Goal: Transaction & Acquisition: Purchase product/service

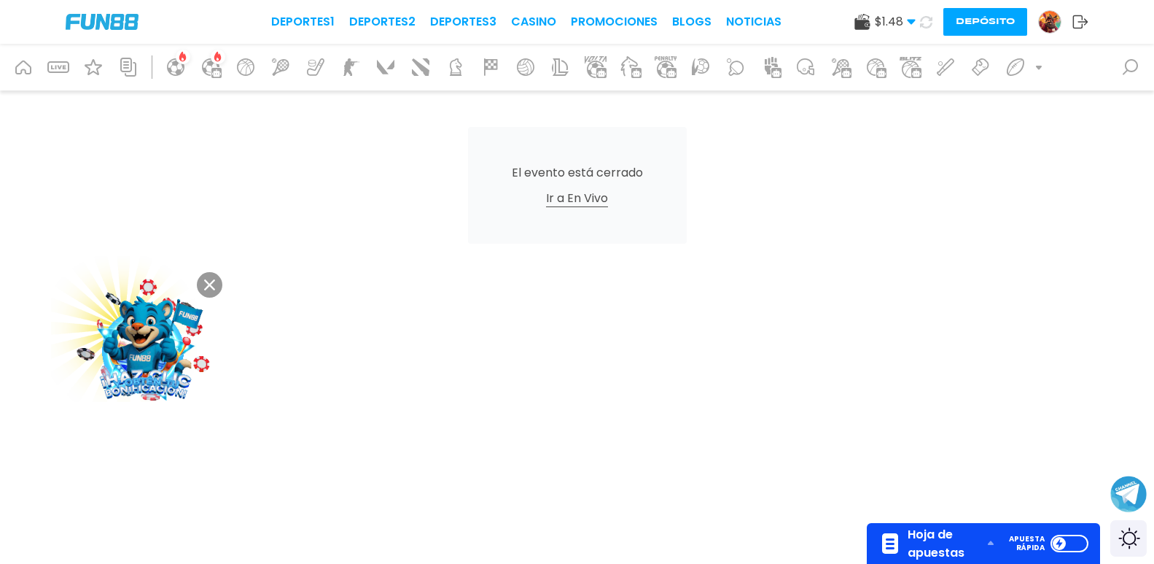
click at [944, 14] on button "Depósito" at bounding box center [986, 22] width 84 height 28
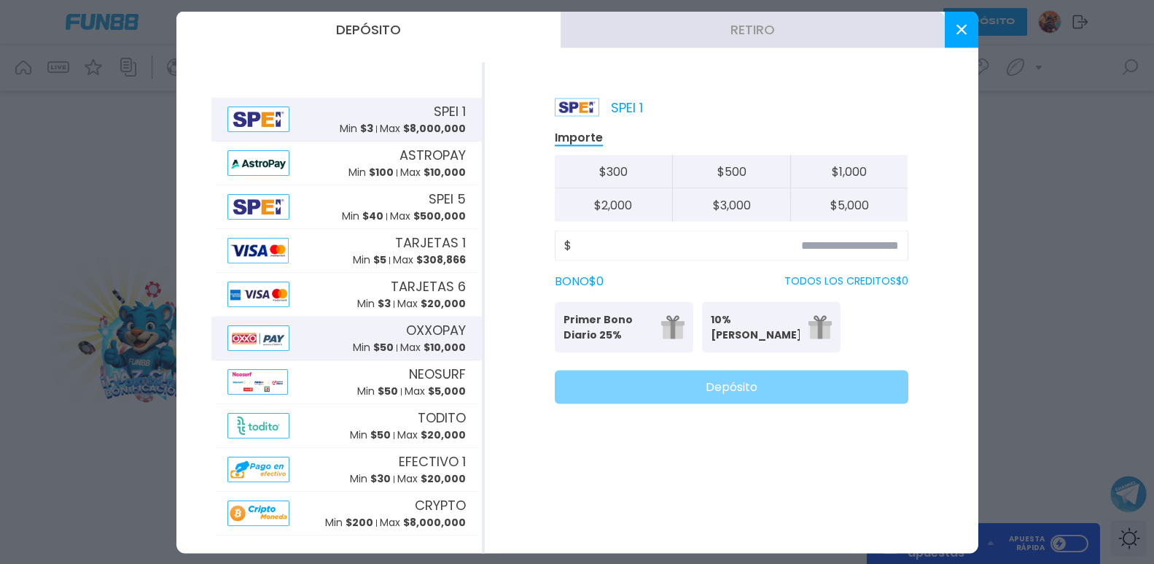
click at [406, 330] on span "OXXOPAY" at bounding box center [436, 330] width 60 height 20
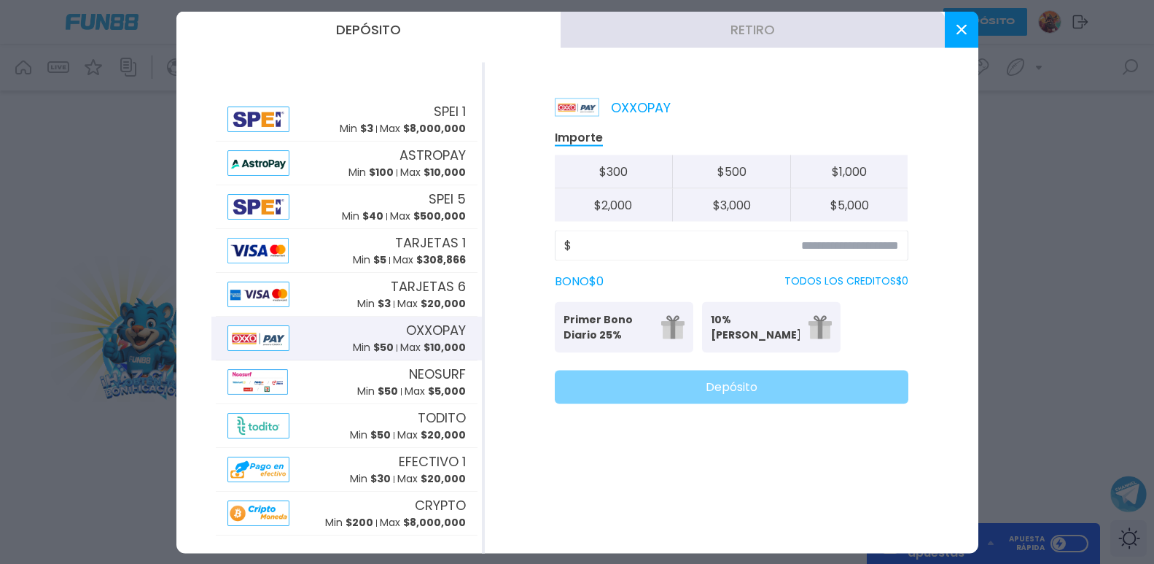
click at [953, 28] on button at bounding box center [962, 29] width 34 height 36
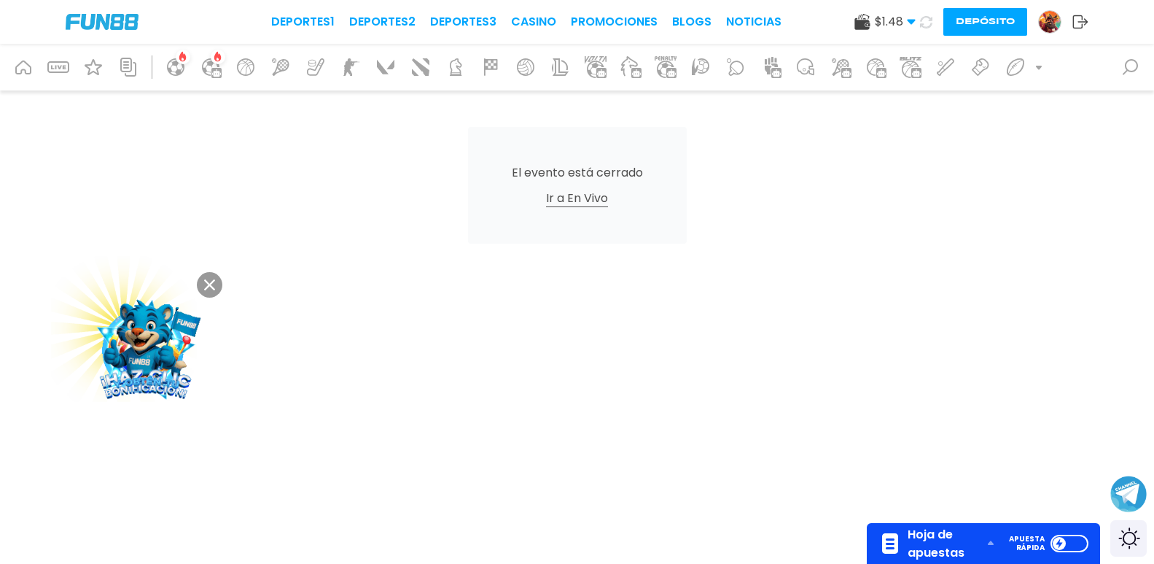
click at [944, 19] on button "Depósito" at bounding box center [986, 22] width 84 height 28
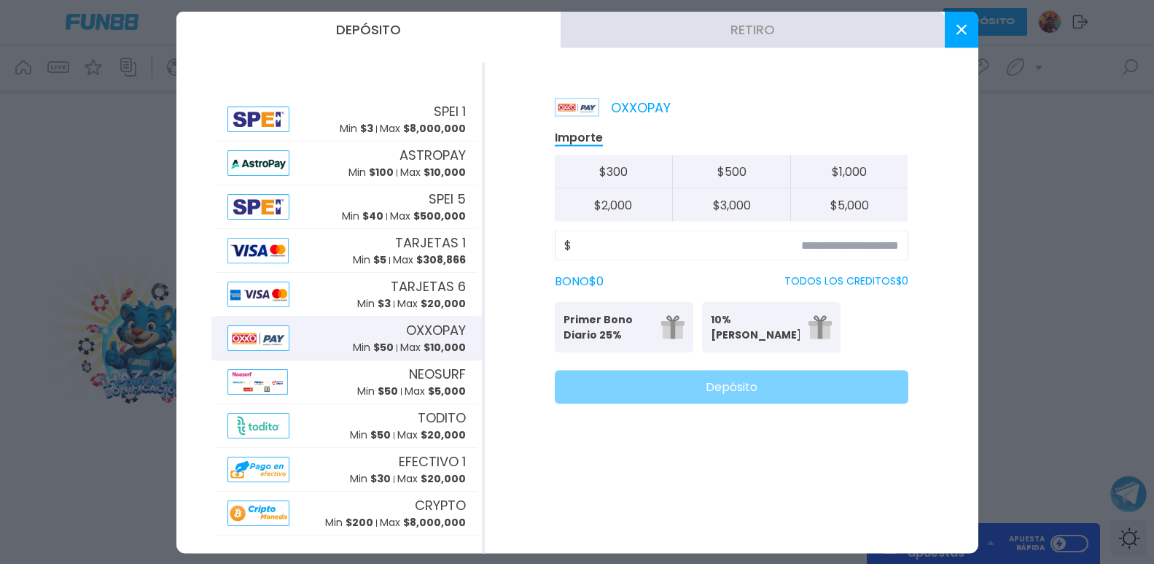
click at [956, 22] on button at bounding box center [962, 29] width 34 height 36
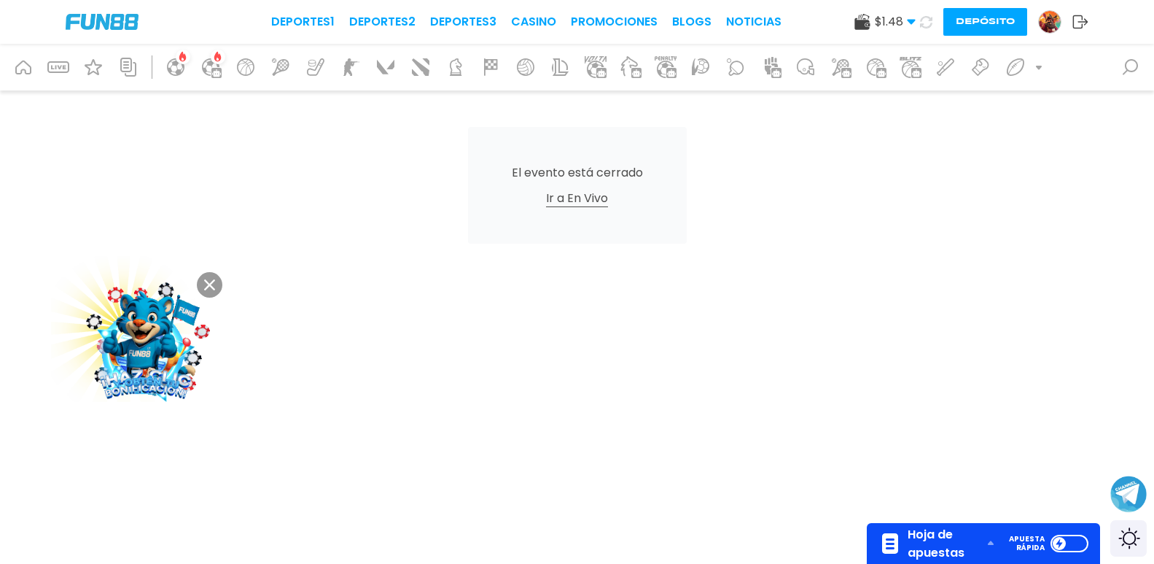
click at [1044, 71] on icon at bounding box center [1039, 67] width 12 height 12
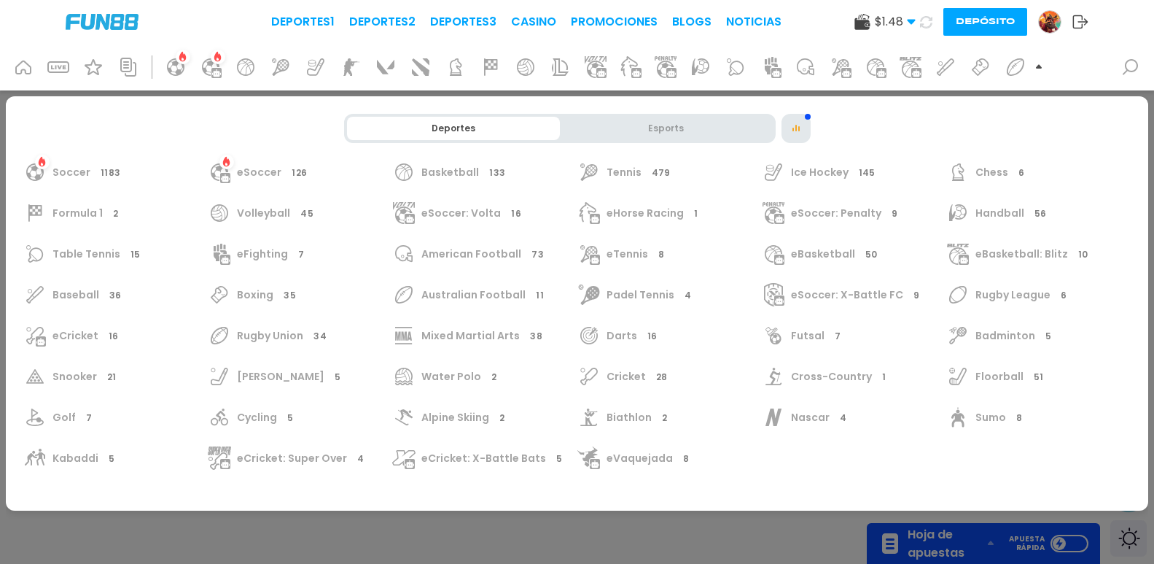
click at [629, 370] on span "Cricket 28" at bounding box center [640, 376] width 66 height 12
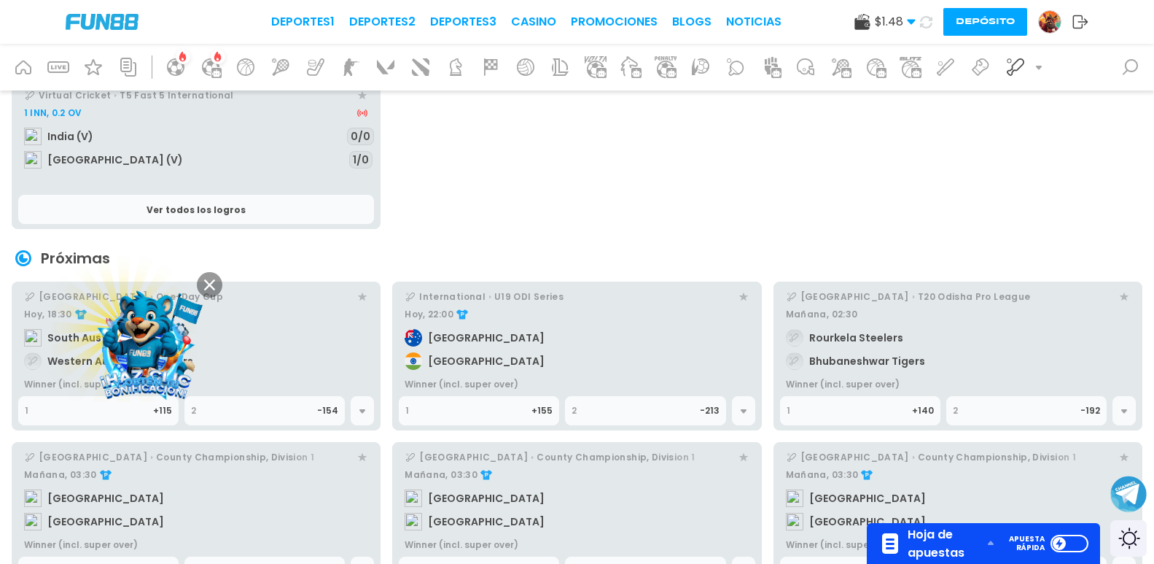
scroll to position [1458, 0]
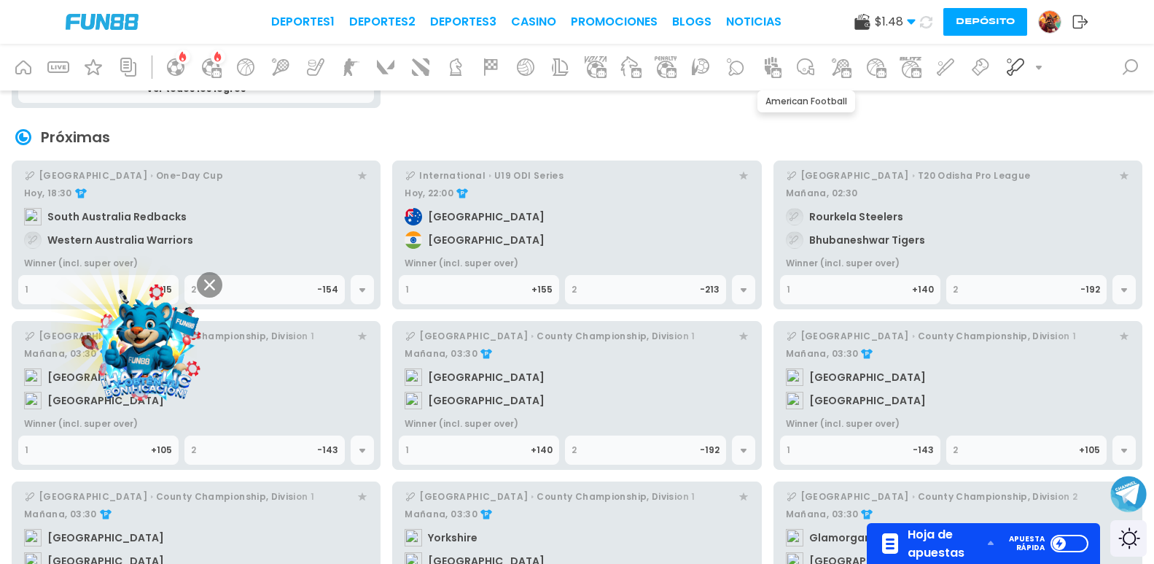
click at [812, 69] on icon at bounding box center [806, 66] width 18 height 17
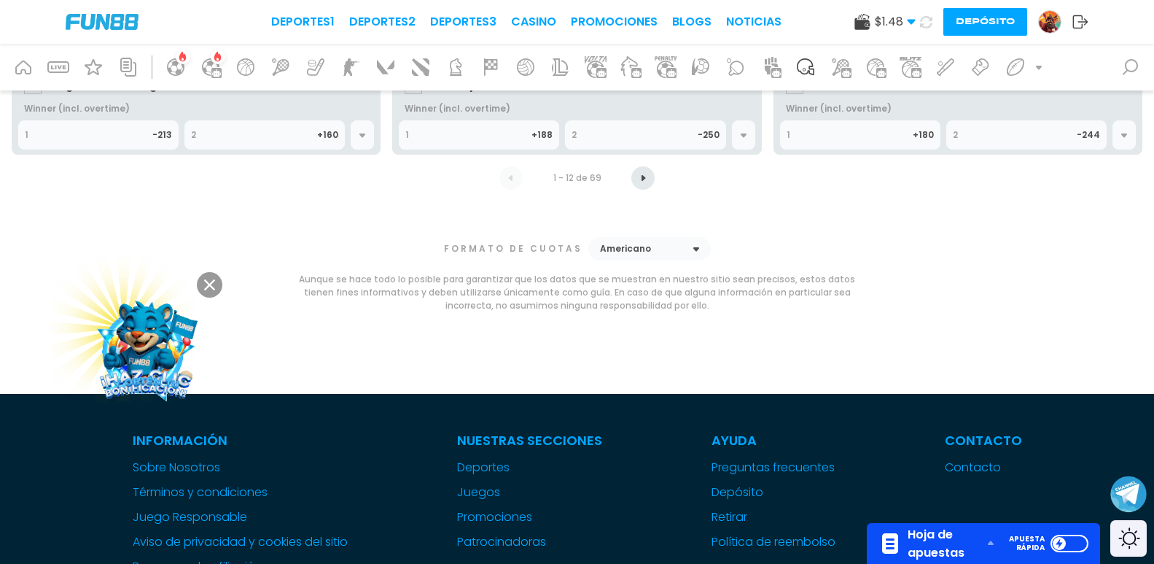
scroll to position [583, 0]
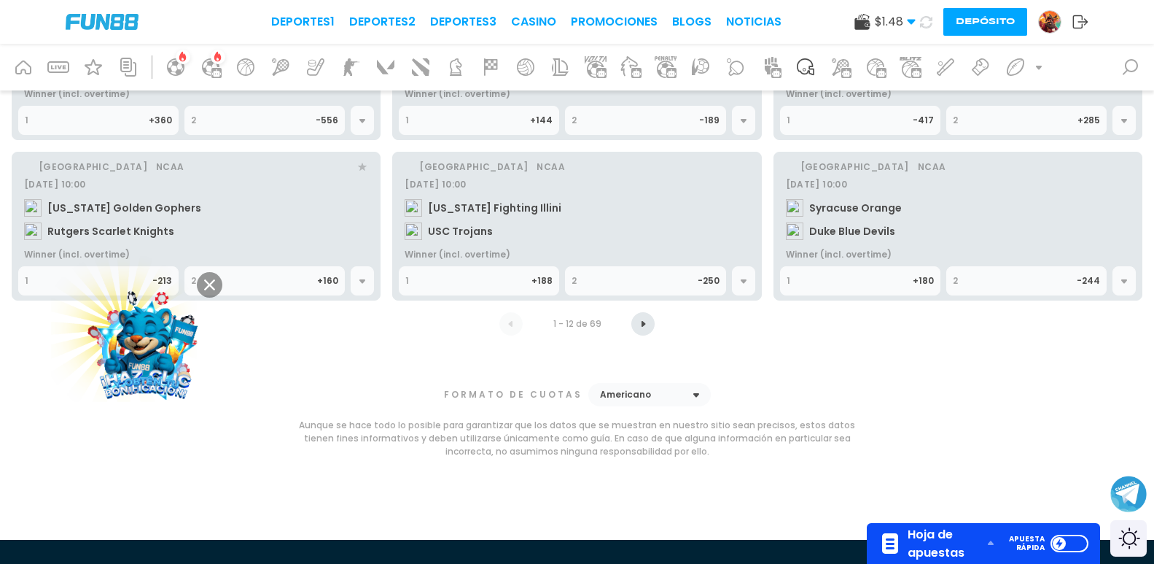
click at [1041, 68] on icon at bounding box center [1039, 68] width 6 height 4
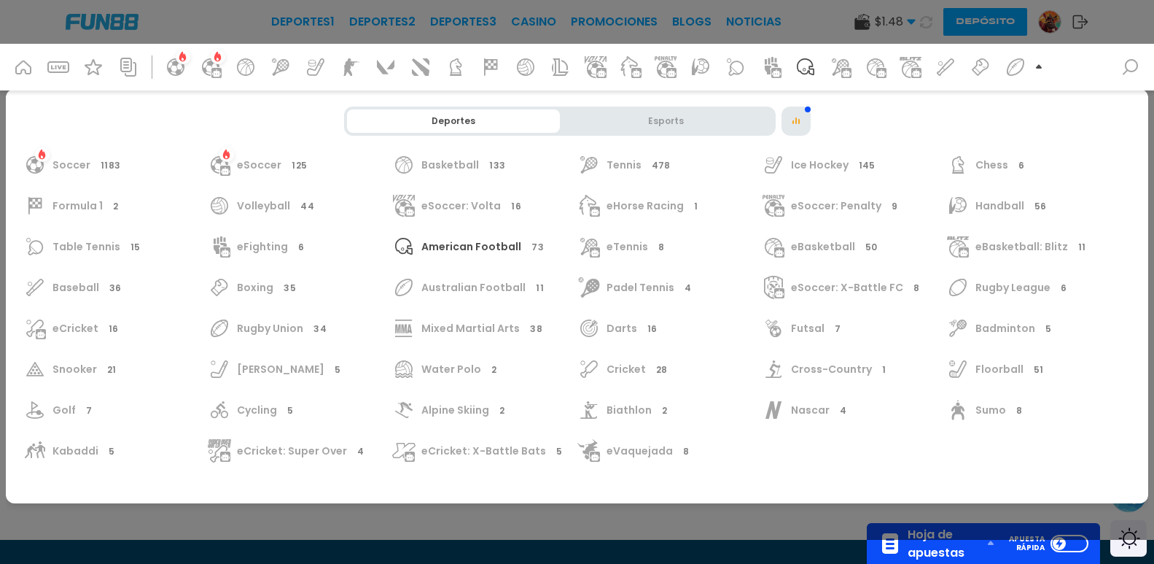
click at [710, 117] on div "Esports" at bounding box center [666, 120] width 213 height 23
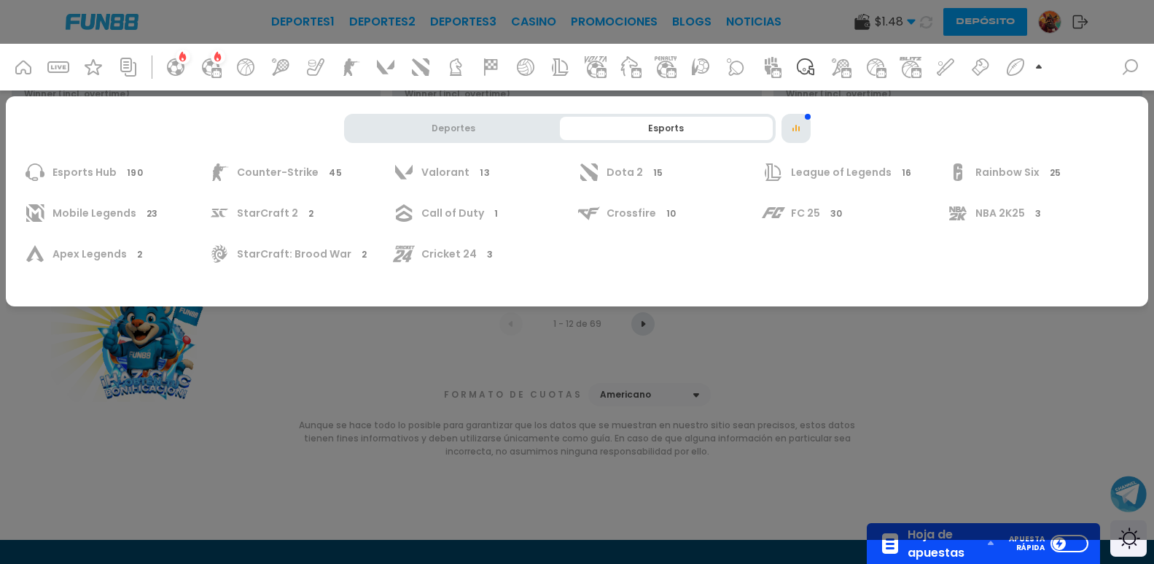
click at [799, 162] on div "League of Legends 16" at bounding box center [851, 171] width 179 height 23
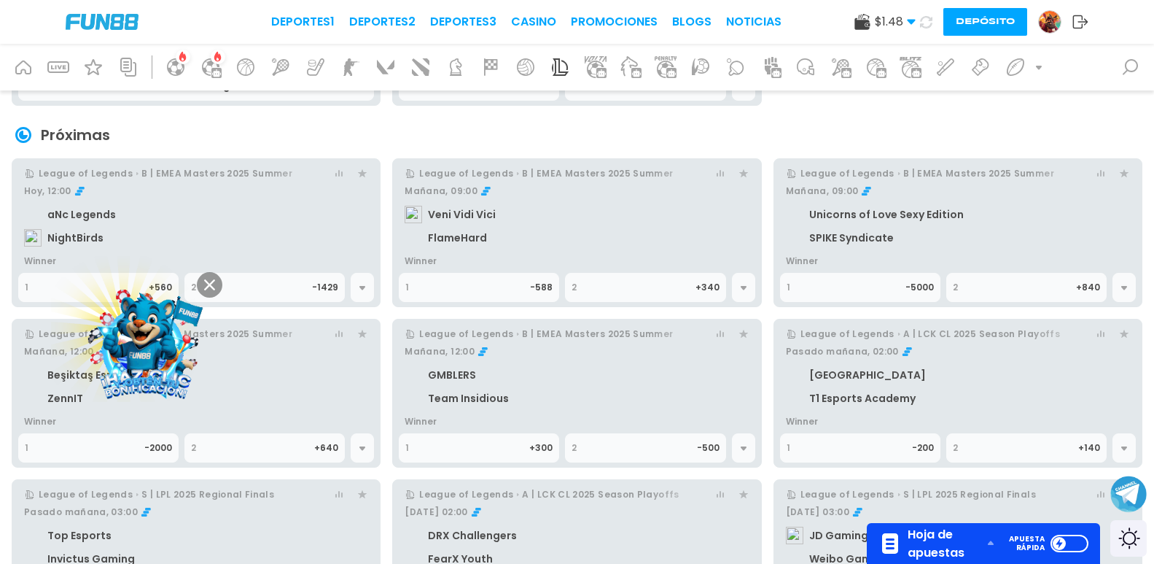
scroll to position [656, 0]
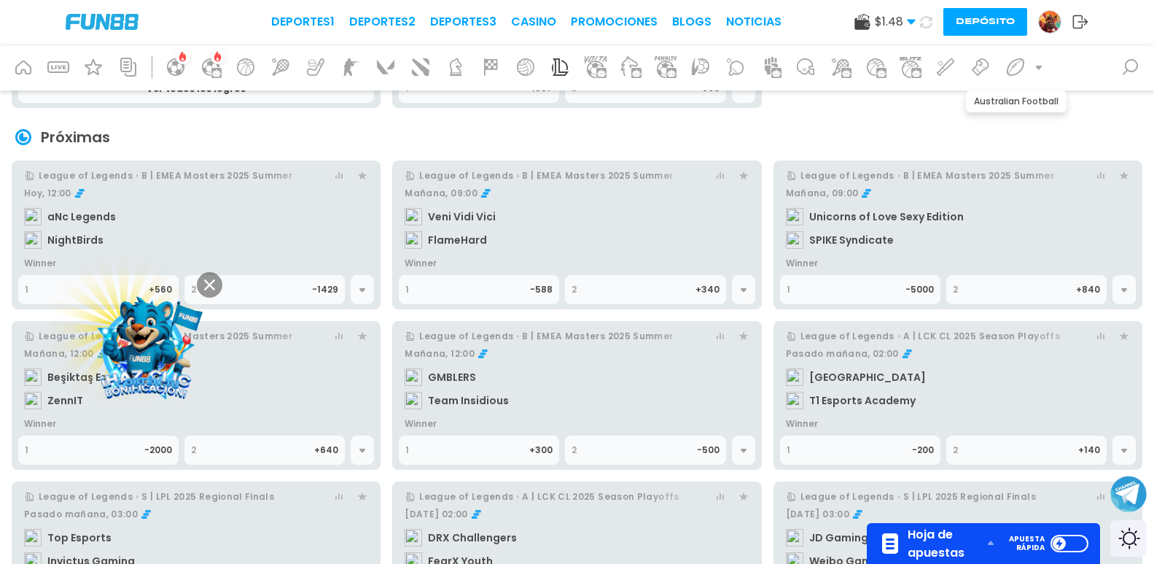
click at [1030, 69] on div at bounding box center [1015, 67] width 35 height 35
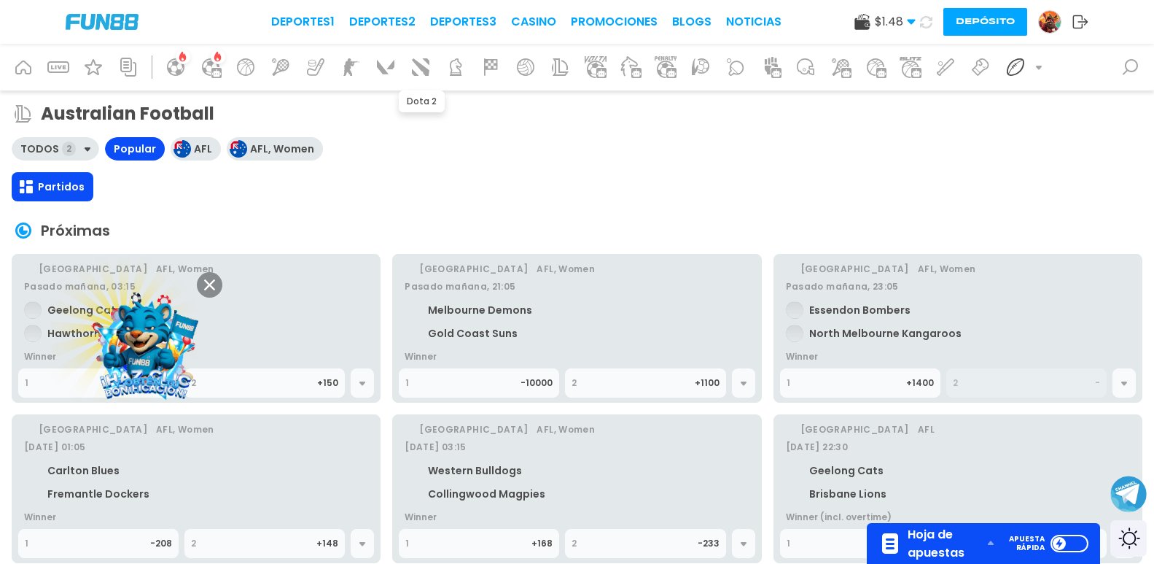
click at [388, 63] on icon at bounding box center [385, 66] width 23 height 23
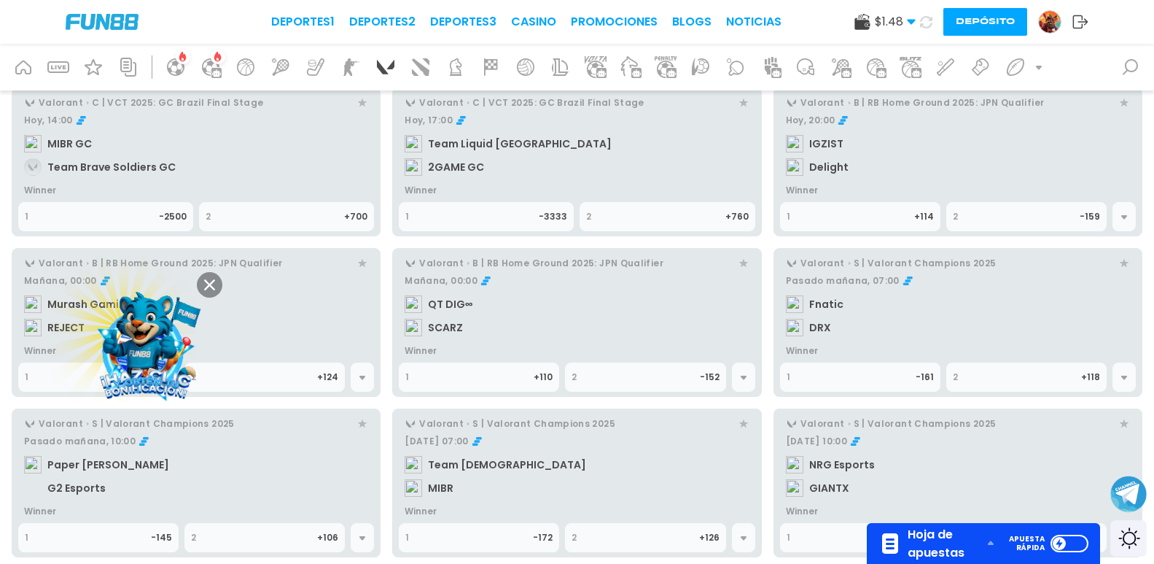
scroll to position [365, 0]
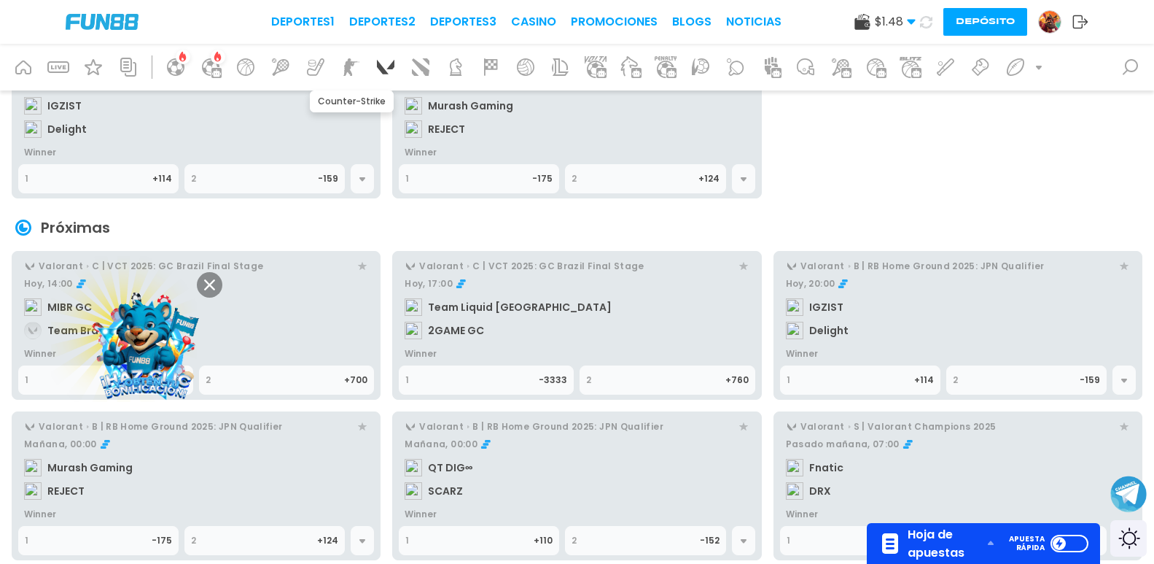
click at [342, 73] on icon at bounding box center [350, 66] width 23 height 23
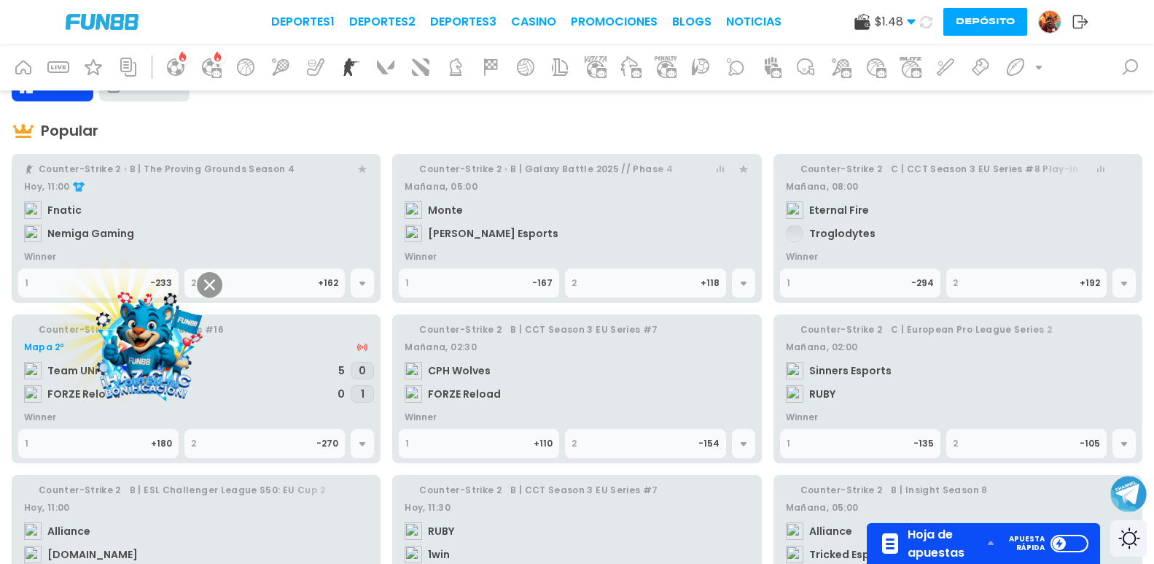
scroll to position [146, 0]
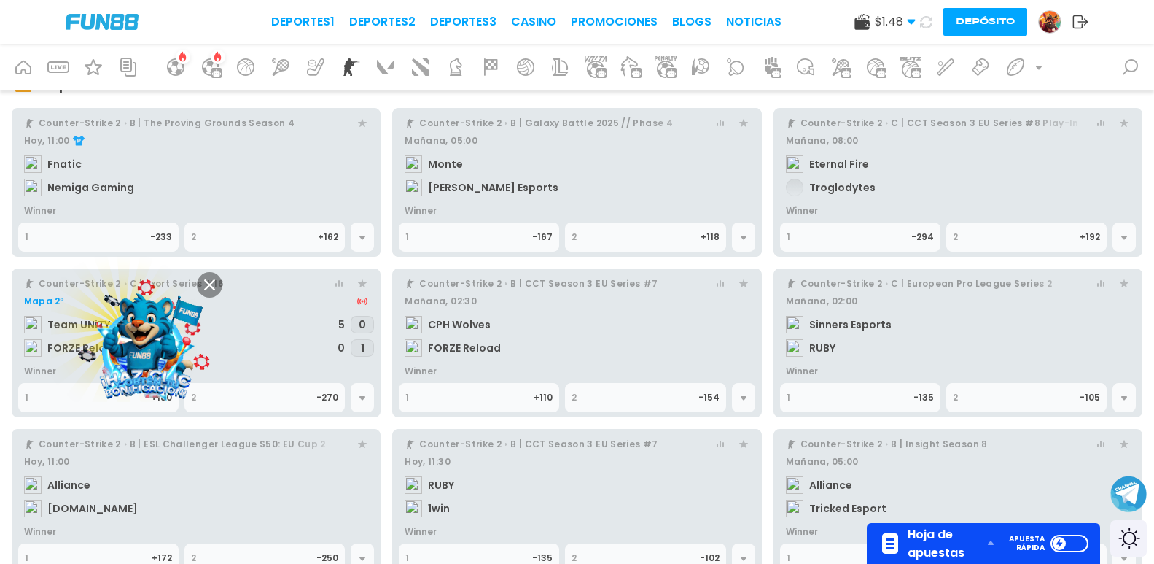
click at [360, 230] on div at bounding box center [362, 236] width 23 height 29
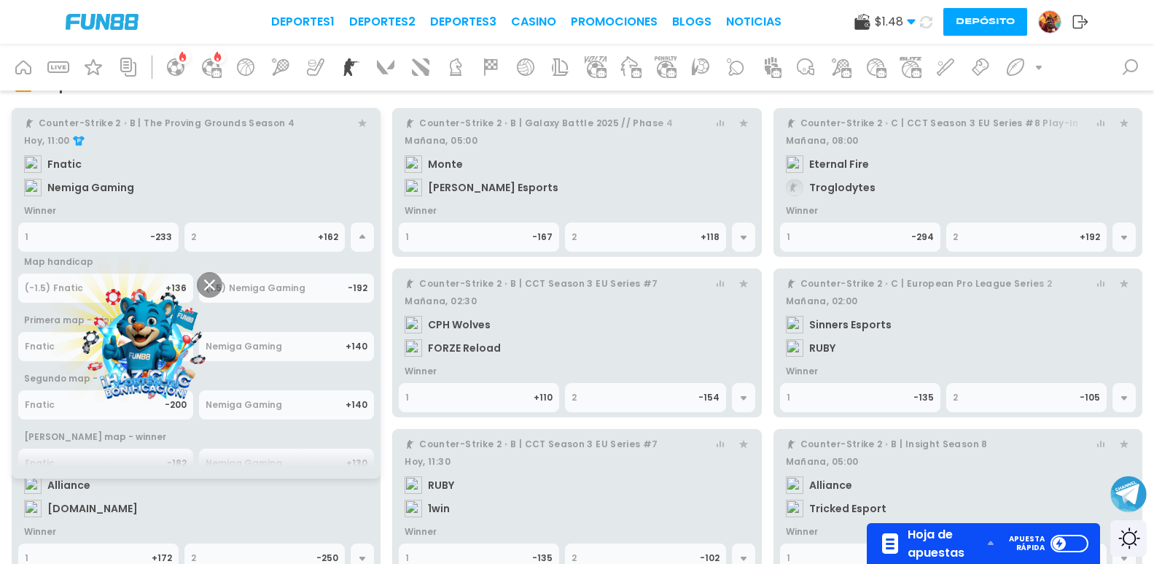
scroll to position [0, 0]
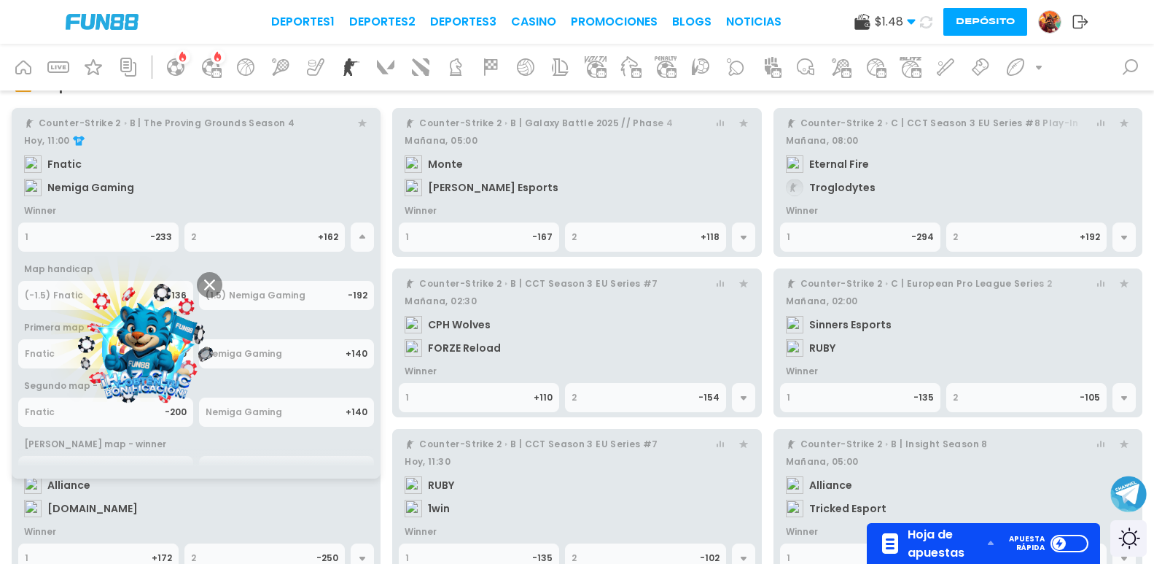
click at [309, 351] on div "Nemiga Gaming" at bounding box center [276, 354] width 140 height 28
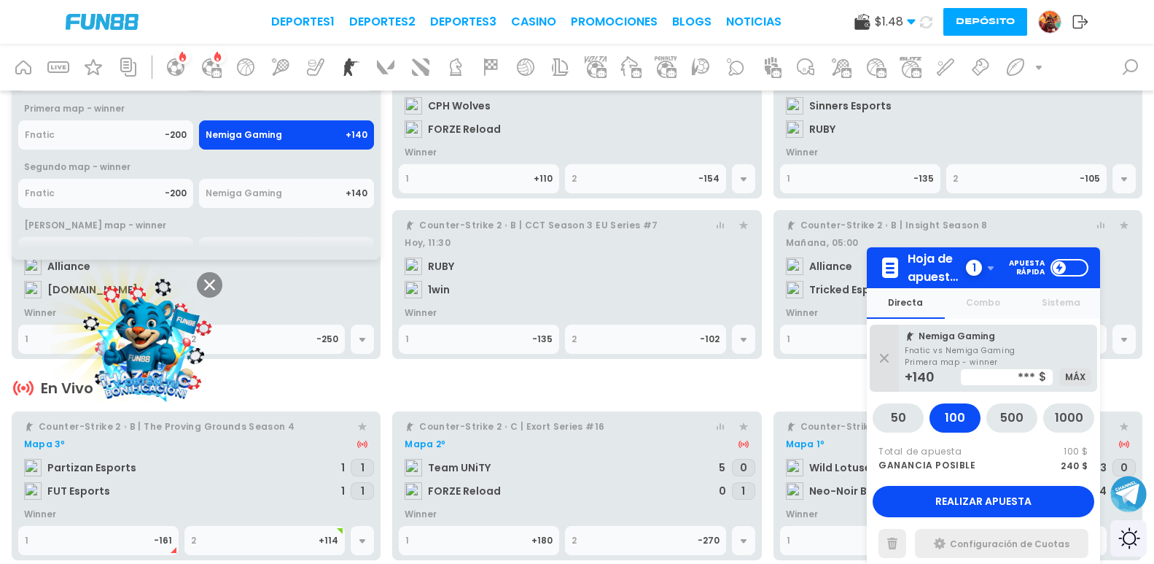
scroll to position [146, 0]
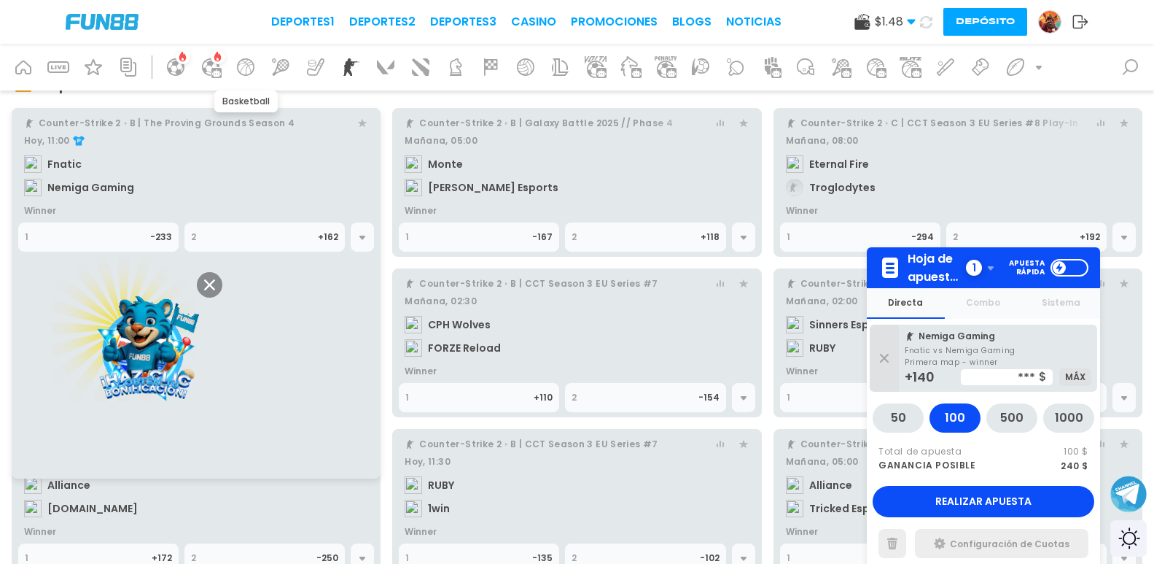
click at [241, 81] on div at bounding box center [245, 67] width 35 height 35
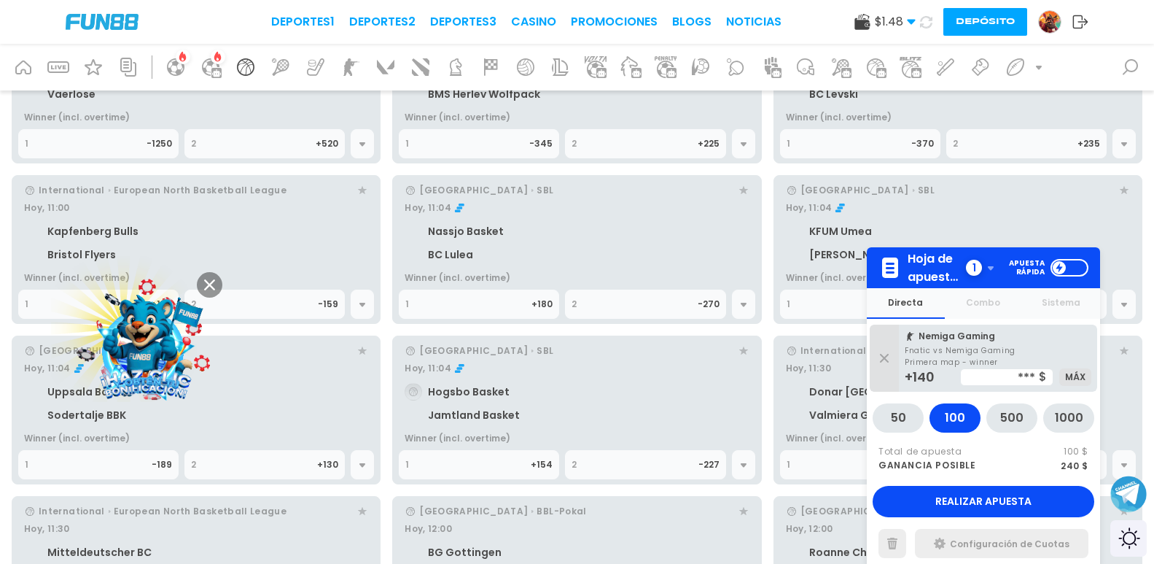
scroll to position [1677, 0]
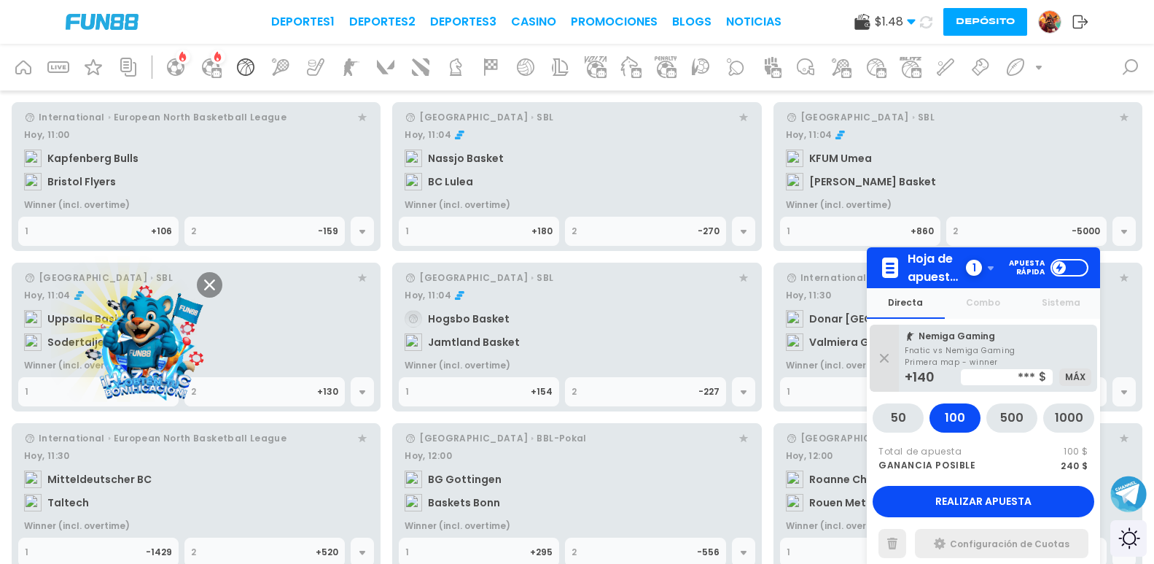
click at [313, 232] on div "2" at bounding box center [254, 231] width 127 height 28
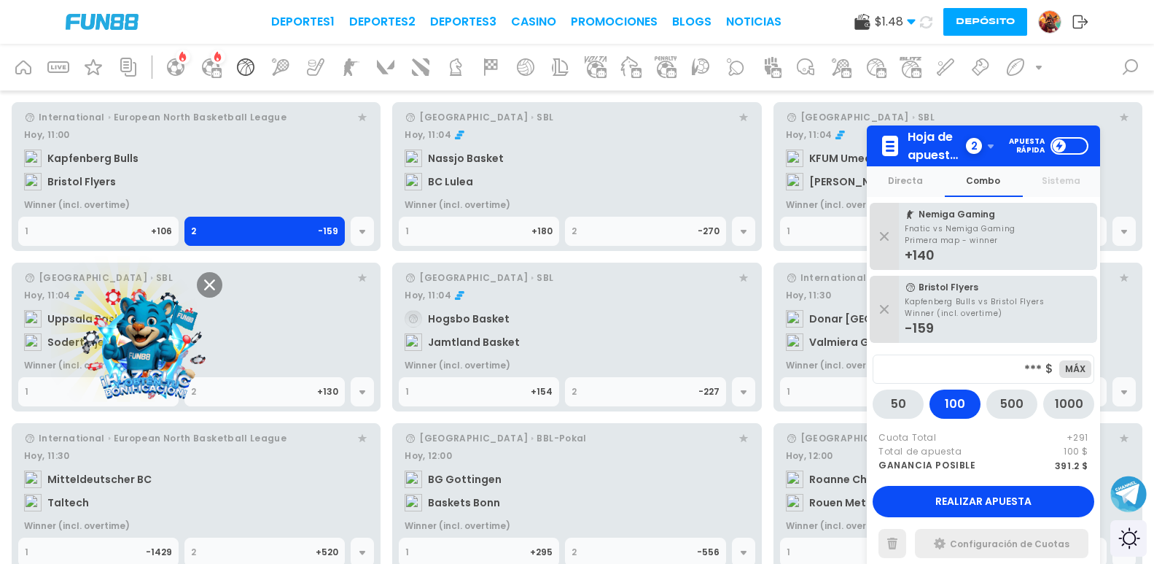
click at [1036, 66] on icon at bounding box center [1039, 67] width 12 height 12
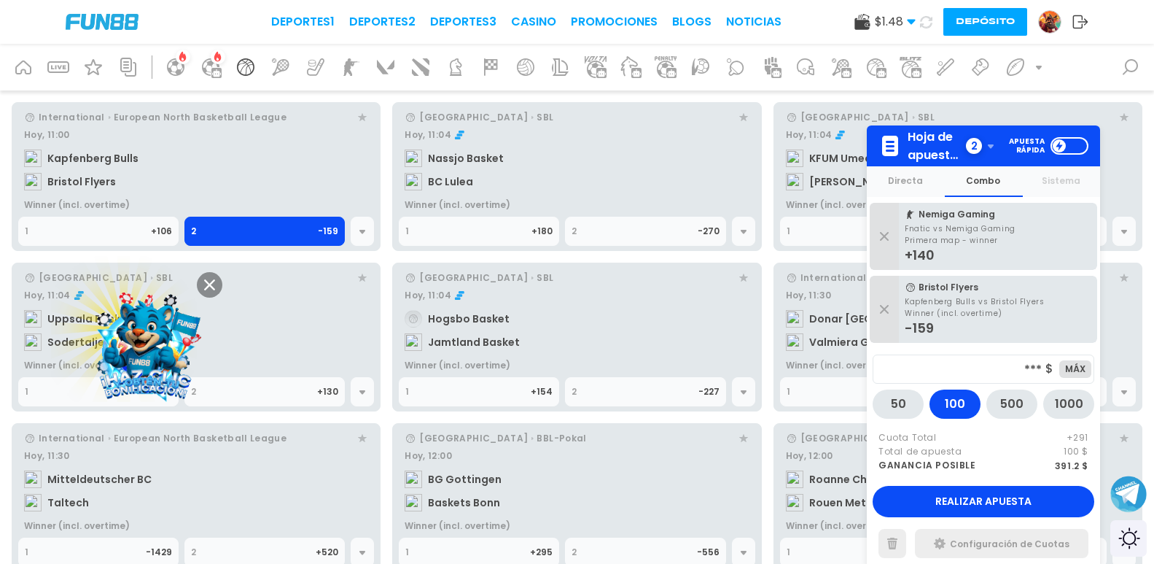
click at [855, 18] on use at bounding box center [862, 22] width 15 height 16
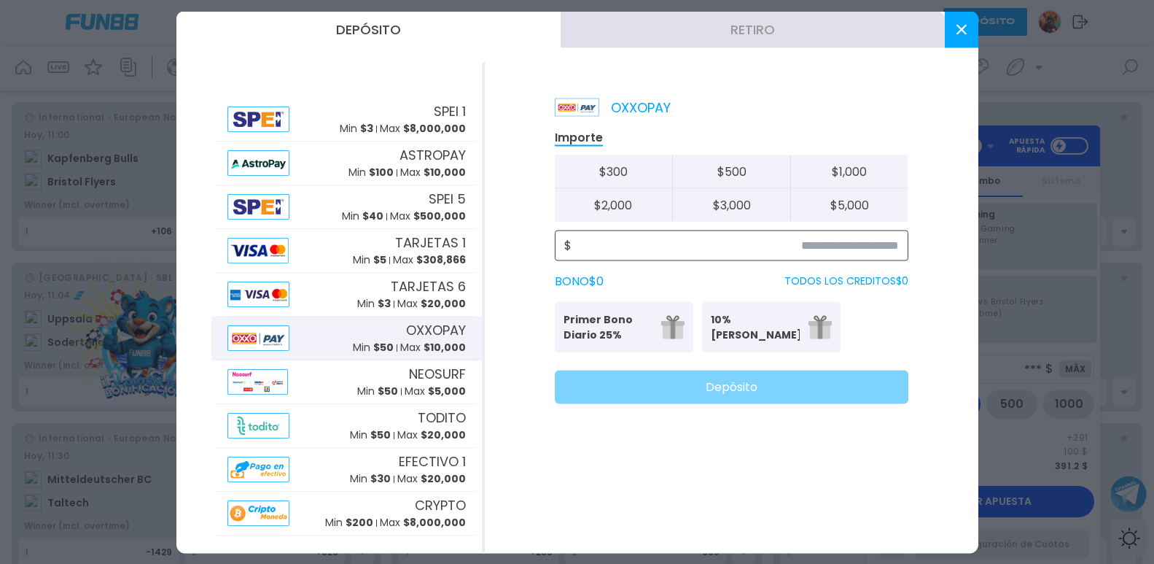
click at [856, 249] on input at bounding box center [735, 245] width 327 height 18
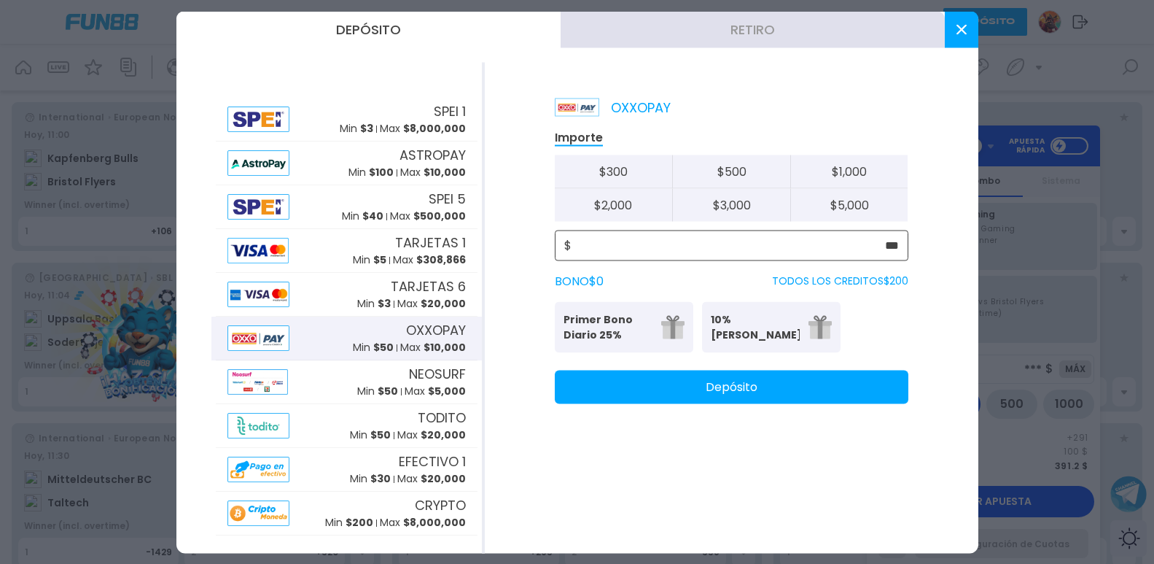
type input "***"
click at [778, 391] on button "Depósito" at bounding box center [732, 387] width 354 height 34
click at [964, 35] on button at bounding box center [962, 29] width 34 height 36
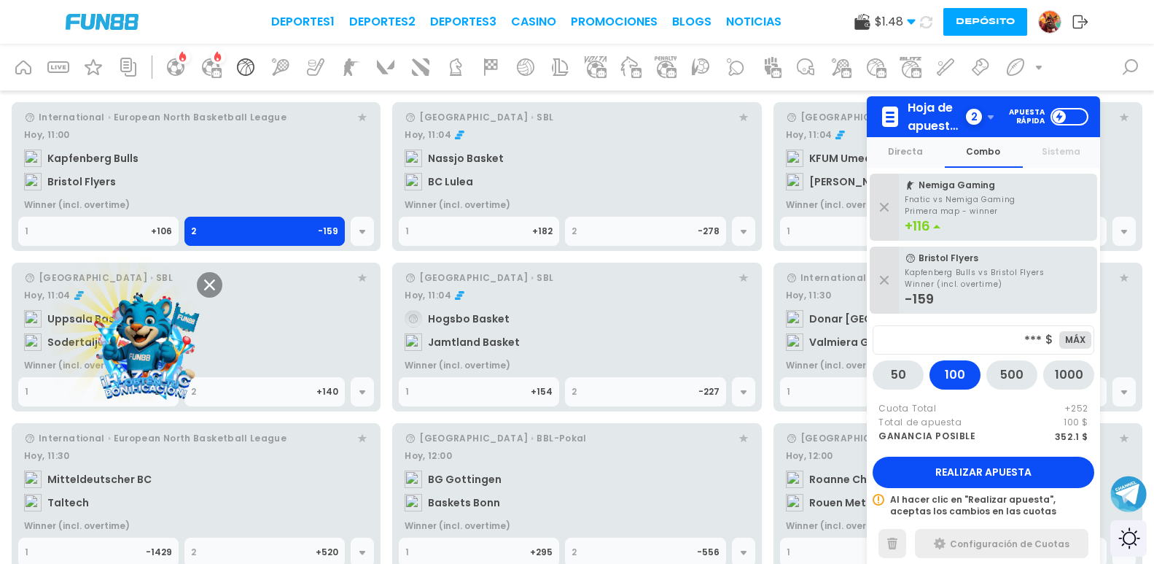
click at [920, 27] on use at bounding box center [926, 21] width 12 height 12
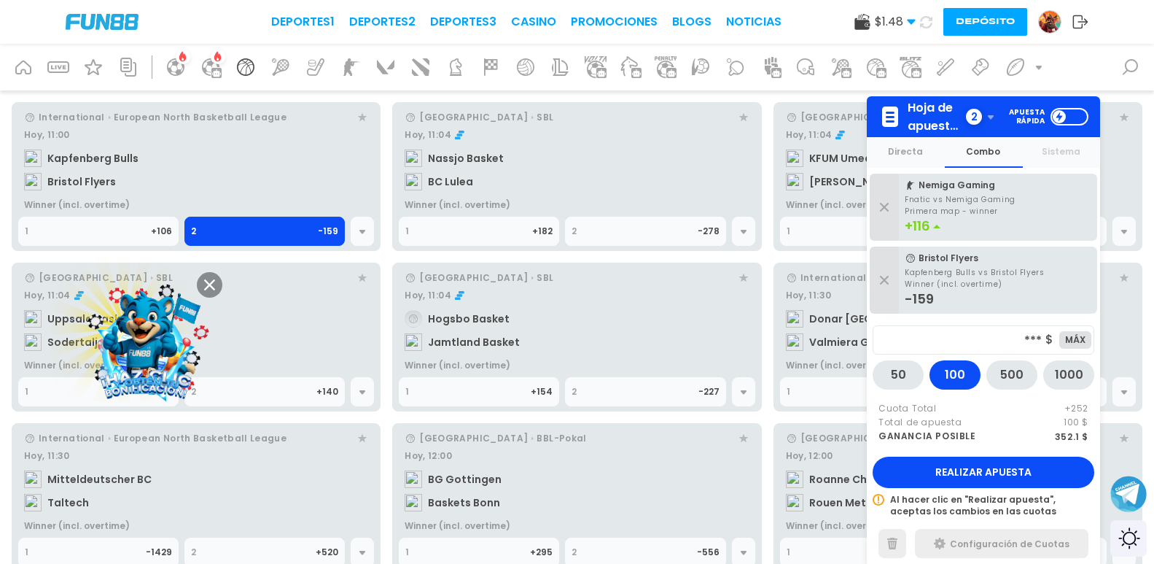
click at [971, 119] on div "2" at bounding box center [974, 117] width 16 height 16
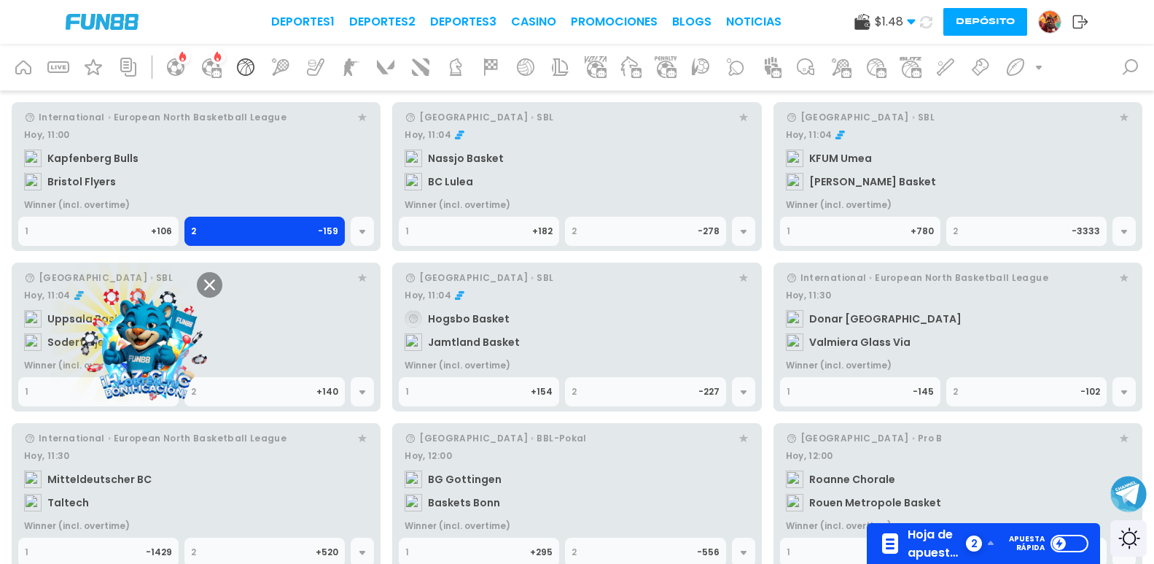
scroll to position [1386, 0]
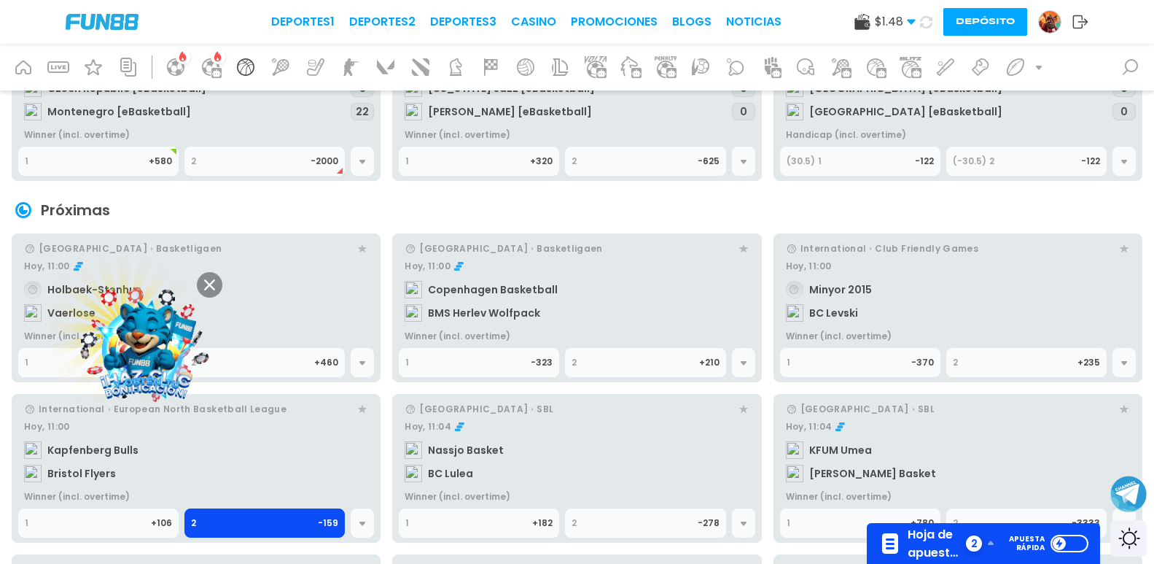
click at [1040, 68] on icon at bounding box center [1039, 68] width 6 height 4
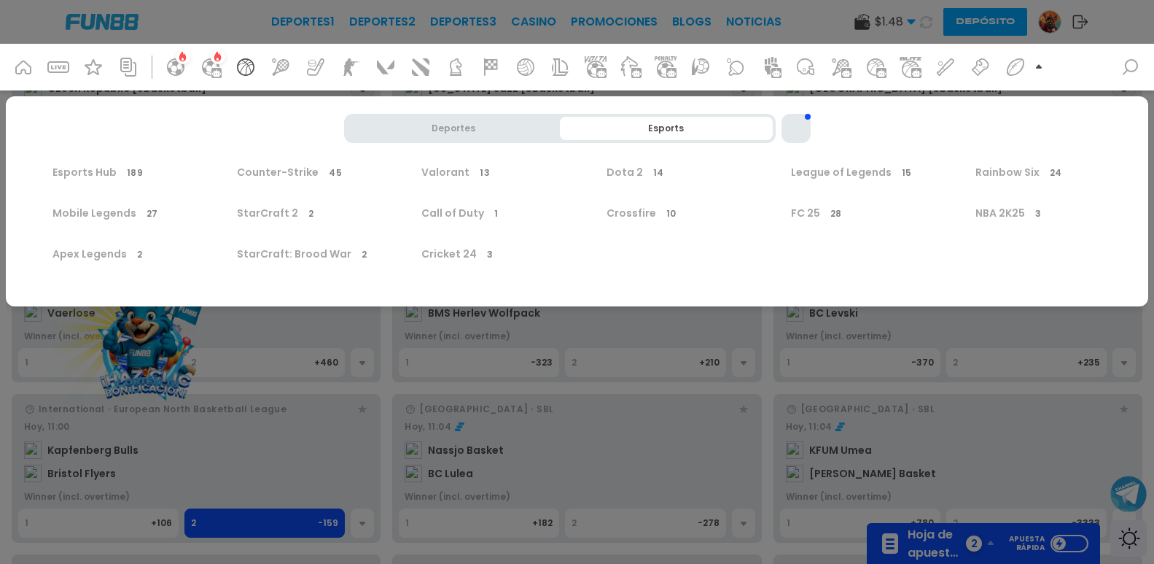
scroll to position [0, 0]
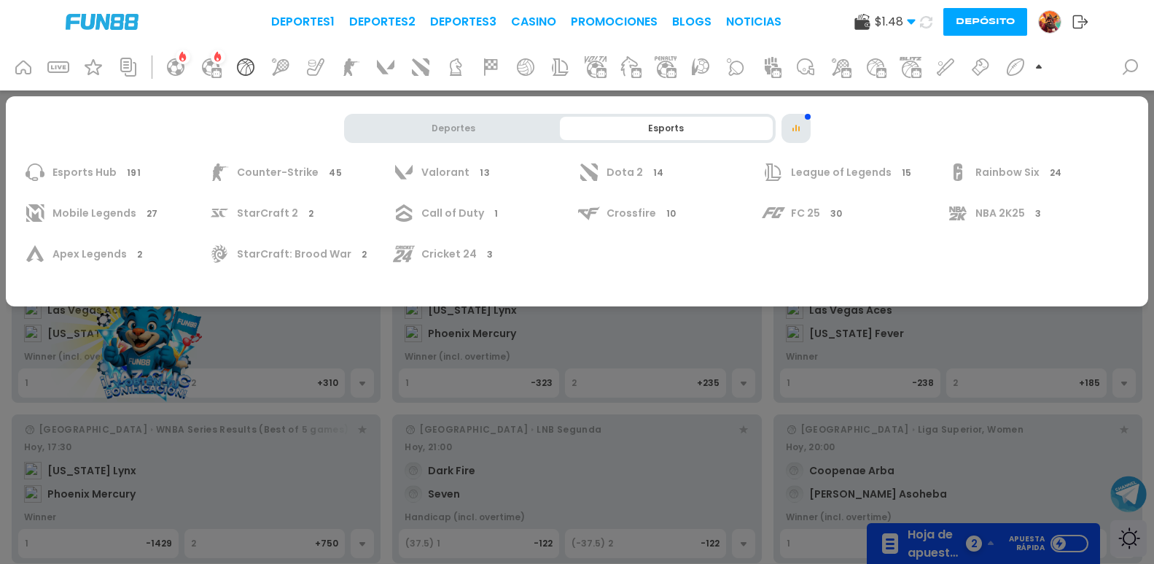
click at [1036, 58] on div at bounding box center [1042, 67] width 18 height 35
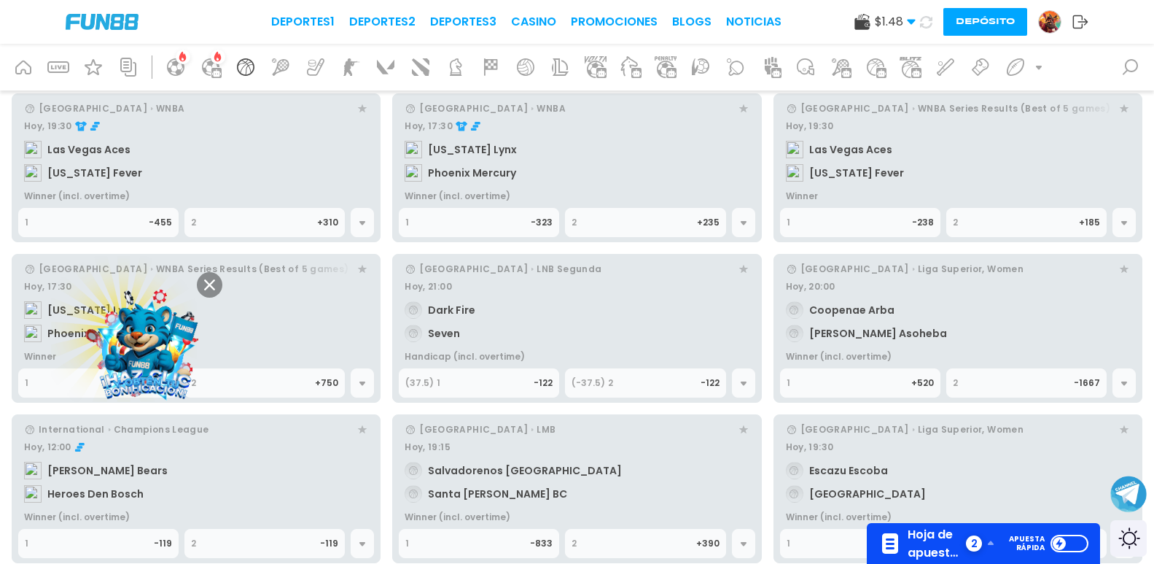
scroll to position [13, 0]
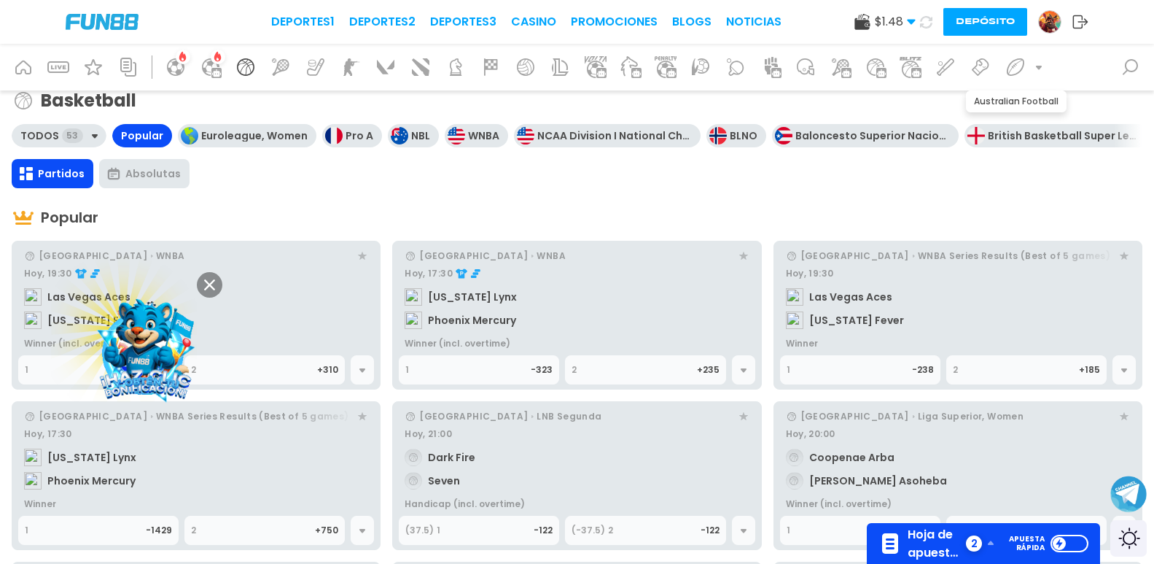
click at [1033, 70] on div at bounding box center [1015, 67] width 35 height 35
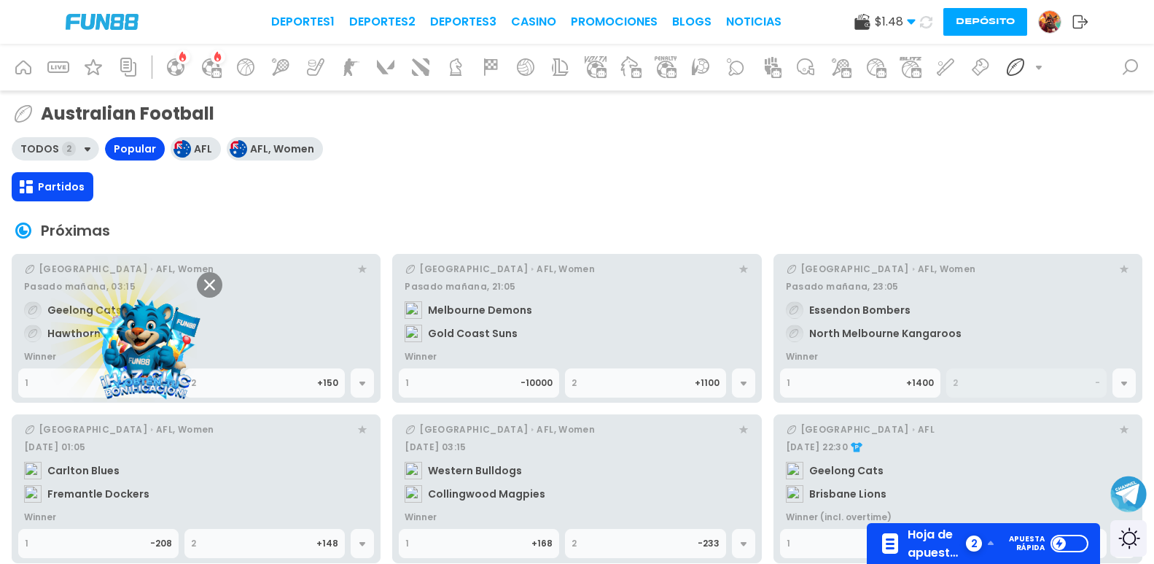
click at [1037, 68] on icon at bounding box center [1039, 67] width 12 height 12
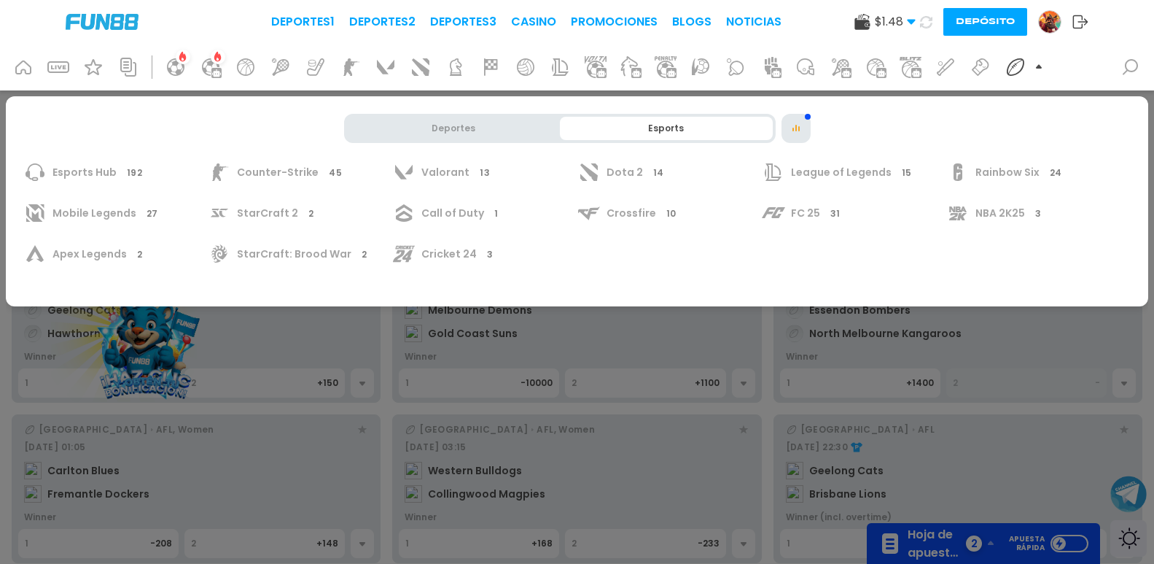
click at [512, 133] on div "Deportes" at bounding box center [453, 128] width 213 height 23
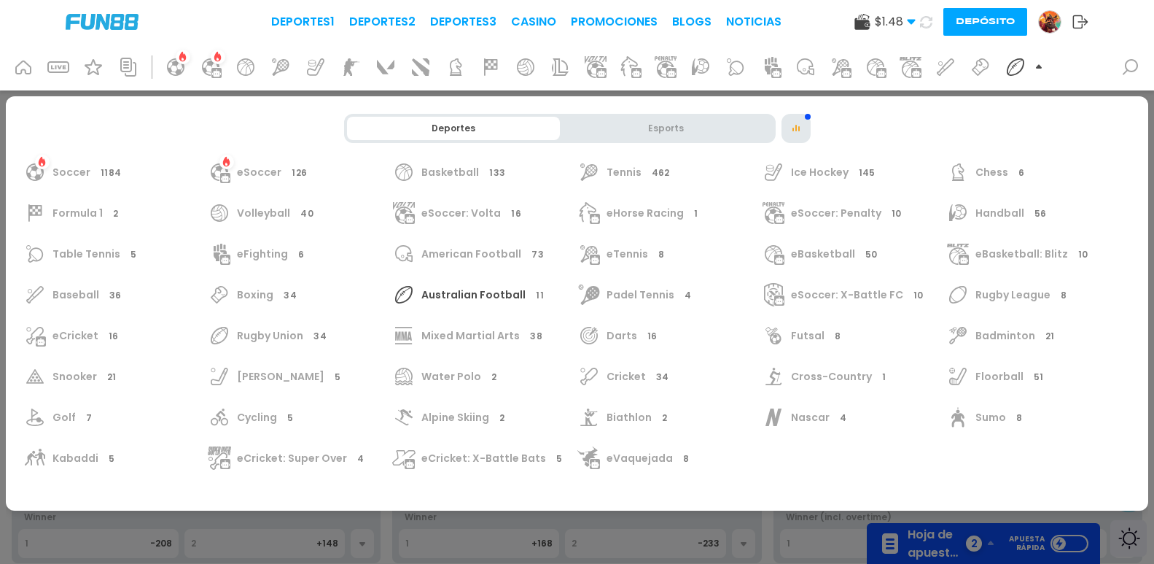
click at [637, 373] on span "Cricket 34" at bounding box center [640, 376] width 67 height 12
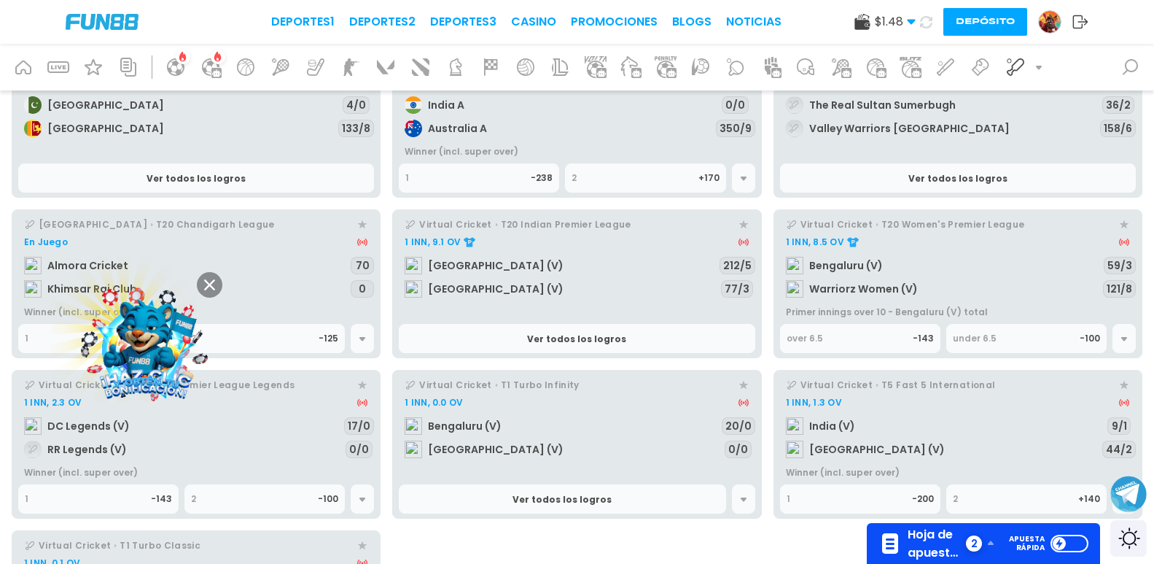
scroll to position [961, 0]
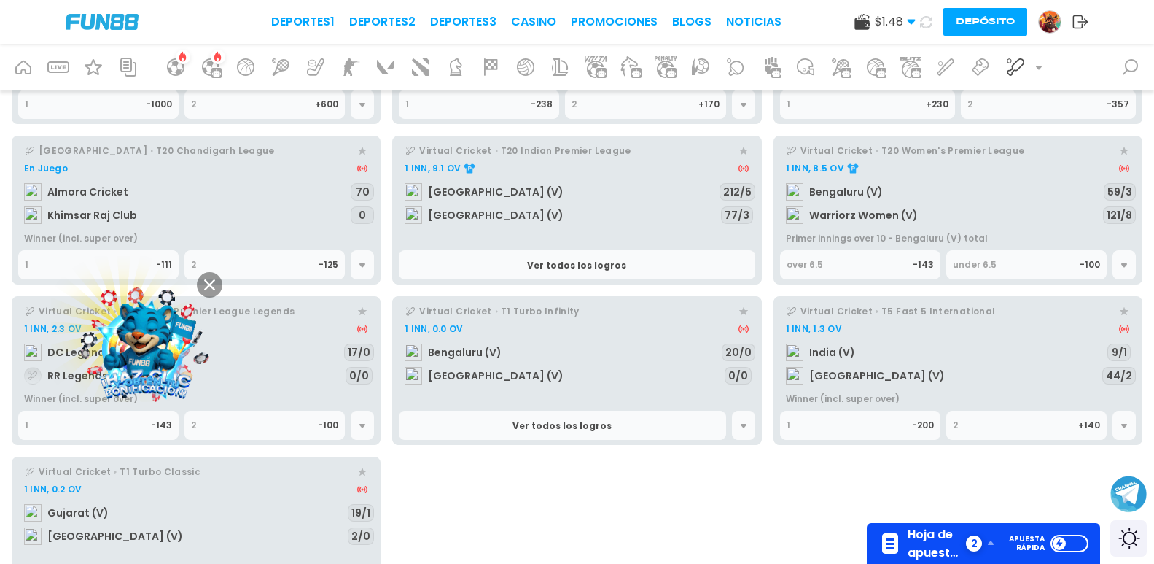
click at [241, 258] on div "2" at bounding box center [255, 265] width 128 height 28
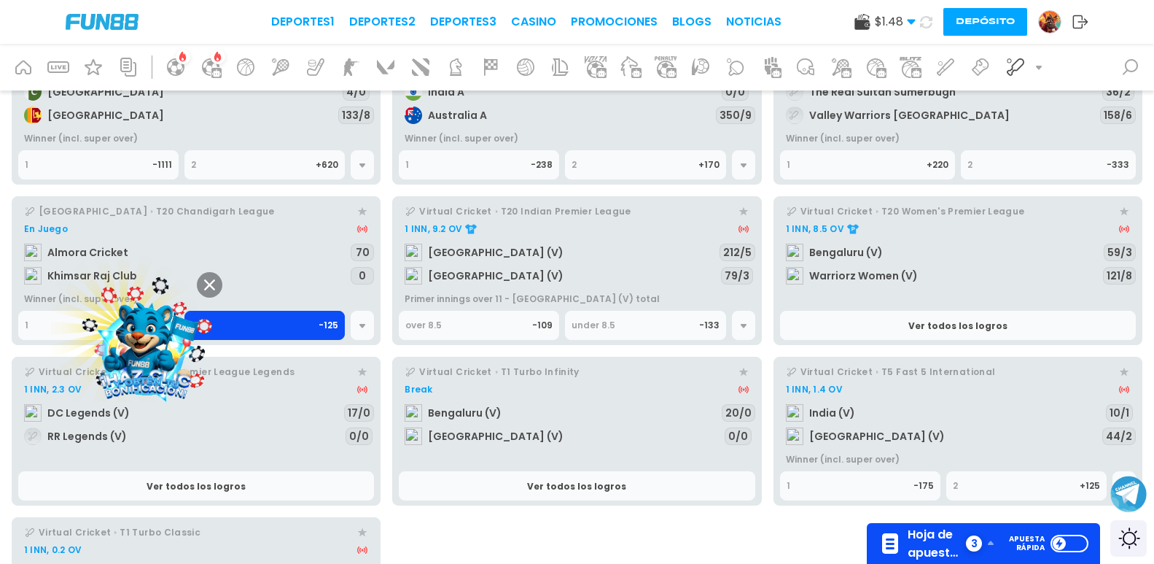
scroll to position [766, 0]
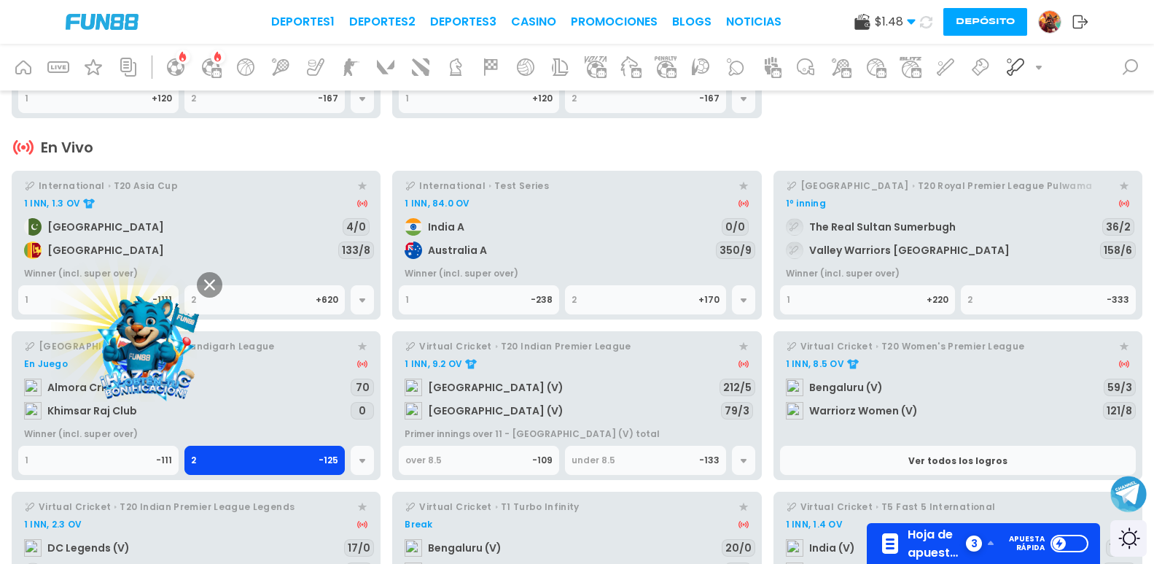
click at [955, 532] on span "Hoja de apuestas" at bounding box center [935, 543] width 55 height 36
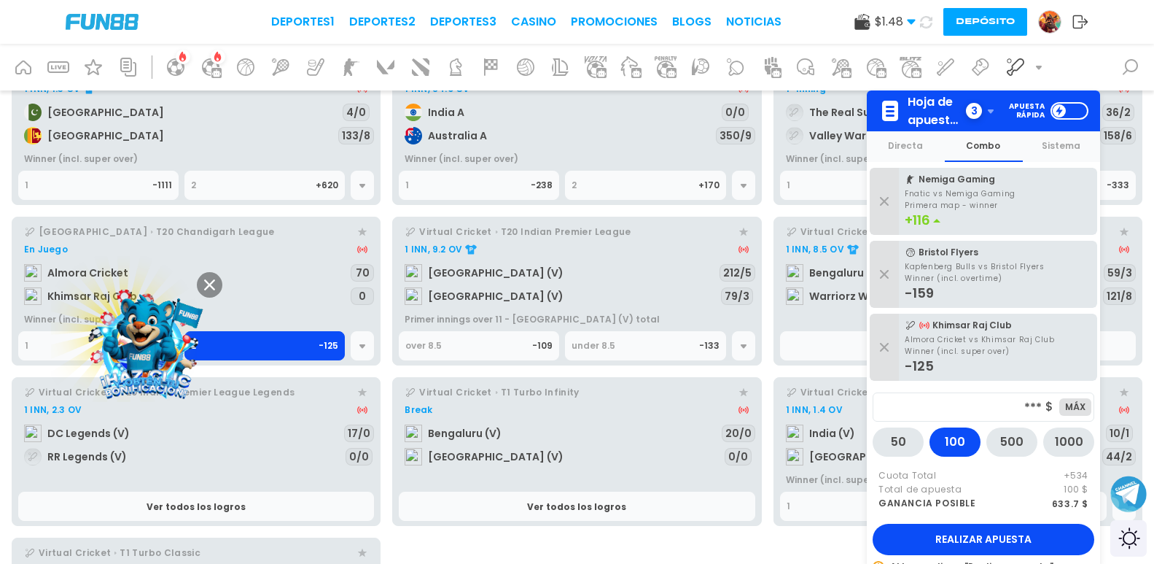
scroll to position [912, 0]
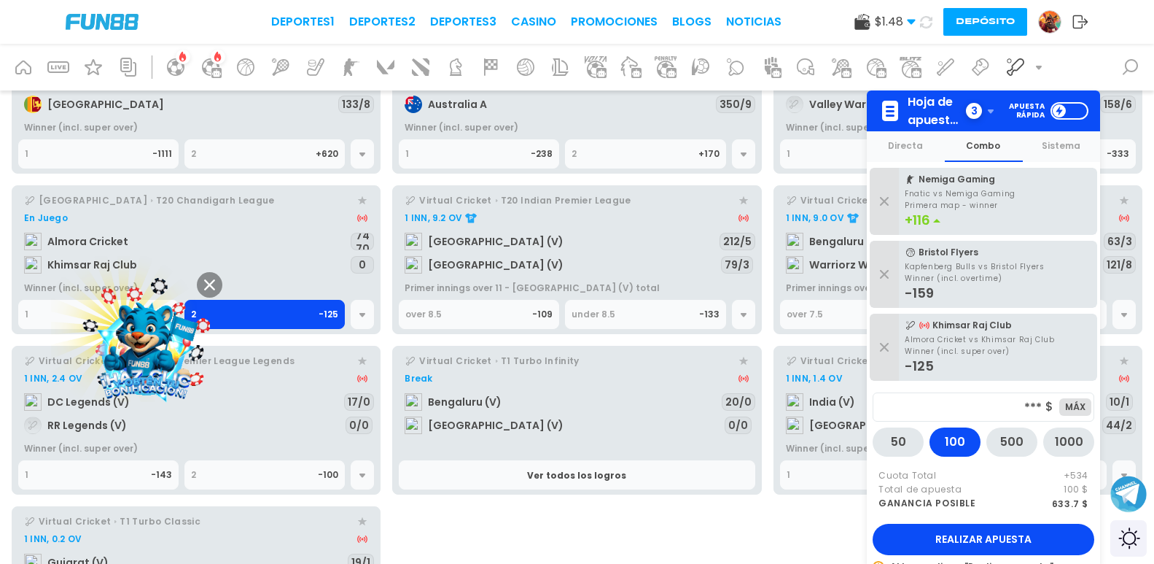
click at [203, 287] on button at bounding box center [210, 285] width 26 height 26
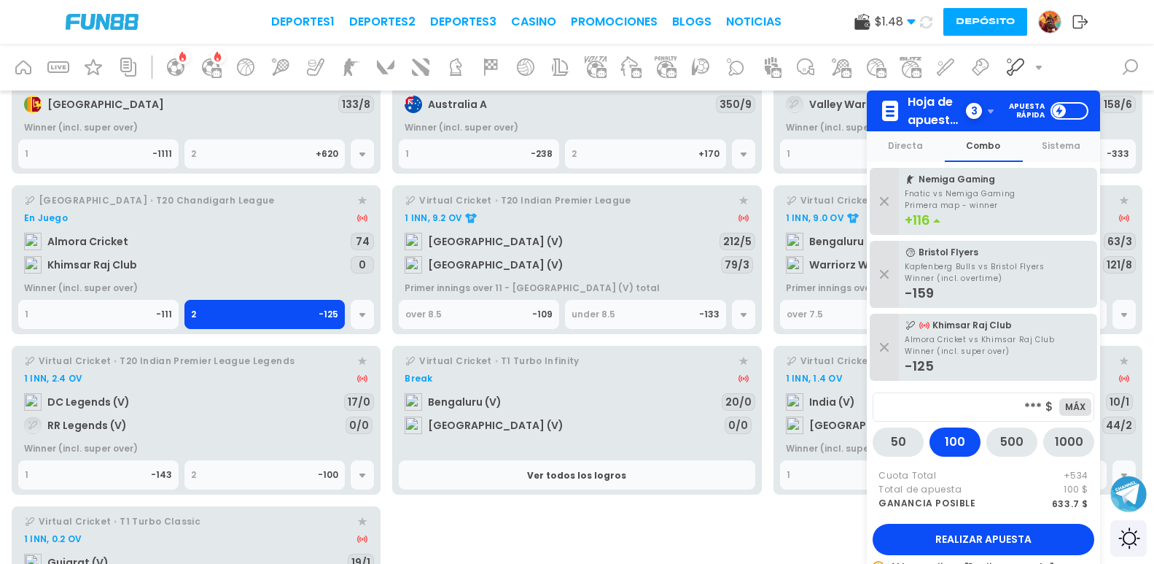
click at [268, 305] on div "2" at bounding box center [255, 314] width 128 height 28
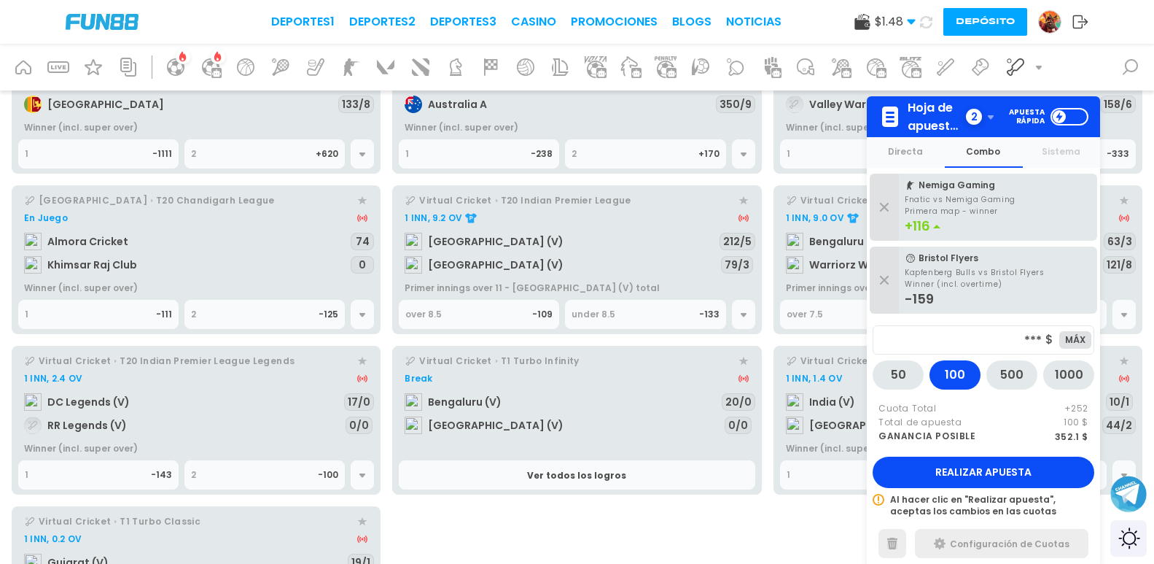
click at [257, 263] on link "En Juego Almora Cricket Khimsar Raj Club 74 0" at bounding box center [196, 244] width 356 height 76
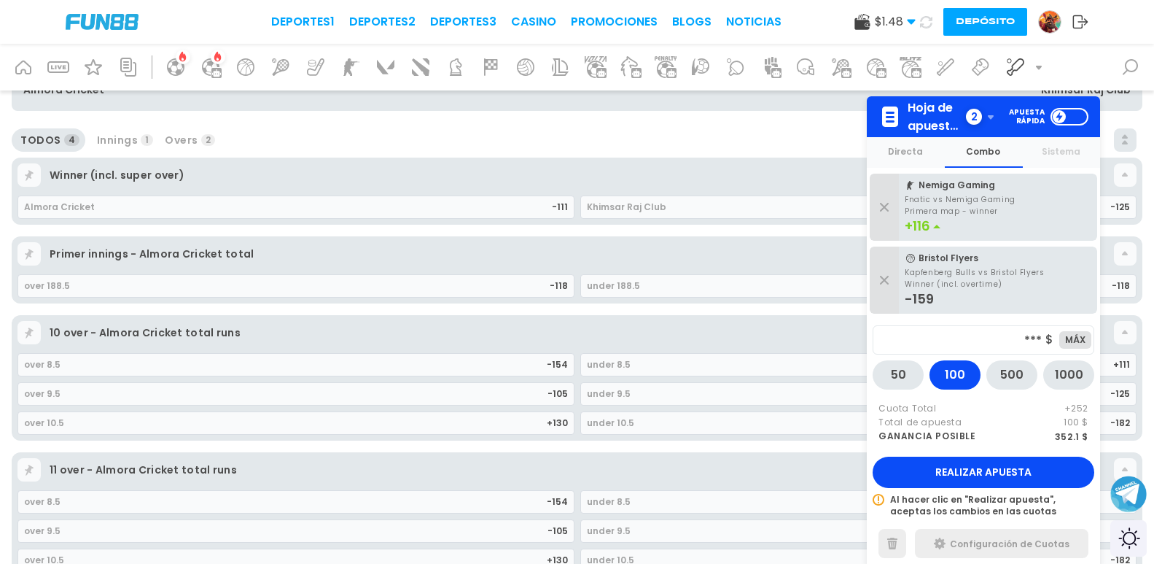
scroll to position [73, 0]
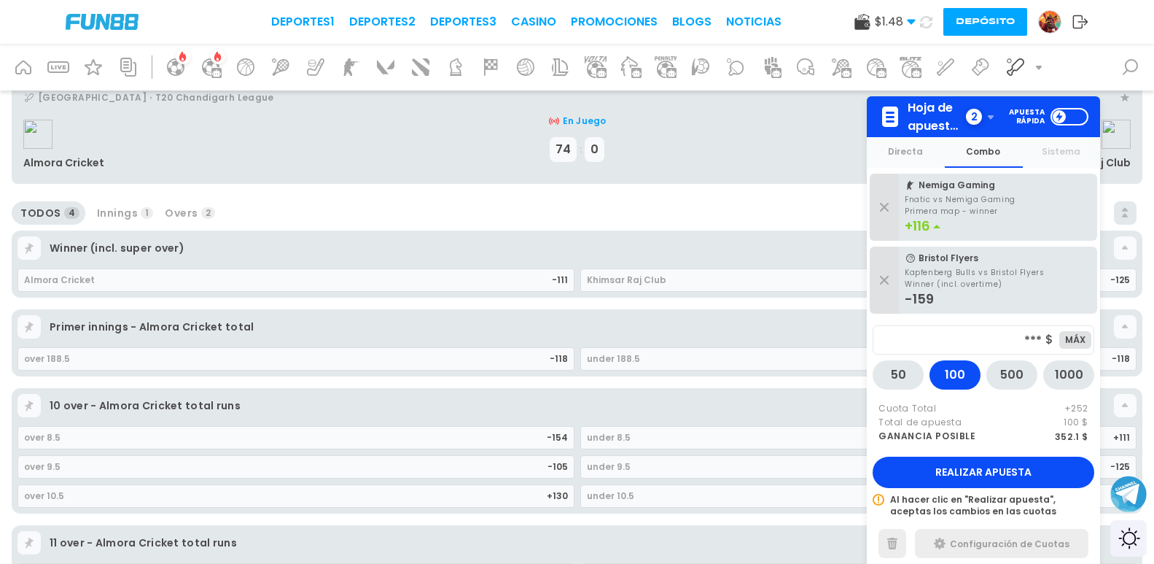
click at [378, 365] on div "over 188.5" at bounding box center [287, 359] width 526 height 22
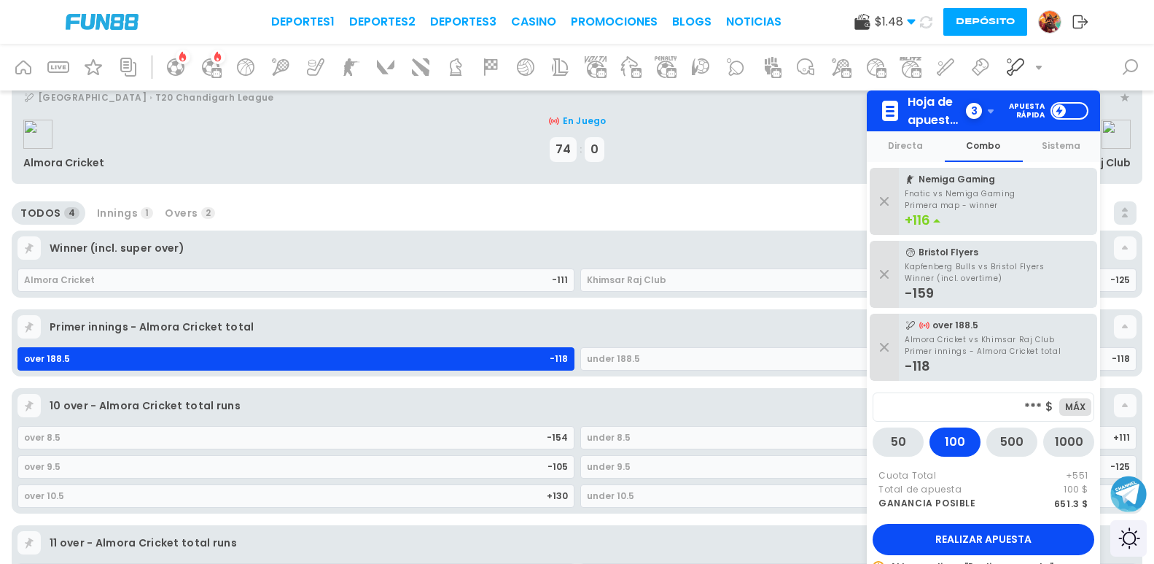
click at [918, 17] on use at bounding box center [927, 22] width 18 height 18
click at [918, 23] on use at bounding box center [926, 21] width 17 height 17
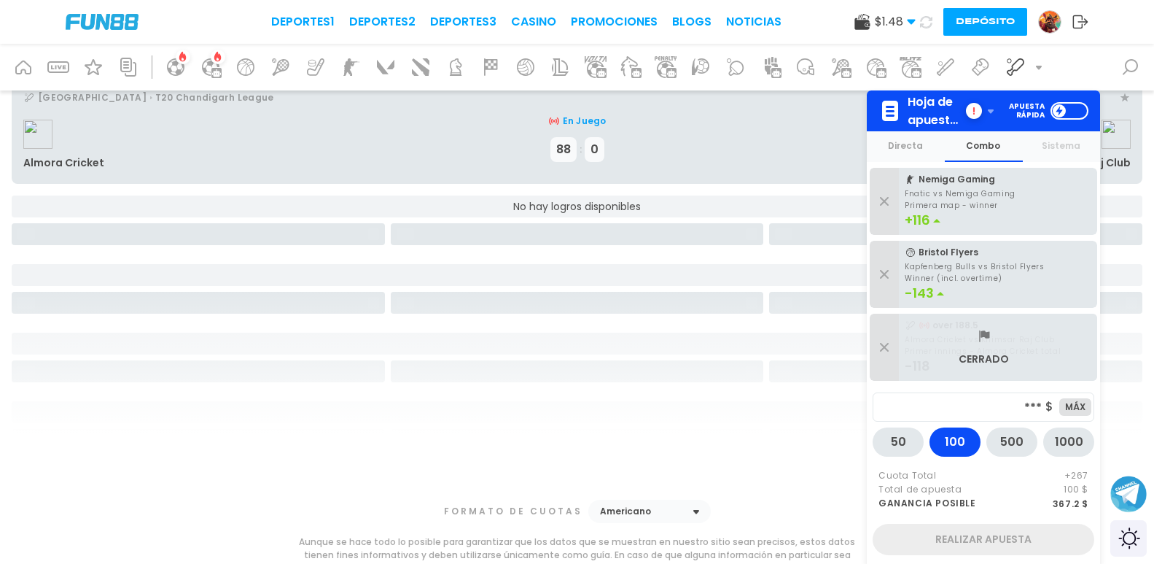
click at [917, 22] on icon at bounding box center [926, 22] width 18 height 18
click at [1019, 66] on icon at bounding box center [1015, 66] width 23 height 23
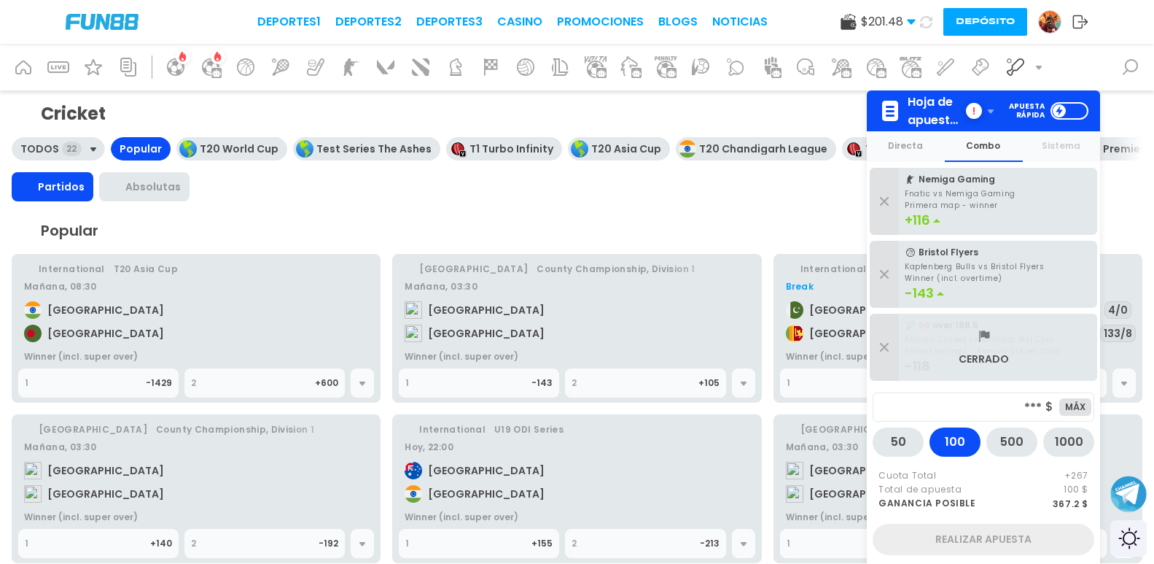
click at [880, 345] on icon at bounding box center [885, 347] width 18 height 18
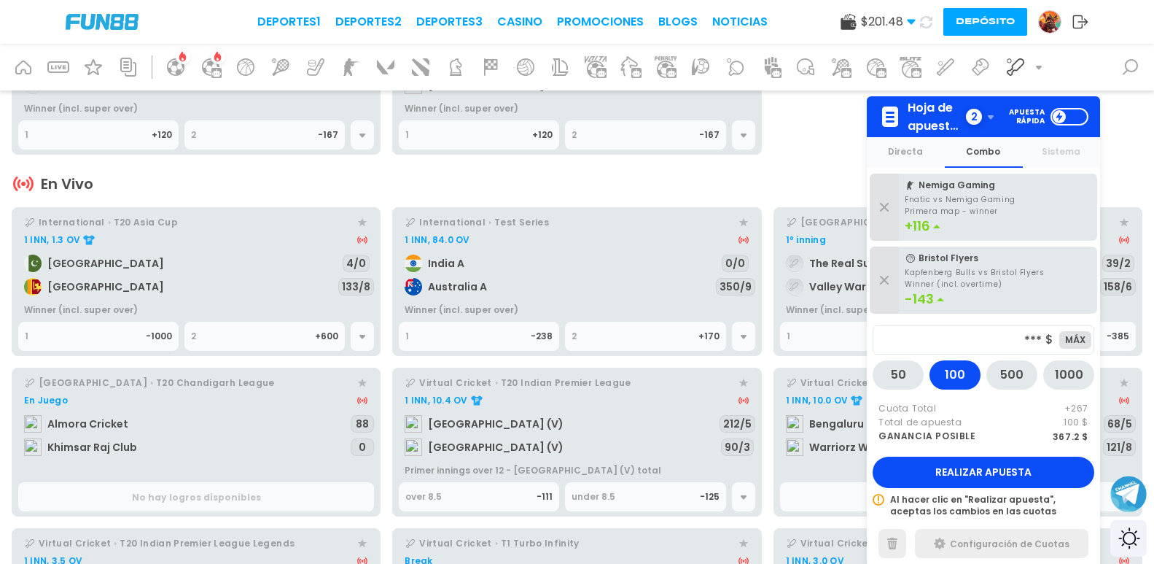
scroll to position [802, 0]
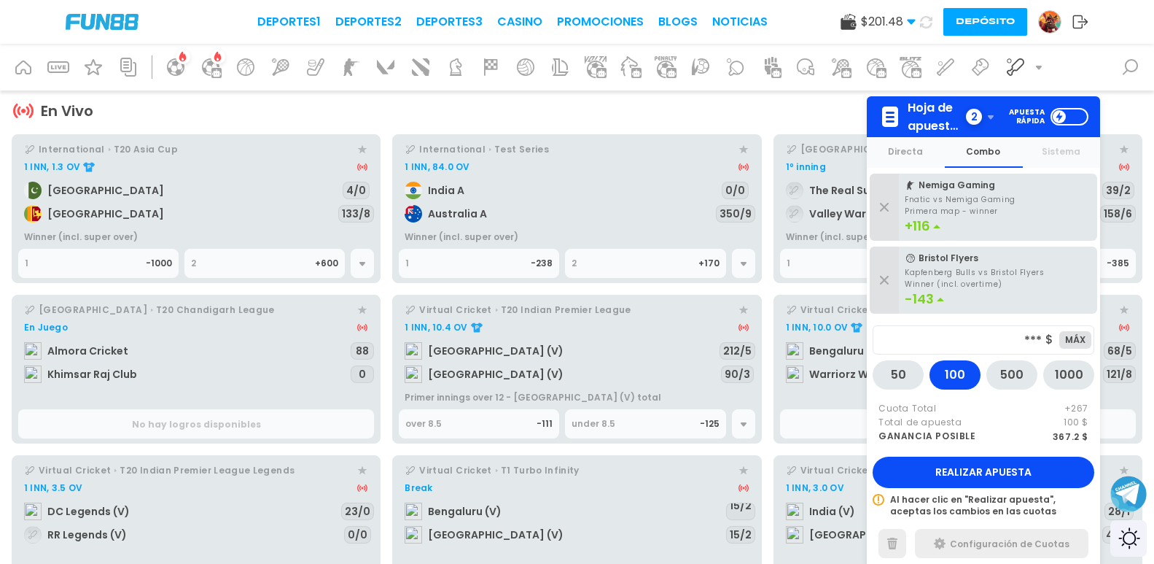
click at [976, 112] on div "2" at bounding box center [974, 117] width 16 height 16
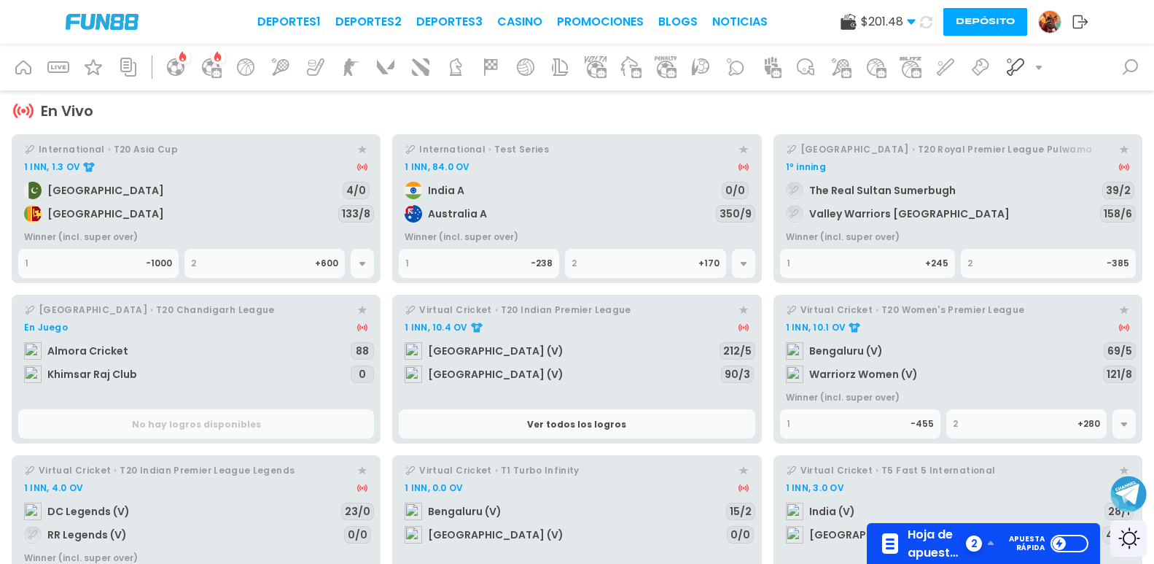
click at [839, 198] on link "1º inning The Real Sultan Sumerbugh Valley Warriors Srinagar 39/2 158/6" at bounding box center [958, 193] width 356 height 76
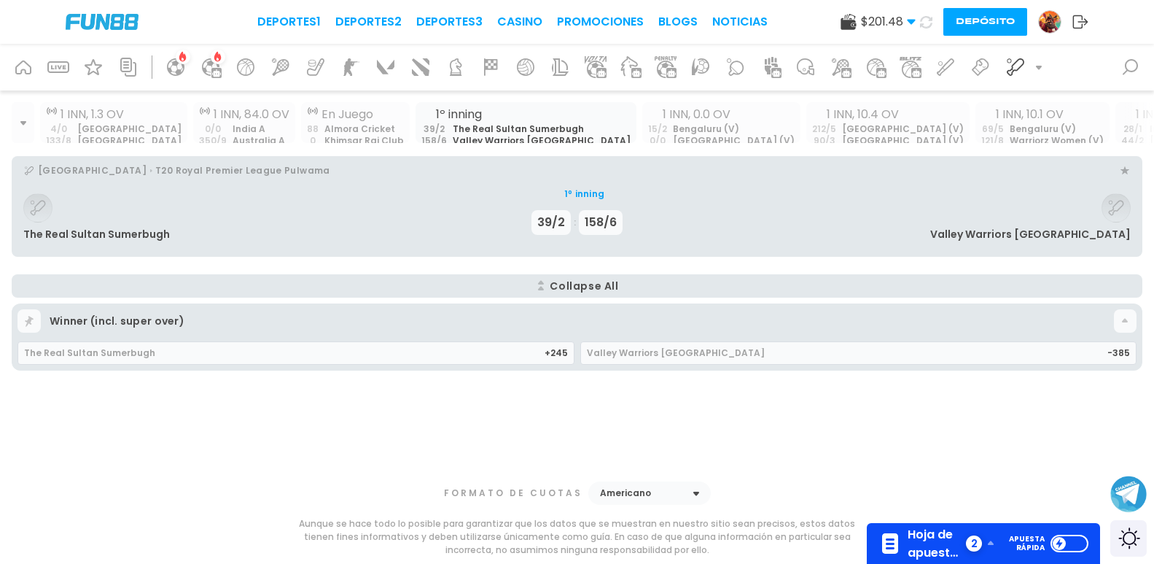
click at [325, 135] on div "Khimsar Raj Club" at bounding box center [364, 141] width 79 height 12
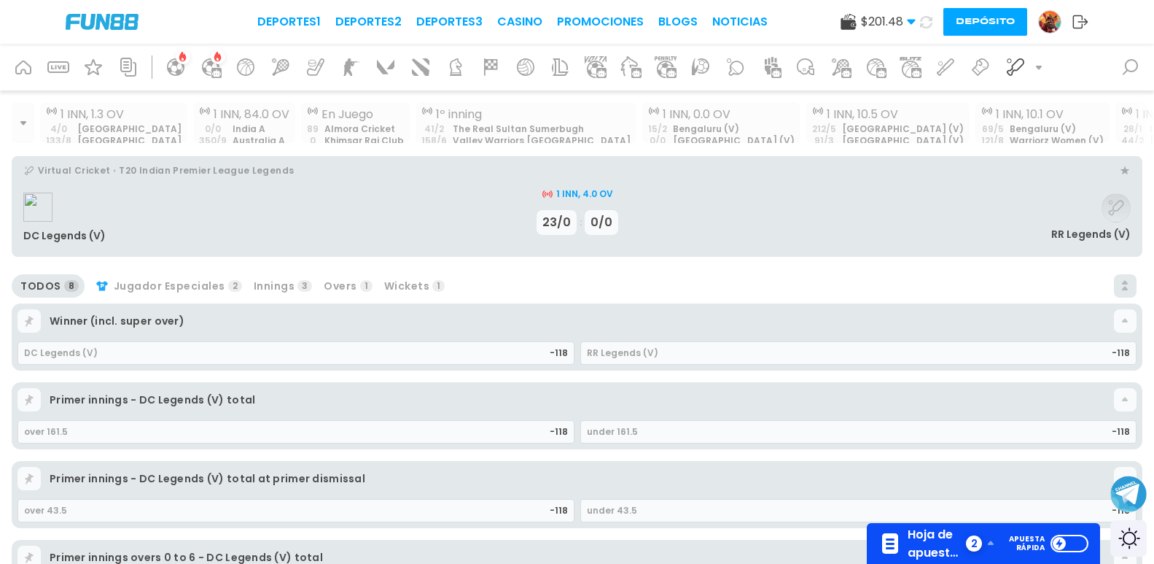
click at [307, 136] on div "0" at bounding box center [313, 141] width 12 height 12
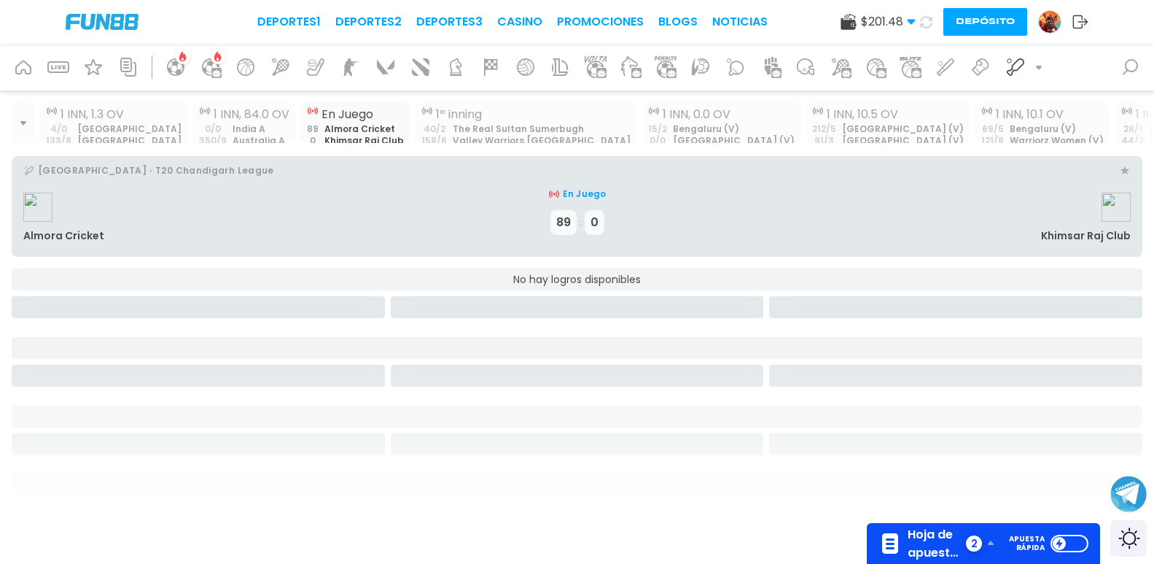
click at [453, 136] on div "Valley Warriors Srinagar" at bounding box center [542, 141] width 178 height 12
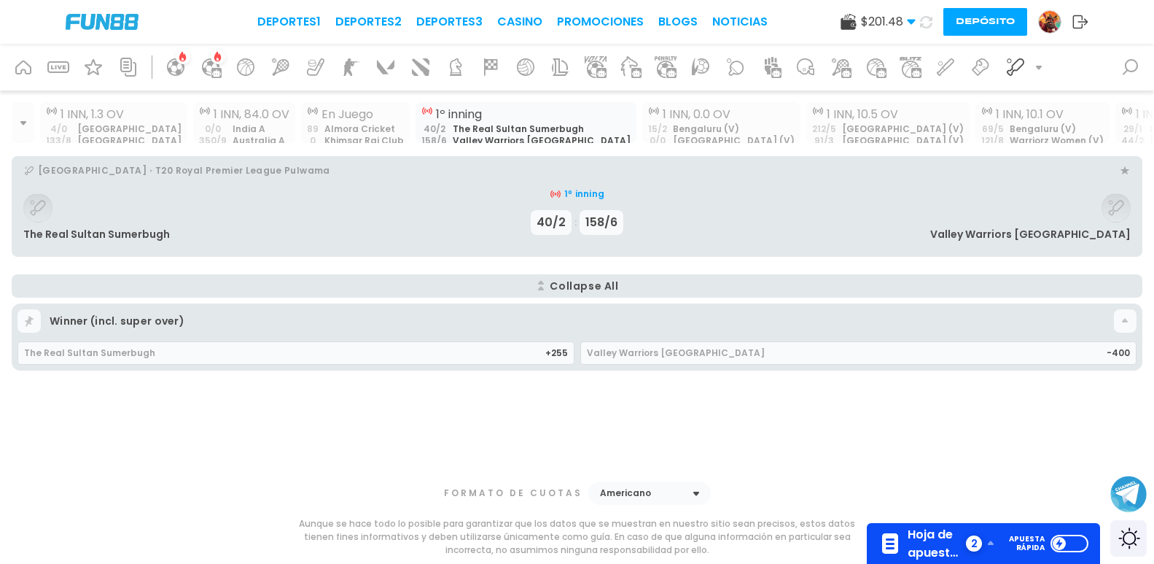
click at [325, 126] on div "Almora Cricket" at bounding box center [364, 129] width 79 height 12
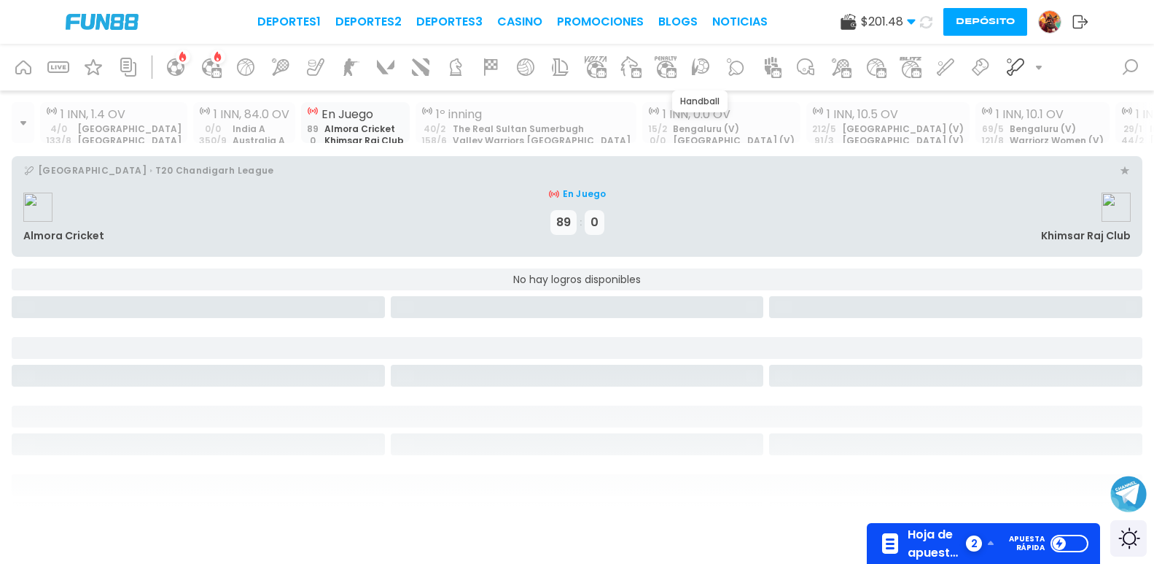
click at [700, 71] on icon at bounding box center [700, 66] width 23 height 23
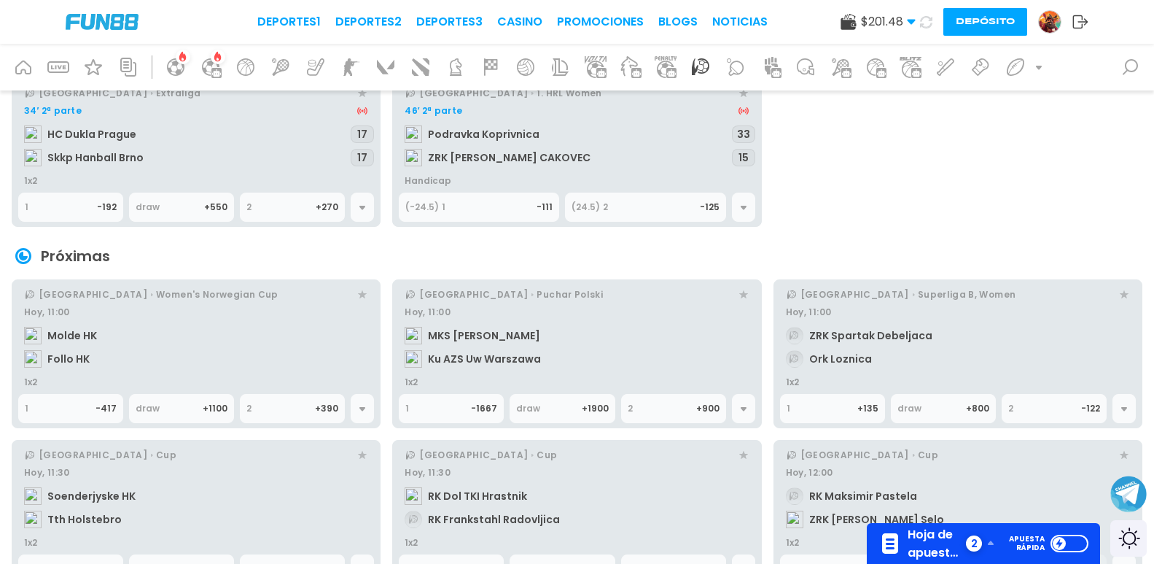
scroll to position [219, 0]
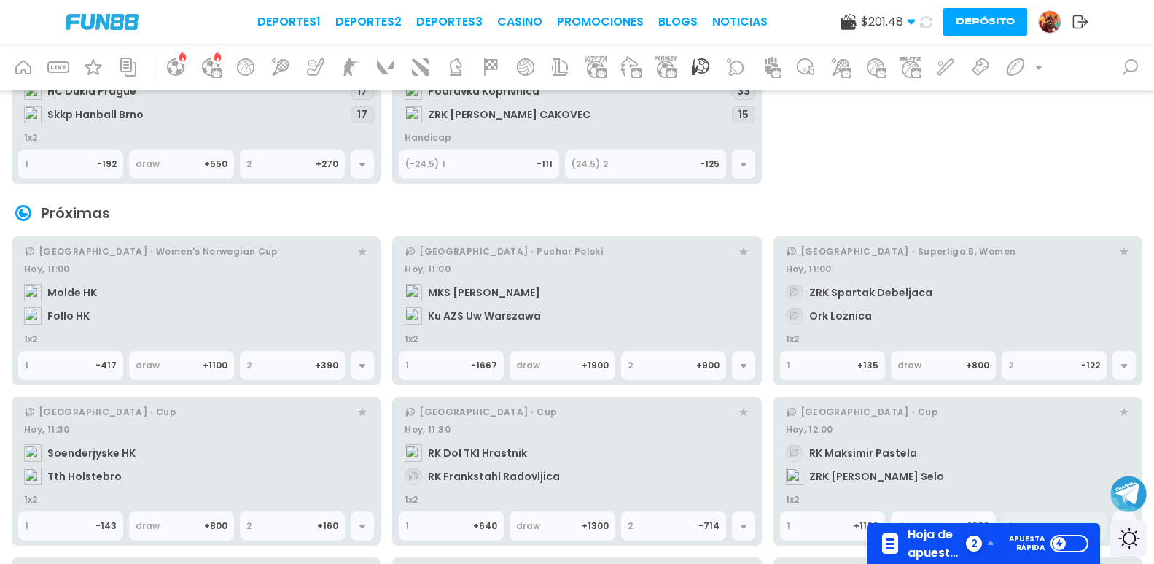
click at [305, 301] on link "Hoy, 11:00 Molde HK Follo HK" at bounding box center [196, 295] width 356 height 76
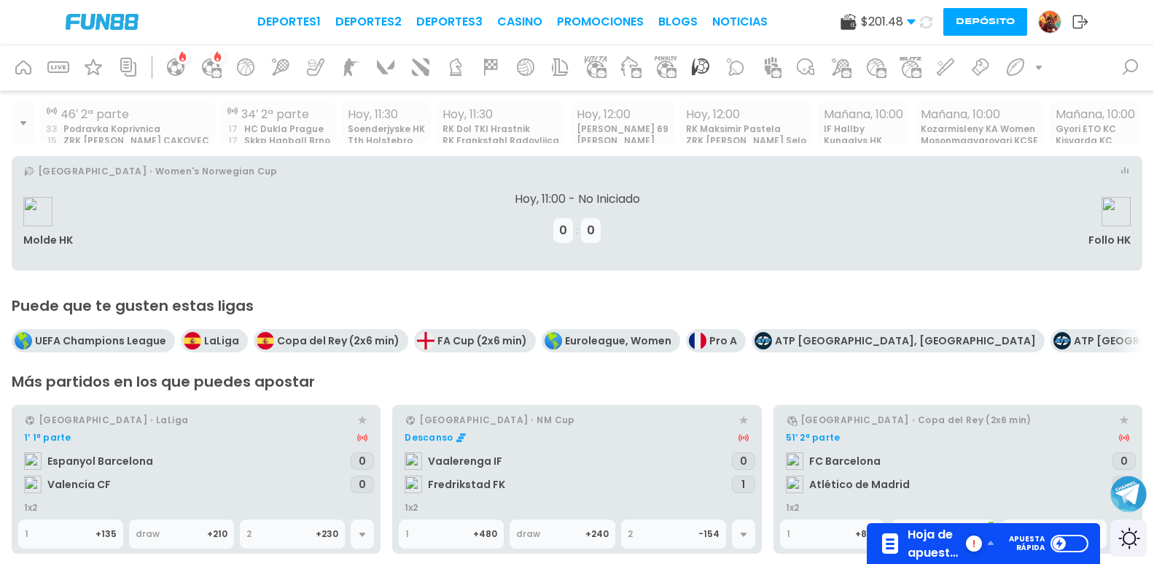
click at [909, 538] on span "Hoja de apuestas" at bounding box center [935, 543] width 55 height 36
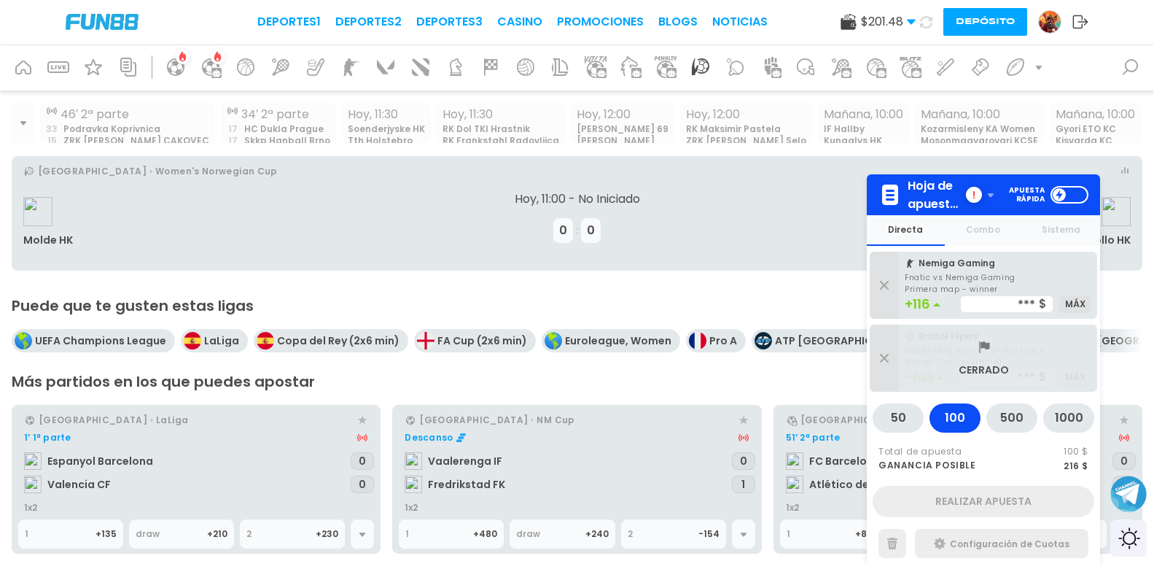
click at [940, 353] on div "Cerrado" at bounding box center [999, 359] width 198 height 36
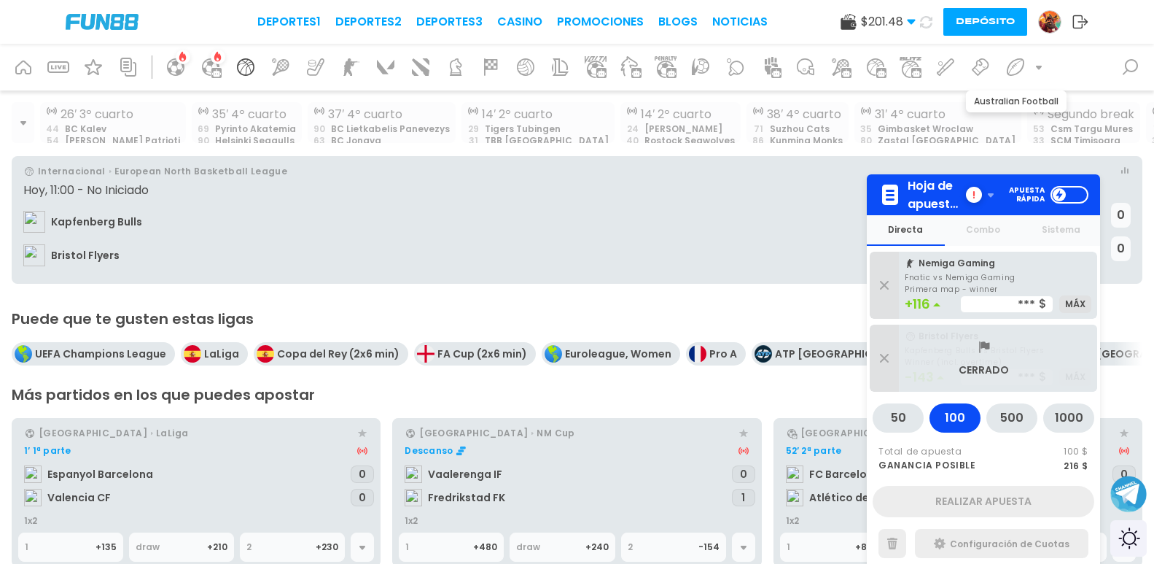
click at [1031, 64] on div at bounding box center [1015, 67] width 35 height 35
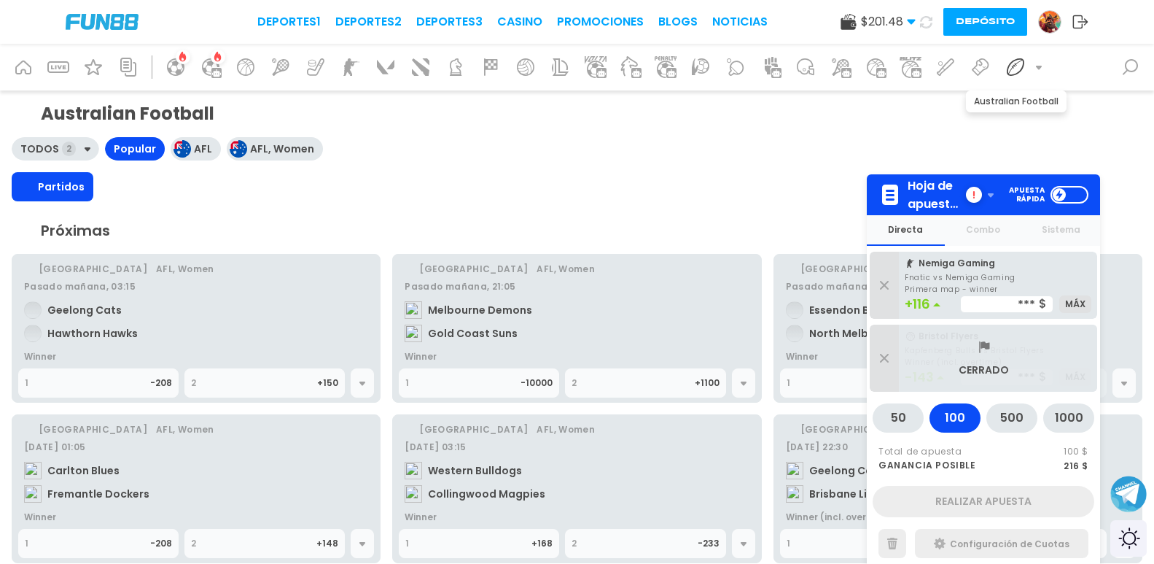
click at [1032, 65] on div at bounding box center [1015, 67] width 35 height 35
click at [1036, 67] on icon at bounding box center [1039, 67] width 12 height 12
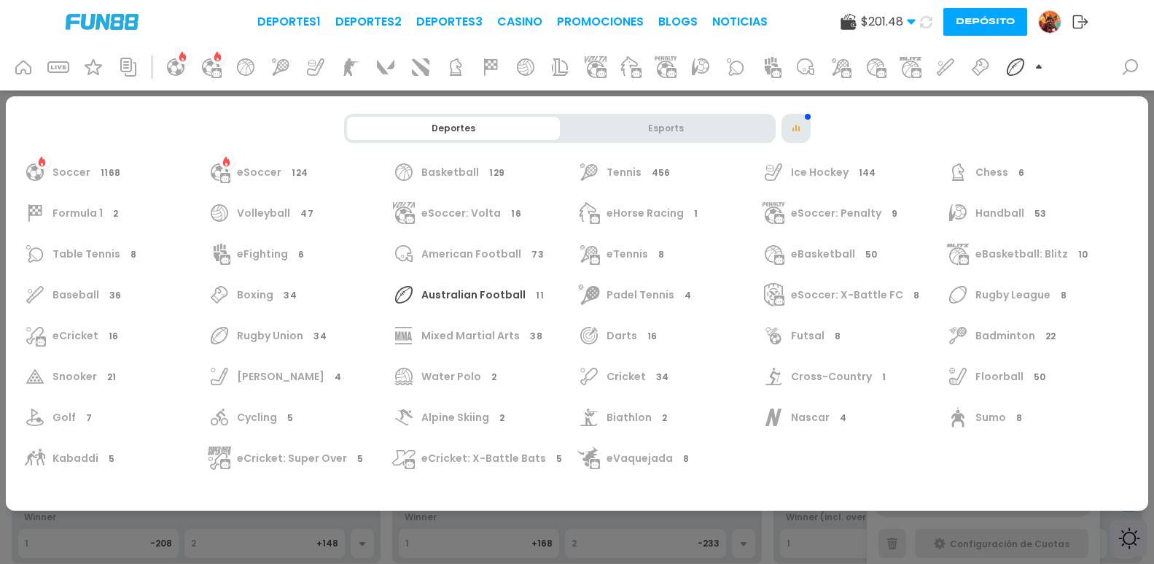
click at [601, 368] on div "Cricket 34" at bounding box center [667, 376] width 179 height 23
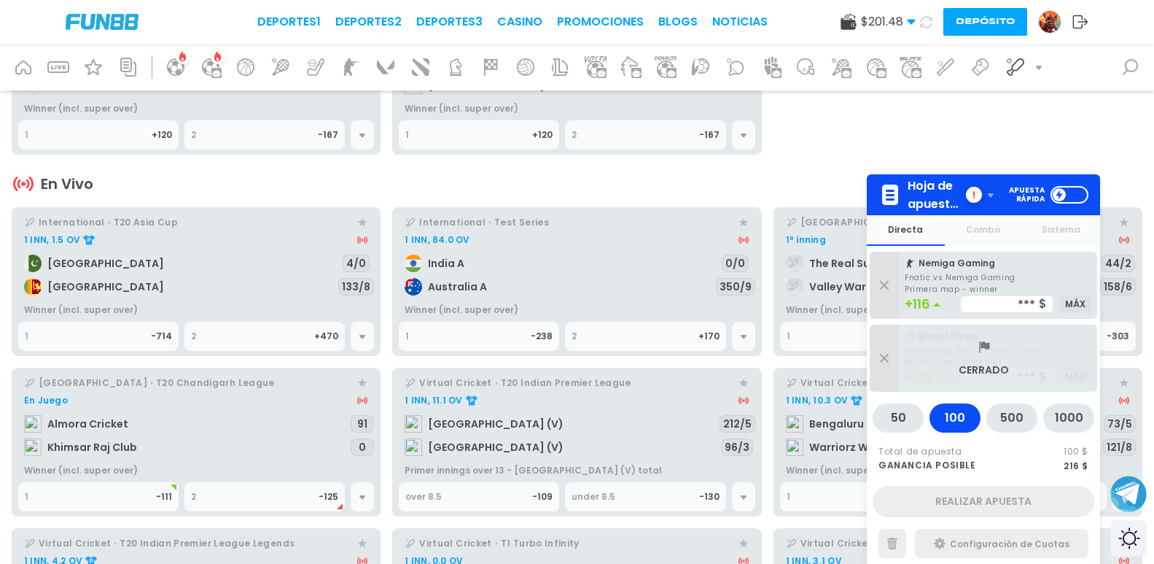
scroll to position [948, 0]
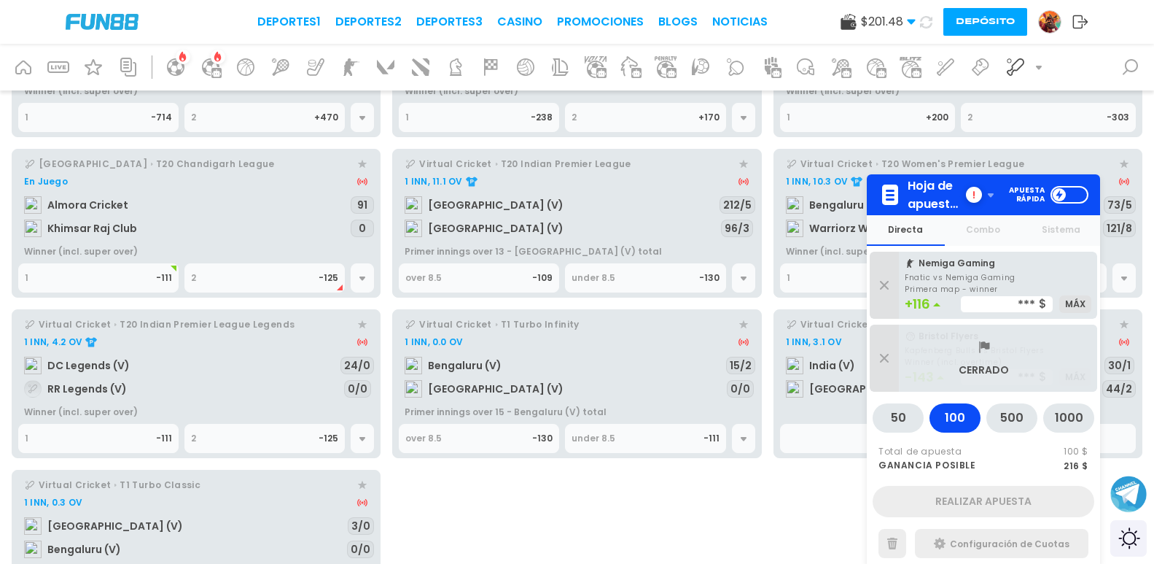
click at [195, 219] on link "En Juego Almora Cricket Khimsar Raj Club 91 0" at bounding box center [196, 208] width 356 height 76
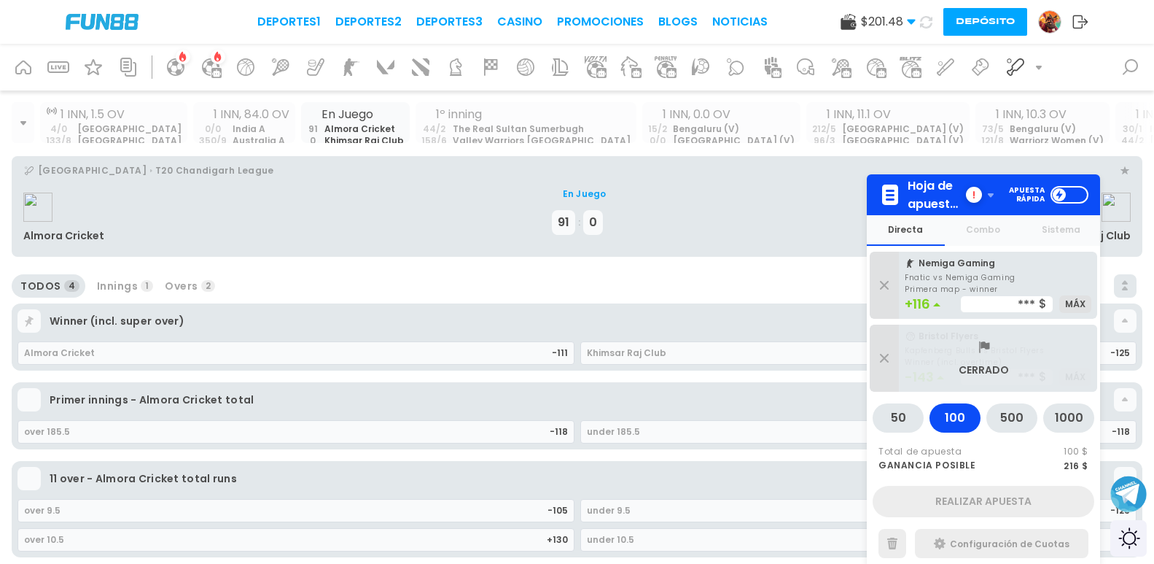
scroll to position [73, 0]
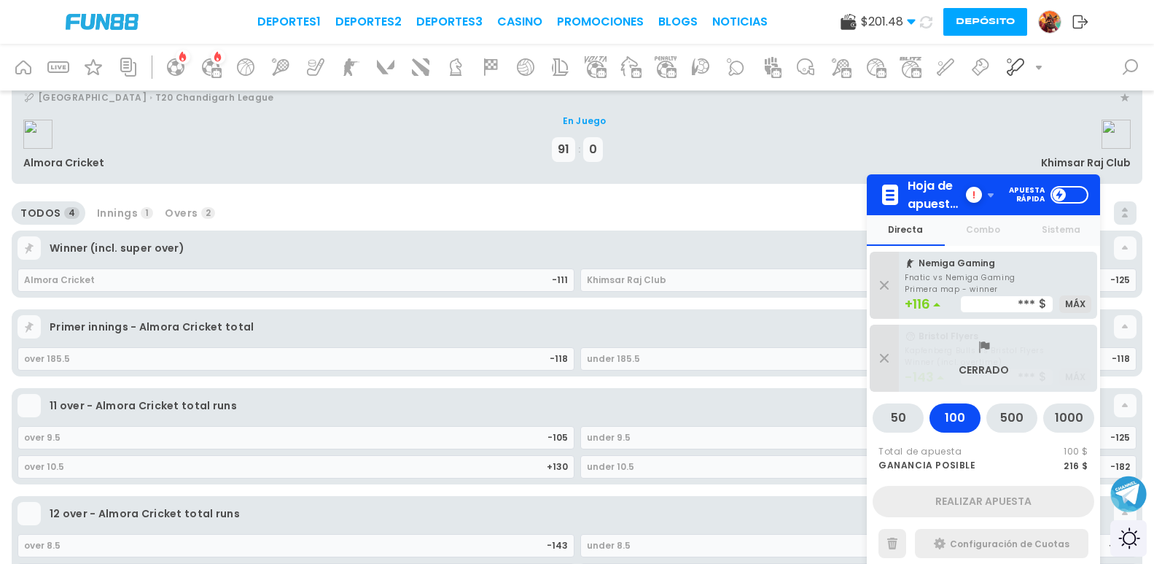
drag, startPoint x: 283, startPoint y: 351, endPoint x: 865, endPoint y: 319, distance: 582.8
click at [284, 351] on div "over 185.5" at bounding box center [287, 359] width 526 height 22
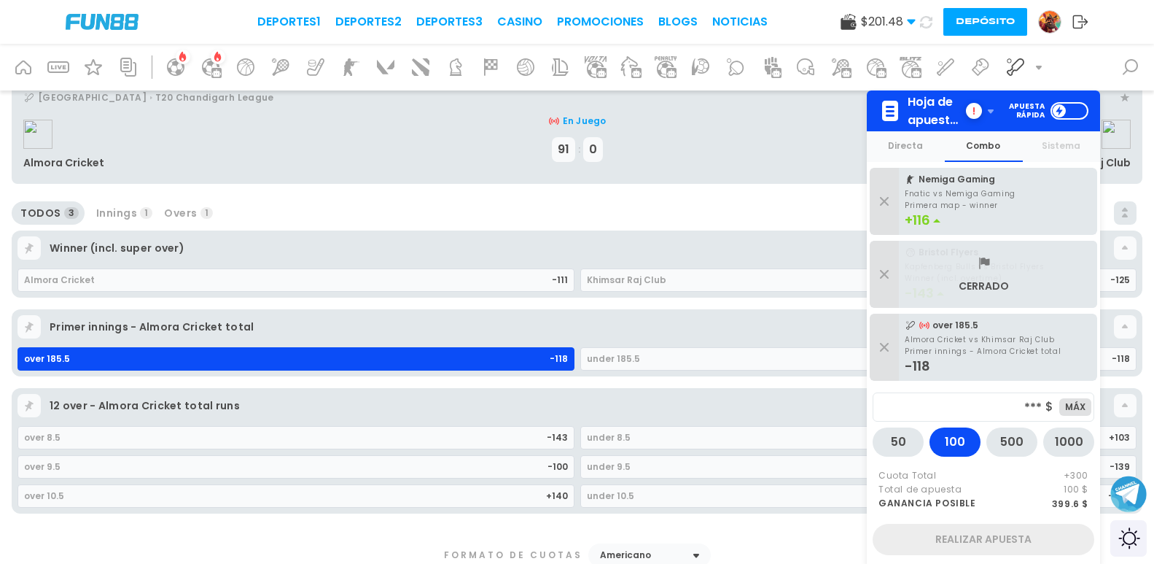
click at [929, 278] on div "Cerrado" at bounding box center [999, 275] width 198 height 36
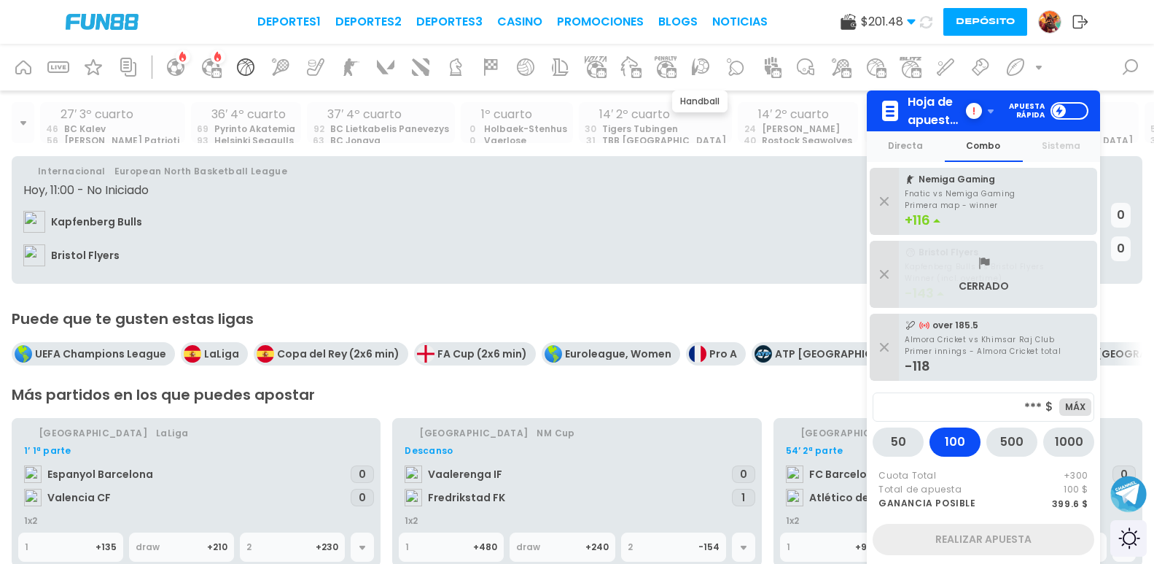
click at [694, 68] on icon at bounding box center [701, 66] width 18 height 17
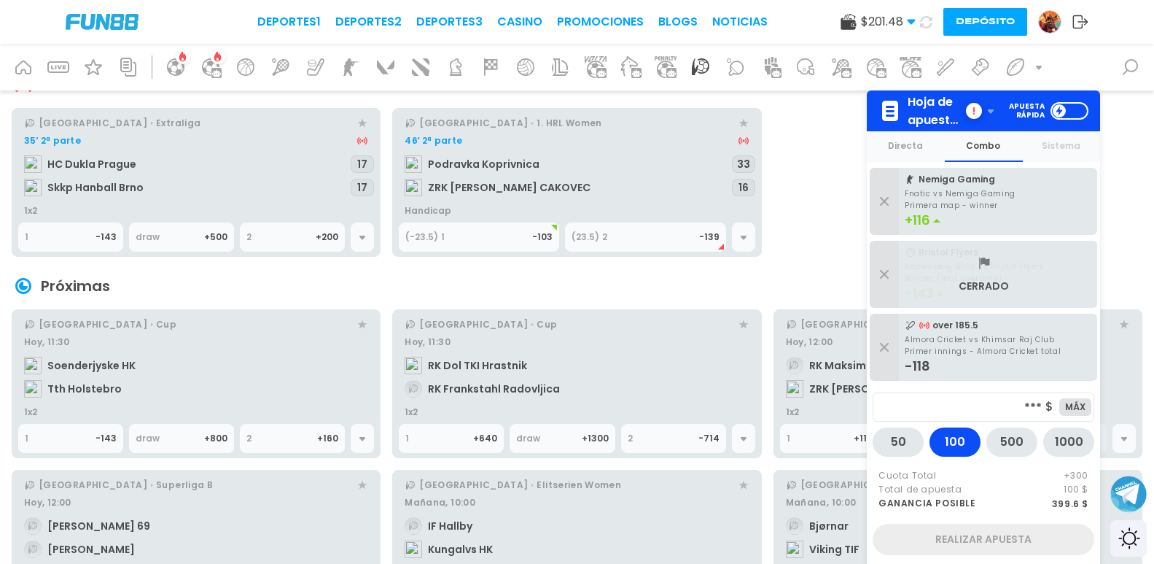
scroll to position [73, 0]
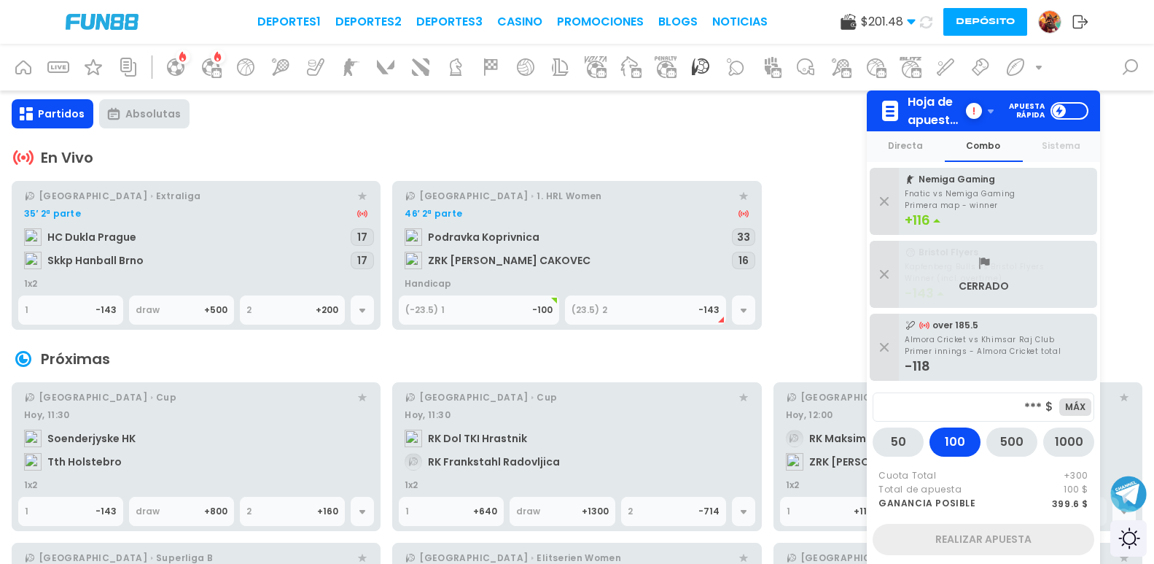
click at [468, 252] on link "46′ 2ª parte Podravka Koprivnica ZRK ZRINSKI CAKOVEC 33 16" at bounding box center [577, 240] width 356 height 76
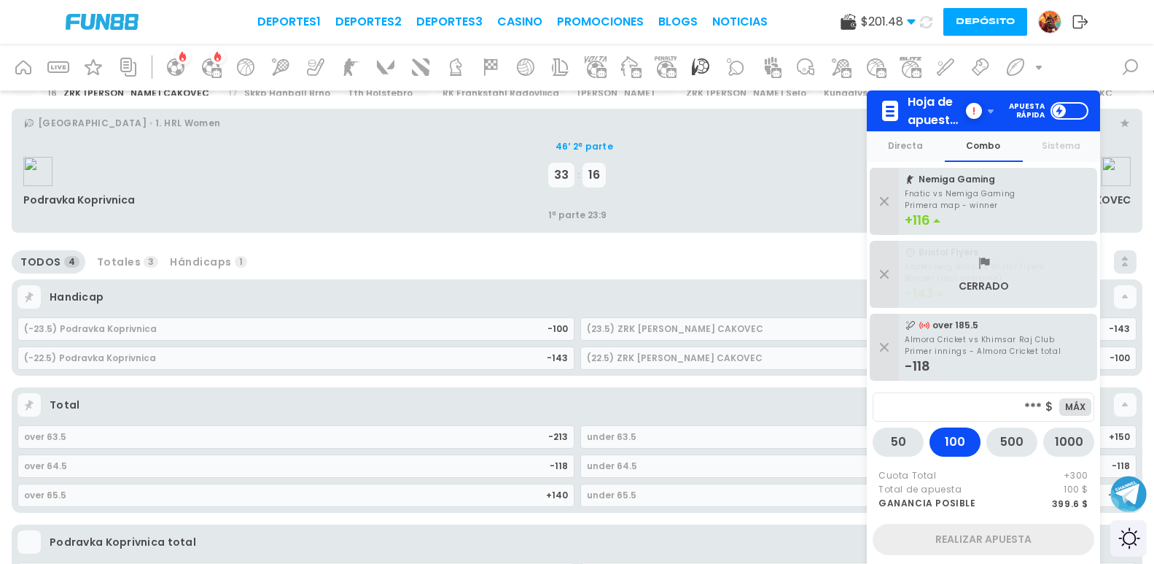
scroll to position [73, 0]
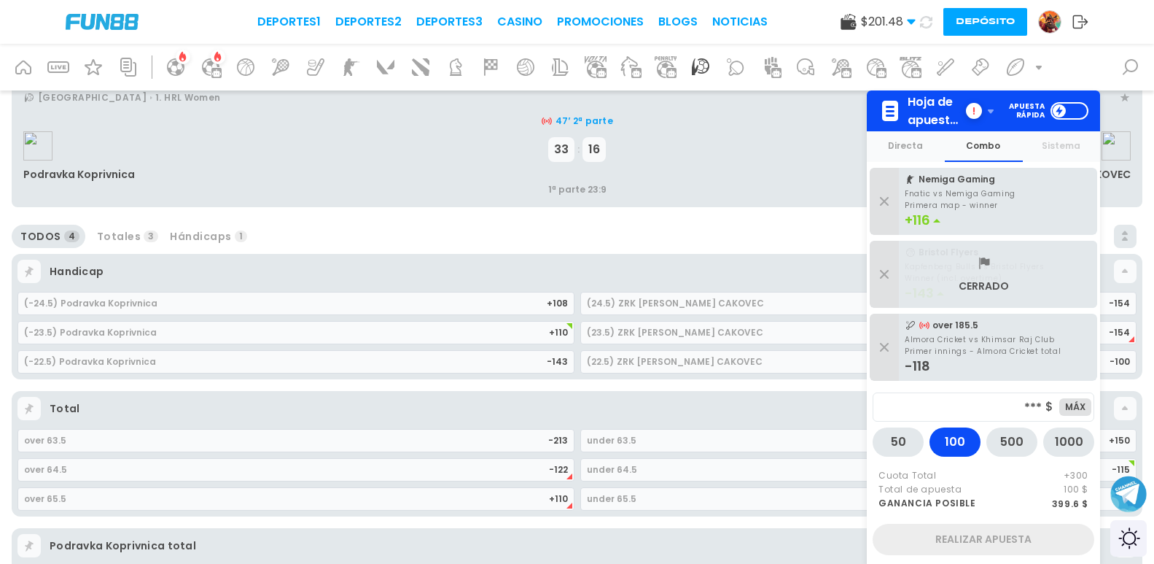
drag, startPoint x: 467, startPoint y: 413, endPoint x: 460, endPoint y: 407, distance: 8.8
click at [460, 407] on div "Total" at bounding box center [582, 408] width 1065 height 15
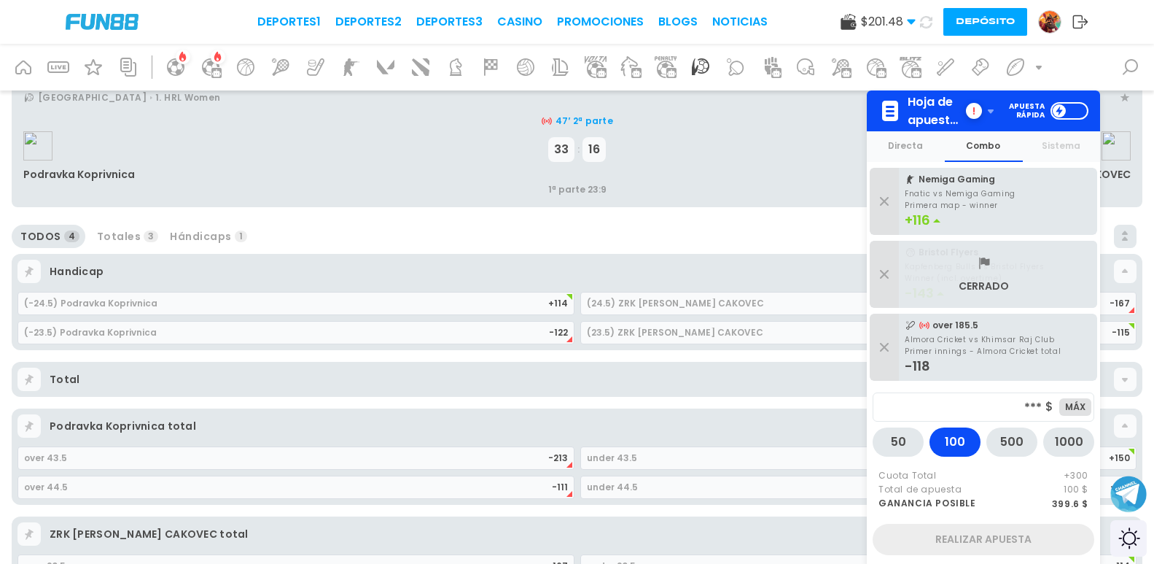
click at [441, 375] on div "Total" at bounding box center [582, 379] width 1065 height 15
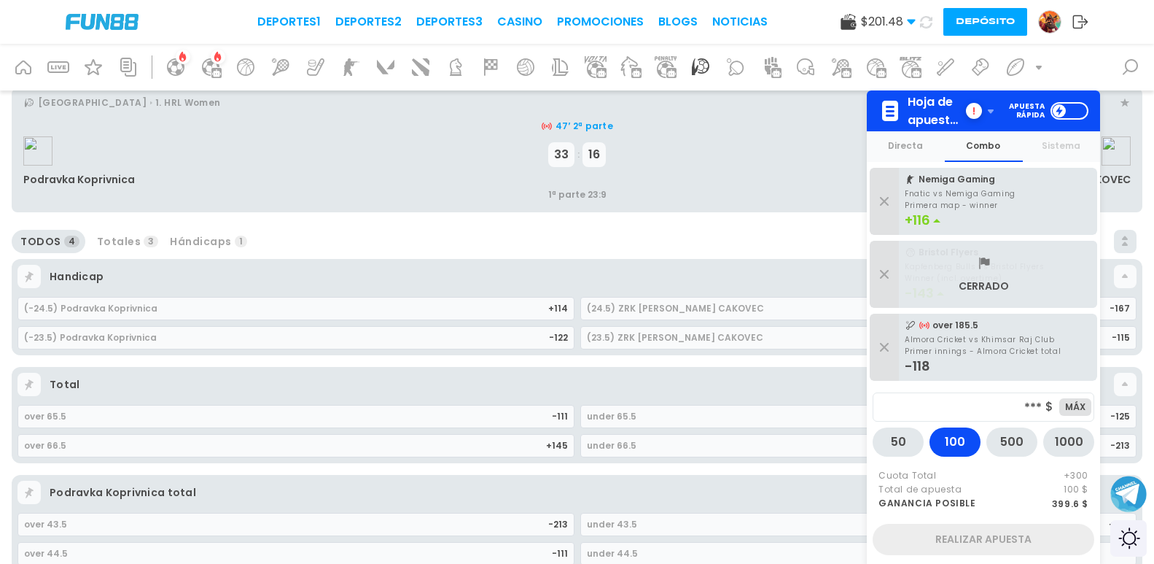
scroll to position [146, 0]
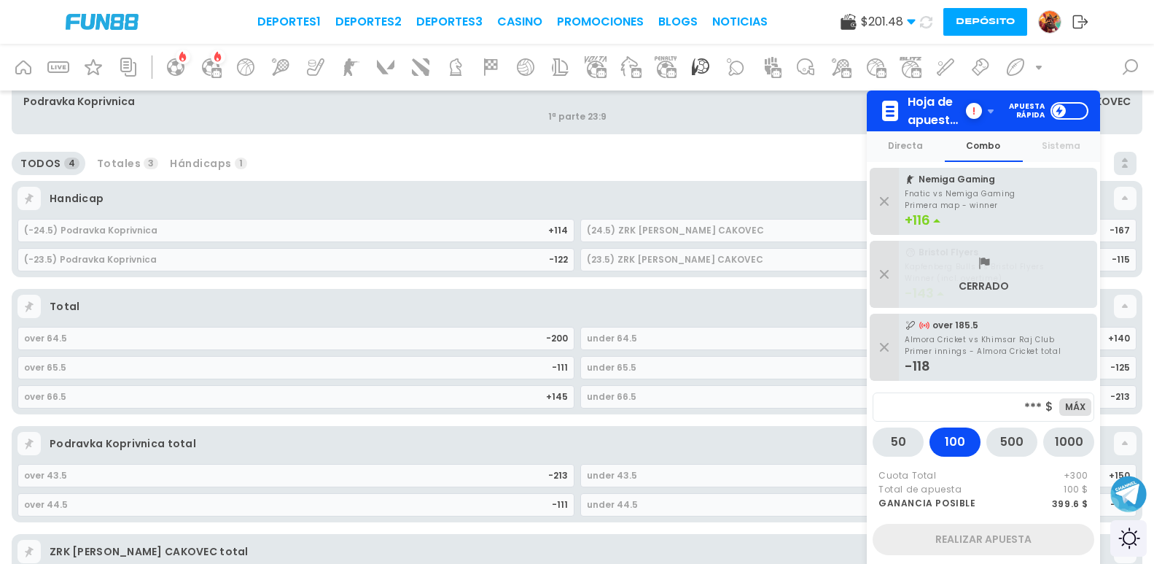
click at [449, 478] on div "over 43.5" at bounding box center [286, 476] width 524 height 22
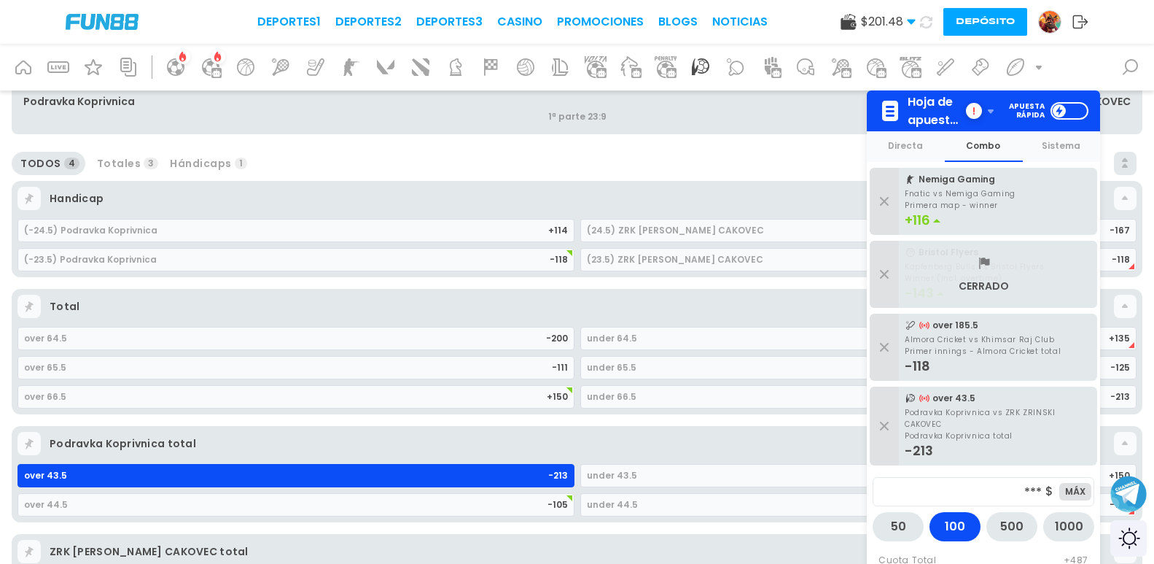
click at [882, 277] on icon at bounding box center [884, 274] width 9 height 9
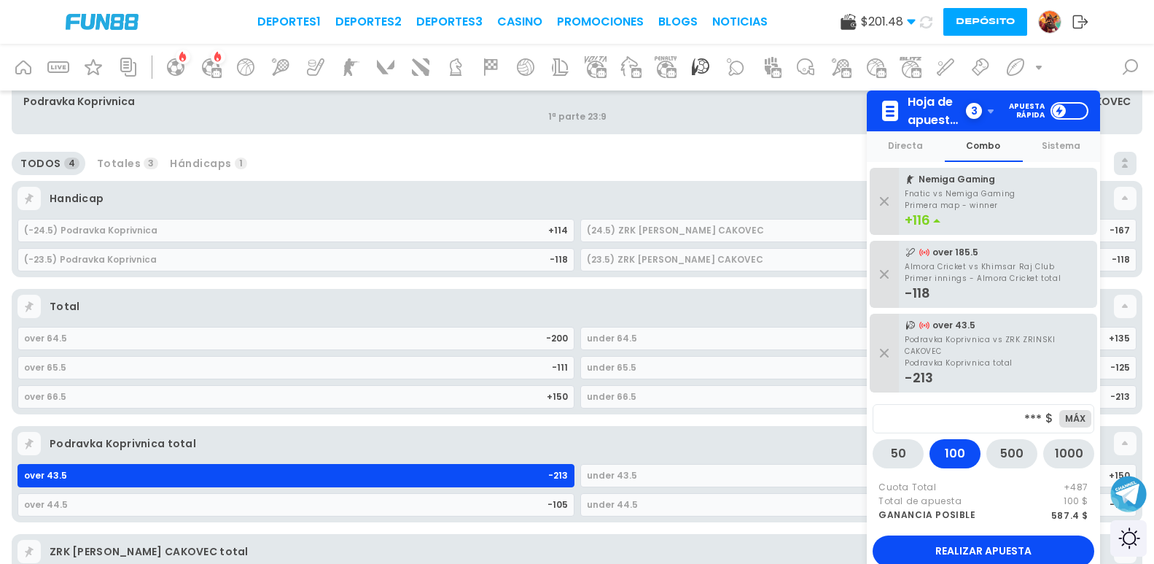
click at [1020, 538] on span "Realizar apuesta" at bounding box center [984, 550] width 96 height 15
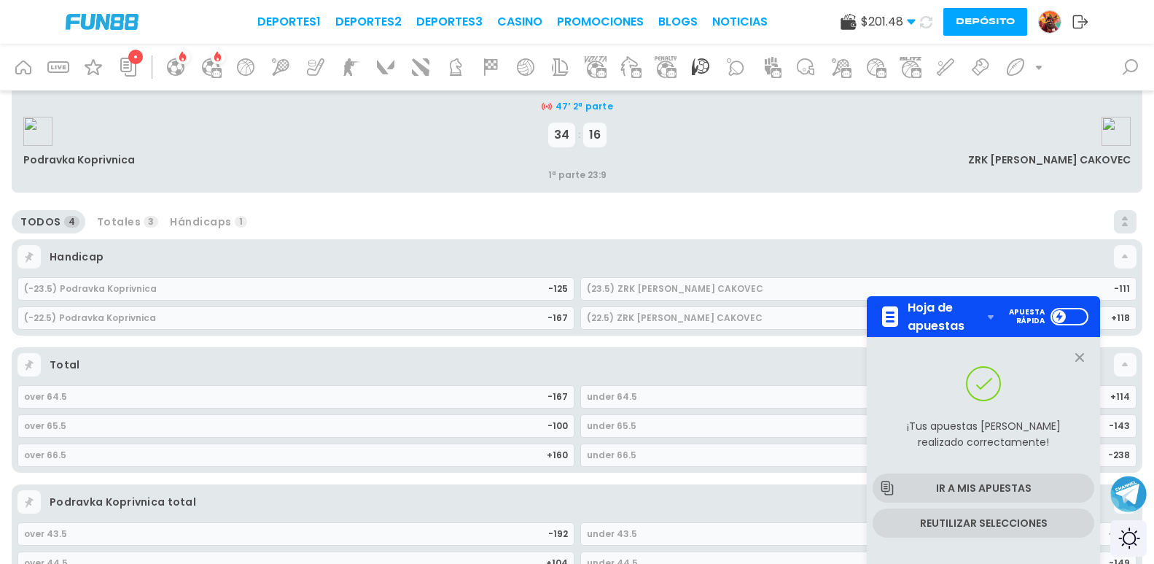
scroll to position [73, 0]
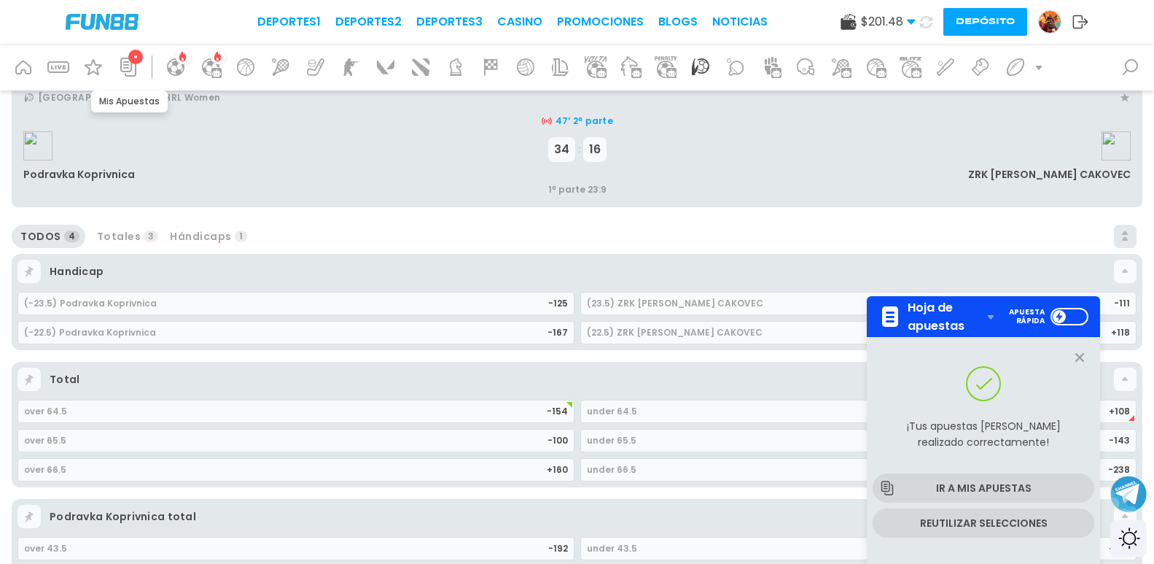
click at [123, 68] on icon at bounding box center [128, 67] width 16 height 19
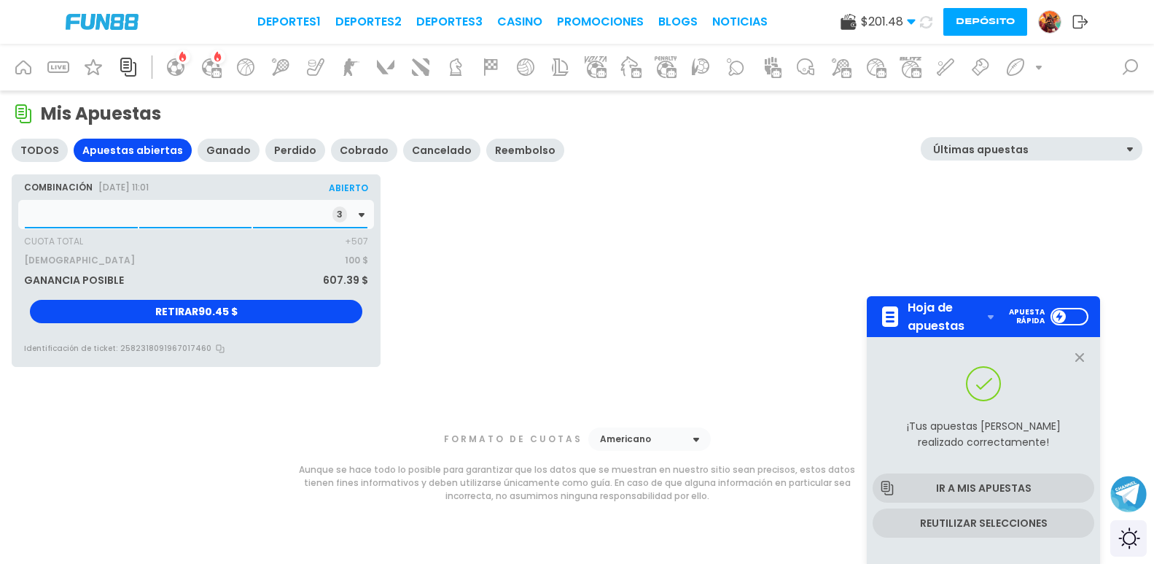
click at [193, 207] on div "3" at bounding box center [196, 214] width 356 height 29
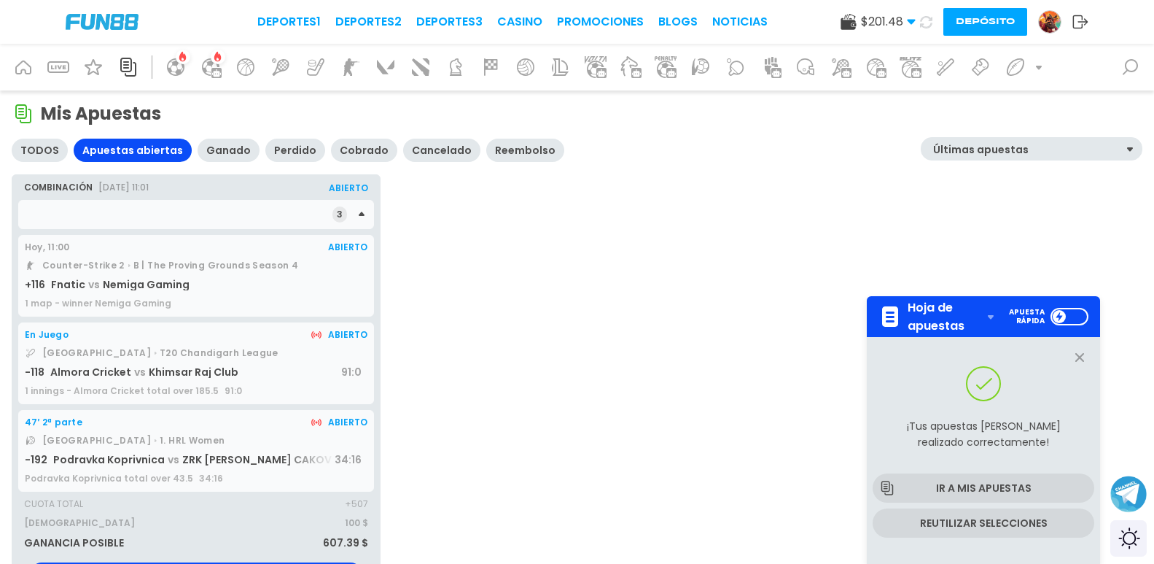
click at [184, 284] on span "Nemiga Gaming" at bounding box center [146, 284] width 87 height 15
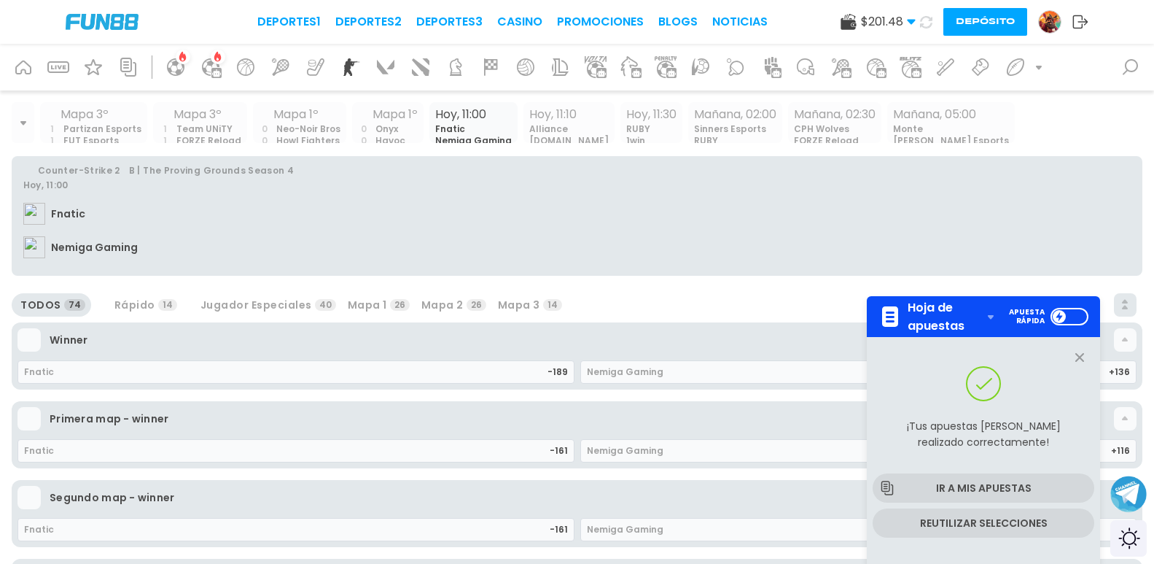
scroll to position [146, 0]
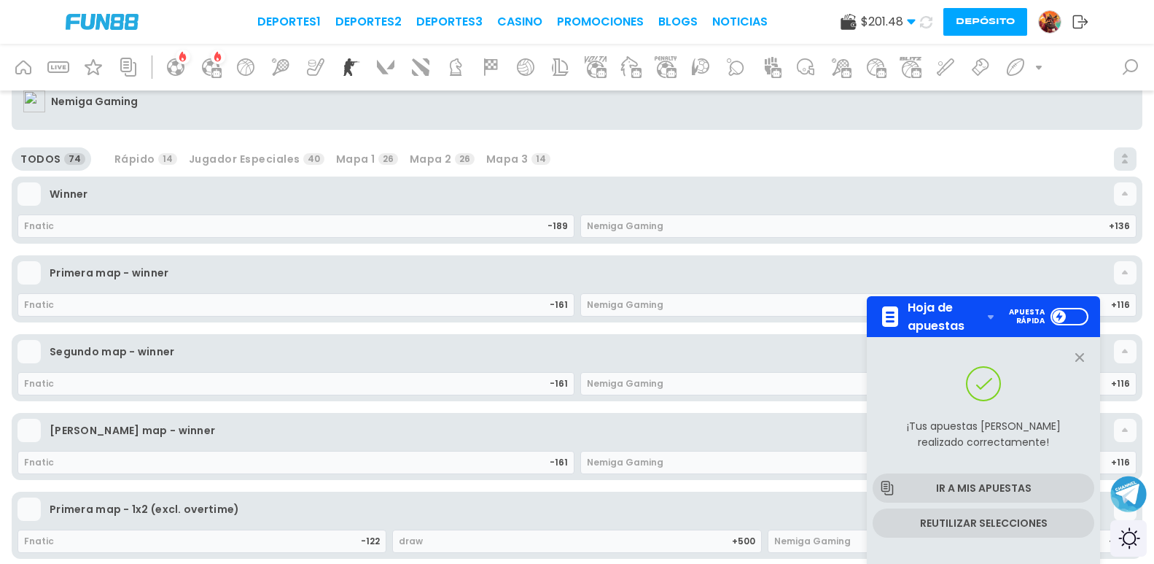
click at [599, 381] on span "Nemiga Gaming" at bounding box center [625, 383] width 77 height 10
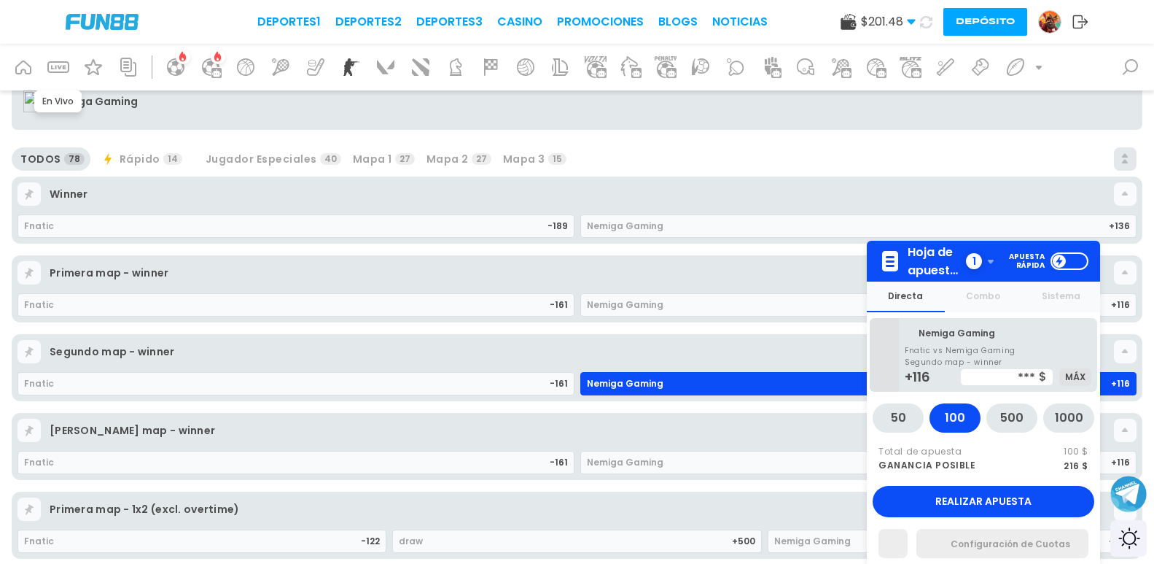
click at [53, 71] on icon at bounding box center [58, 66] width 23 height 23
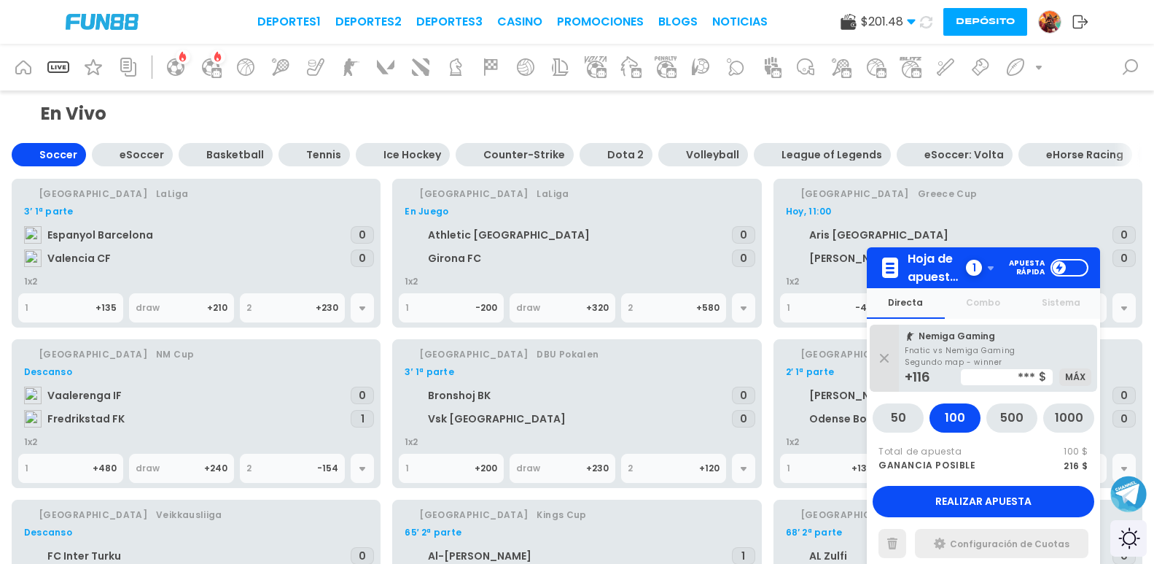
click at [223, 152] on div "Basketball" at bounding box center [235, 155] width 58 height 12
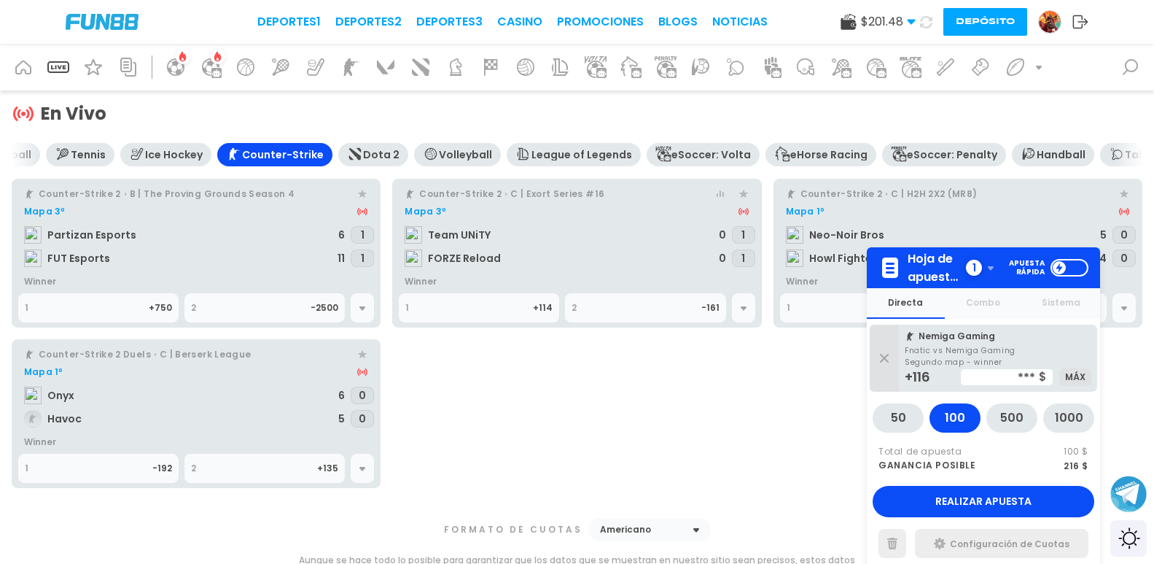
click at [379, 153] on div "Dota 2" at bounding box center [381, 155] width 36 height 12
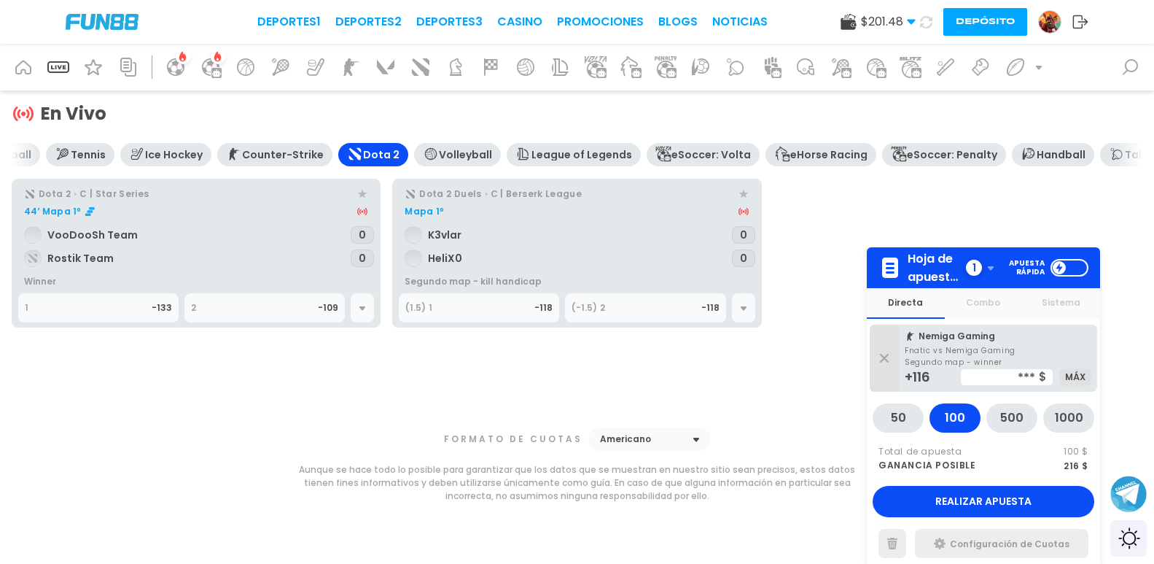
click at [444, 161] on div "Volleyball" at bounding box center [457, 154] width 87 height 23
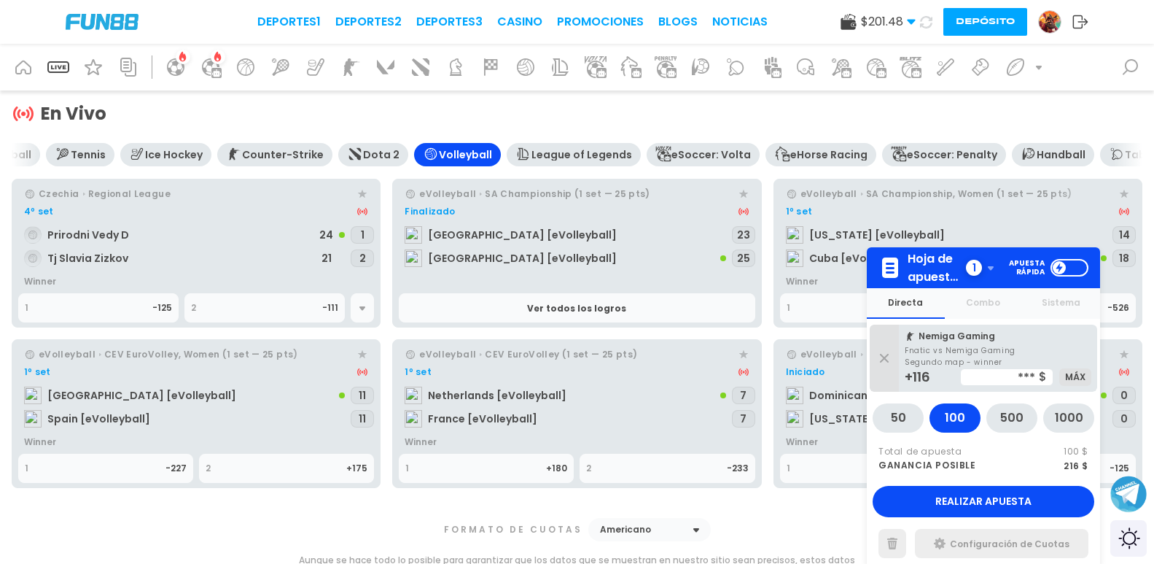
click at [444, 161] on div "Volleyball" at bounding box center [457, 154] width 87 height 23
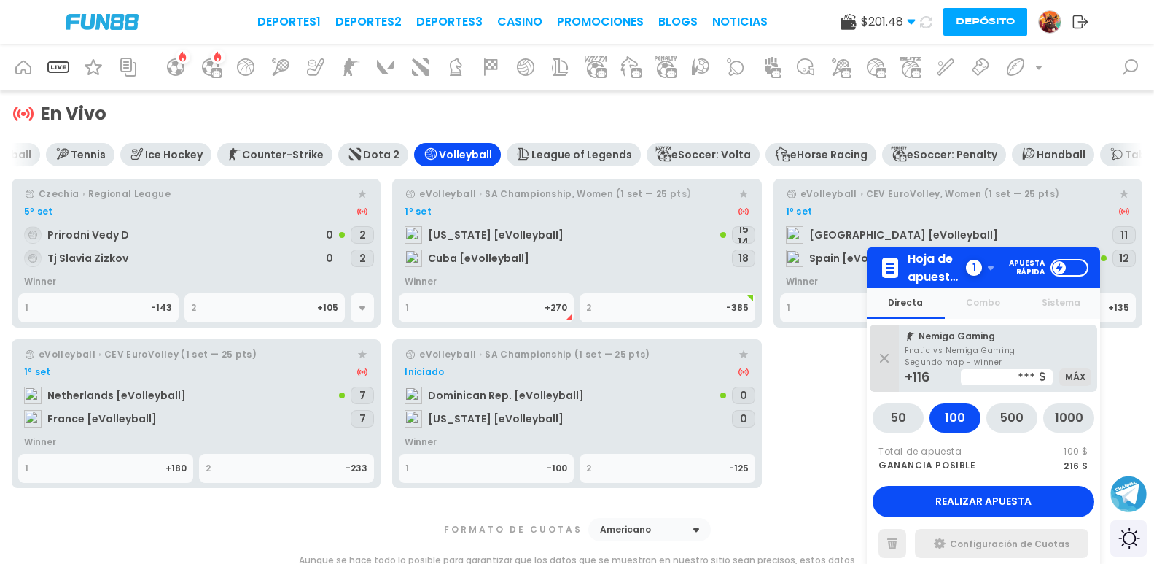
click at [521, 154] on icon at bounding box center [524, 154] width 16 height 16
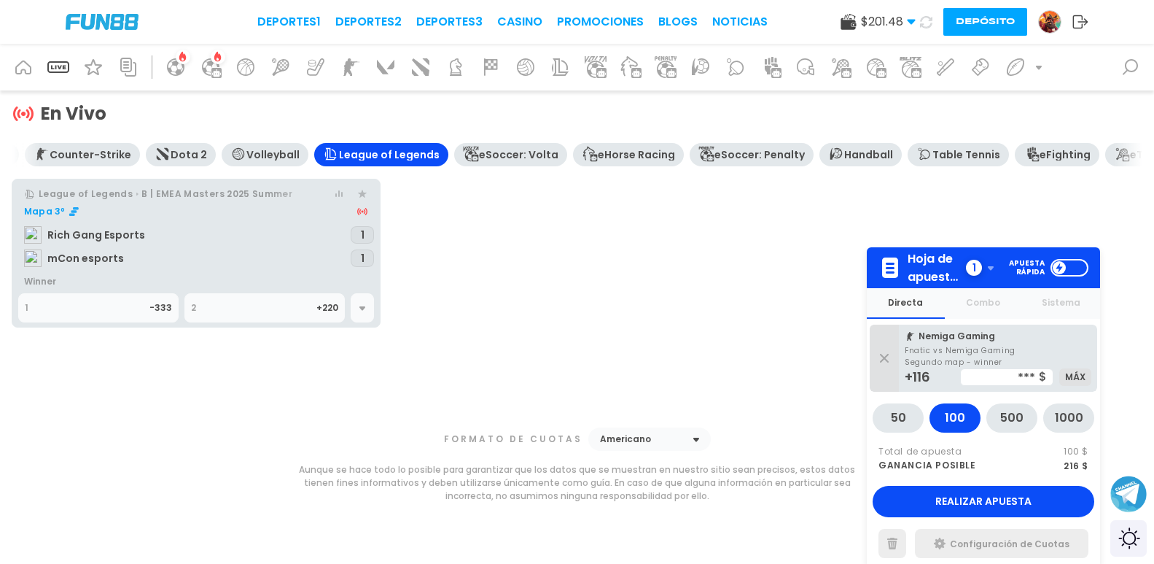
scroll to position [0, 583]
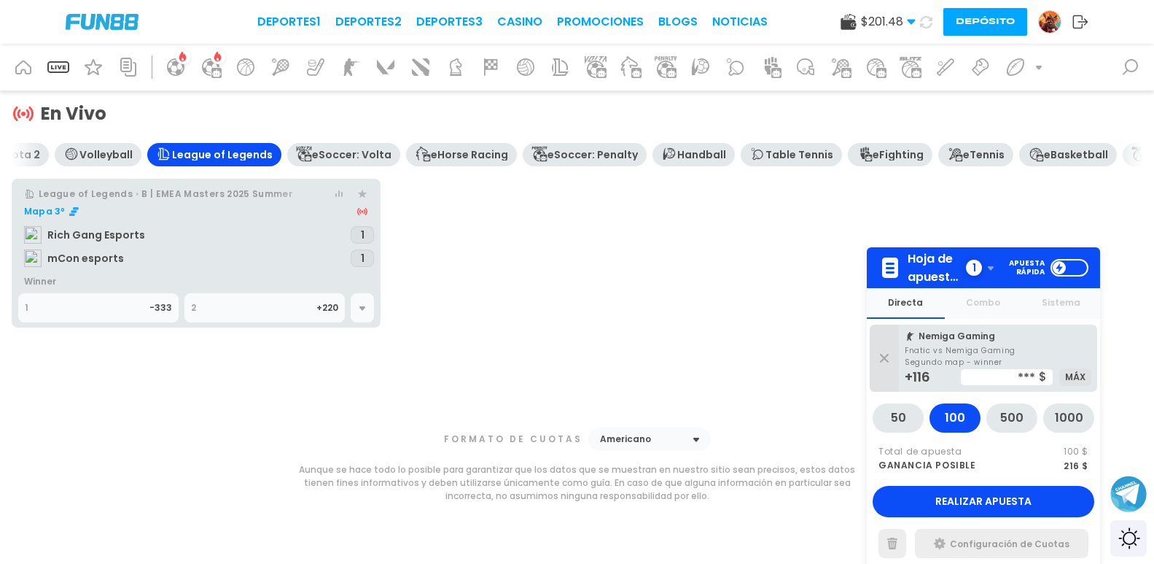
drag, startPoint x: 521, startPoint y: 154, endPoint x: 141, endPoint y: 142, distance: 379.4
click at [141, 142] on div "En Vivo Soccer eSoccer Basketball Tennis Ice Hockey Counter-Strike Dota 2 Volle…" at bounding box center [577, 249] width 1131 height 295
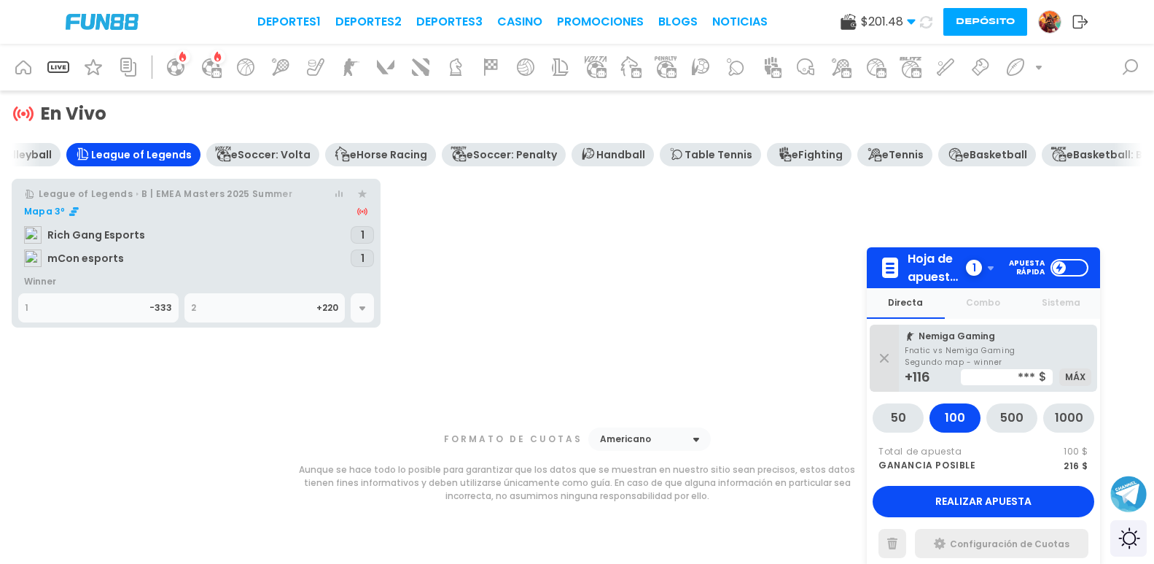
scroll to position [0, 686]
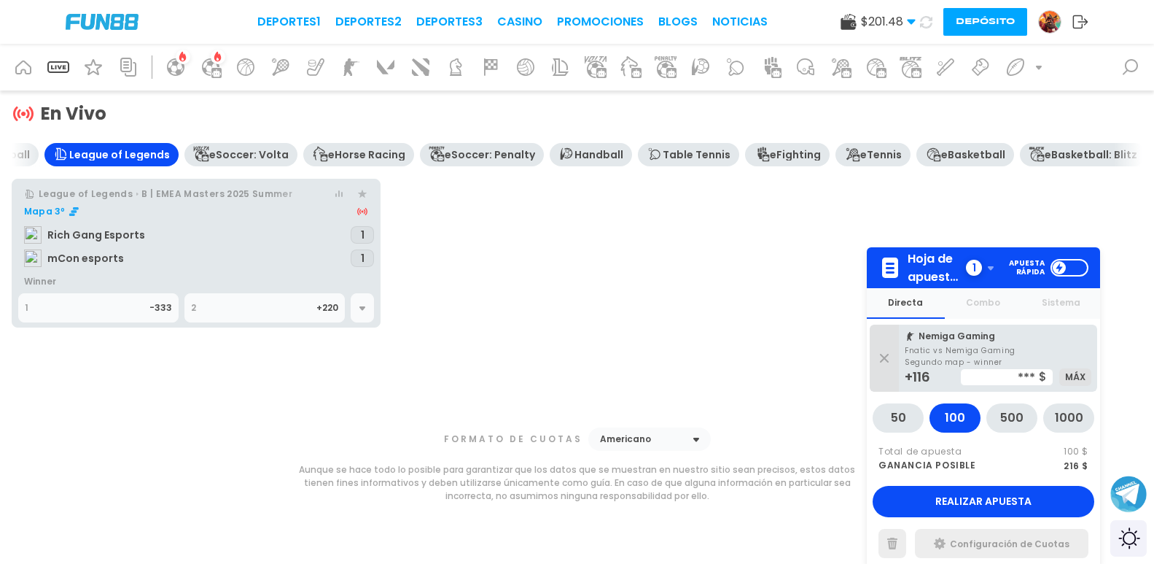
drag, startPoint x: 386, startPoint y: 155, endPoint x: 253, endPoint y: 160, distance: 133.5
click at [253, 160] on div "Soccer eSoccer Basketball Tennis Ice Hockey Counter-Strike Dota 2 Volleyball Le…" at bounding box center [577, 173] width 1131 height 61
click at [363, 308] on icon at bounding box center [363, 308] width 6 height 4
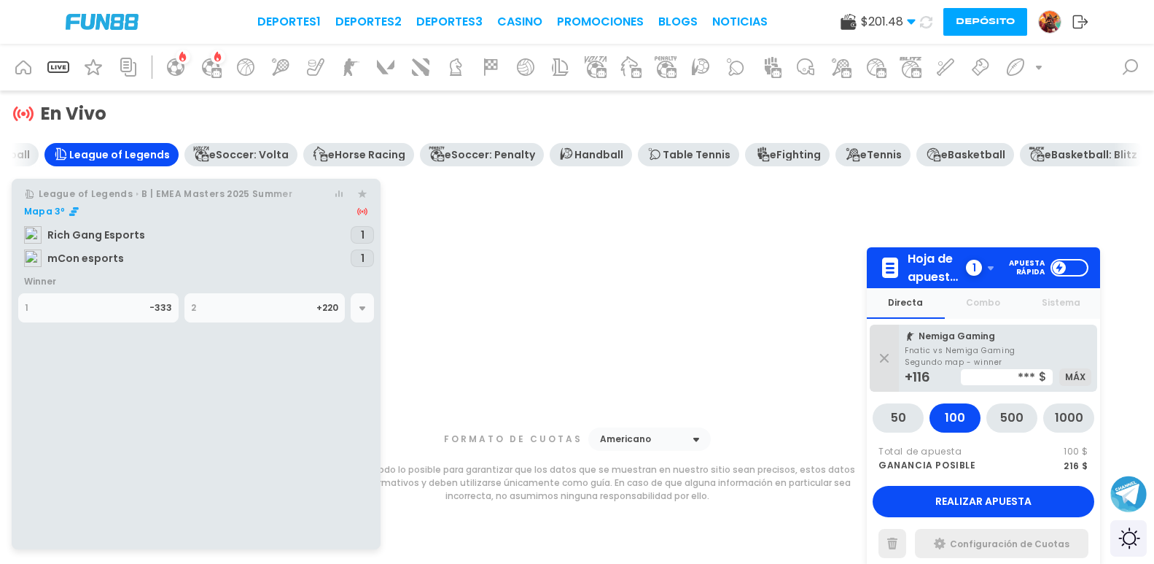
click at [239, 255] on link "Mapa 3º Rich Gang Esports mCon esports 1 1" at bounding box center [196, 238] width 356 height 76
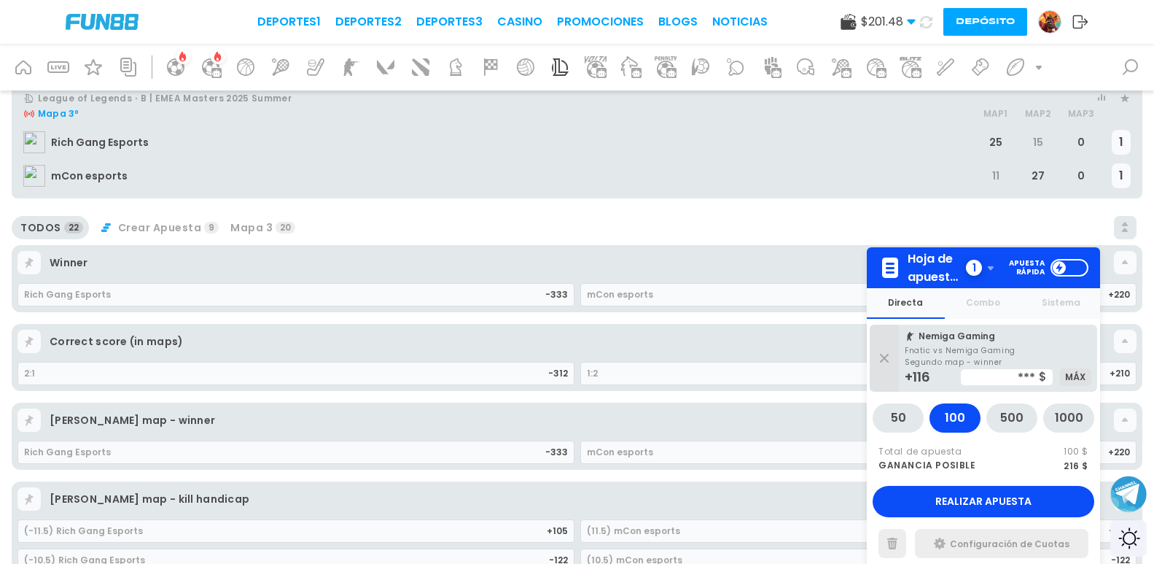
scroll to position [365, 0]
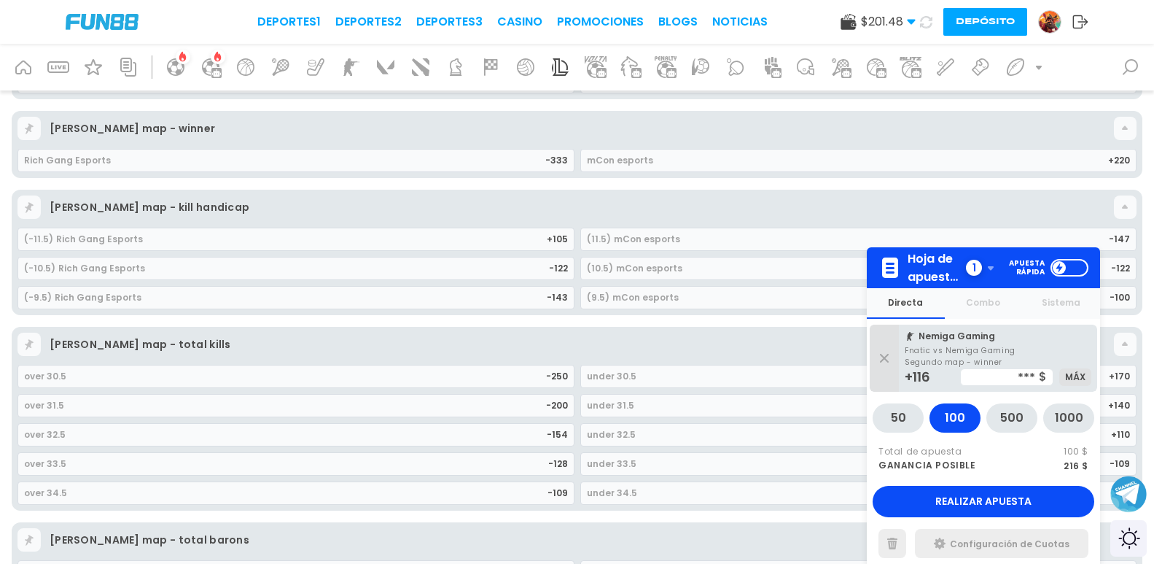
click at [255, 380] on div "over 30.5" at bounding box center [285, 376] width 522 height 22
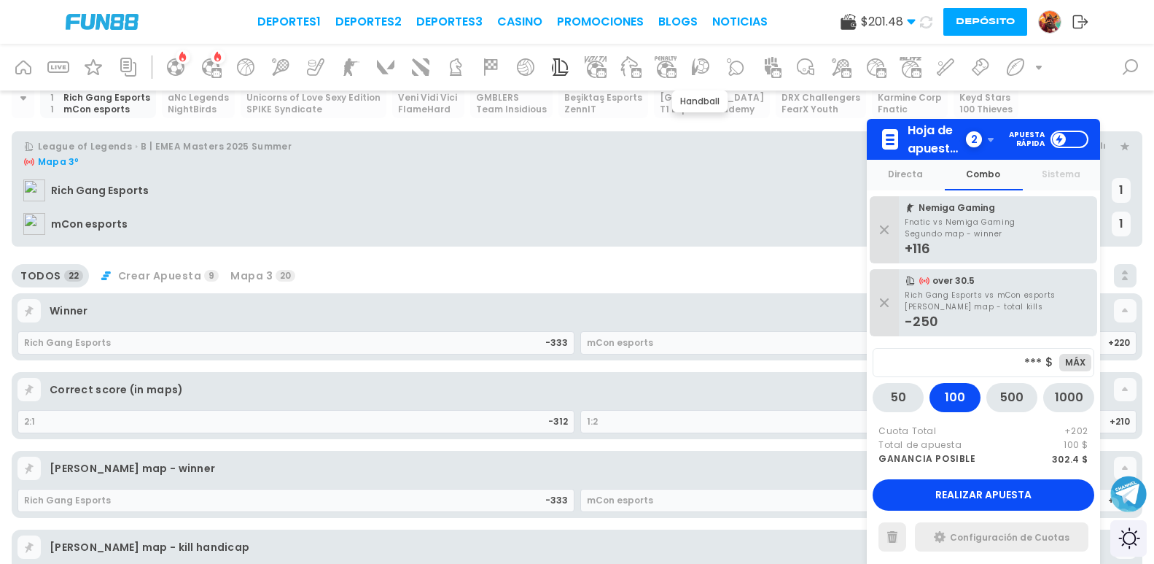
scroll to position [0, 0]
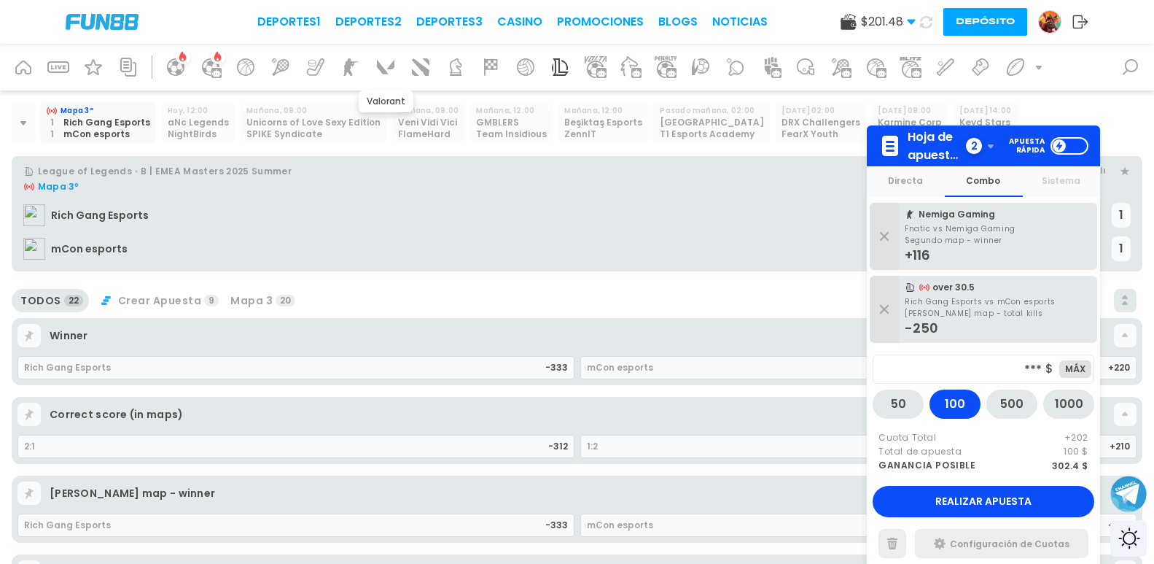
click at [386, 67] on icon at bounding box center [385, 66] width 23 height 23
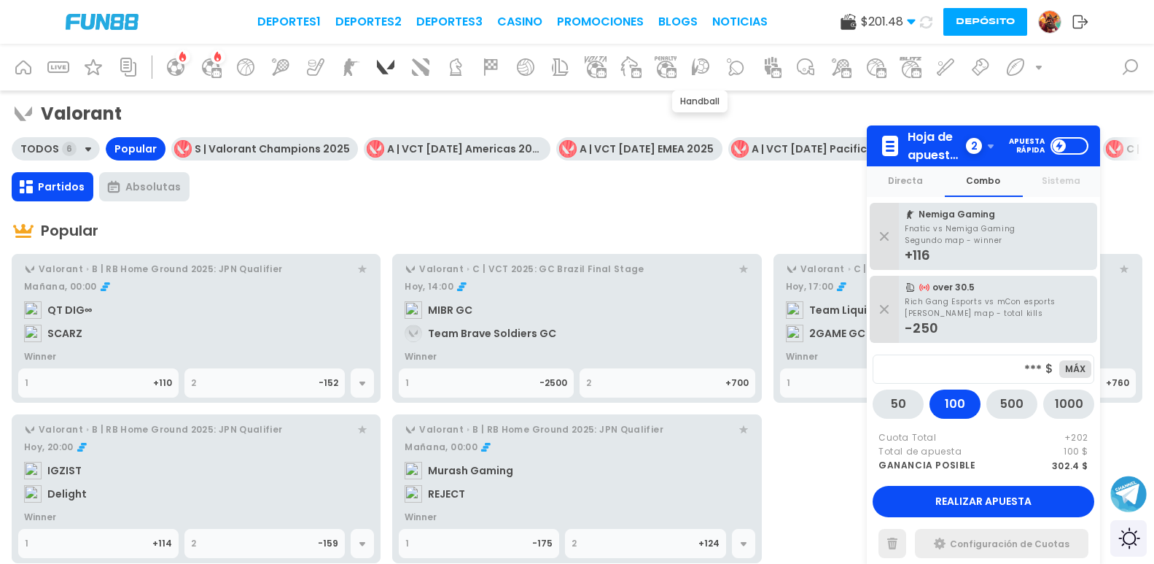
click at [696, 63] on icon at bounding box center [700, 66] width 23 height 23
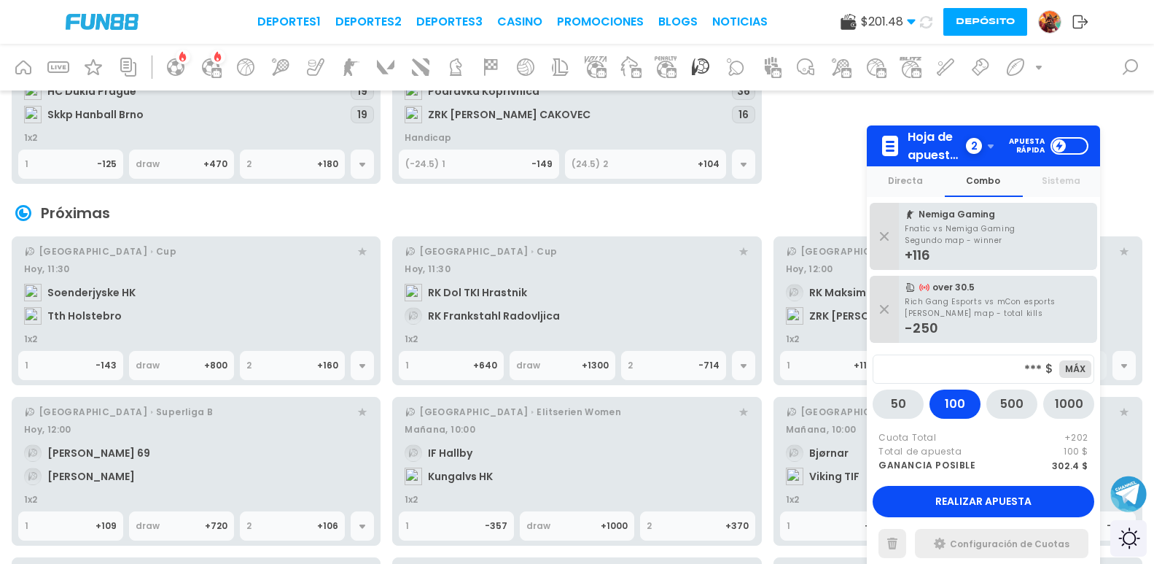
scroll to position [438, 0]
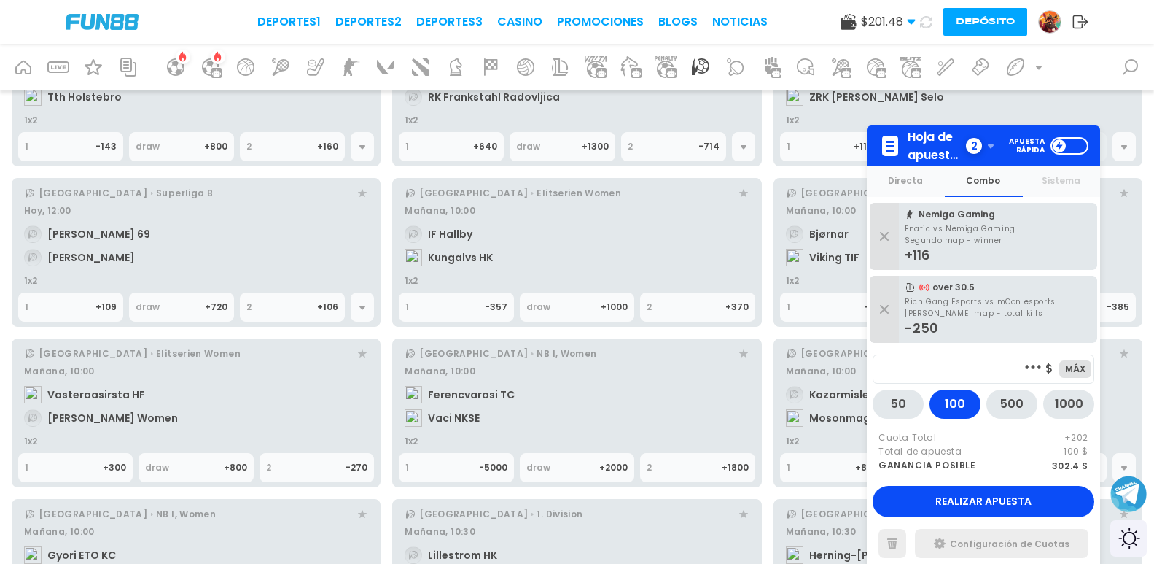
click at [363, 152] on div at bounding box center [362, 146] width 23 height 29
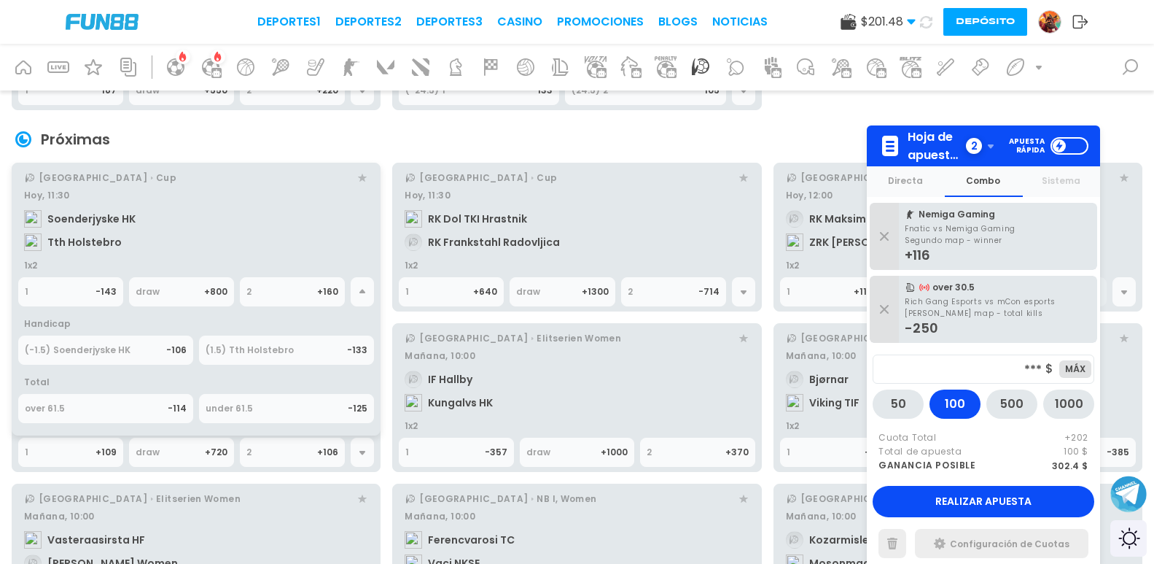
scroll to position [292, 0]
click at [747, 291] on icon at bounding box center [744, 293] width 12 height 12
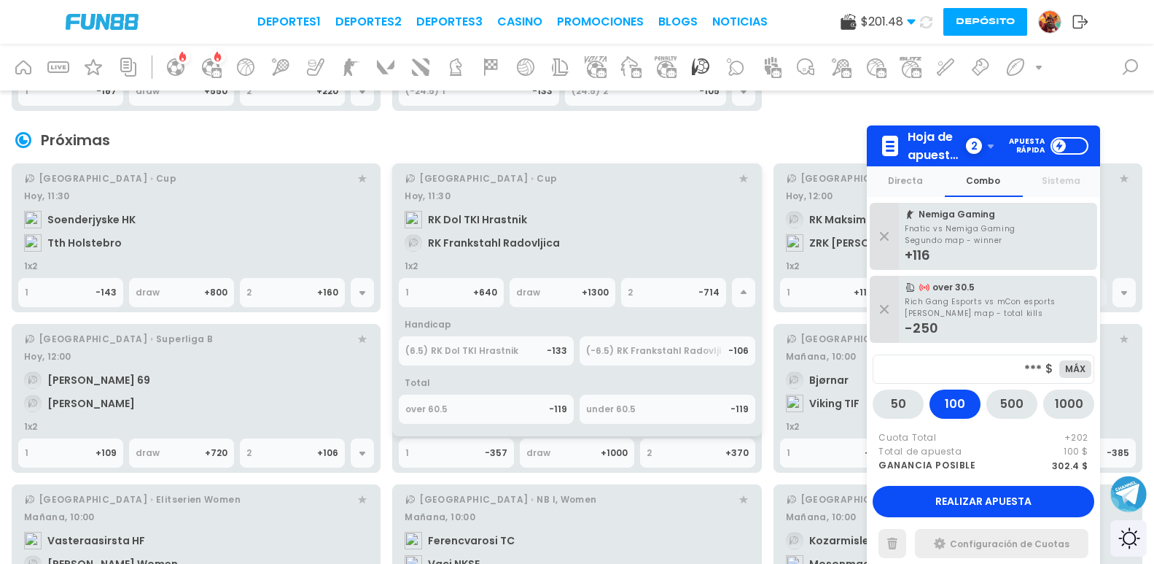
click at [960, 138] on span "Hoja de apuestas" at bounding box center [935, 146] width 55 height 36
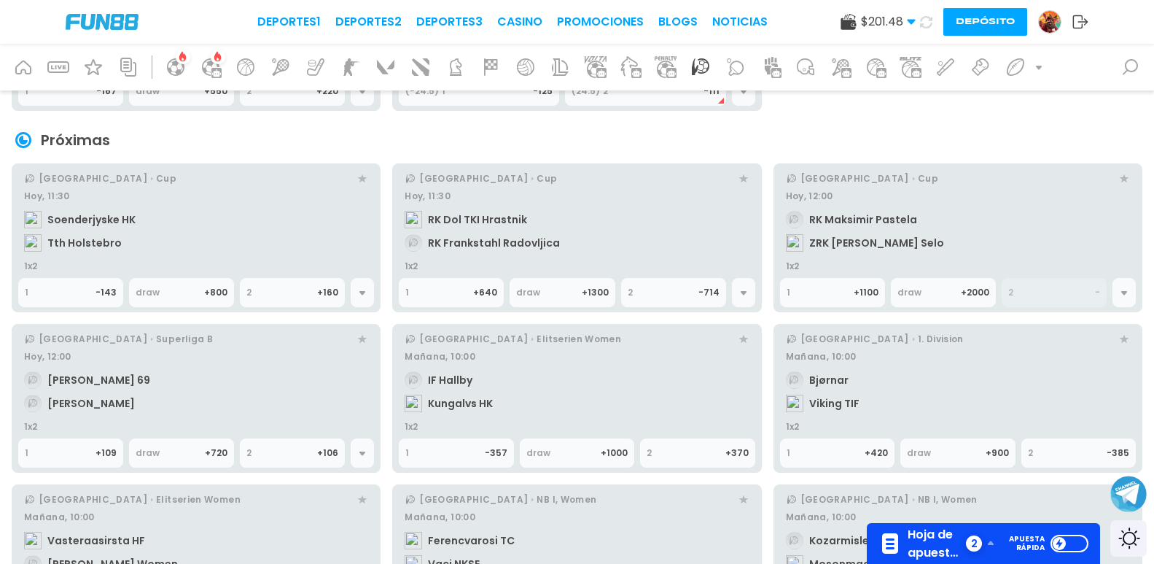
click at [1119, 292] on icon at bounding box center [1125, 293] width 12 height 12
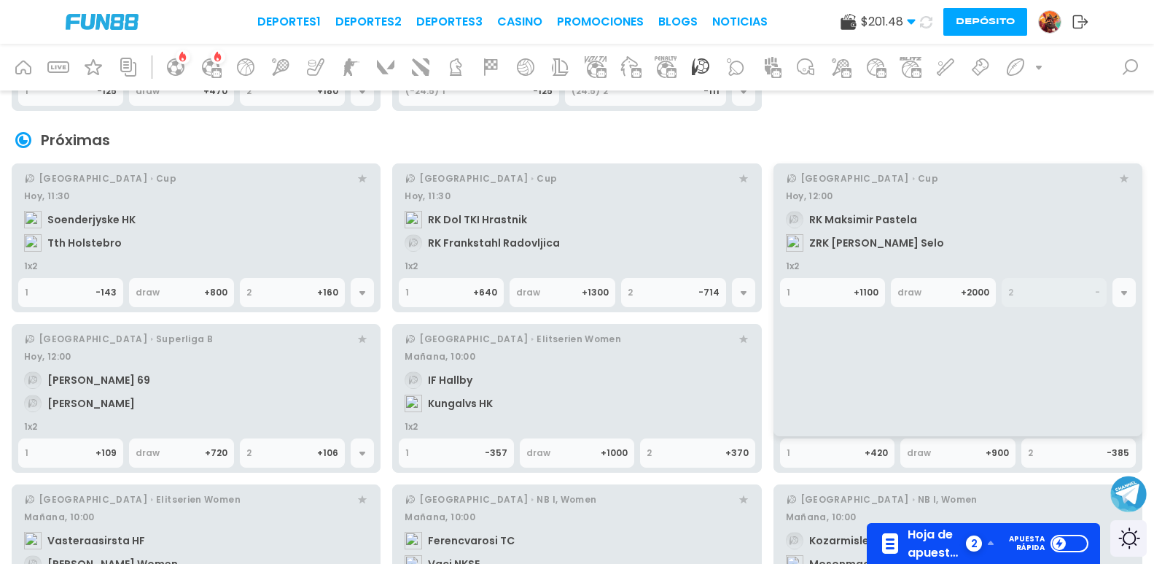
click at [363, 294] on icon at bounding box center [363, 293] width 6 height 4
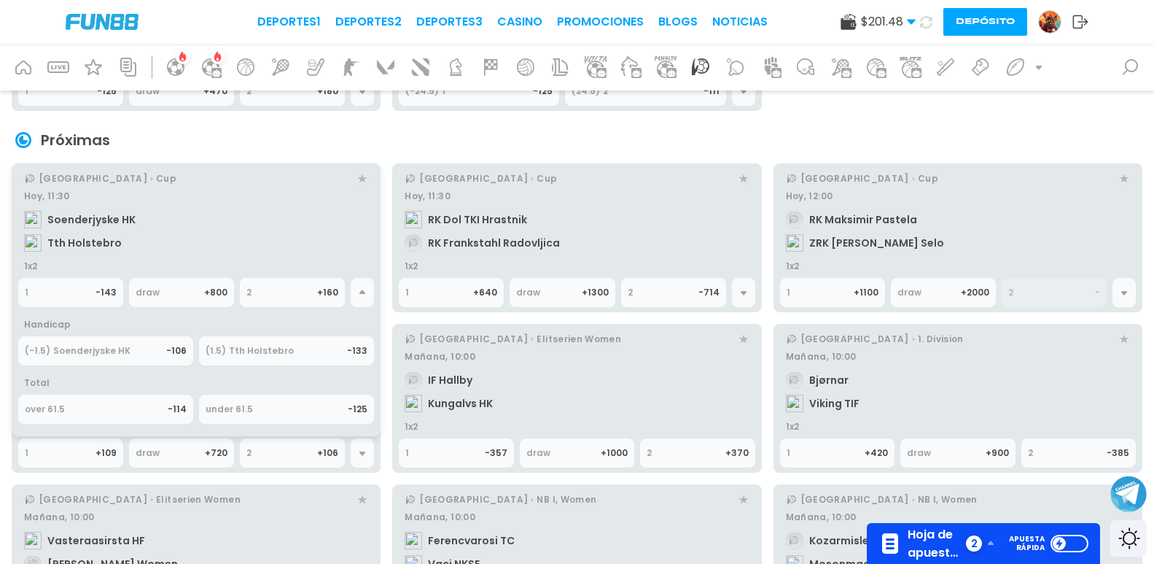
click at [309, 228] on link "Hoy, 11:30 Soenderjyske HK Tth Holstebro" at bounding box center [196, 222] width 356 height 76
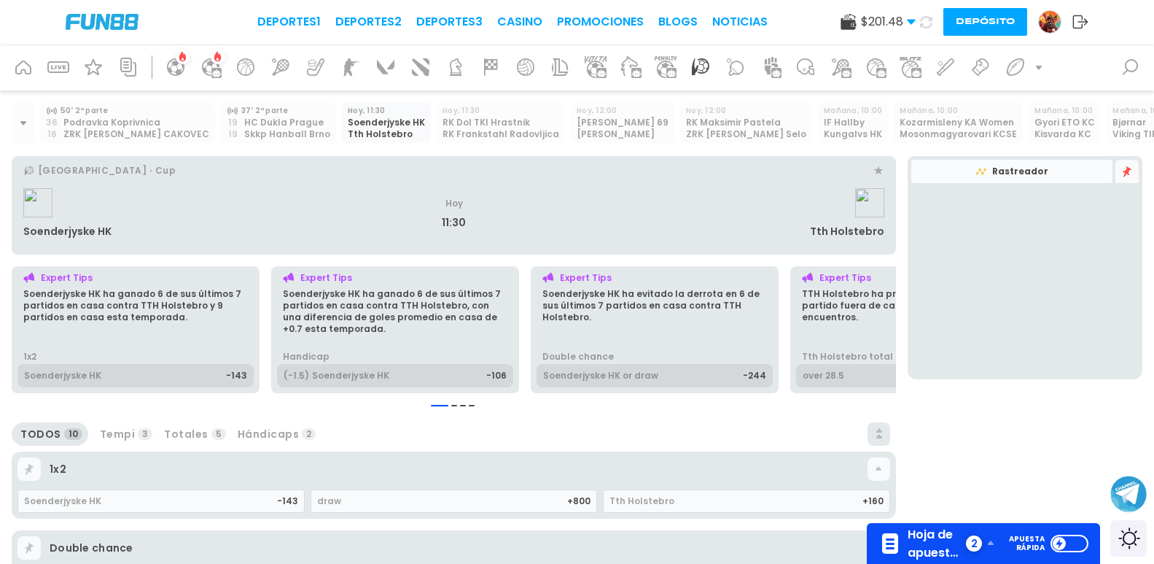
click at [577, 121] on div "[PERSON_NAME] 69" at bounding box center [623, 123] width 92 height 12
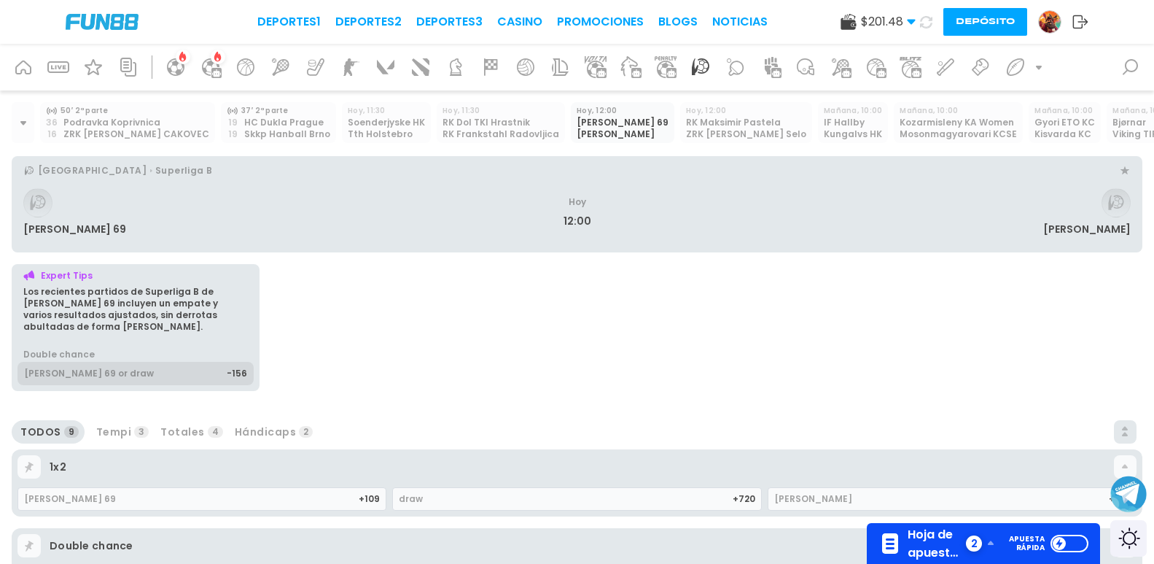
click at [686, 127] on div "RK Maksimir Pastela" at bounding box center [746, 123] width 120 height 12
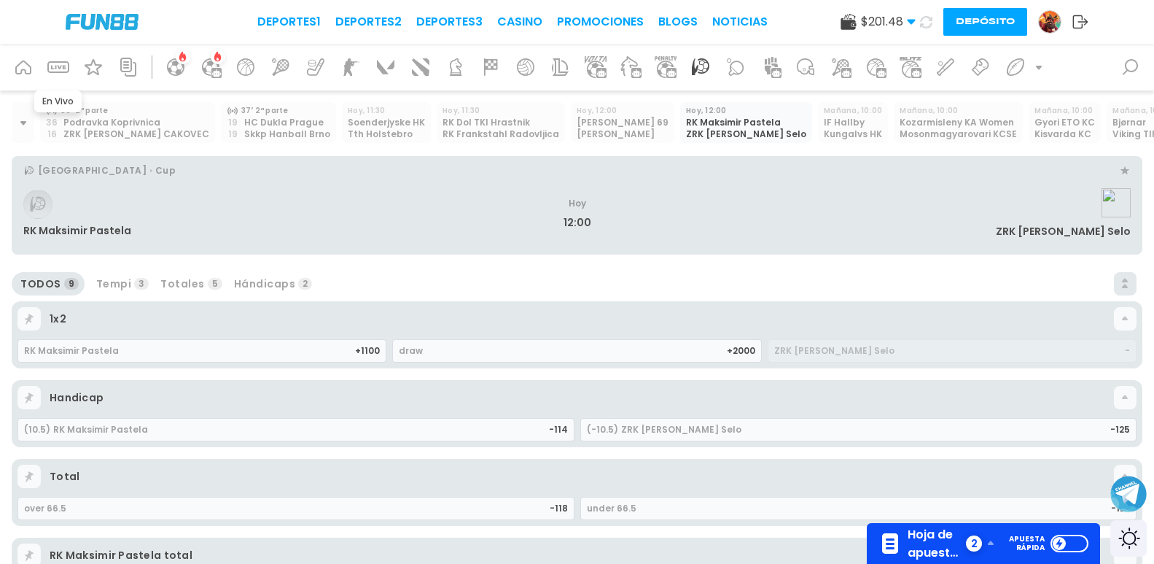
click at [61, 67] on icon at bounding box center [58, 66] width 23 height 23
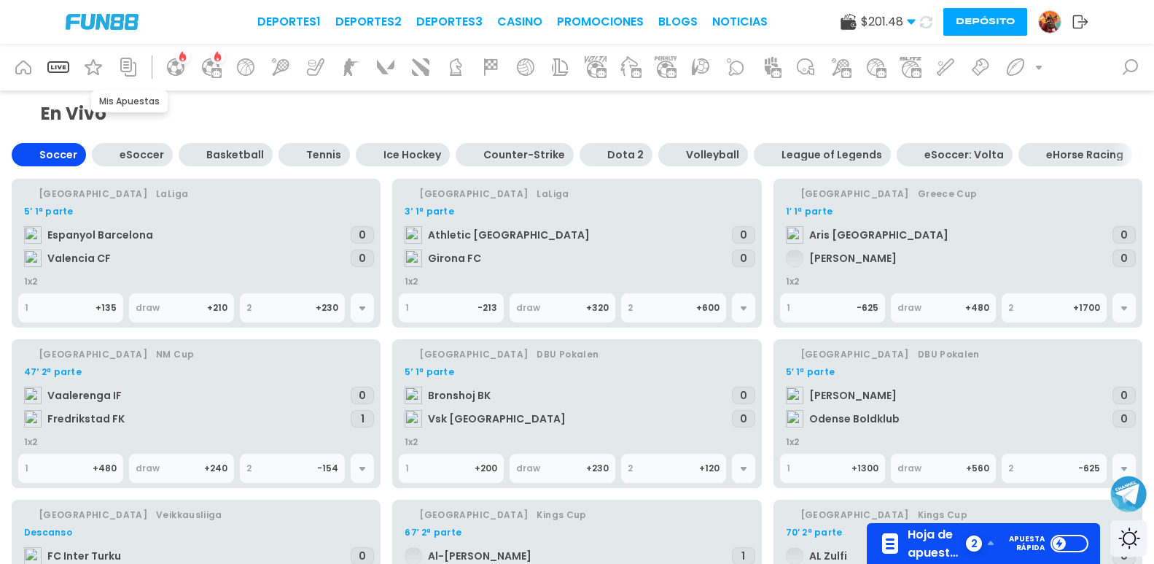
click at [133, 66] on icon at bounding box center [128, 66] width 23 height 23
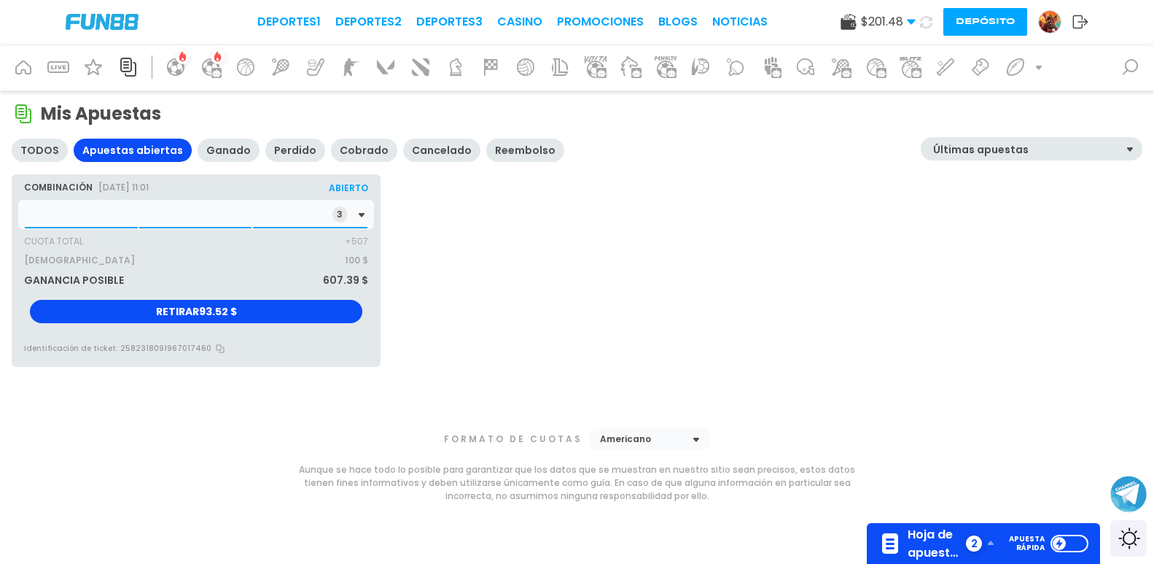
click at [141, 212] on div "3" at bounding box center [196, 214] width 356 height 29
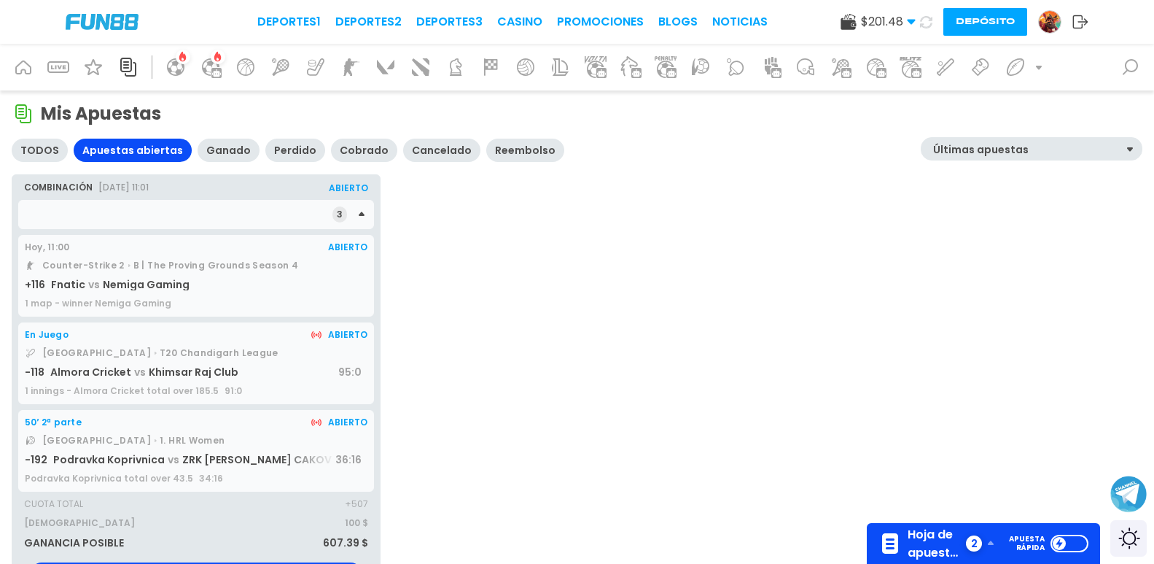
click at [166, 370] on span "Khimsar Raj Club" at bounding box center [194, 372] width 90 height 15
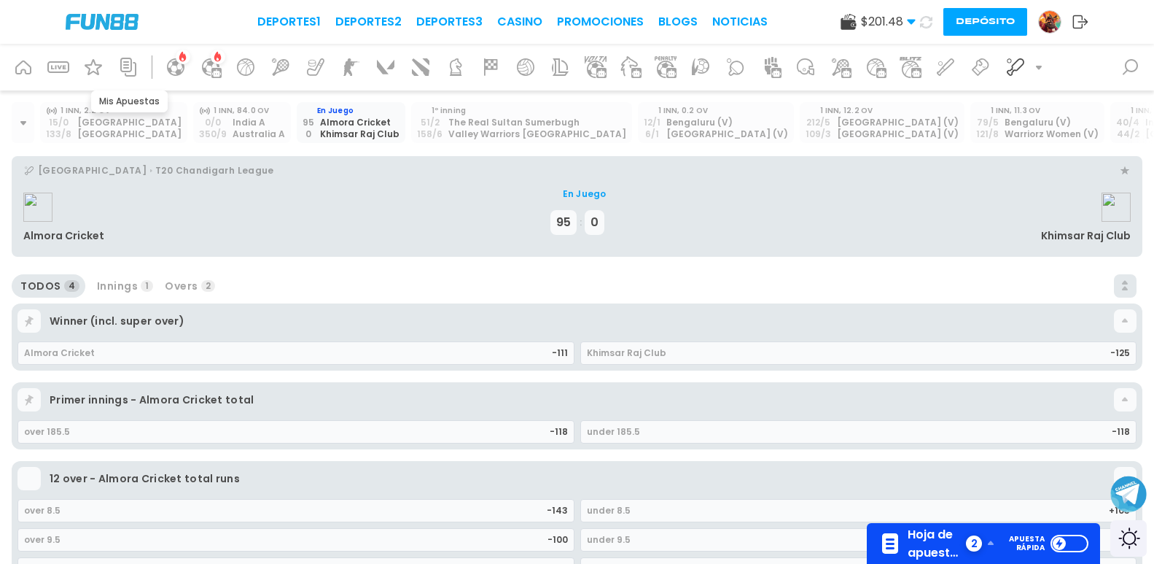
click at [131, 64] on icon at bounding box center [128, 67] width 16 height 19
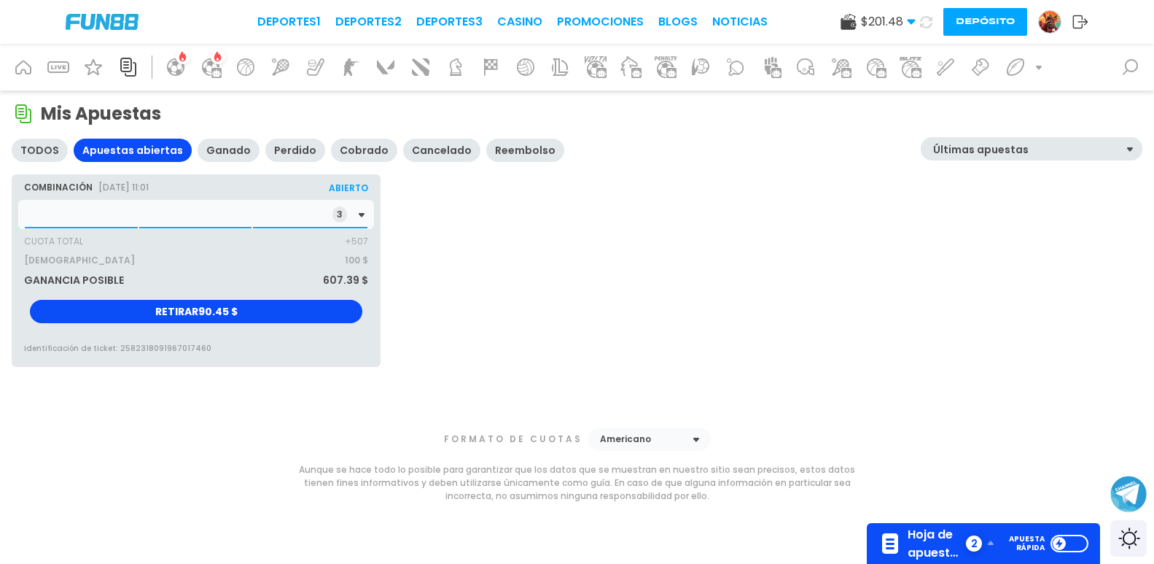
click at [167, 217] on div "3" at bounding box center [196, 214] width 356 height 29
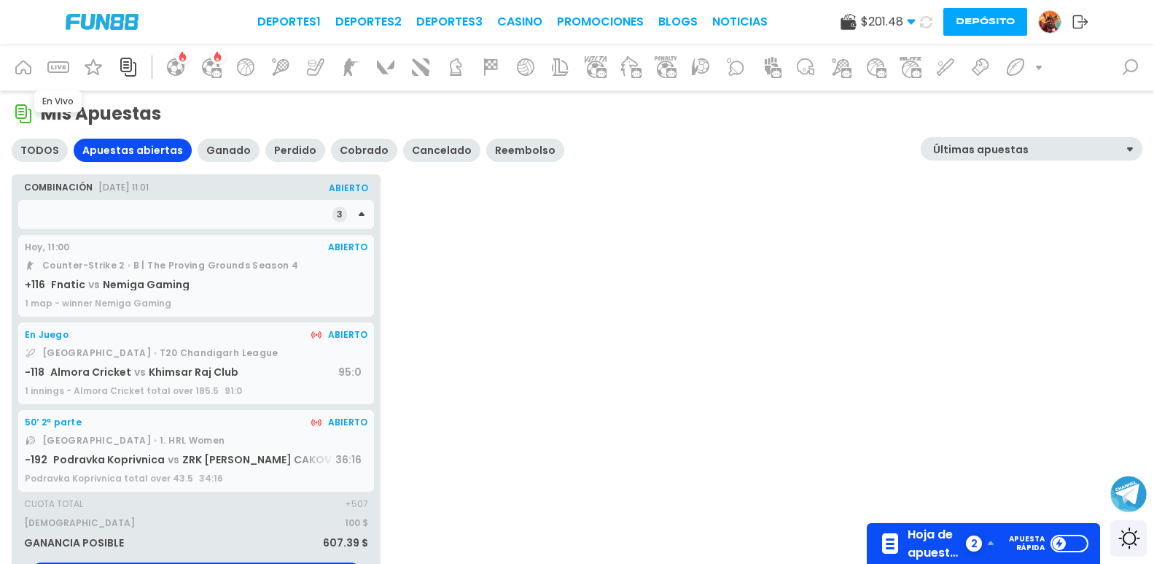
click at [44, 69] on div at bounding box center [58, 67] width 35 height 35
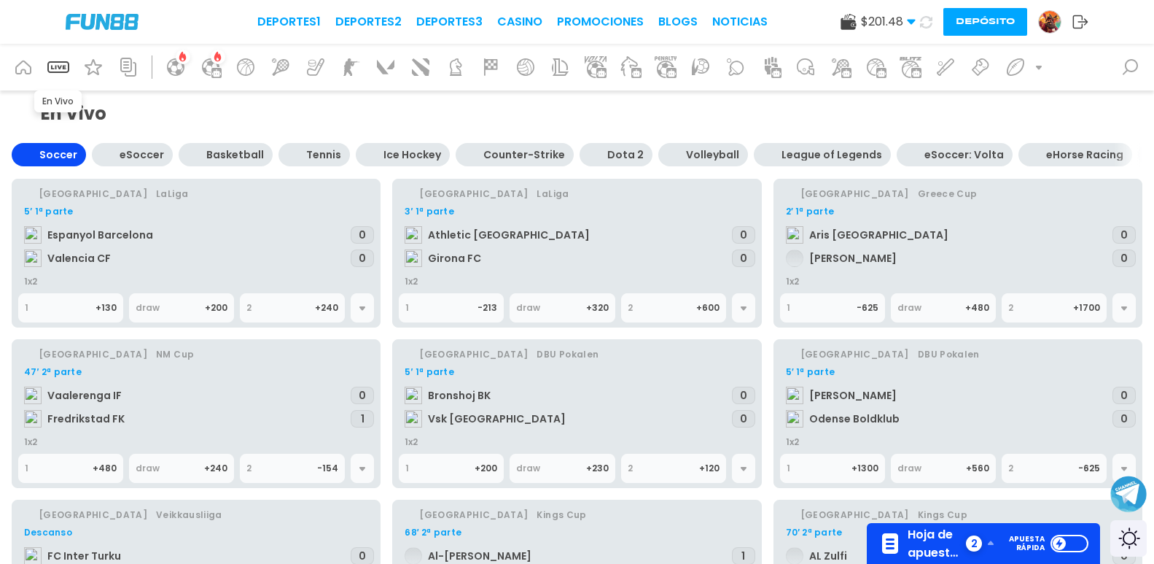
click at [323, 152] on div "Tennis" at bounding box center [323, 155] width 35 height 12
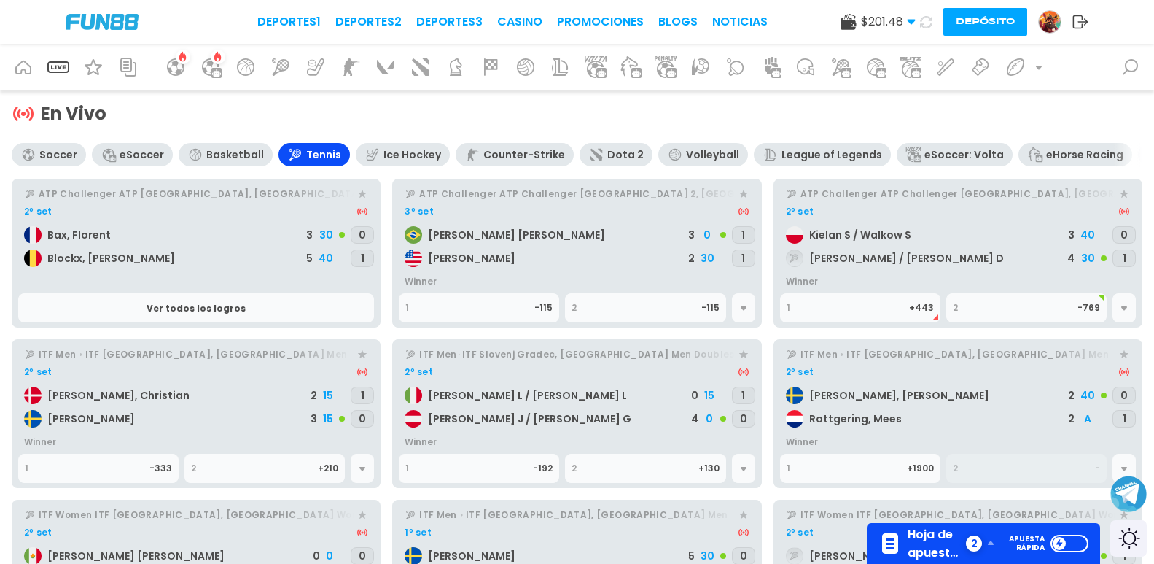
click at [618, 152] on div "Dota 2" at bounding box center [625, 155] width 36 height 12
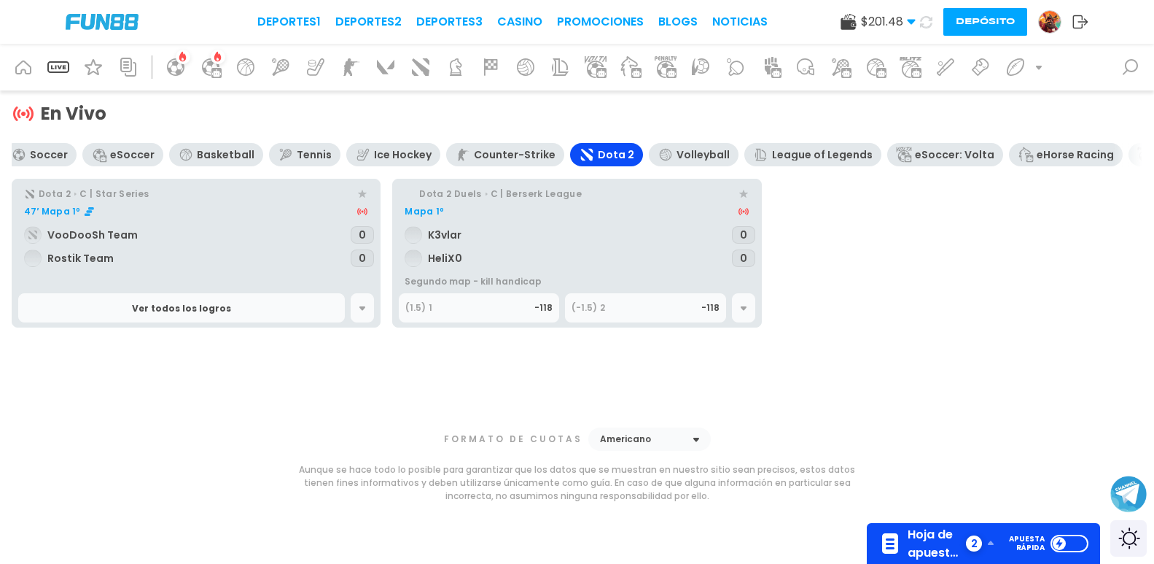
drag, startPoint x: 790, startPoint y: 149, endPoint x: 325, endPoint y: 131, distance: 464.9
click at [160, 136] on div "En Vivo Soccer eSoccer Basketball Tennis Ice Hockey Counter-Strike Dota 2 Volle…" at bounding box center [577, 249] width 1131 height 295
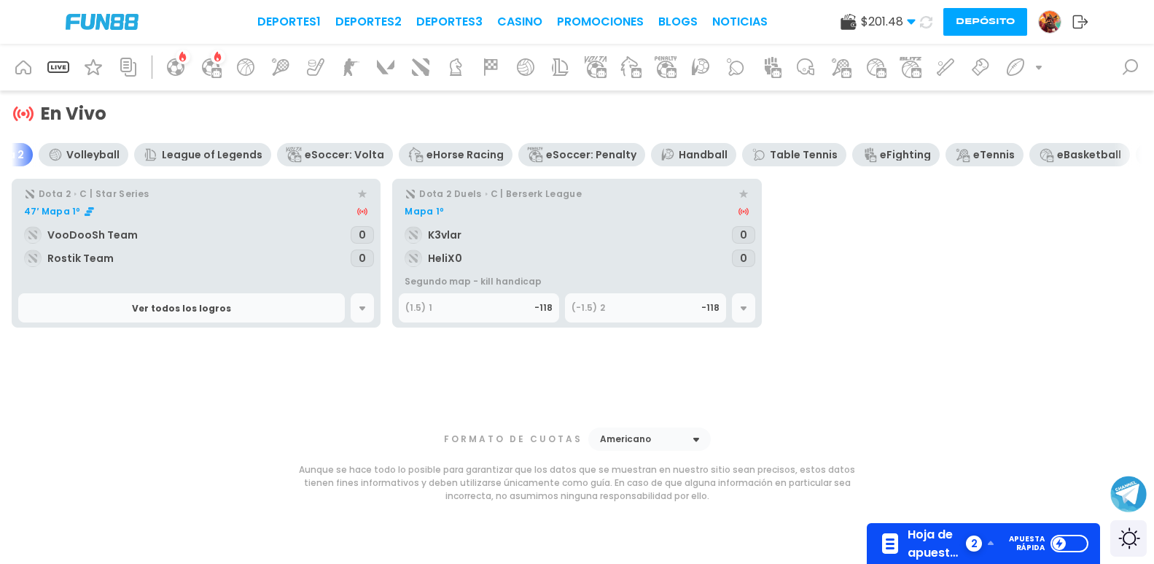
drag, startPoint x: 884, startPoint y: 162, endPoint x: 126, endPoint y: 129, distance: 758.4
click at [126, 129] on div "En Vivo Soccer eSoccer Basketball Tennis Ice Hockey Counter-Strike Dota 2 Volle…" at bounding box center [577, 249] width 1131 height 295
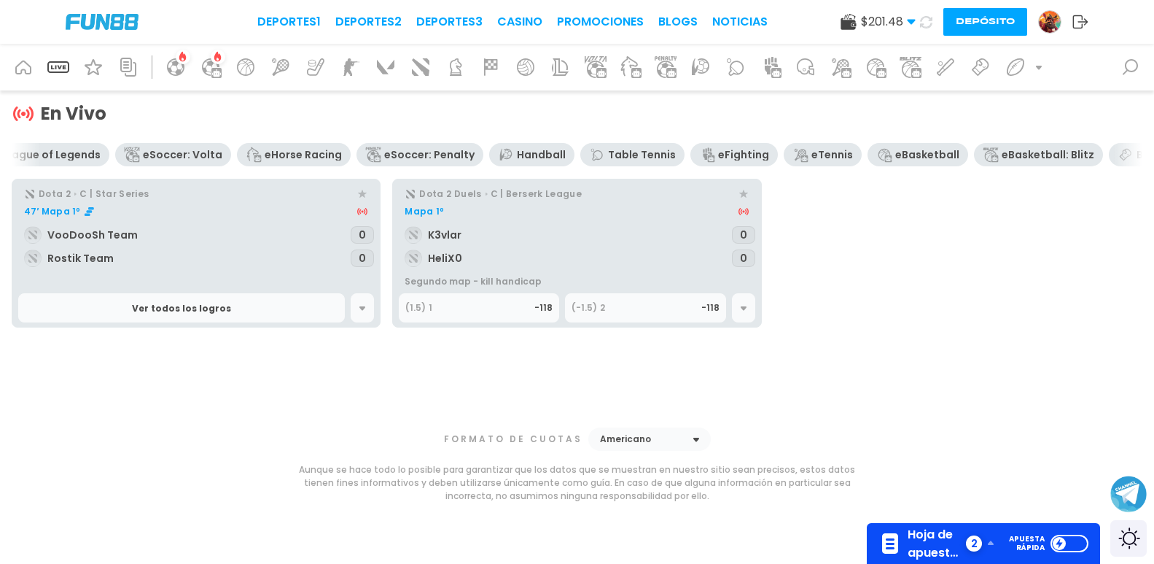
click at [517, 149] on div "Handball" at bounding box center [541, 155] width 49 height 12
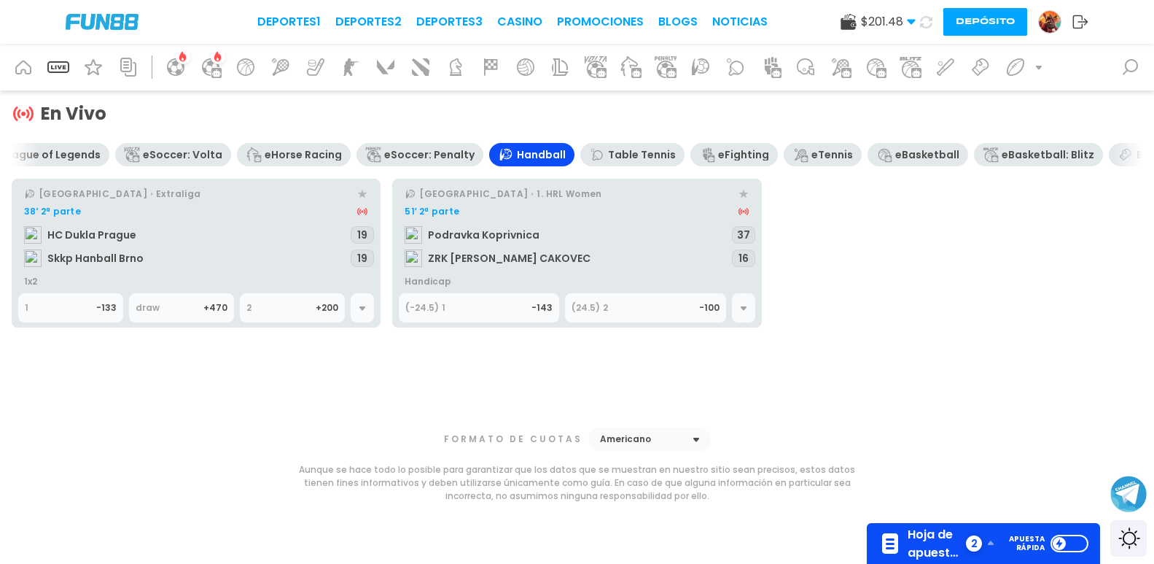
scroll to position [0, 1263]
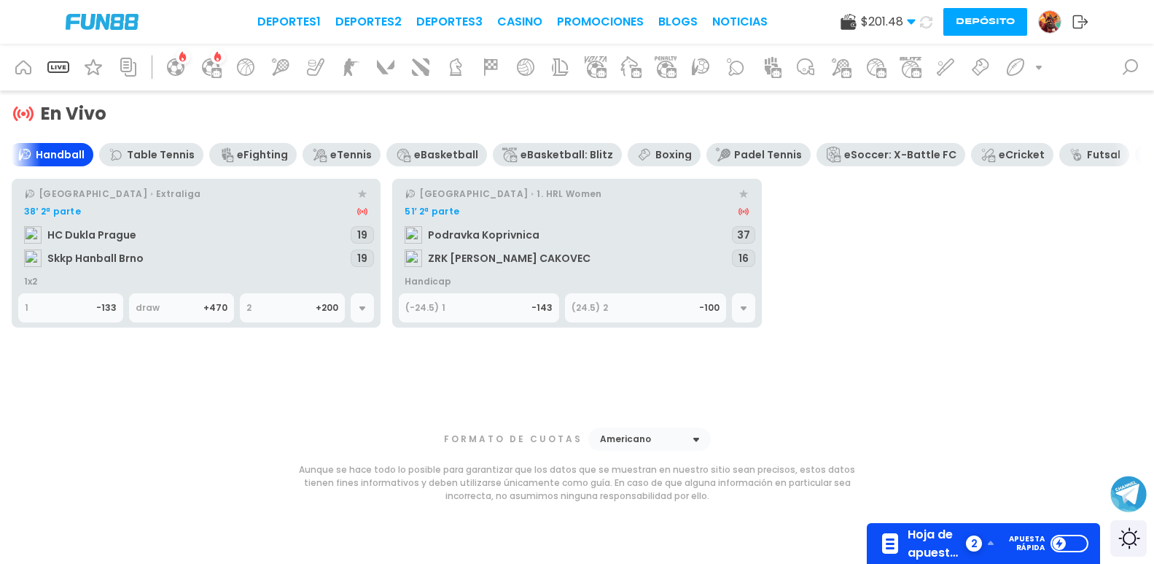
drag, startPoint x: 515, startPoint y: 151, endPoint x: 0, endPoint y: 123, distance: 515.6
click at [0, 123] on div "En Vivo Soccer eSoccer Basketball Tennis Ice Hockey Counter-Strike Dota 2 Volle…" at bounding box center [577, 337] width 1154 height 494
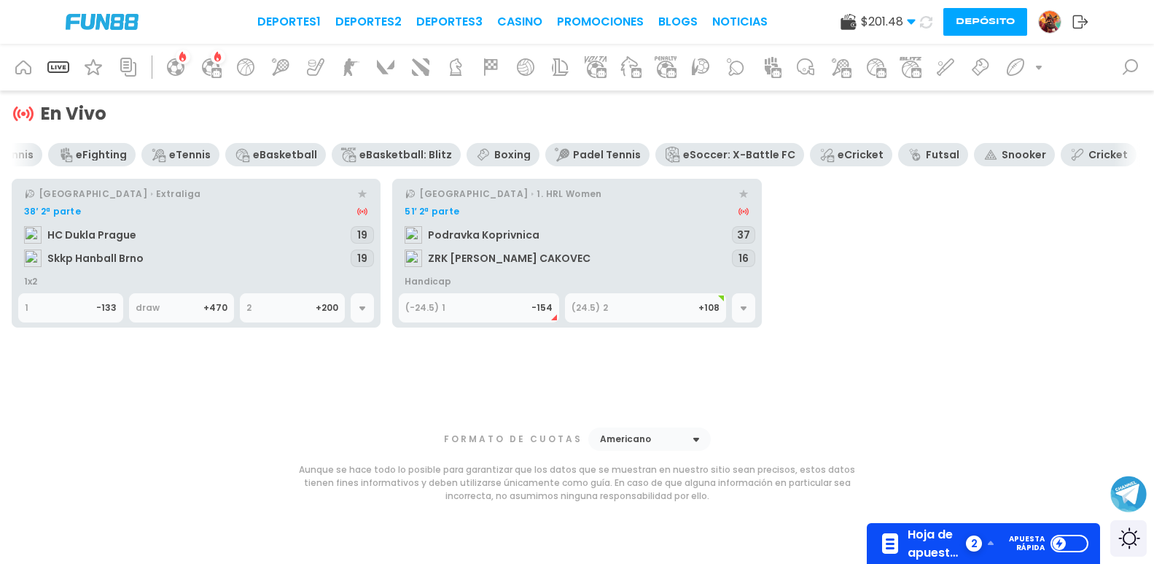
drag, startPoint x: 749, startPoint y: 158, endPoint x: 518, endPoint y: 136, distance: 231.5
click at [678, 153] on div "Soccer eSoccer Basketball Tennis Ice Hockey Counter-Strike Dota 2 Volleyball Le…" at bounding box center [577, 173] width 1131 height 61
click at [572, 152] on div "Padel Tennis" at bounding box center [606, 155] width 68 height 12
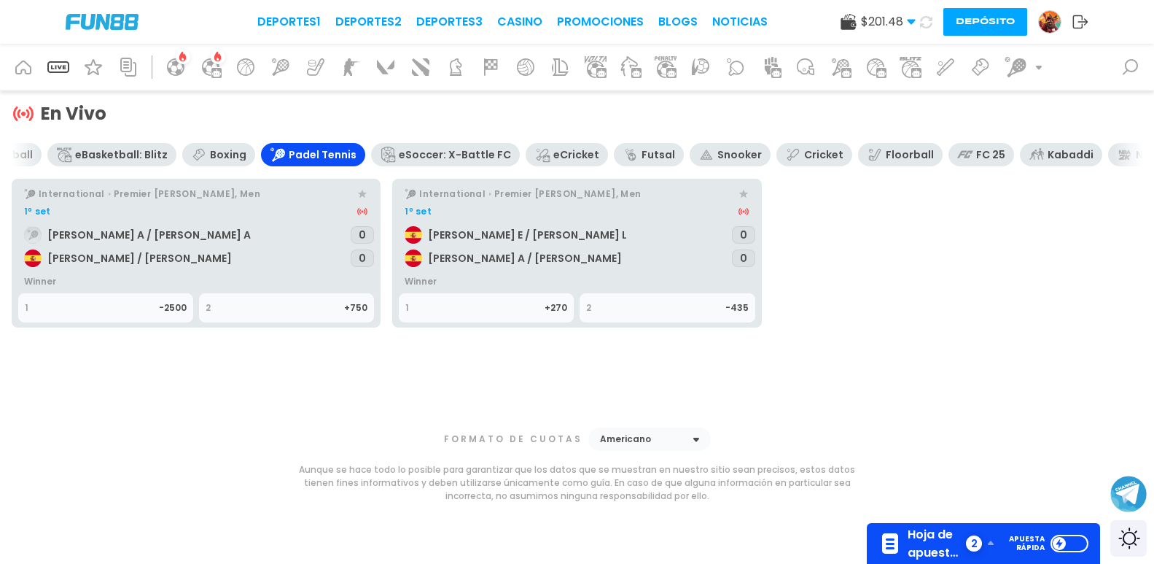
scroll to position [0, 1716]
drag, startPoint x: 854, startPoint y: 158, endPoint x: 536, endPoint y: 152, distance: 318.0
click at [536, 152] on div "Soccer eSoccer Basketball Tennis Ice Hockey Counter-Strike Dota 2 Volleyball Le…" at bounding box center [577, 173] width 1131 height 61
click at [879, 158] on div "Floorball" at bounding box center [903, 155] width 48 height 12
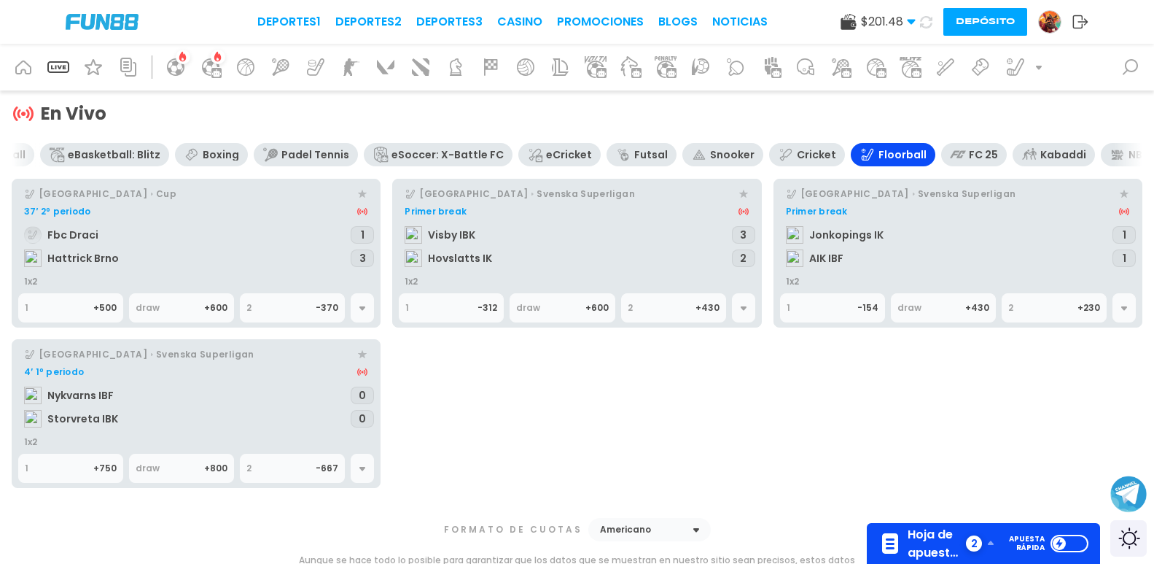
click at [357, 465] on icon at bounding box center [363, 468] width 12 height 12
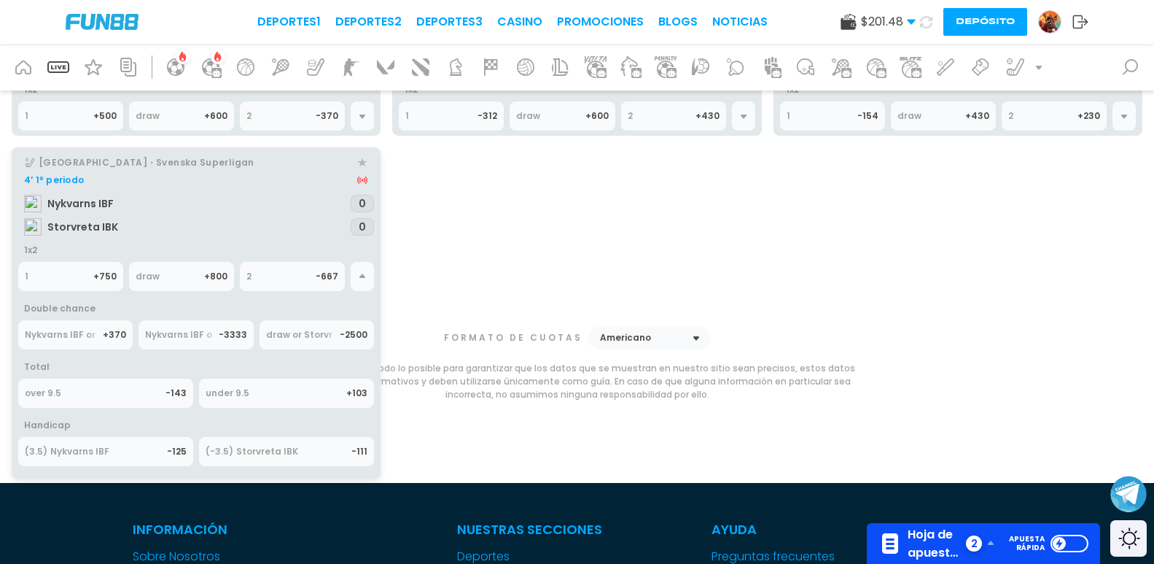
scroll to position [219, 0]
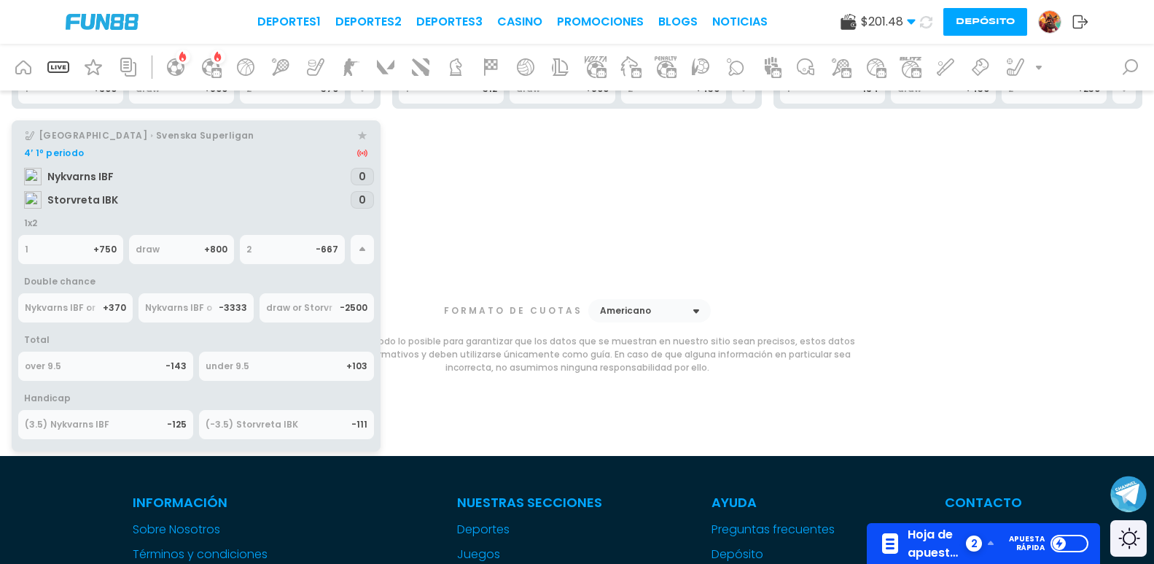
click at [149, 367] on div "over 9.5" at bounding box center [95, 366] width 141 height 28
click at [954, 537] on span "Hoja de apuestas" at bounding box center [935, 543] width 55 height 36
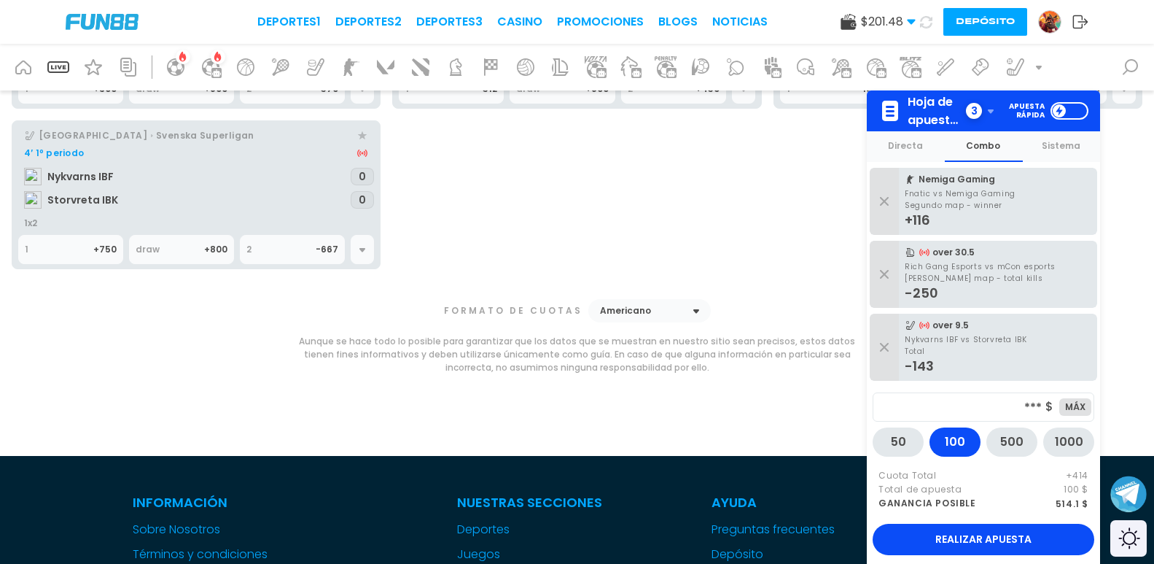
click at [1025, 527] on button "Realizar apuesta" at bounding box center [984, 539] width 222 height 31
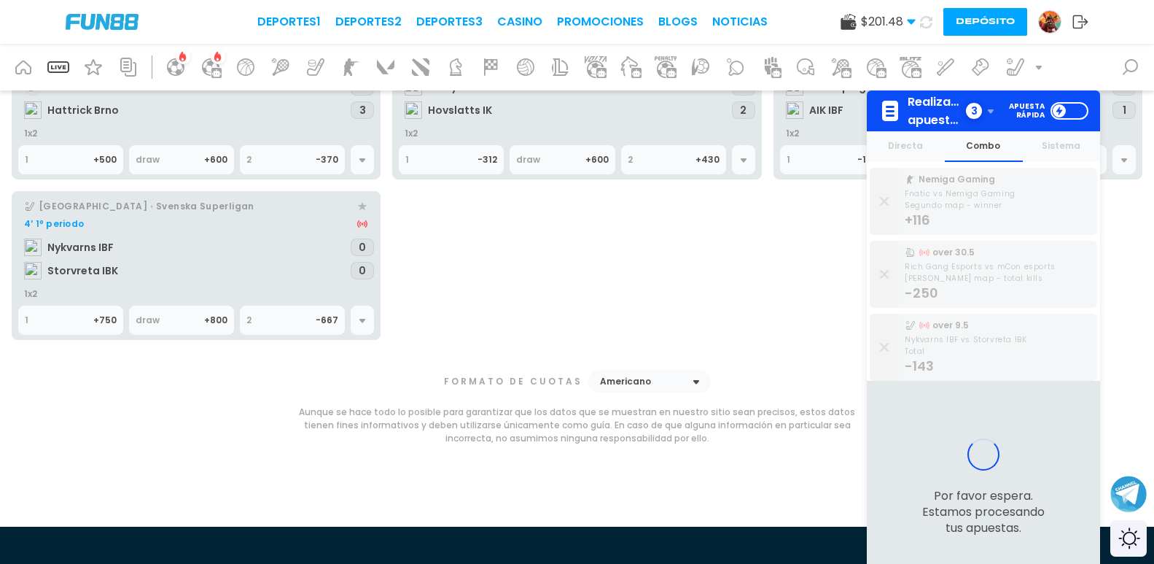
scroll to position [0, 0]
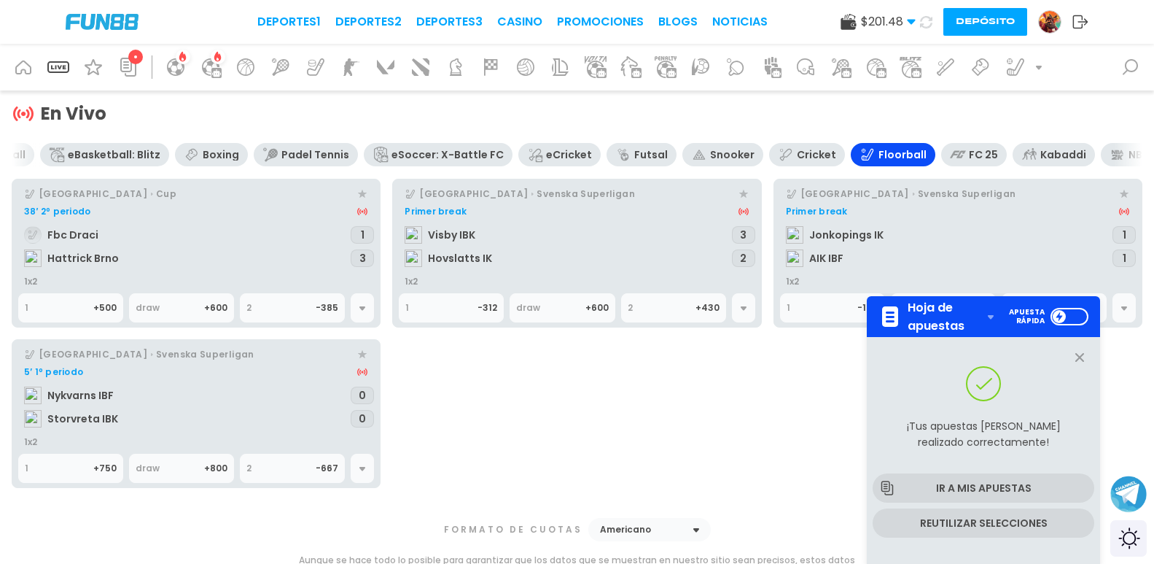
click at [356, 313] on div at bounding box center [362, 307] width 23 height 29
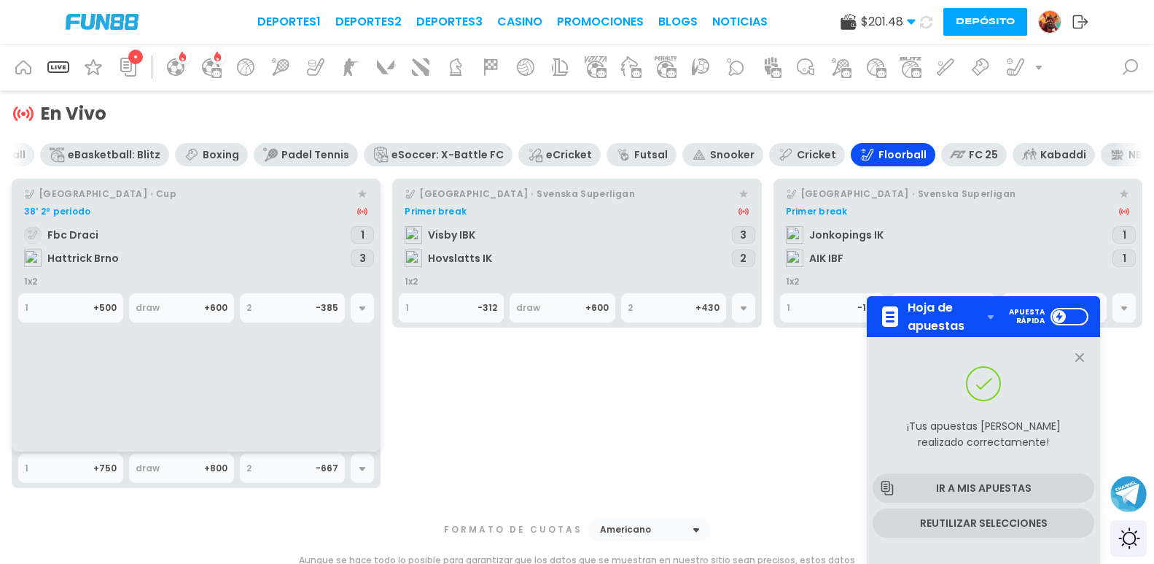
click at [753, 303] on div at bounding box center [743, 307] width 23 height 29
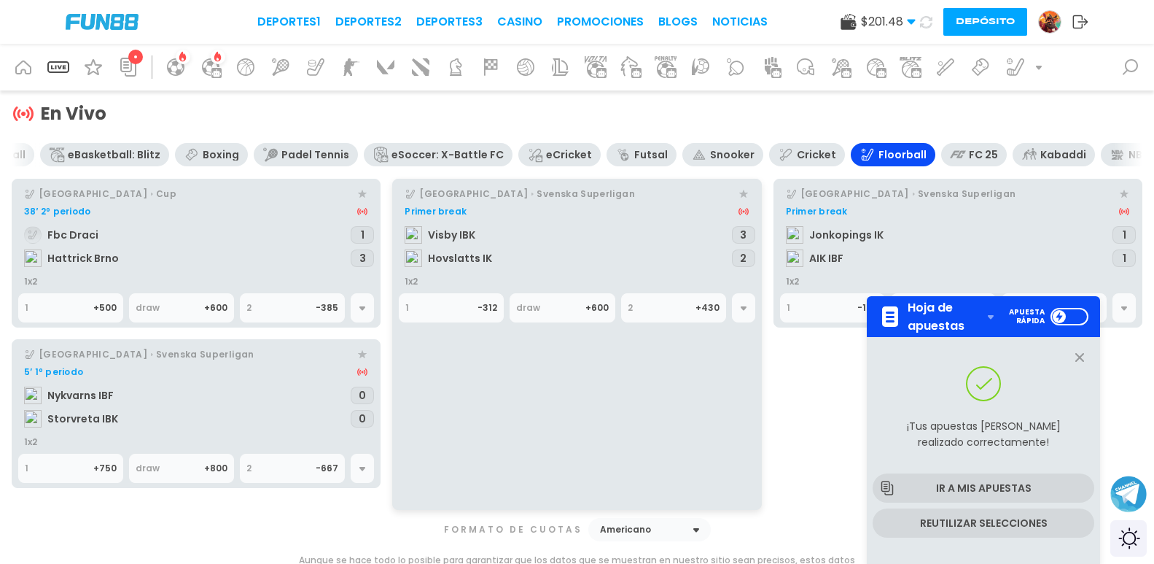
click at [139, 390] on link "5′ 1º periodo Nykvarns IBF Storvreta IBK 0 0" at bounding box center [196, 398] width 356 height 76
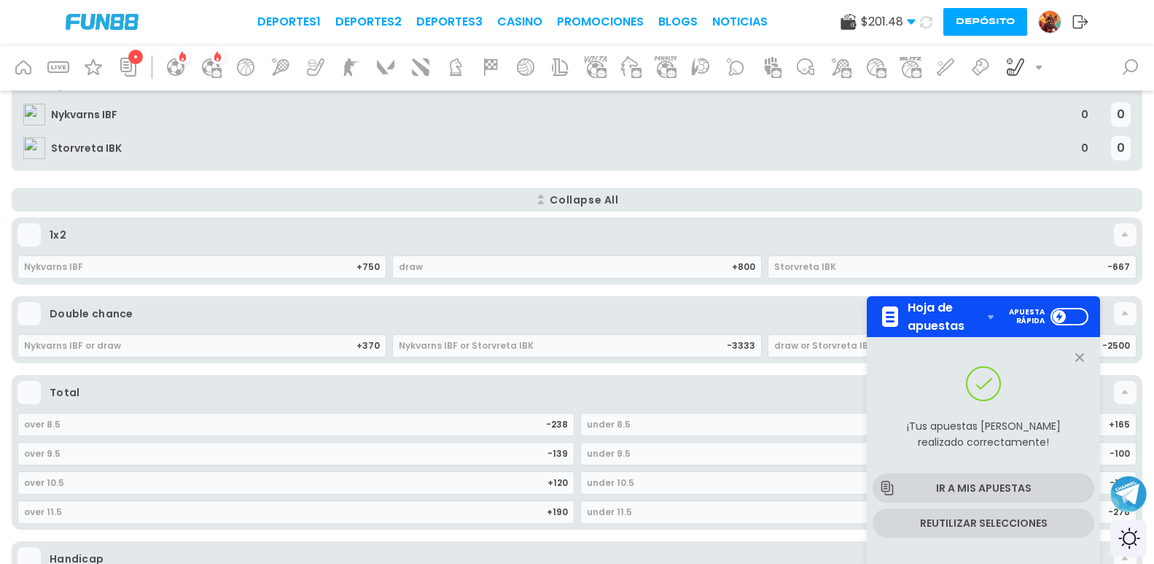
scroll to position [146, 0]
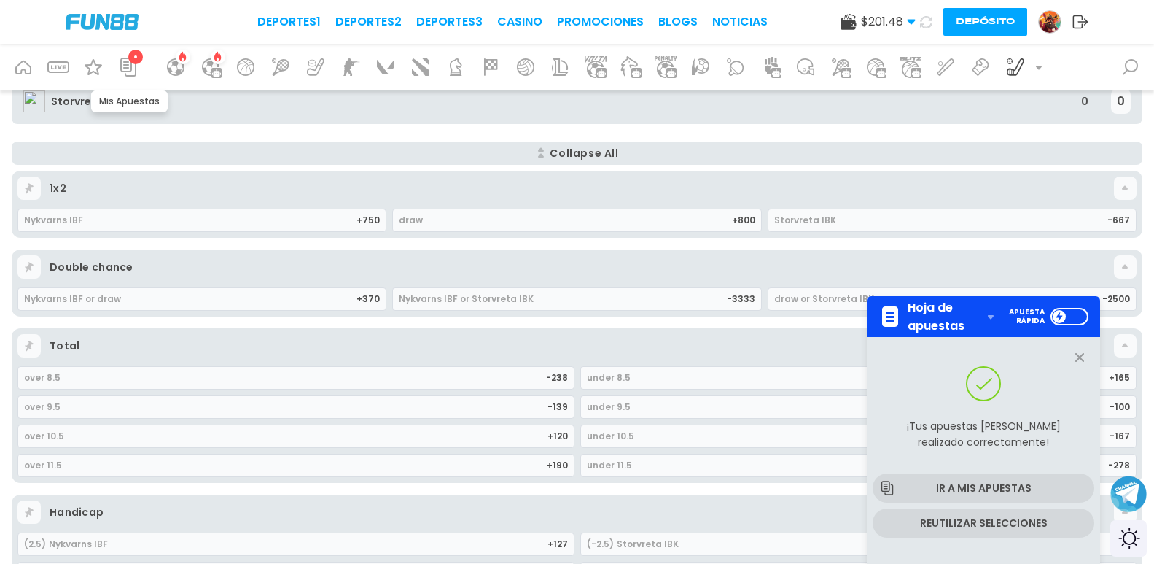
click at [136, 67] on icon at bounding box center [128, 67] width 16 height 19
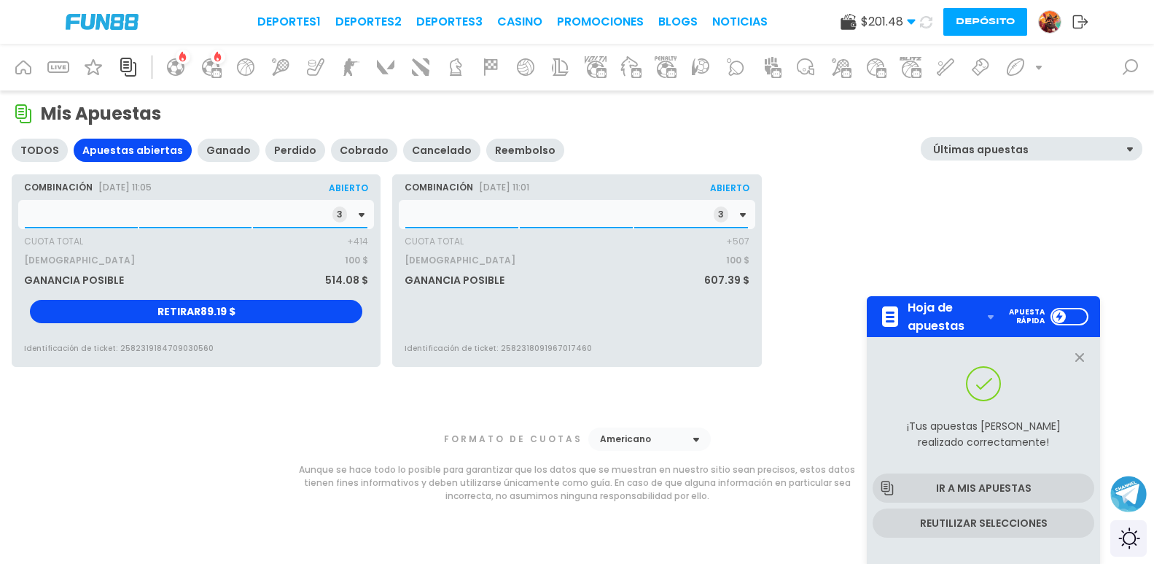
click at [185, 203] on div "3" at bounding box center [196, 214] width 356 height 29
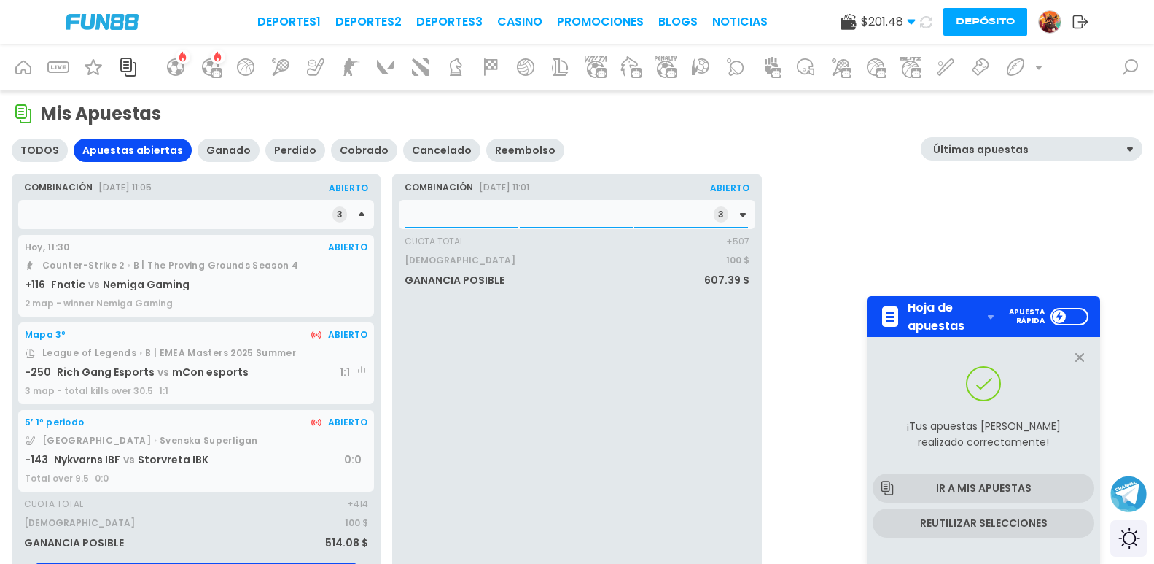
click at [443, 207] on div "3" at bounding box center [577, 214] width 356 height 29
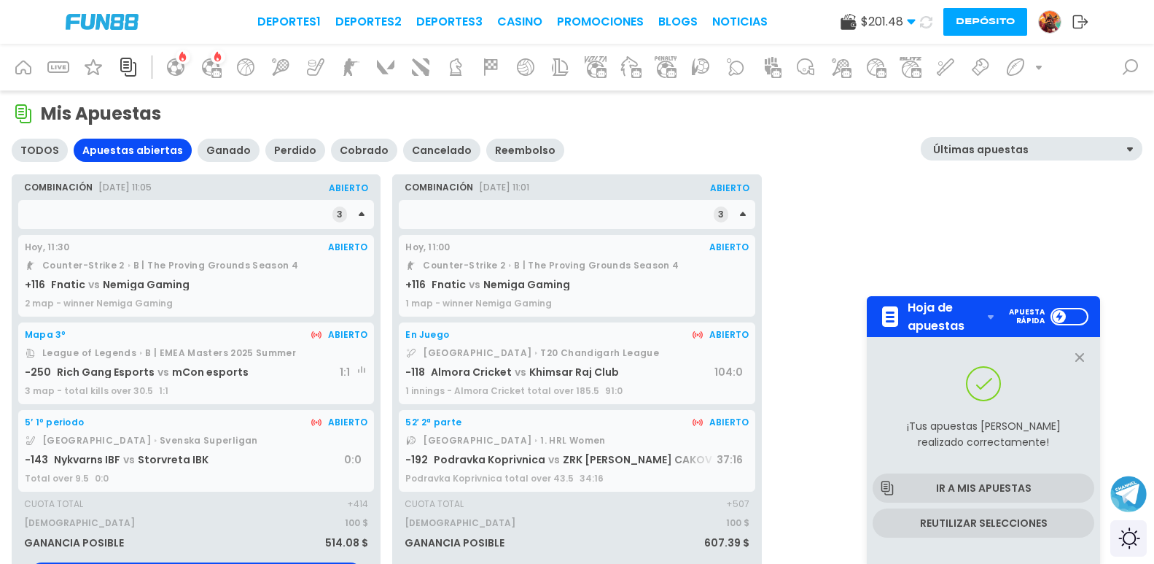
click at [572, 451] on div "52′ 2ª parte Abierto Croatia 1. HRL Women -192 Podravka Koprivnica vs ZRK ZRINS…" at bounding box center [577, 451] width 356 height 82
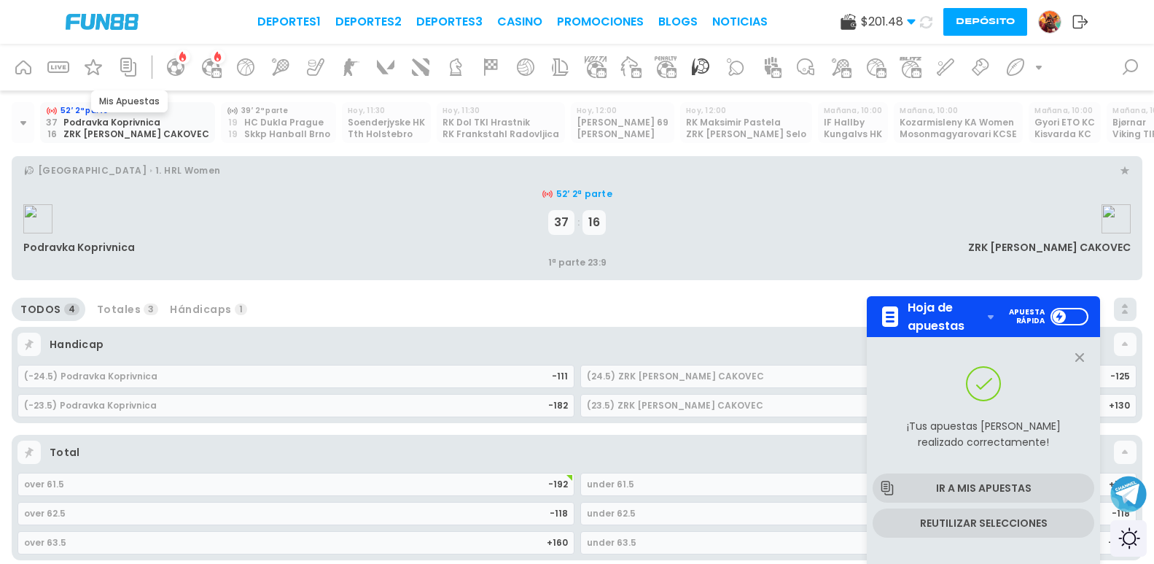
click at [128, 61] on icon at bounding box center [128, 66] width 23 height 23
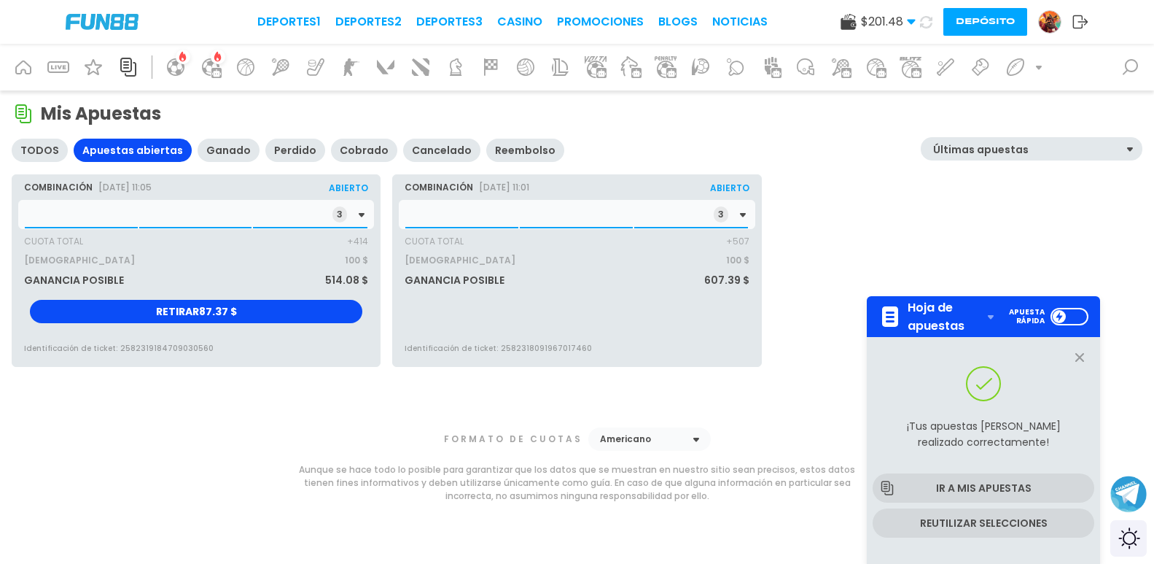
click at [444, 219] on div "3" at bounding box center [577, 214] width 356 height 29
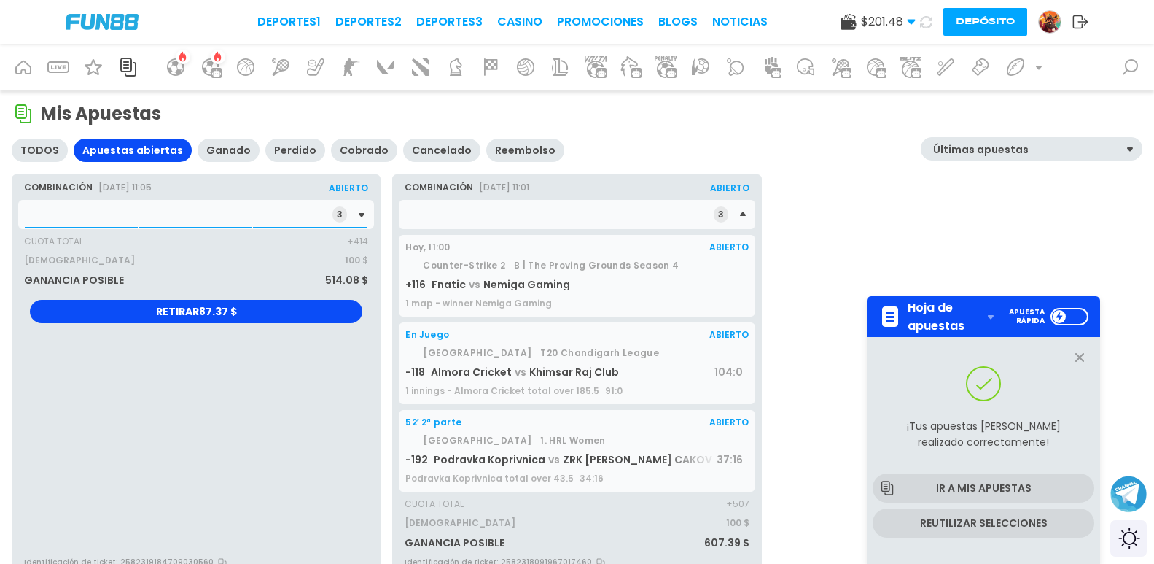
click at [354, 213] on div "3" at bounding box center [350, 214] width 35 height 16
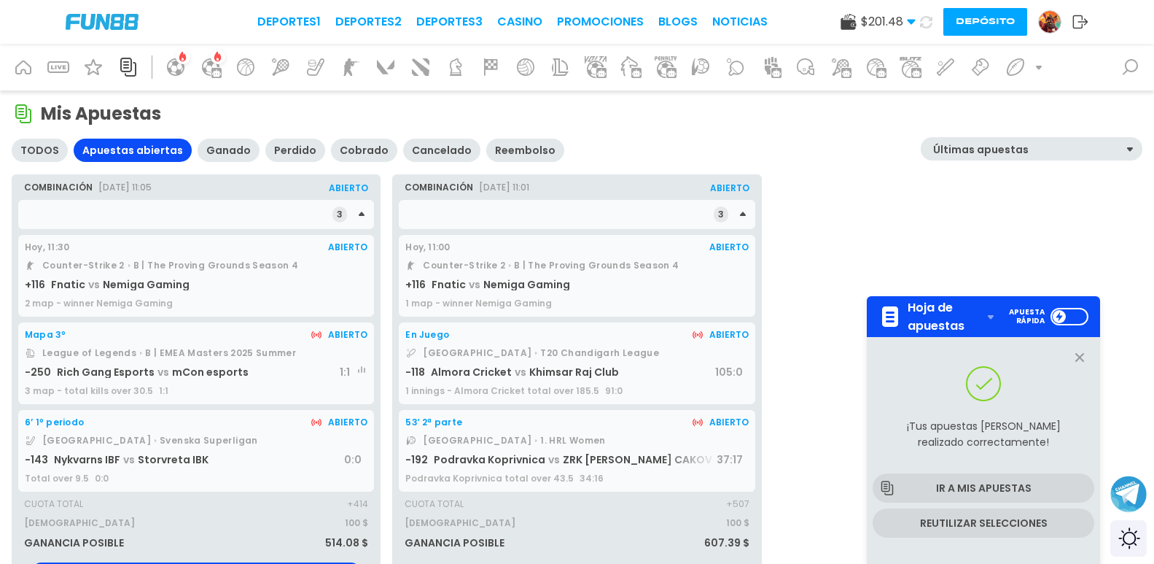
click at [472, 366] on span "Almora Cricket" at bounding box center [471, 372] width 81 height 15
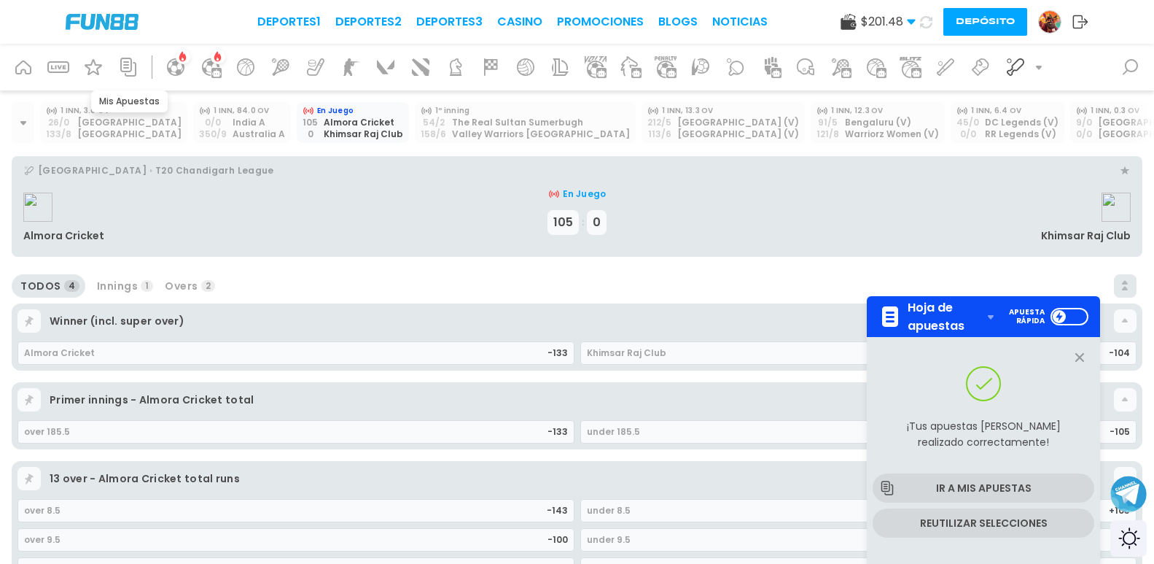
click at [144, 67] on div at bounding box center [128, 67] width 35 height 35
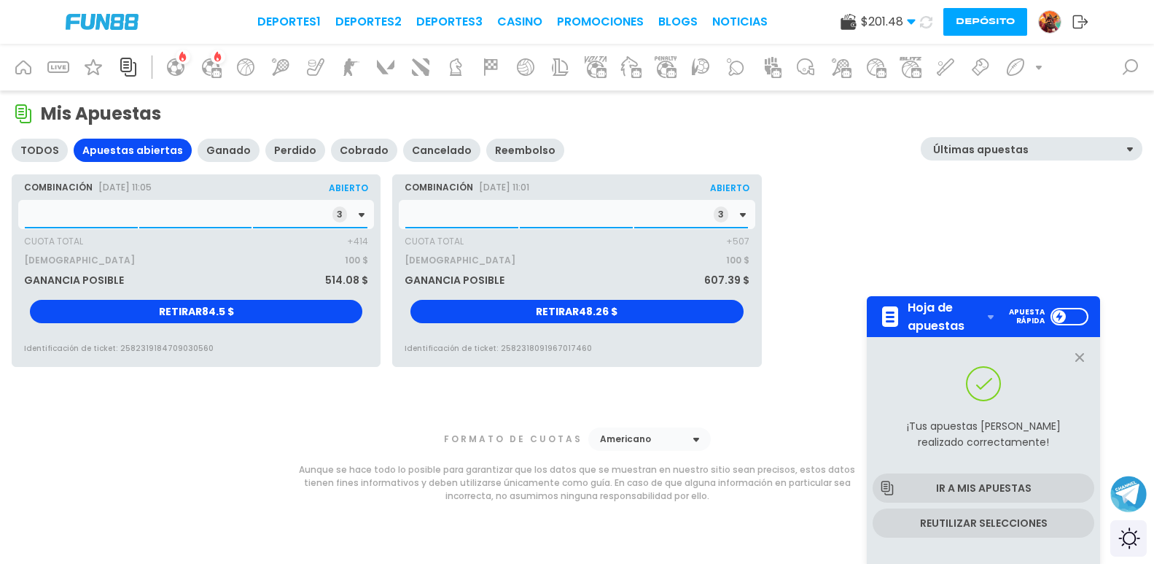
click at [198, 227] on div "3" at bounding box center [196, 214] width 356 height 29
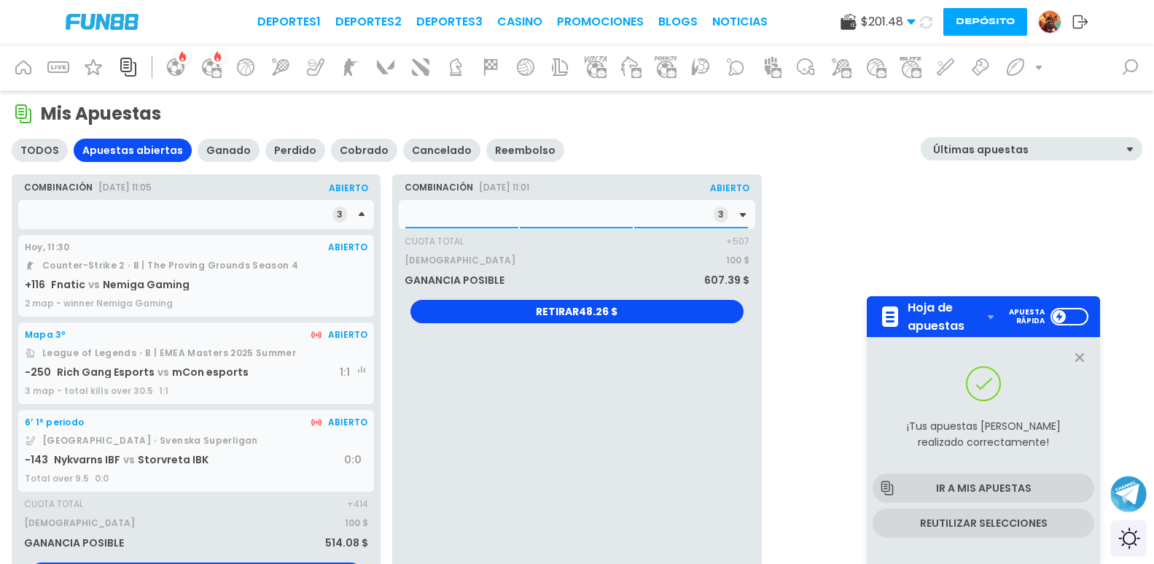
click at [457, 218] on div "3" at bounding box center [577, 214] width 356 height 29
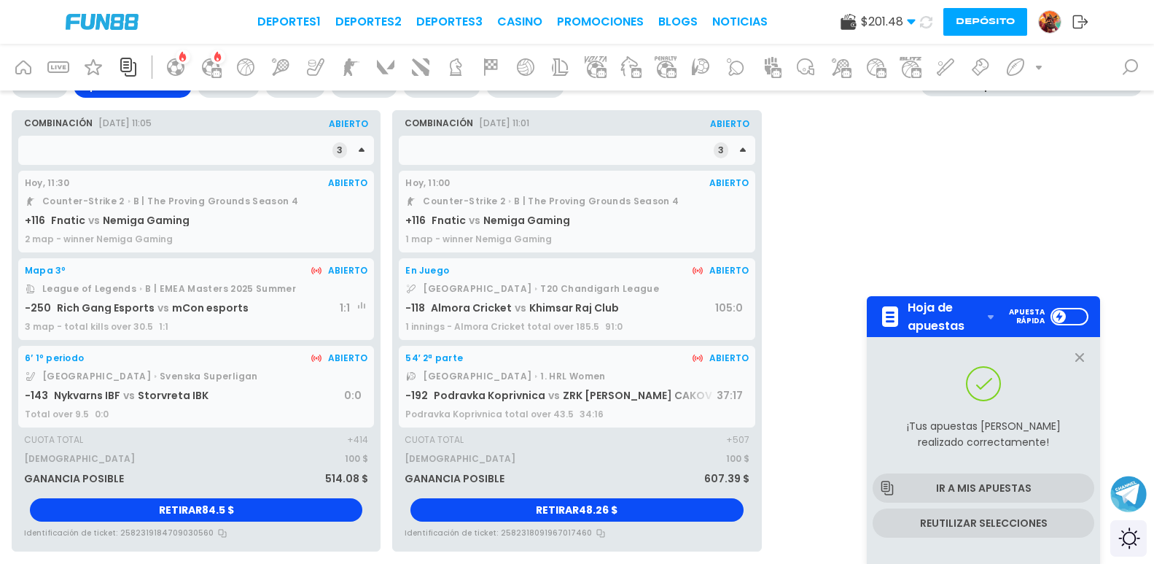
scroll to position [73, 0]
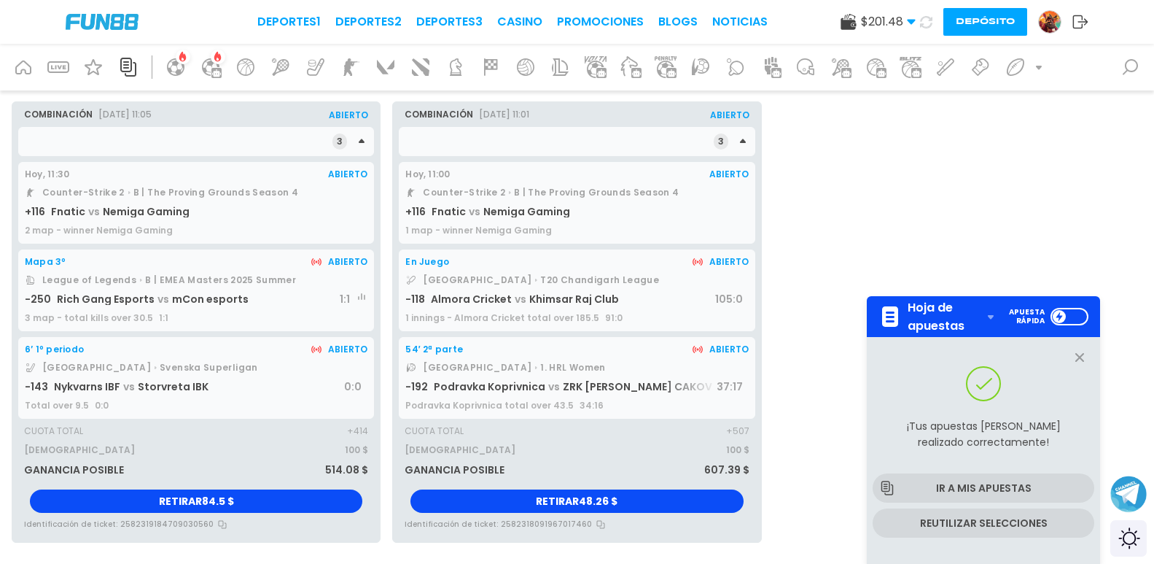
click at [616, 504] on span "Retirar 48.26 $" at bounding box center [577, 501] width 82 height 15
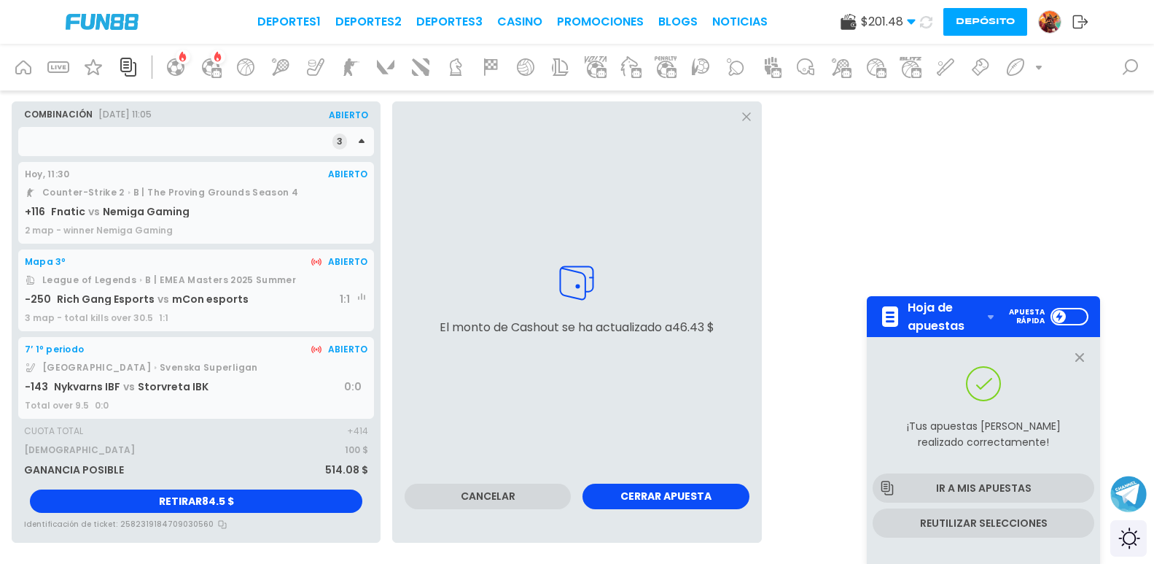
click at [667, 497] on button "Cerrar Apuesta" at bounding box center [666, 496] width 166 height 26
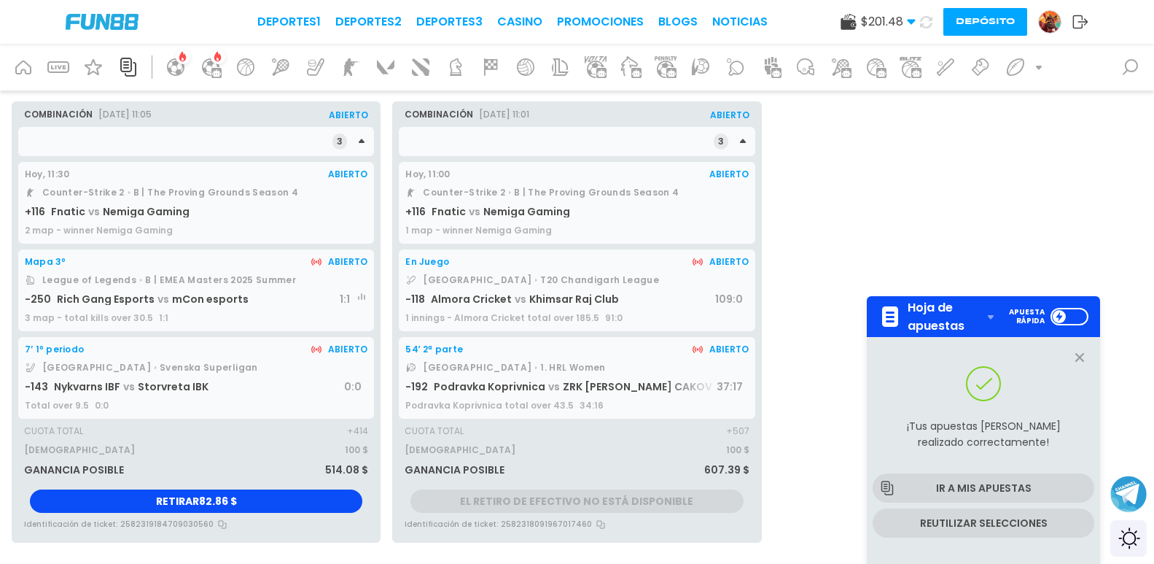
scroll to position [0, 0]
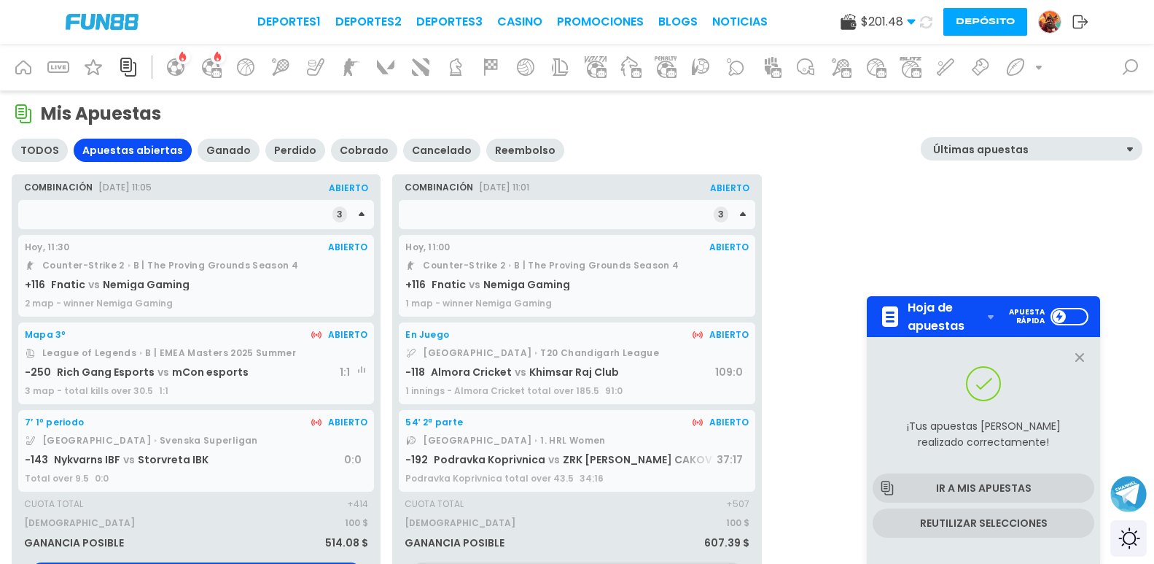
click at [621, 450] on div "54′ 2ª parte Abierto Croatia 1. HRL Women -192 Podravka Koprivnica vs ZRK ZRINS…" at bounding box center [577, 451] width 356 height 82
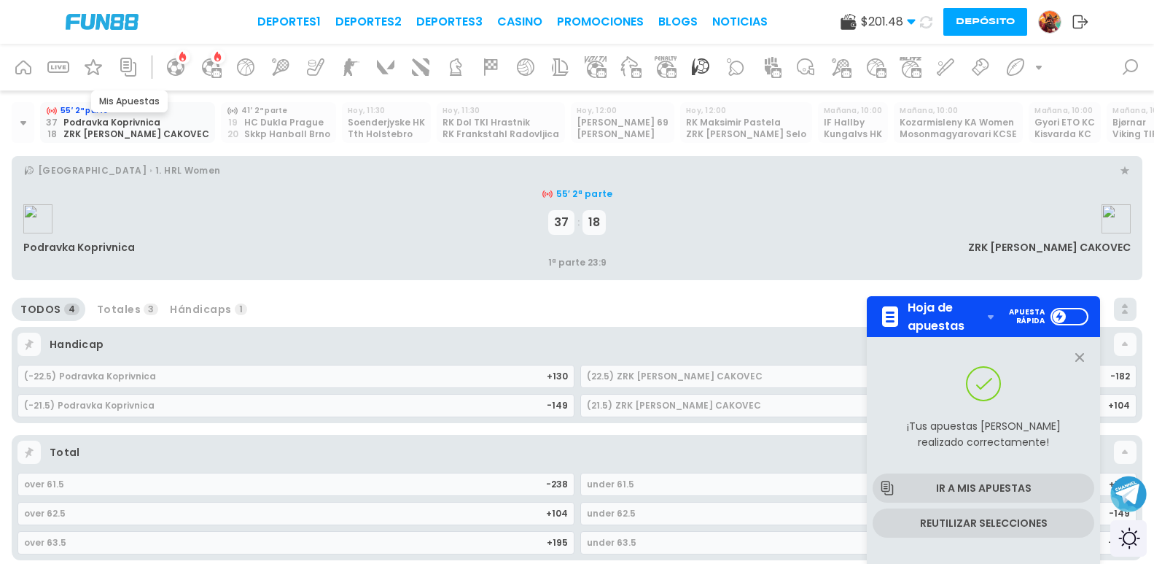
click at [129, 66] on icon at bounding box center [128, 66] width 23 height 23
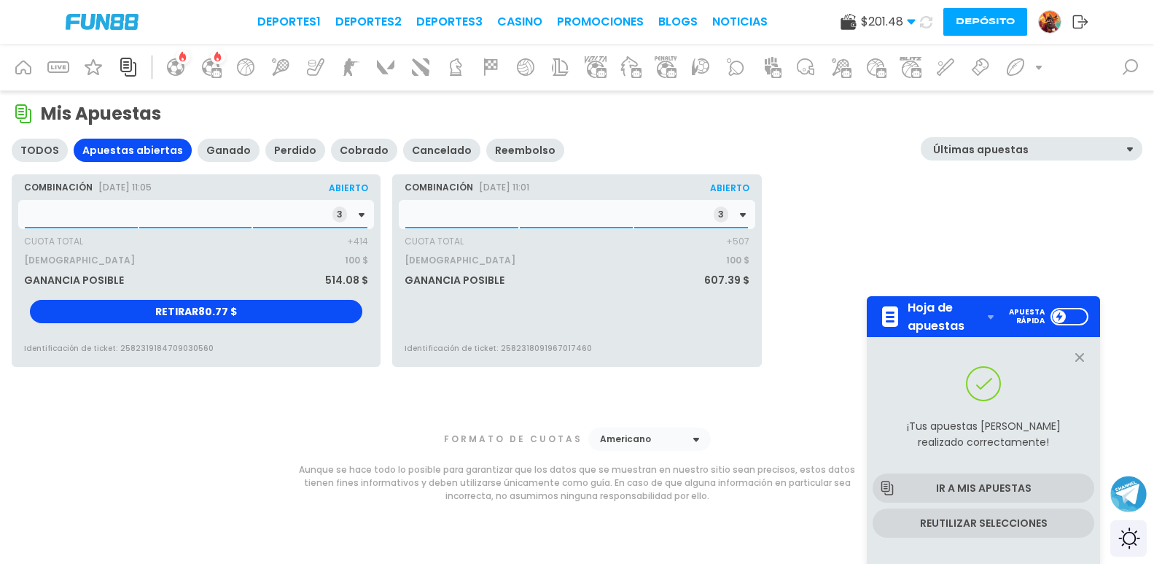
click at [198, 209] on div "3" at bounding box center [196, 214] width 356 height 29
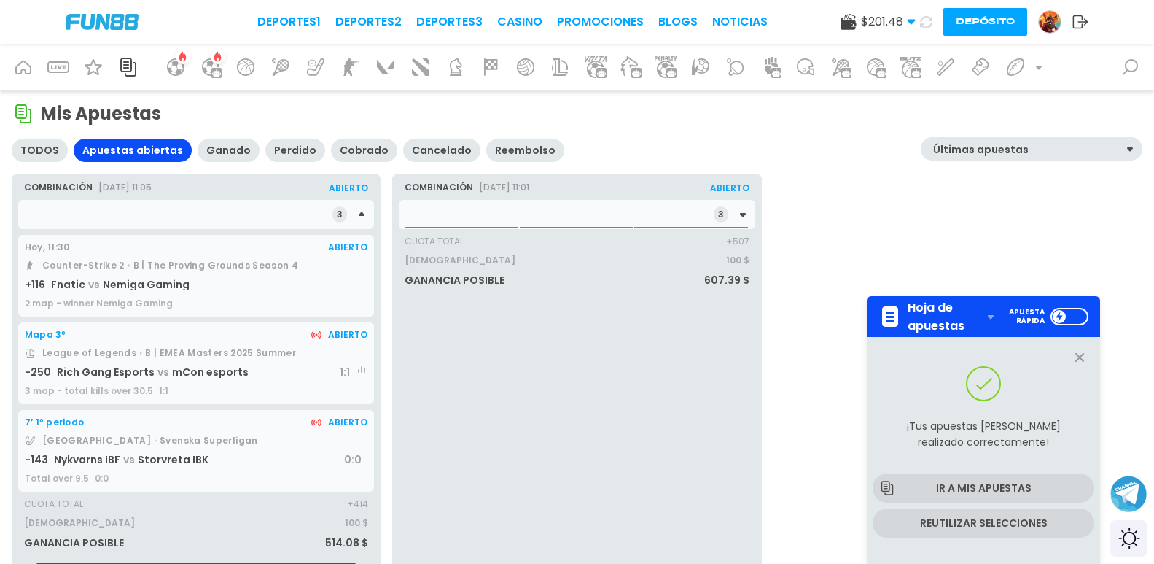
click at [467, 214] on div "3" at bounding box center [577, 214] width 356 height 29
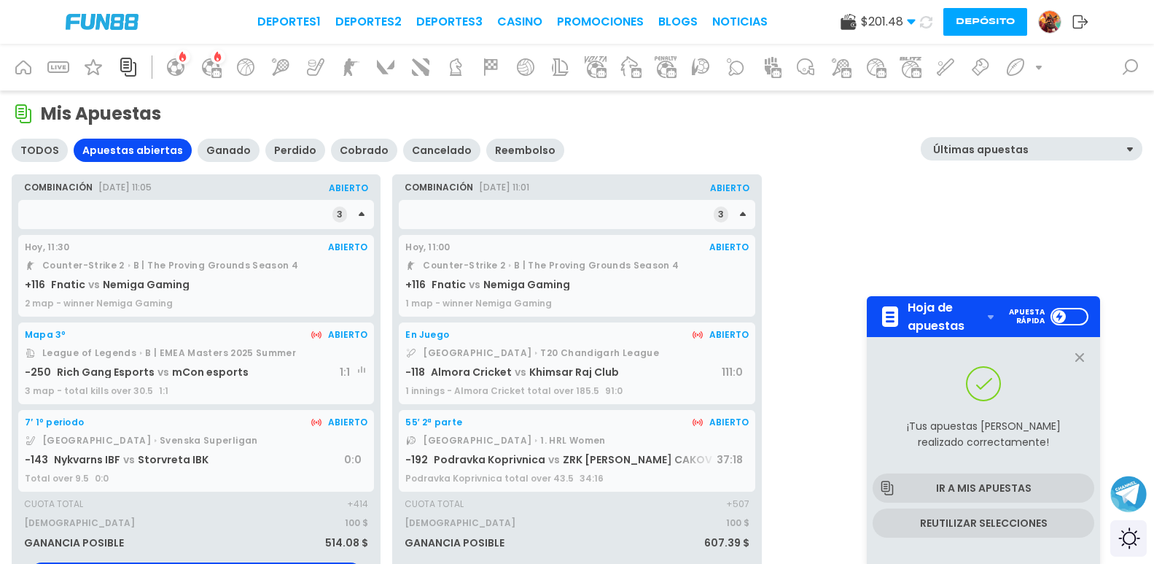
click at [600, 466] on div "55′ 2ª parte Abierto Croatia 1. HRL Women -192 Podravka Koprivnica vs ZRK ZRINS…" at bounding box center [577, 451] width 356 height 82
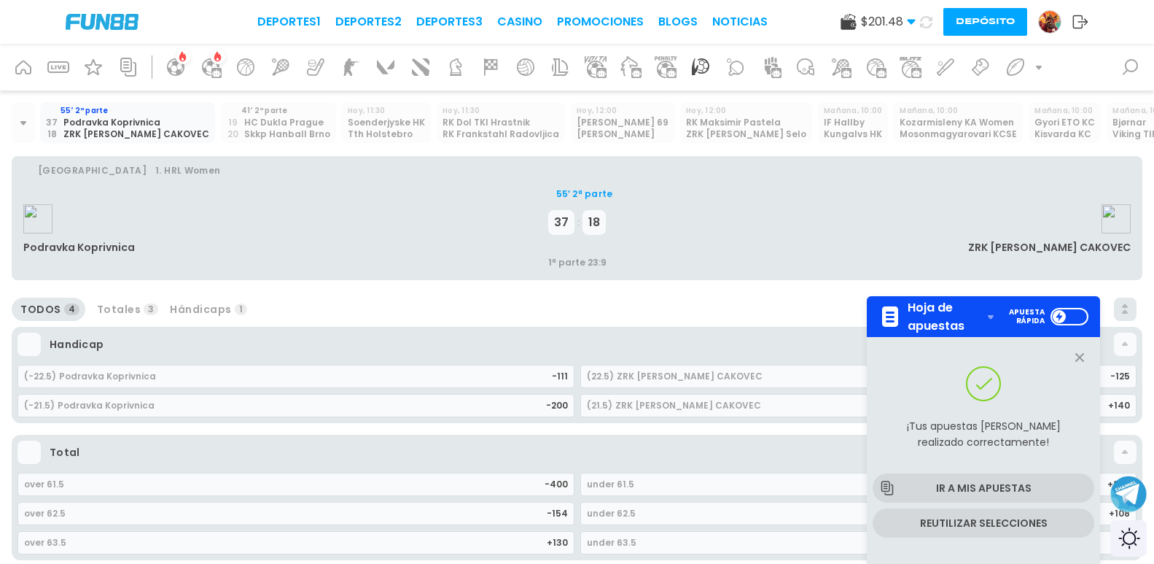
scroll to position [292, 0]
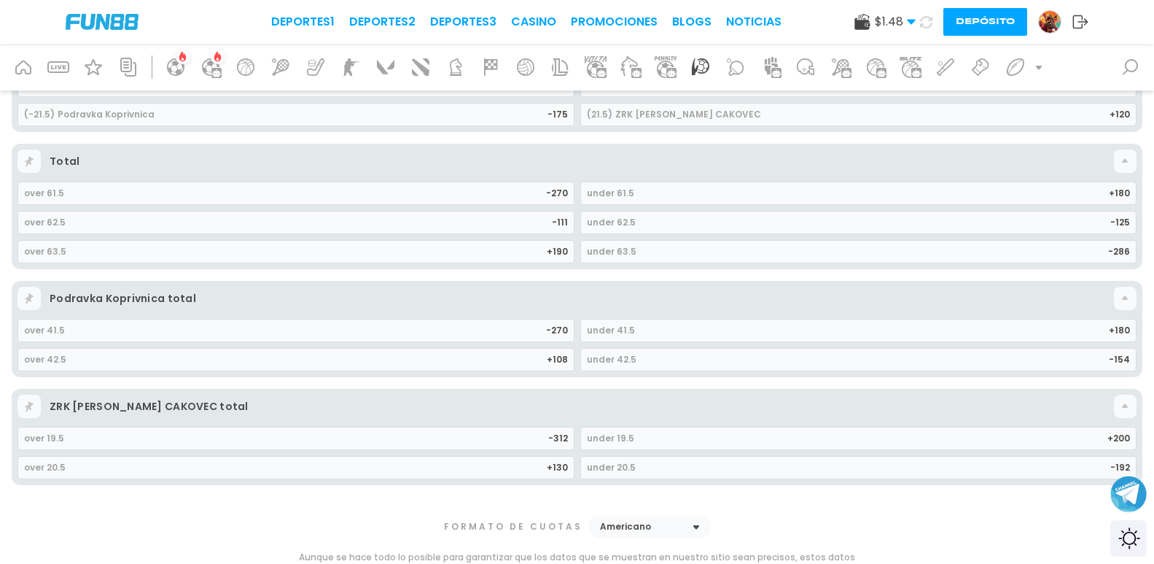
scroll to position [146, 0]
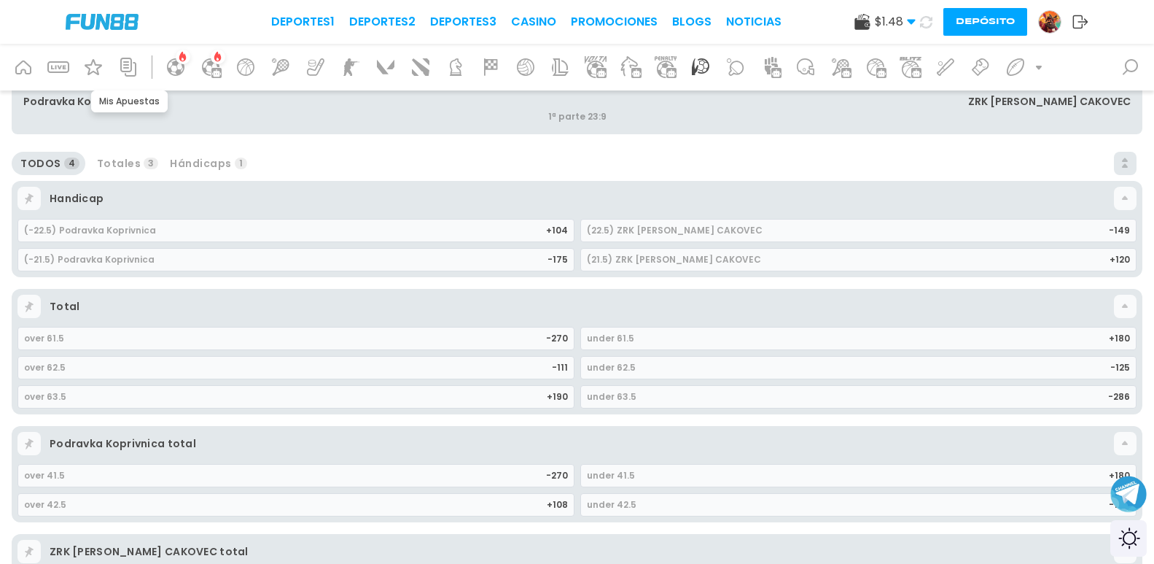
click at [128, 65] on icon at bounding box center [128, 67] width 16 height 19
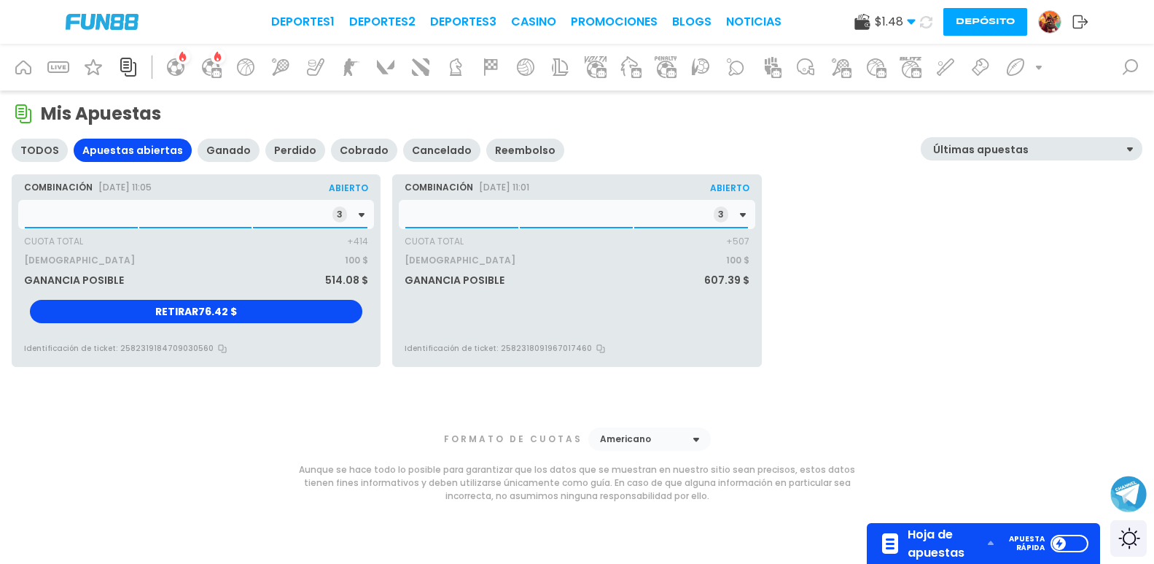
click at [319, 206] on div "3" at bounding box center [196, 214] width 356 height 29
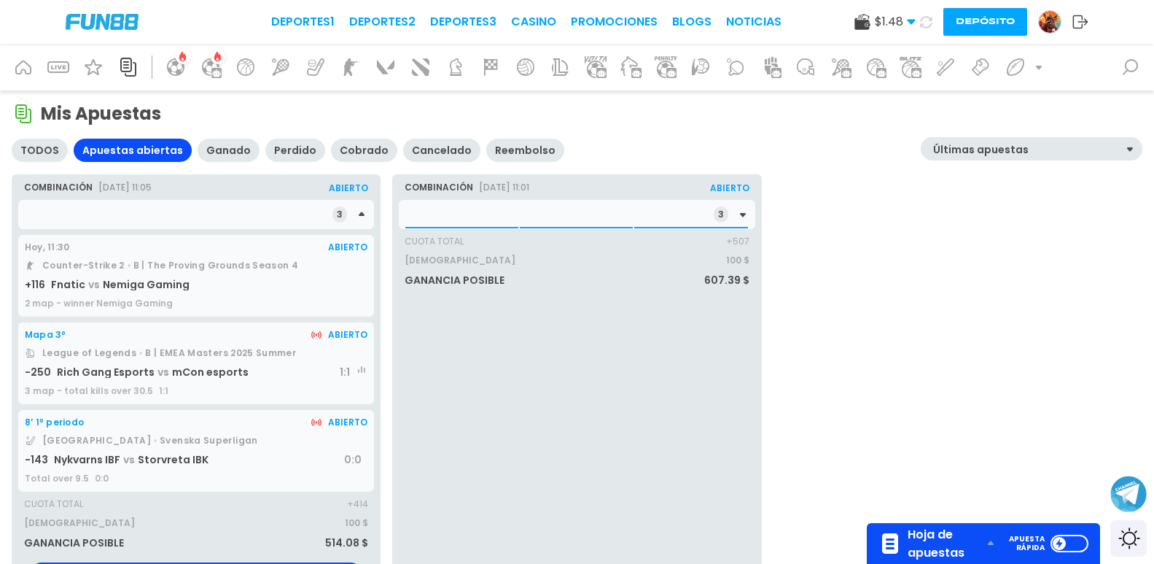
click at [228, 465] on div "Nykvarns IBF vs Storvreta IBK" at bounding box center [199, 460] width 290 height 12
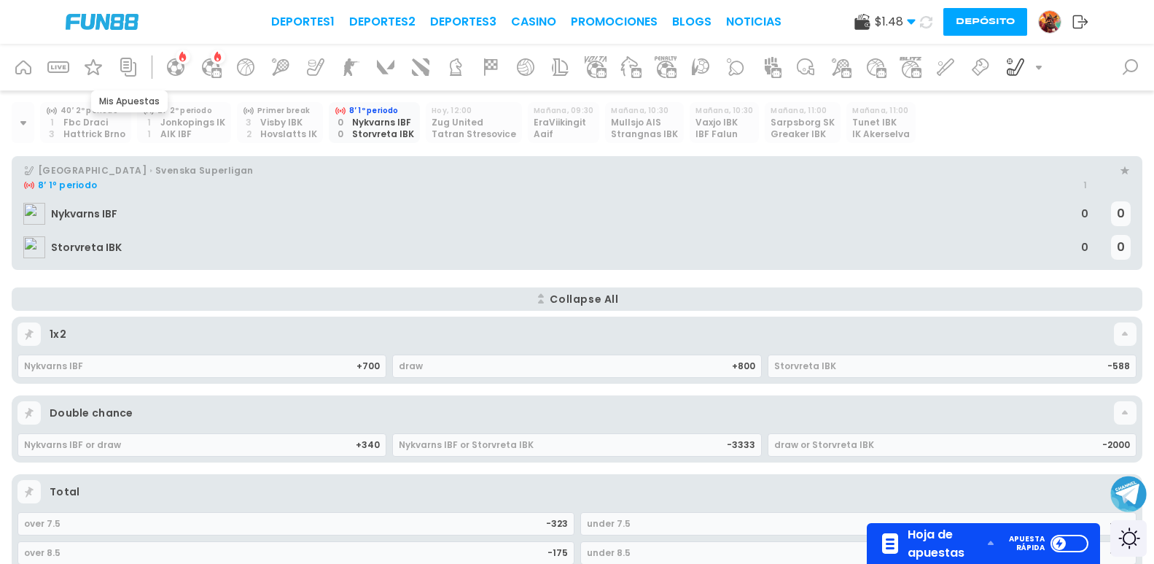
click at [131, 71] on icon at bounding box center [128, 67] width 16 height 19
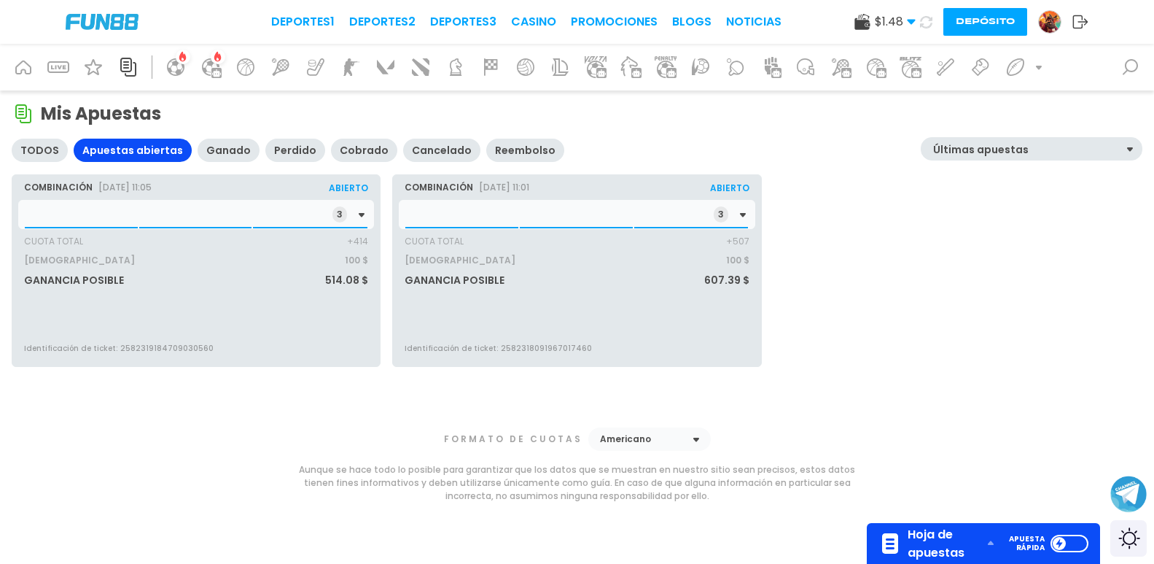
click at [133, 216] on div "3" at bounding box center [196, 214] width 356 height 29
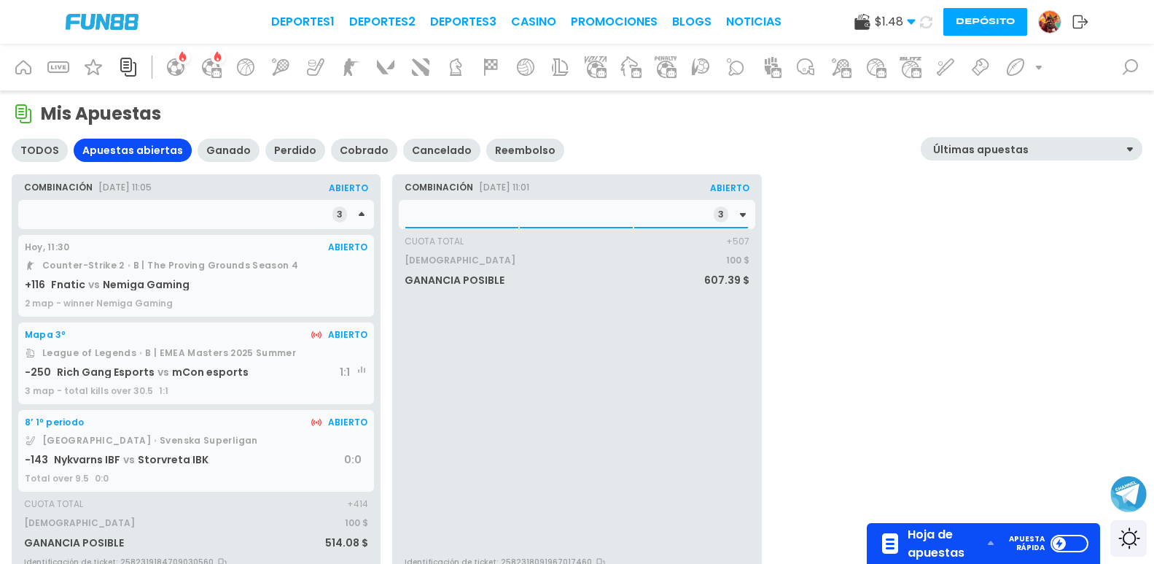
click at [438, 215] on div "3" at bounding box center [577, 214] width 356 height 29
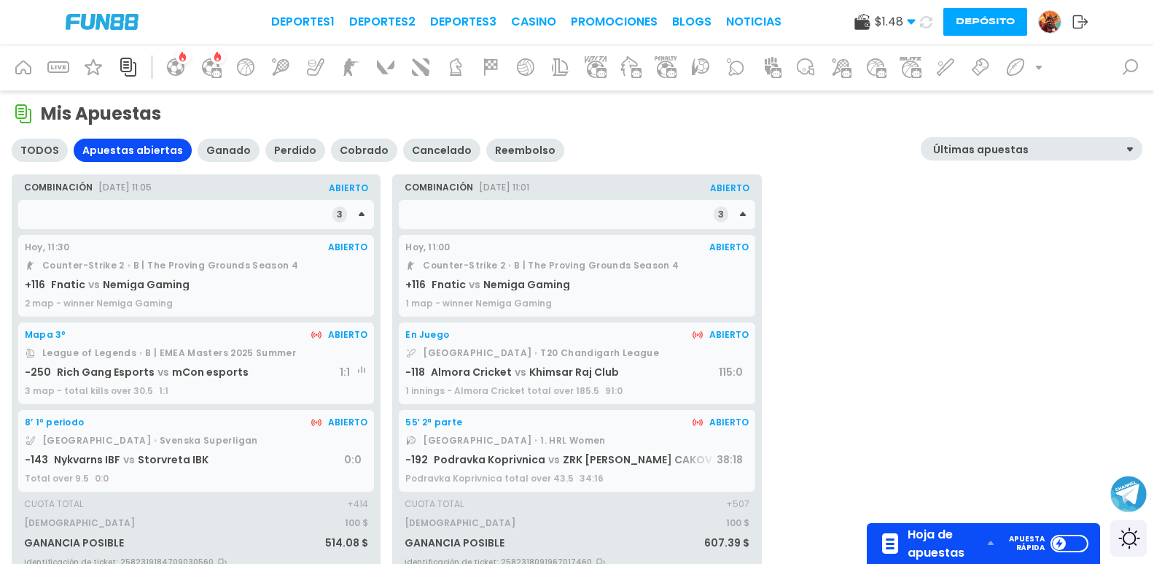
click at [456, 371] on span "Almora Cricket" at bounding box center [471, 372] width 81 height 15
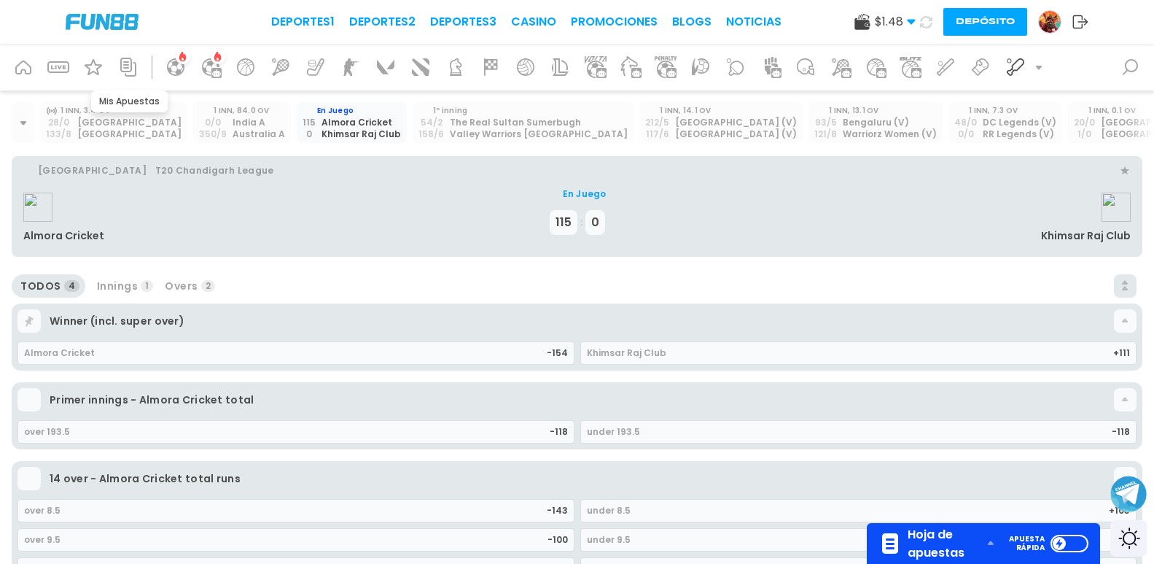
click at [125, 71] on icon at bounding box center [128, 67] width 16 height 19
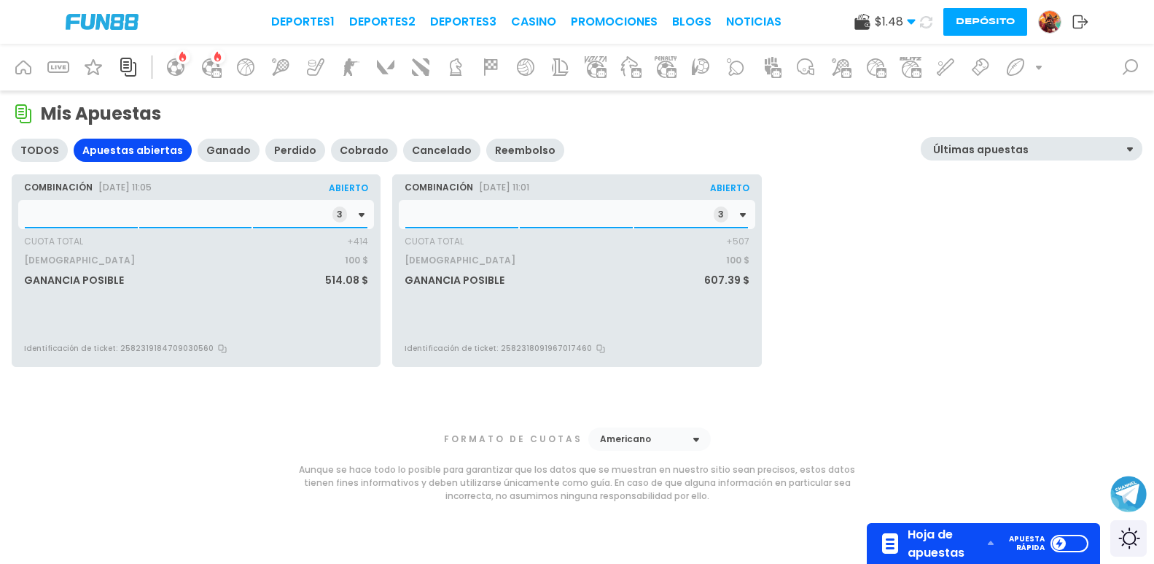
click at [211, 225] on div "3" at bounding box center [196, 214] width 356 height 29
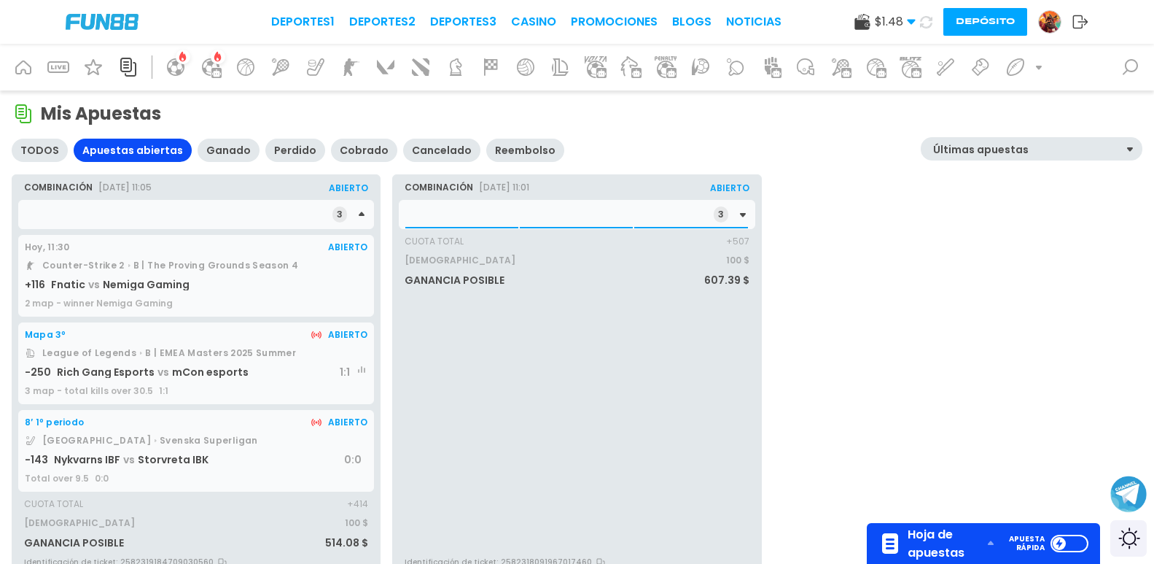
click at [431, 217] on div "3" at bounding box center [577, 214] width 356 height 29
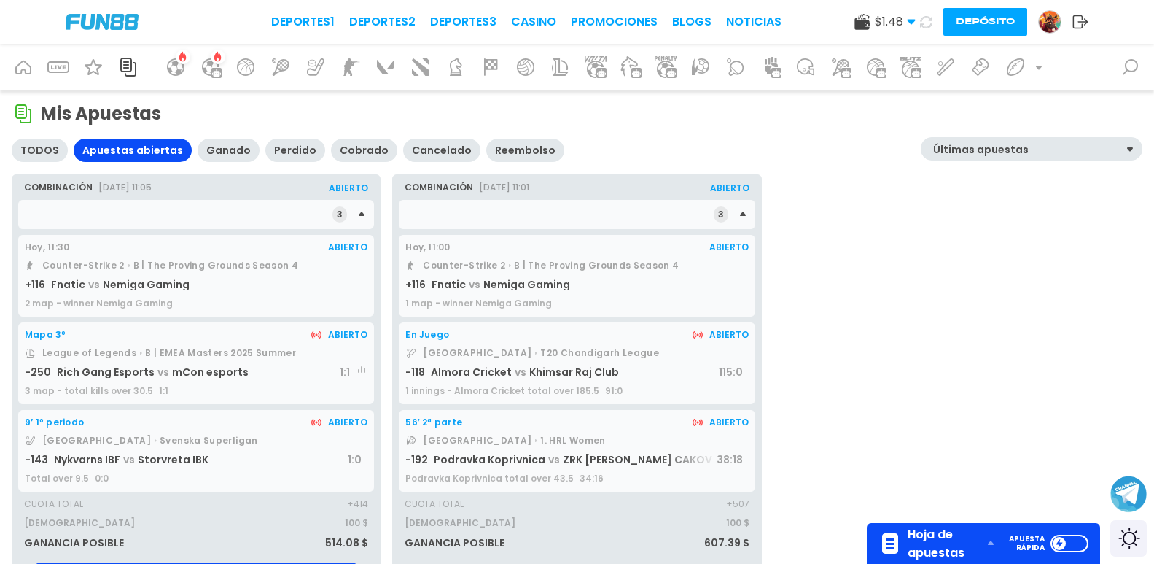
click at [288, 459] on div "Nykvarns IBF vs Storvreta IBK" at bounding box center [201, 460] width 294 height 12
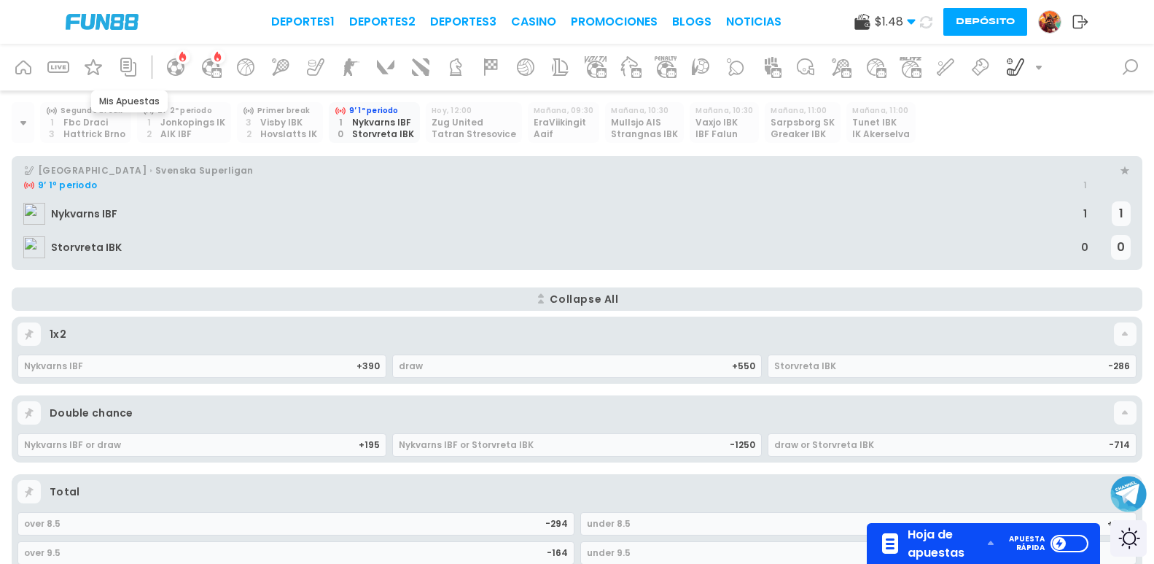
click at [126, 61] on icon at bounding box center [128, 67] width 16 height 19
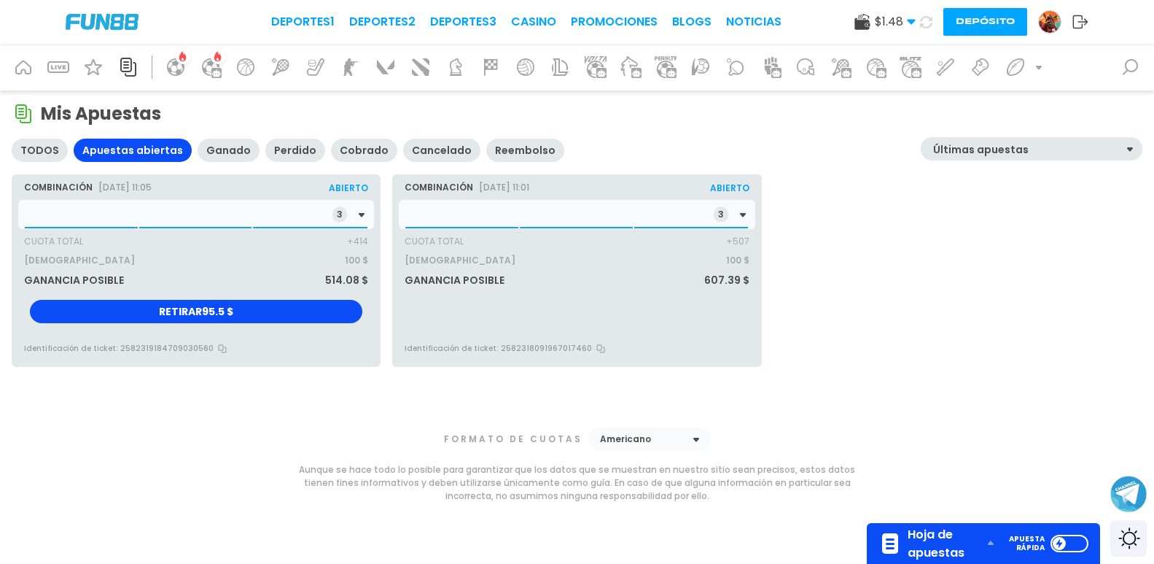
click at [409, 225] on div "3" at bounding box center [577, 214] width 356 height 29
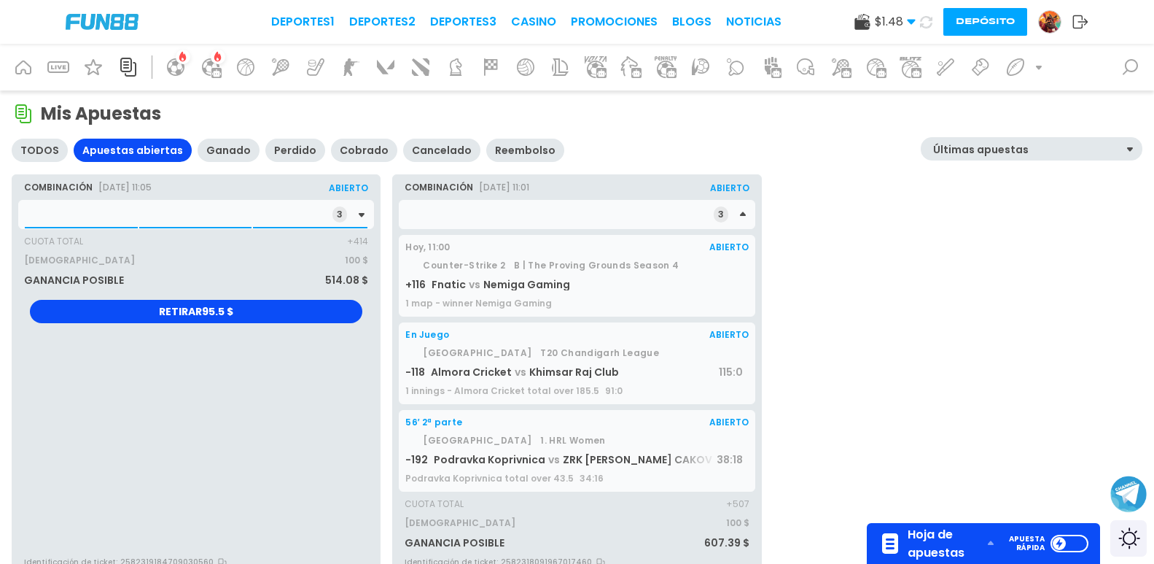
click at [362, 211] on icon at bounding box center [362, 215] width 12 height 12
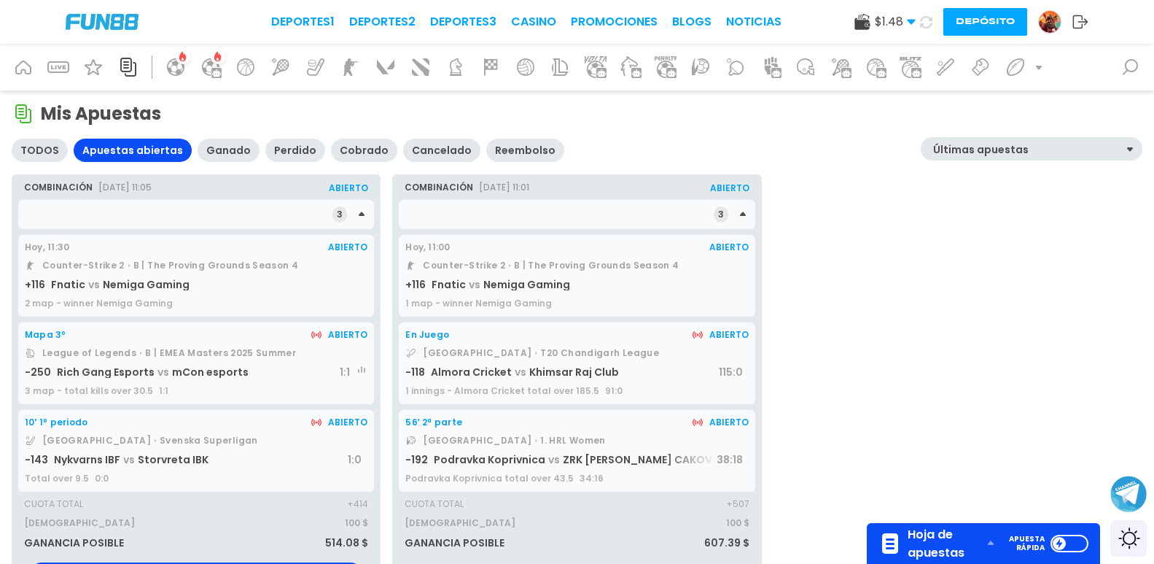
click at [515, 466] on div "56′ 2ª parte Abierto Croatia 1. HRL Women -192 Podravka Koprivnica vs ZRK ZRINS…" at bounding box center [577, 451] width 356 height 82
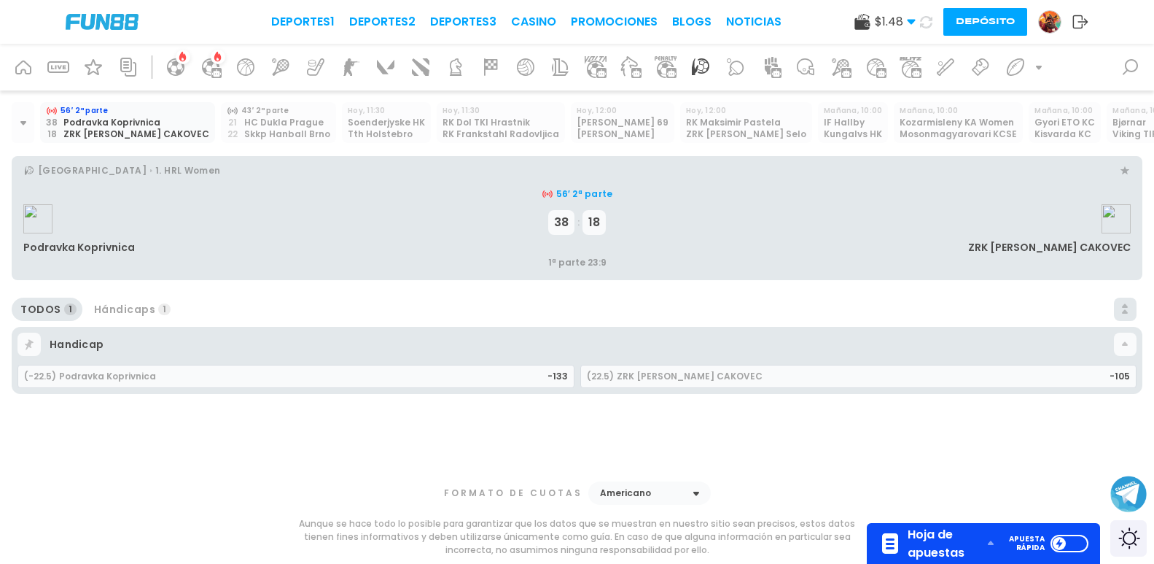
click at [261, 132] on div "Skkp Hanball Brno" at bounding box center [287, 134] width 86 height 12
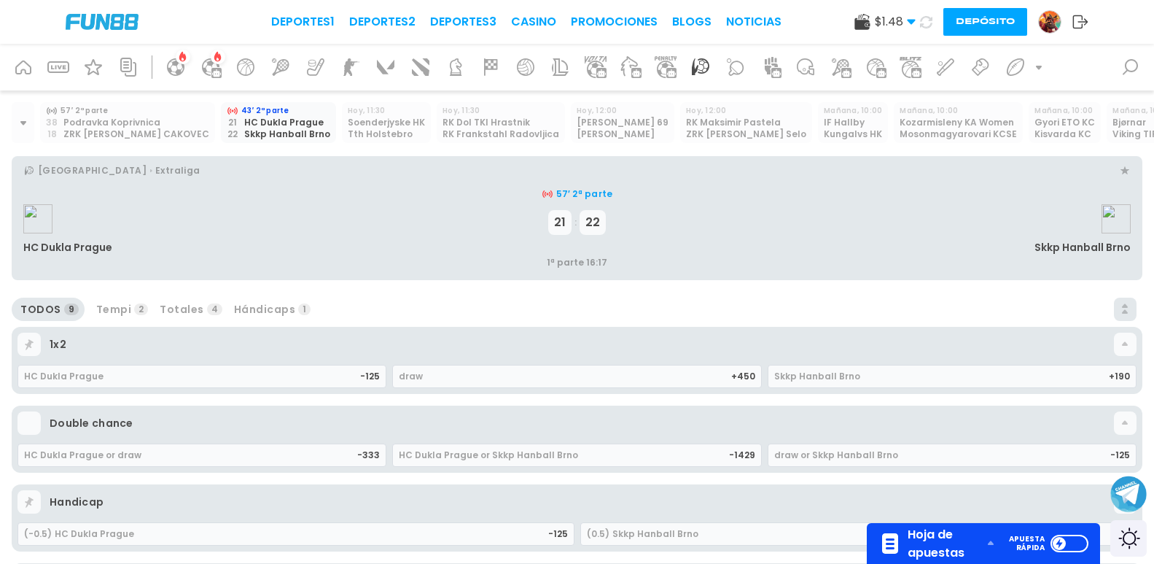
click at [112, 129] on div "ZRK [PERSON_NAME] CAKOVEC" at bounding box center [136, 134] width 146 height 12
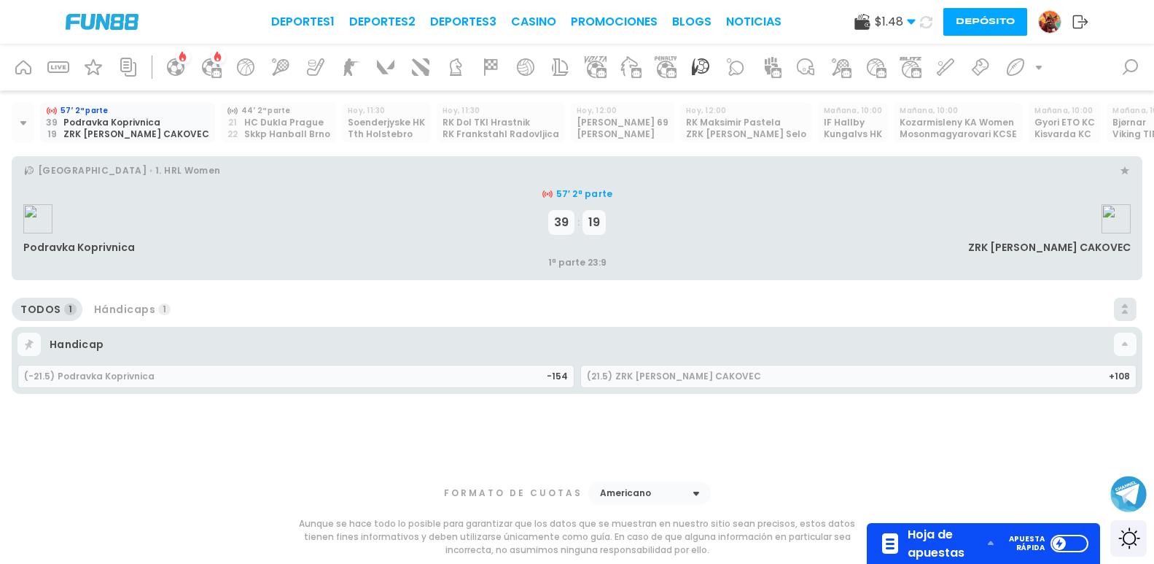
click at [227, 120] on div "21" at bounding box center [233, 123] width 12 height 12
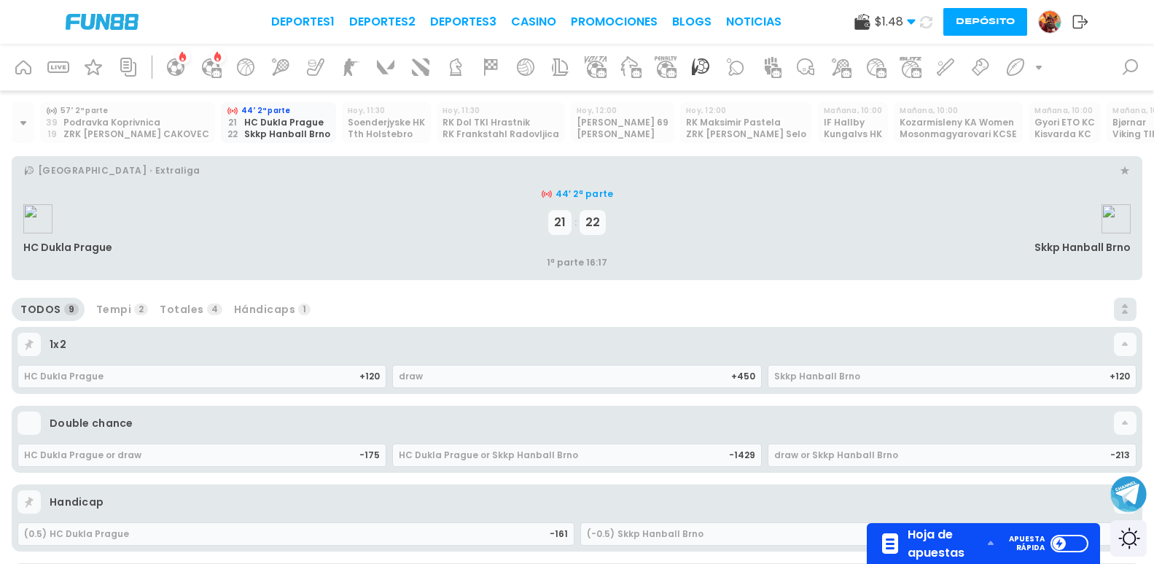
click at [130, 122] on div "Podravka Koprivnica" at bounding box center [136, 123] width 146 height 12
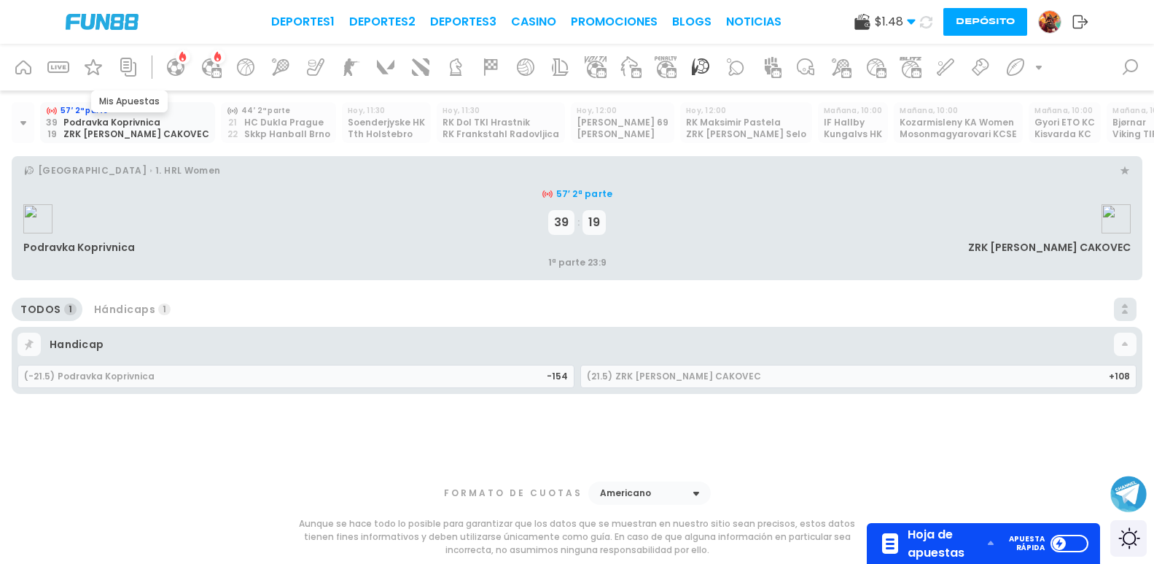
click at [130, 61] on icon at bounding box center [128, 66] width 23 height 23
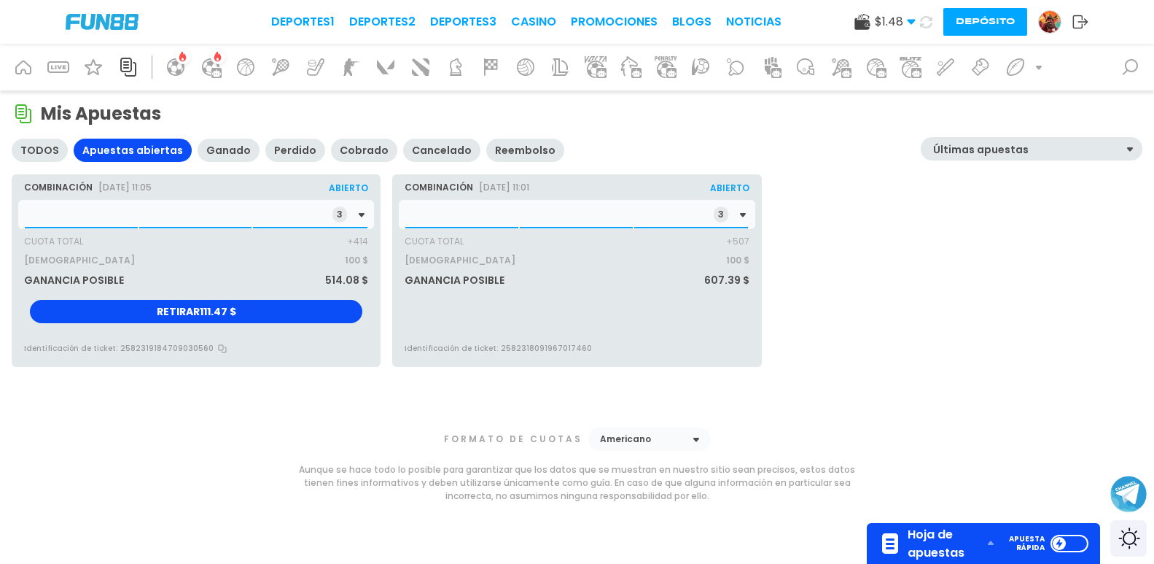
click at [164, 208] on div "3" at bounding box center [196, 214] width 356 height 29
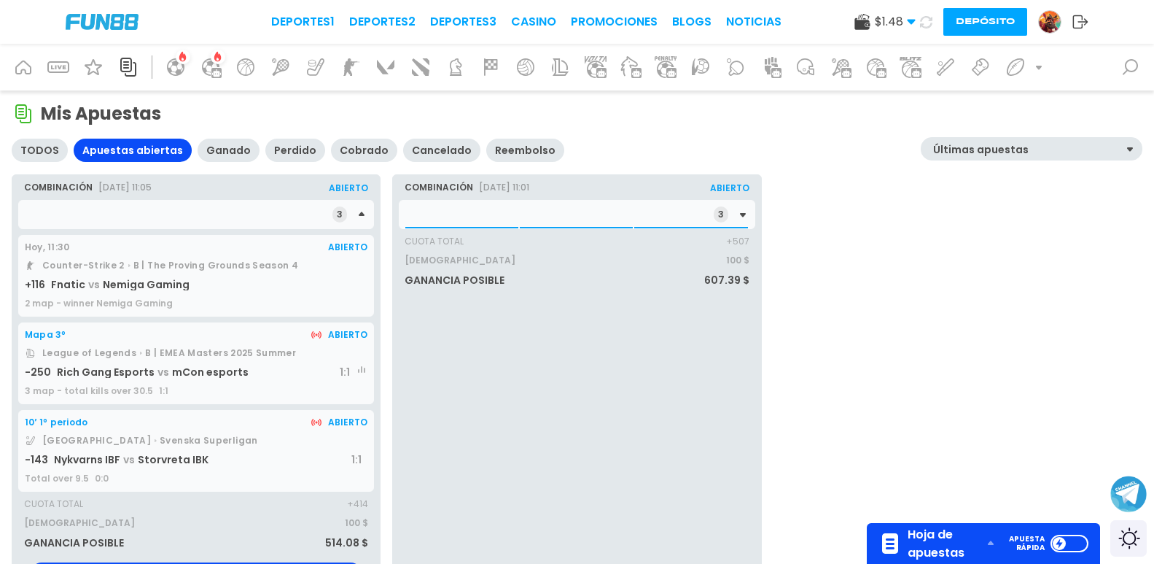
click at [497, 211] on div "3" at bounding box center [577, 214] width 356 height 29
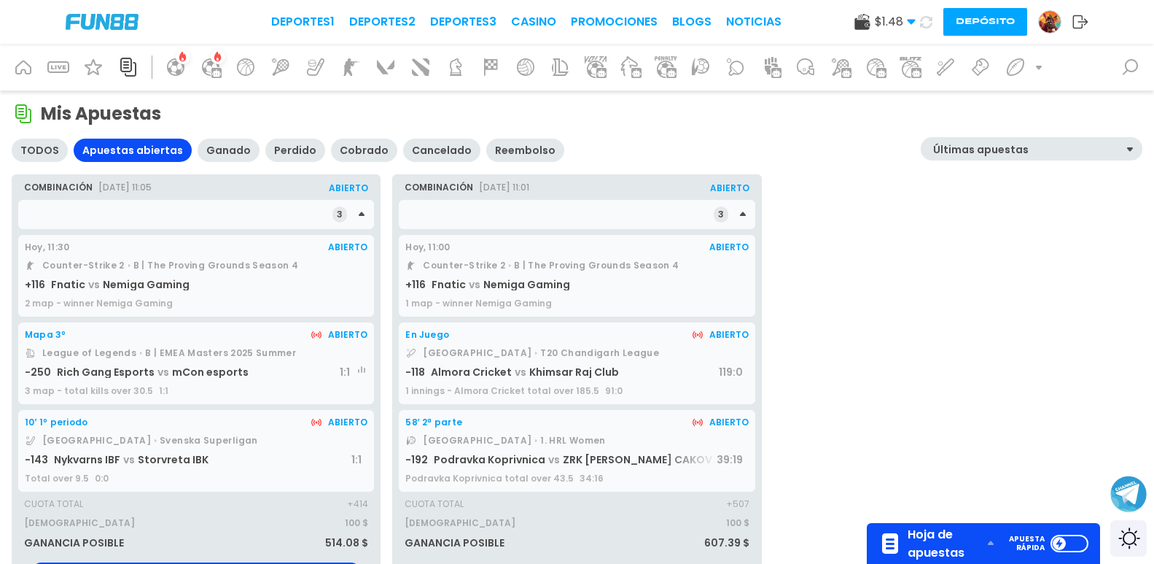
click at [588, 457] on span "ZRK [PERSON_NAME] CAKOVEC" at bounding box center [573, 465] width 279 height 26
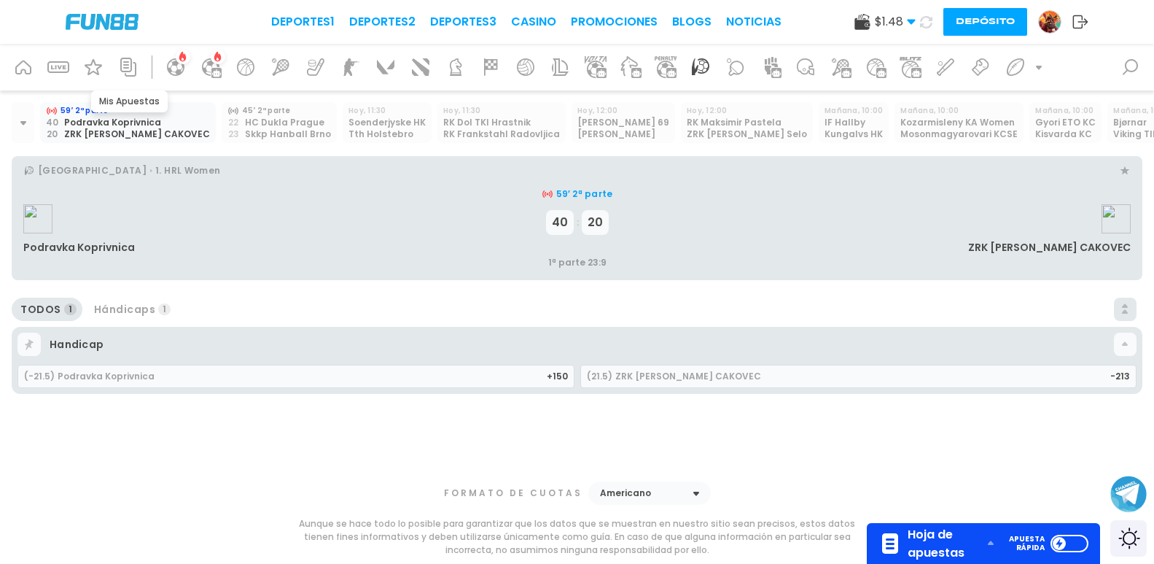
click at [123, 64] on icon at bounding box center [128, 66] width 23 height 23
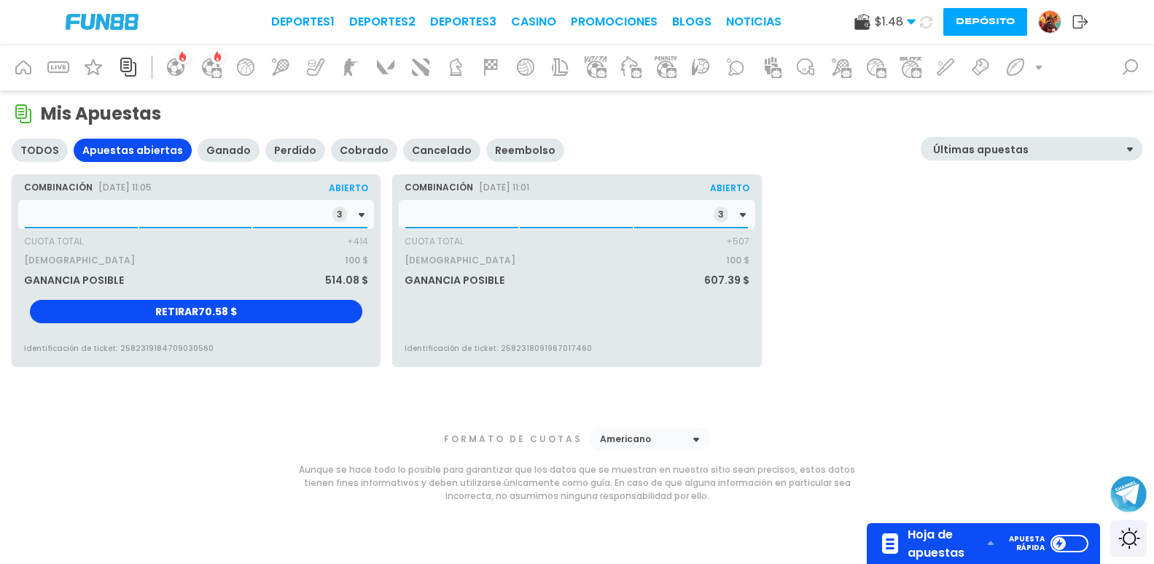
click at [147, 207] on div "3" at bounding box center [196, 214] width 356 height 29
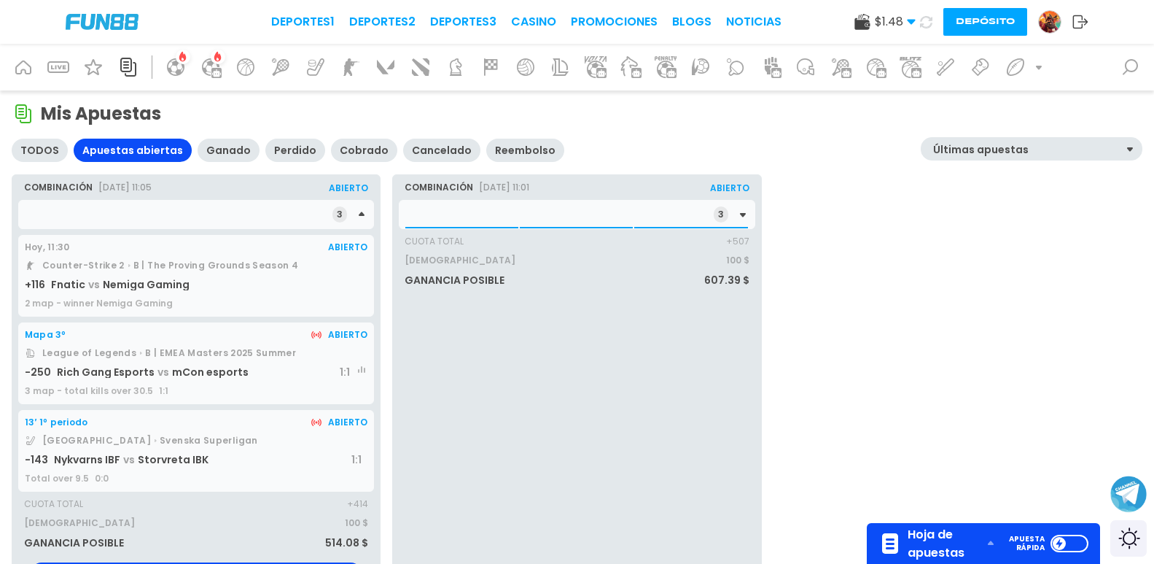
click at [492, 206] on div "3" at bounding box center [577, 214] width 356 height 29
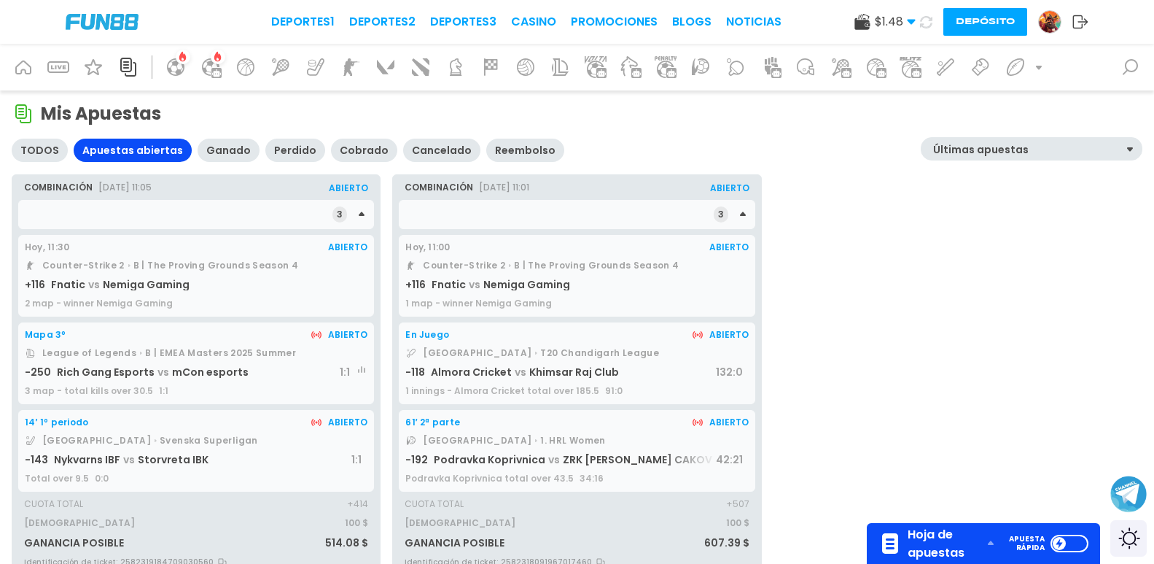
click at [500, 371] on span "Almora Cricket" at bounding box center [471, 372] width 81 height 15
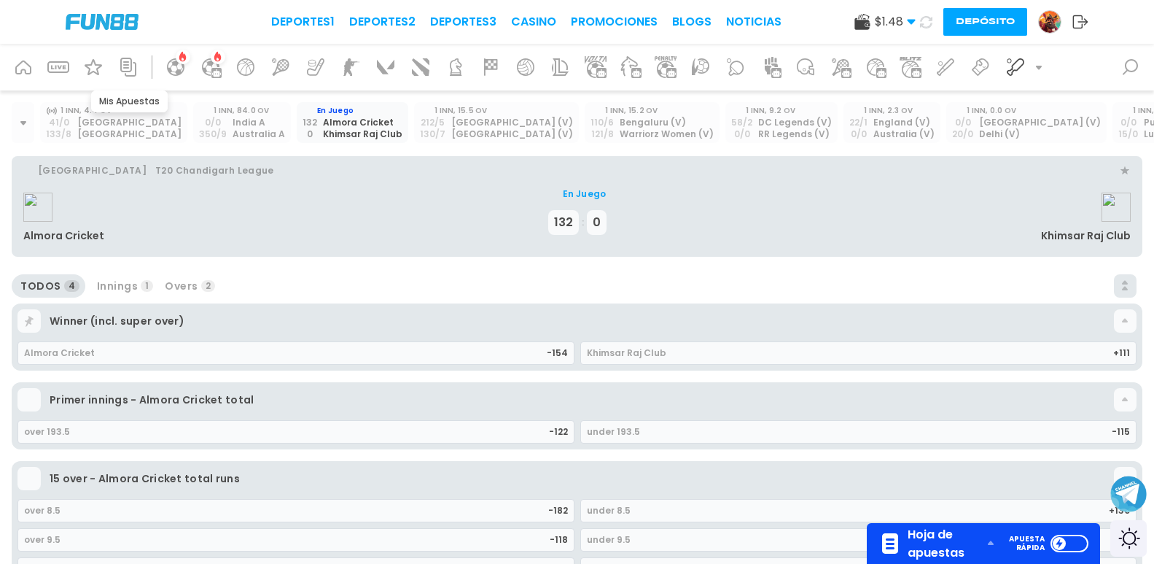
click at [131, 61] on icon at bounding box center [128, 67] width 16 height 19
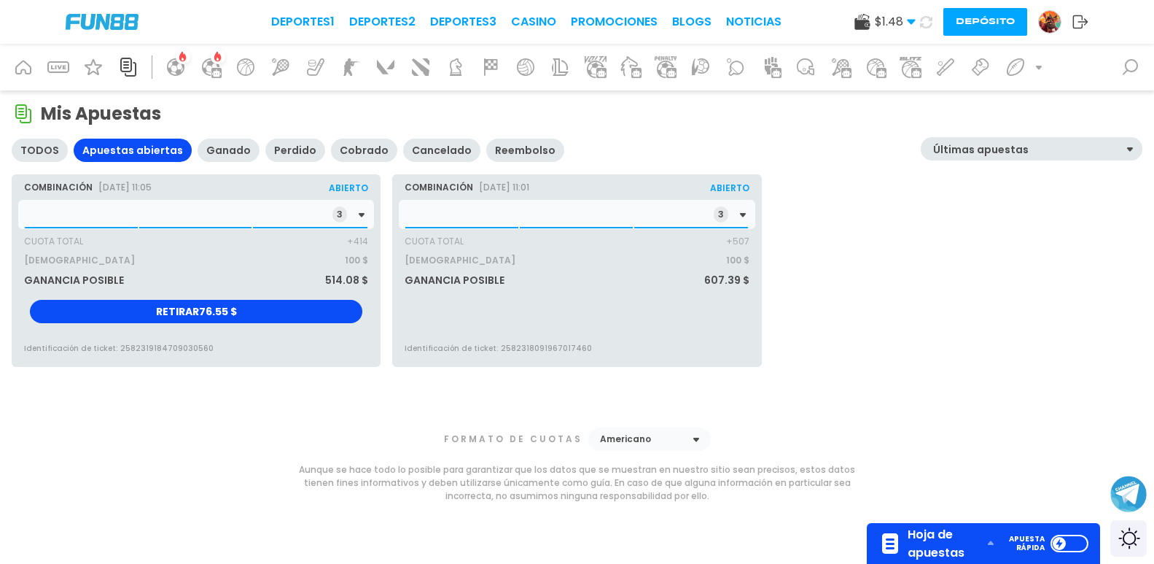
click at [197, 233] on div "Cuota Total +414" at bounding box center [196, 238] width 344 height 19
click at [203, 246] on div "Cuota Total +414" at bounding box center [196, 238] width 344 height 19
click at [203, 228] on span at bounding box center [195, 227] width 113 height 1
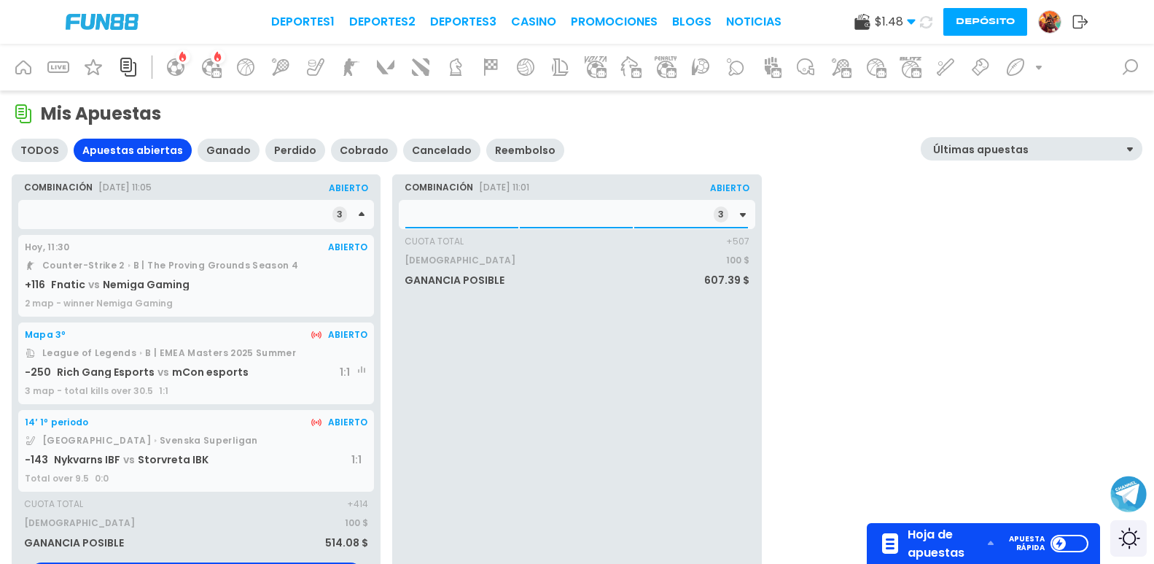
click at [187, 449] on div "14′ 1º periodo Abierto Sweden Svenska Superligan -143 Nykvarns IBF vs Storvreta…" at bounding box center [196, 451] width 356 height 82
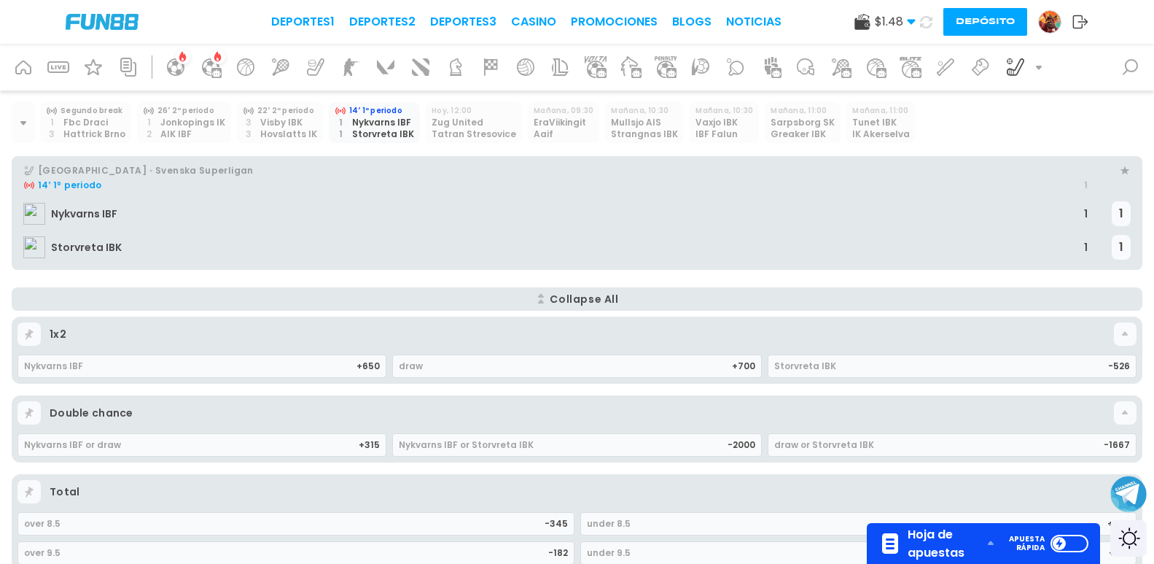
click at [1038, 20] on div at bounding box center [1049, 21] width 23 height 23
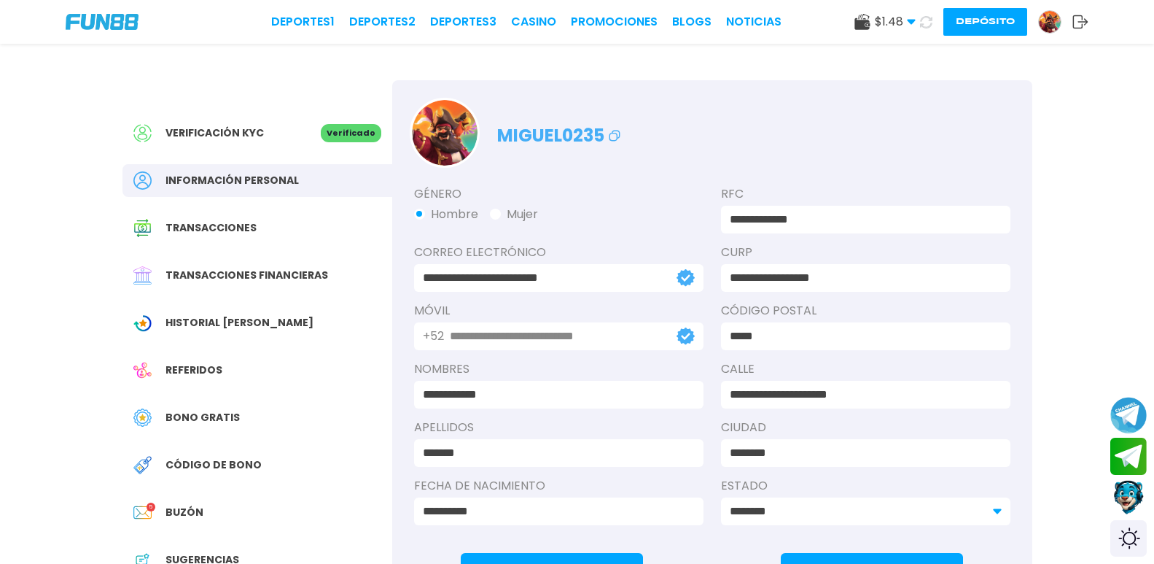
click at [214, 408] on div "Bono Gratis" at bounding box center [258, 417] width 270 height 33
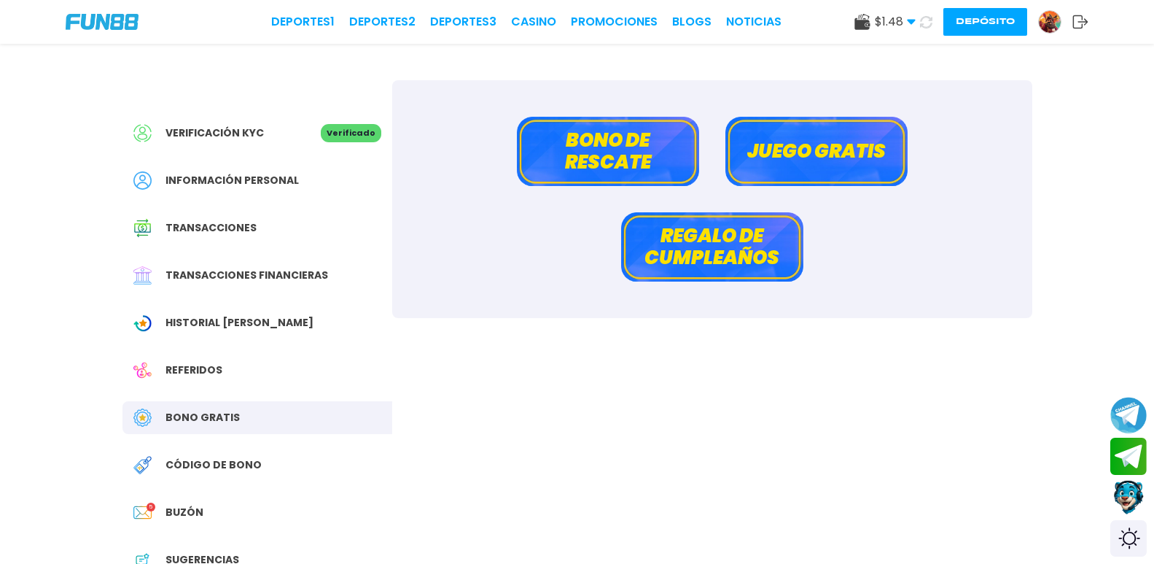
click at [603, 163] on button "Bono de rescate" at bounding box center [608, 151] width 182 height 69
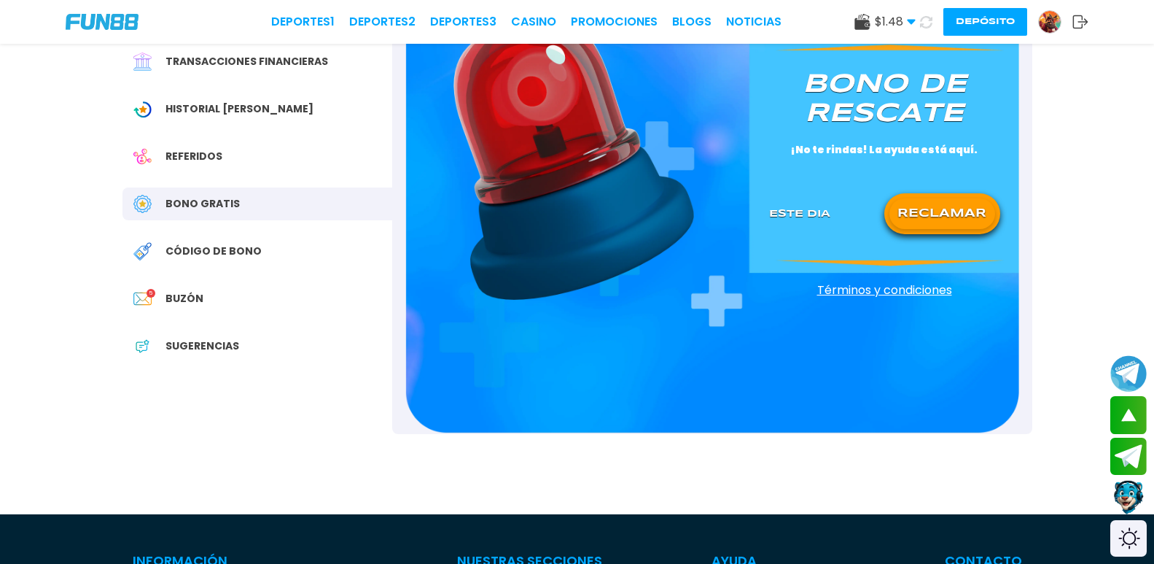
scroll to position [146, 0]
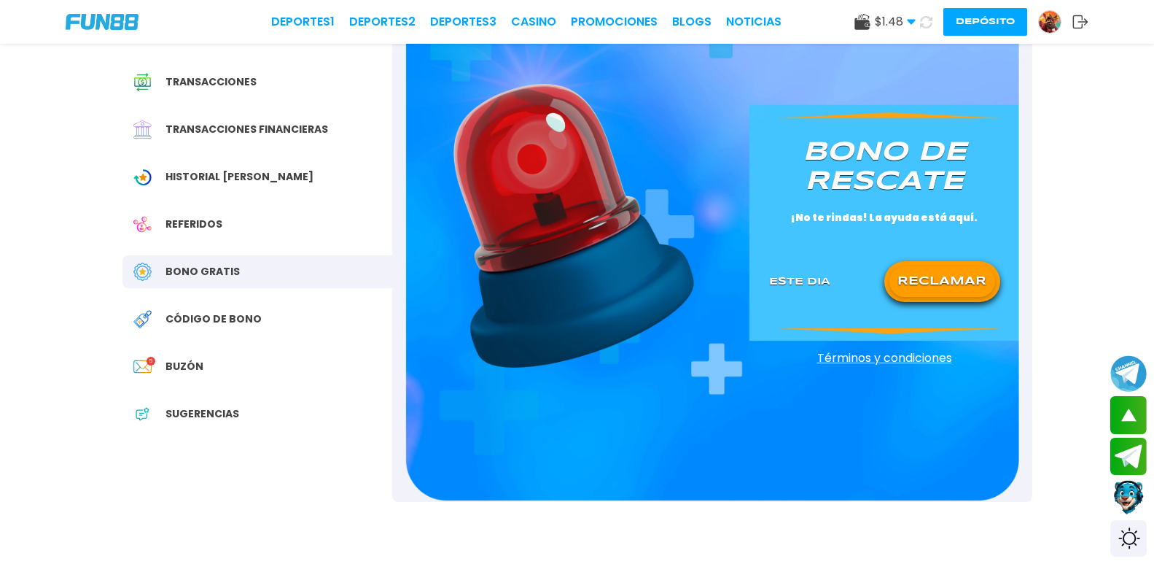
click at [941, 292] on button "RECLAMAR" at bounding box center [943, 281] width 106 height 31
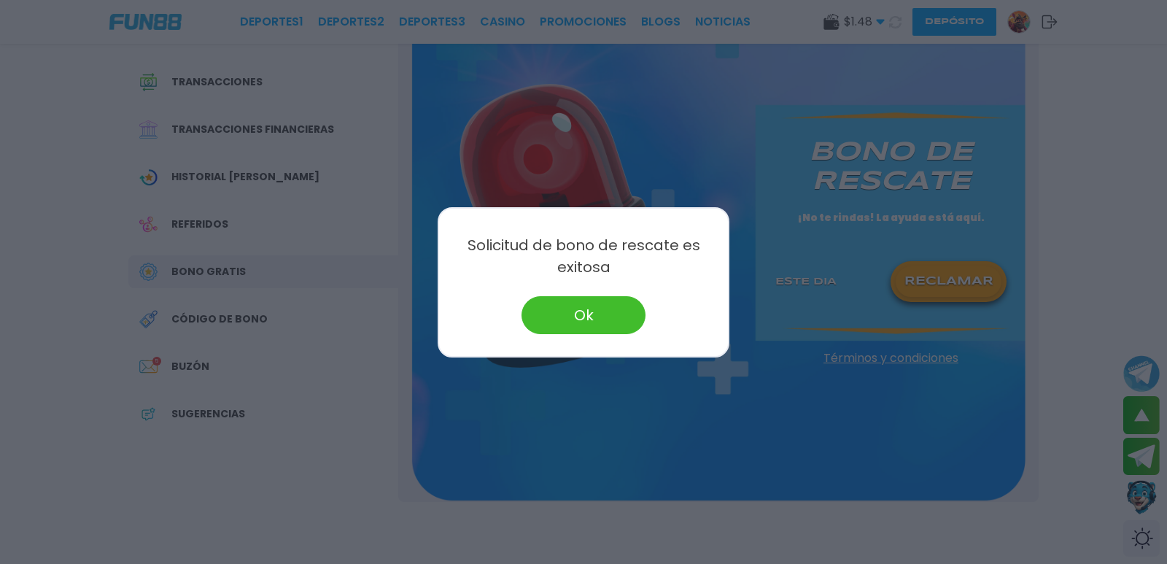
click at [590, 311] on button "Ok" at bounding box center [583, 315] width 124 height 38
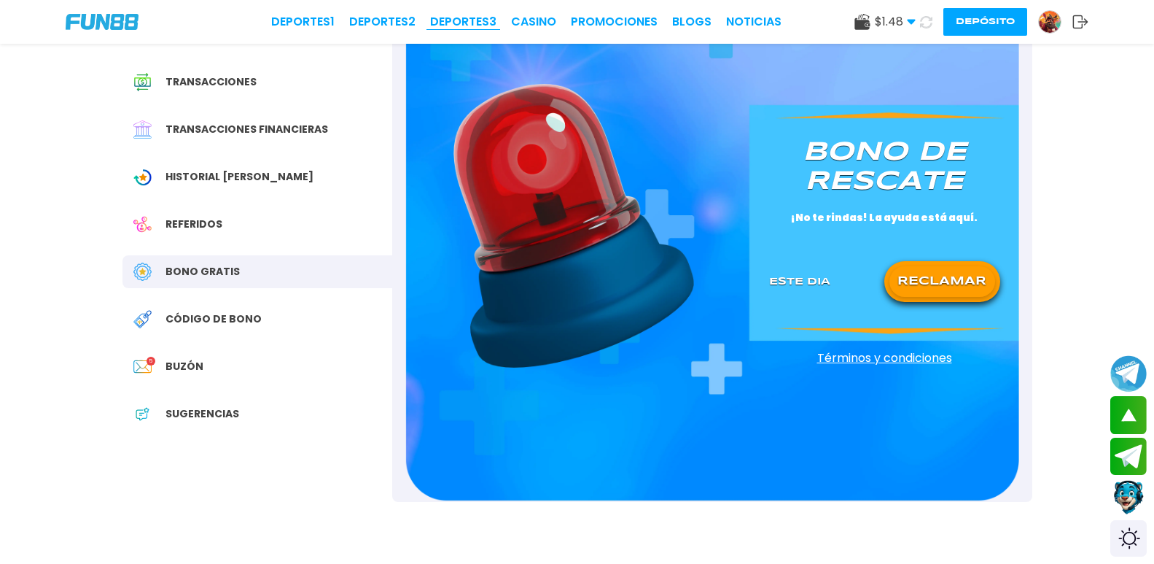
click at [430, 21] on link "Deportes 3" at bounding box center [463, 22] width 66 height 18
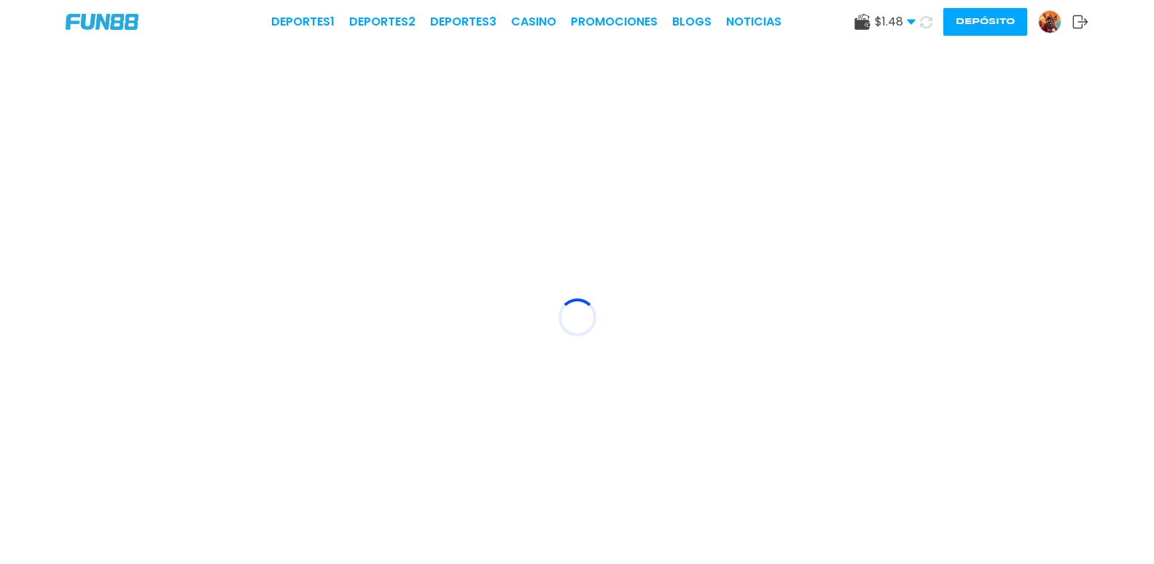
click at [920, 28] on use at bounding box center [926, 21] width 12 height 12
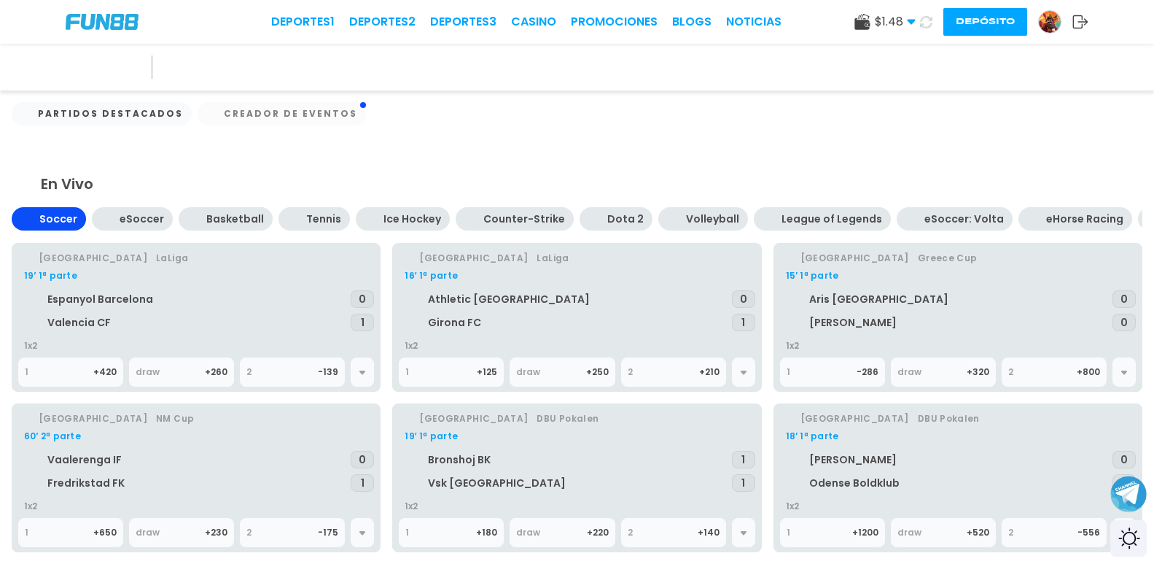
click at [920, 23] on icon at bounding box center [926, 22] width 12 height 12
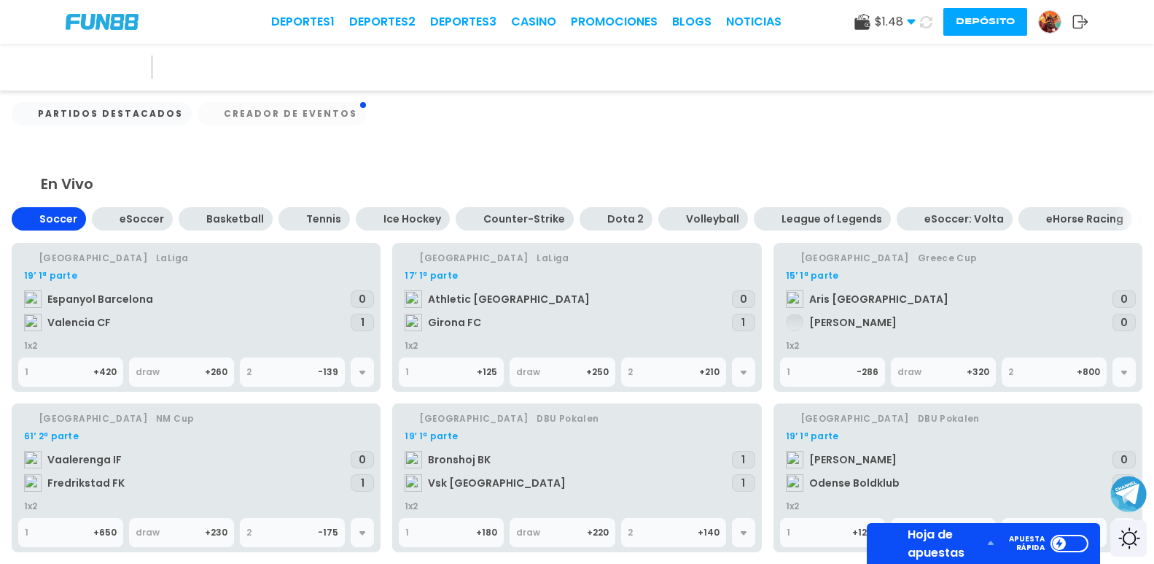
click at [55, 71] on div at bounding box center [58, 66] width 23 height 23
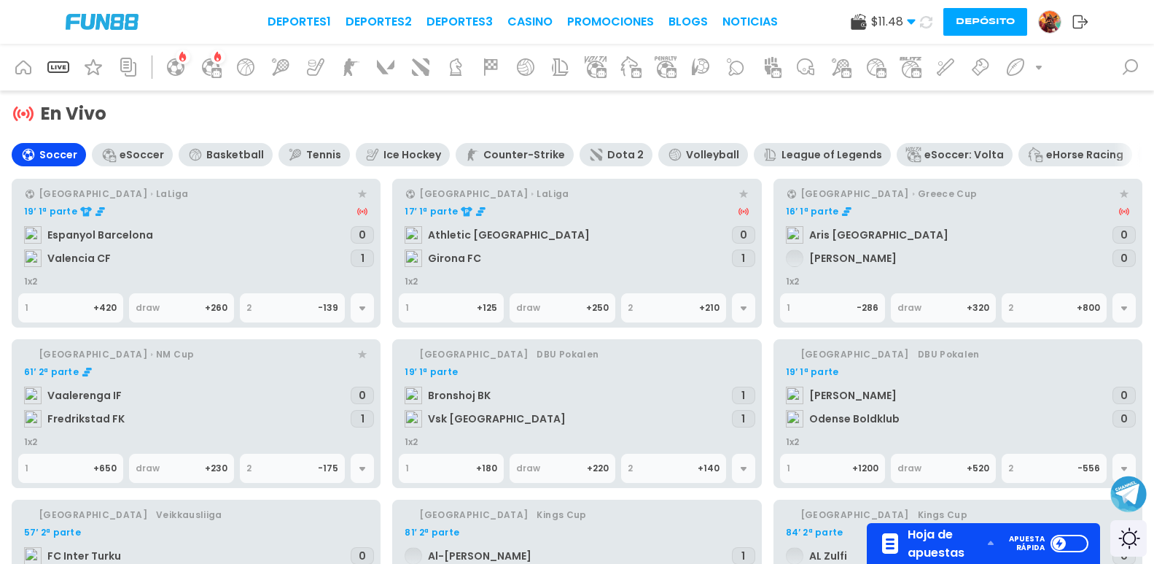
drag, startPoint x: 829, startPoint y: 155, endPoint x: 854, endPoint y: 163, distance: 26.1
drag, startPoint x: 854, startPoint y: 163, endPoint x: 862, endPoint y: 158, distance: 9.5
click at [862, 158] on div "Soccer eSoccer Basketball Tennis Ice Hockey Counter-Strike Dota 2 Volleyball Le…" at bounding box center [577, 173] width 1131 height 61
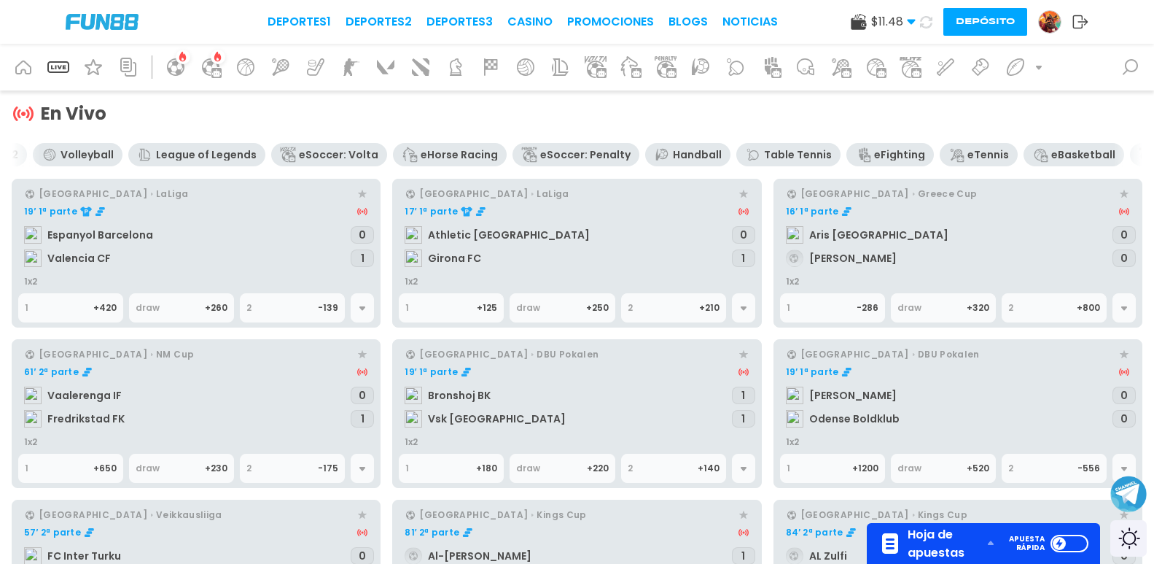
click at [877, 153] on div "Soccer eSoccer Basketball Tennis Ice Hockey Counter-Strike Dota 2 Volleyball Le…" at bounding box center [577, 173] width 1131 height 61
click at [673, 153] on div "Handball" at bounding box center [697, 155] width 49 height 12
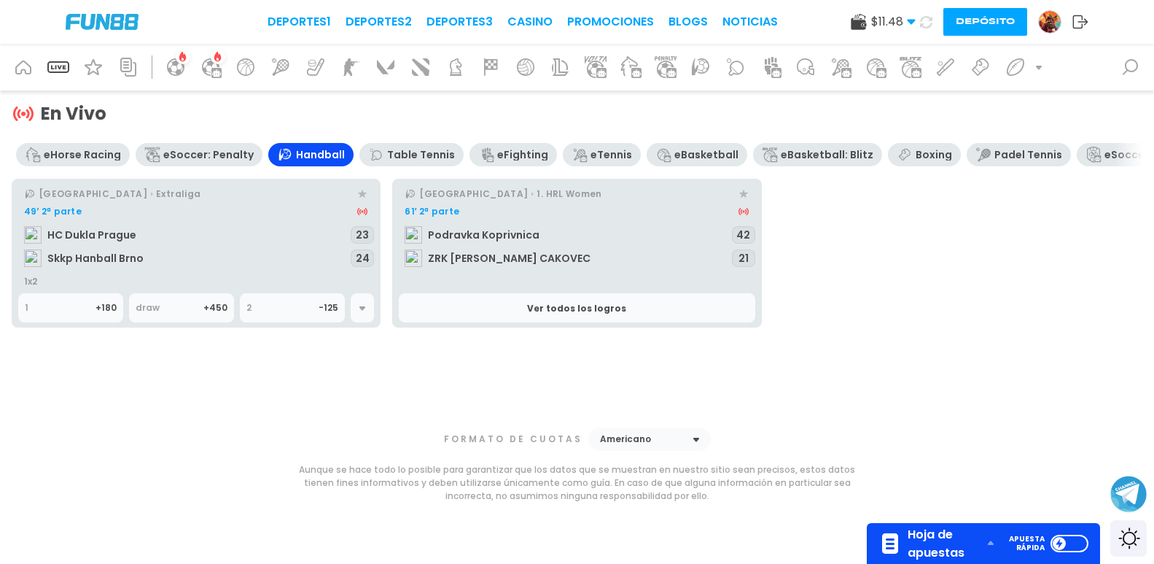
drag, startPoint x: 660, startPoint y: 153, endPoint x: 276, endPoint y: 144, distance: 383.7
click at [266, 147] on div "Soccer eSoccer Basketball Tennis Ice Hockey Counter-Strike Dota 2 Volleyball Le…" at bounding box center [577, 173] width 1131 height 61
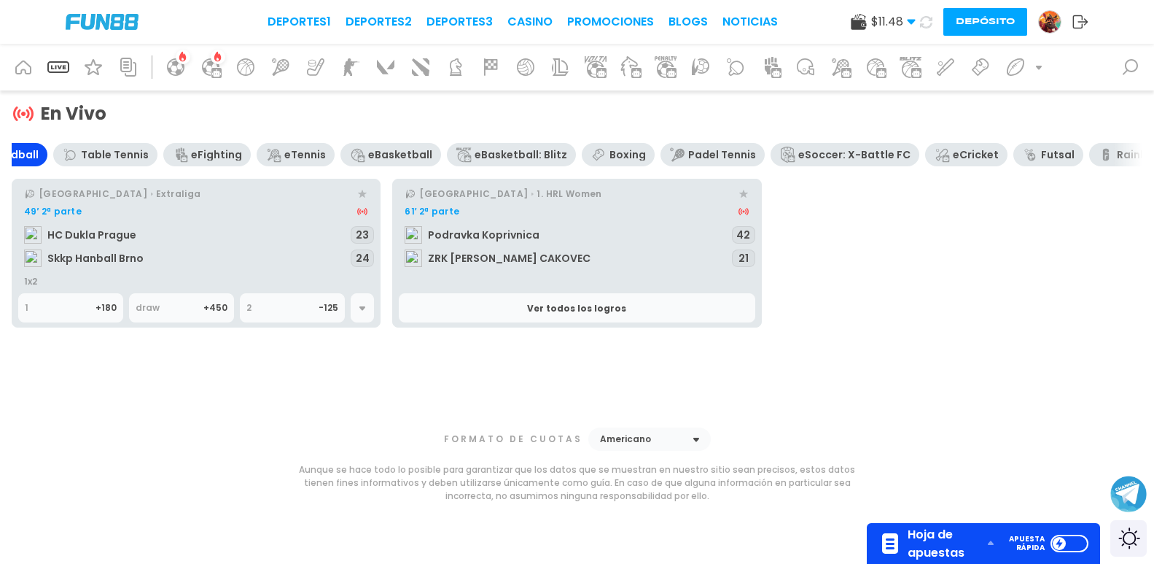
scroll to position [0, 1369]
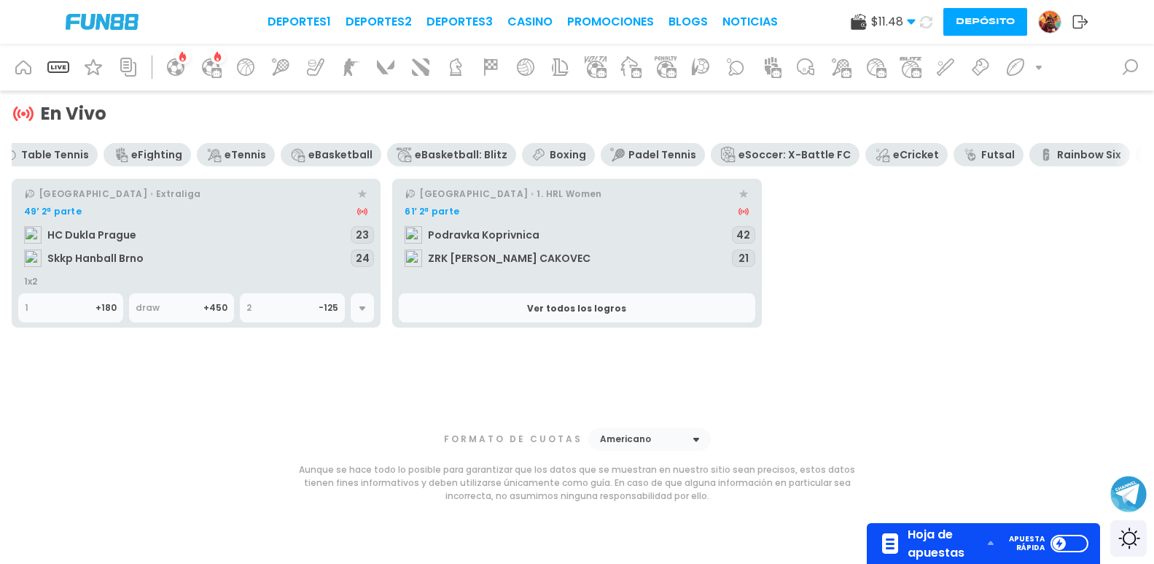
drag, startPoint x: 653, startPoint y: 148, endPoint x: 273, endPoint y: 133, distance: 379.5
click at [268, 133] on div "En Vivo Soccer eSoccer Basketball Tennis Ice Hockey Counter-Strike Dota 2 Volle…" at bounding box center [577, 249] width 1131 height 295
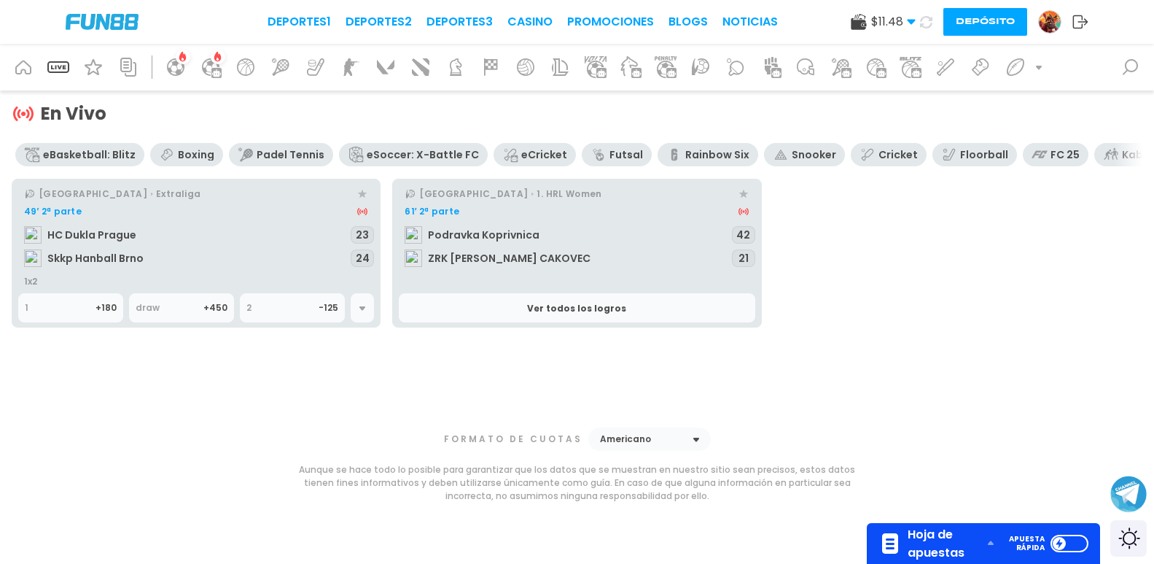
scroll to position [0, 1747]
drag, startPoint x: 579, startPoint y: 156, endPoint x: 170, endPoint y: 158, distance: 409.1
click at [170, 158] on div "Soccer eSoccer Basketball Tennis Ice Hockey Counter-Strike Dota 2 Volleyball Le…" at bounding box center [577, 173] width 1131 height 61
click at [364, 313] on icon at bounding box center [363, 308] width 12 height 12
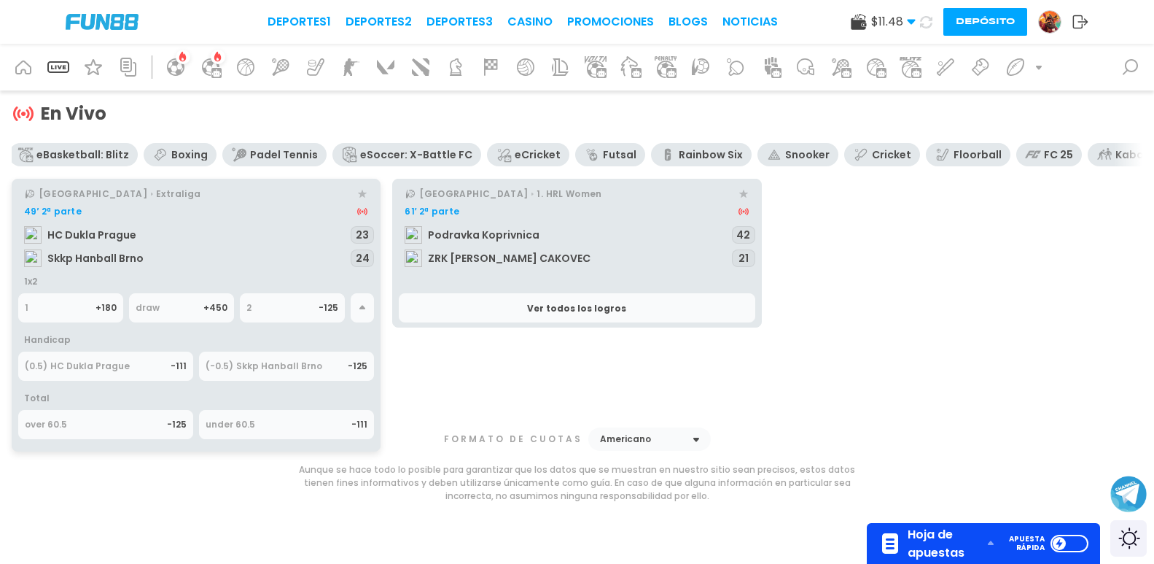
click at [104, 373] on div "(0.5) HC Dukla Prague" at bounding box center [98, 366] width 146 height 28
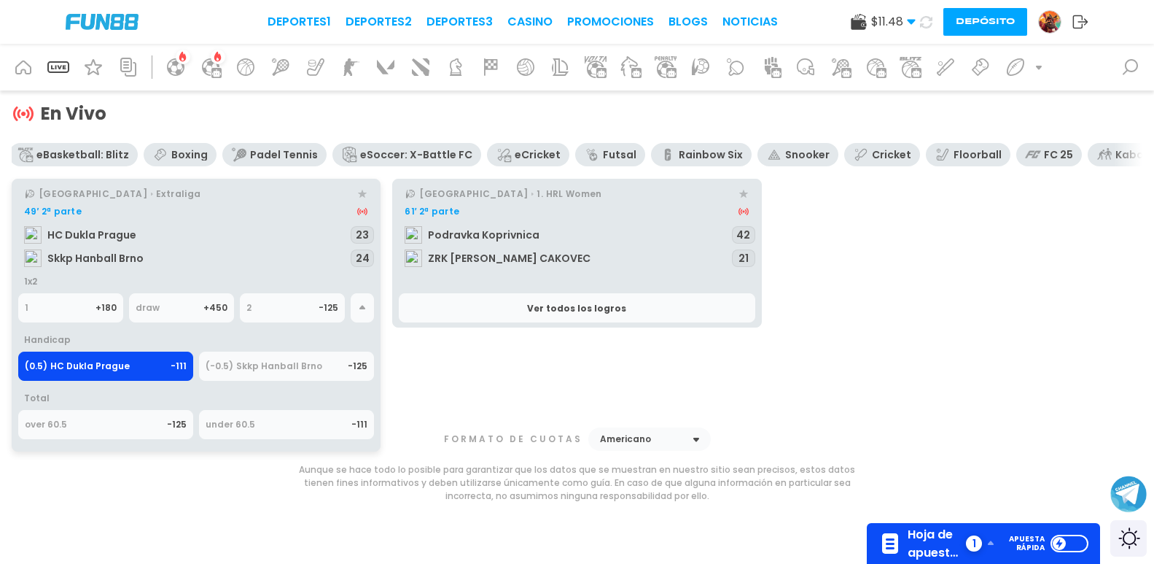
click at [853, 156] on icon at bounding box center [861, 155] width 16 height 16
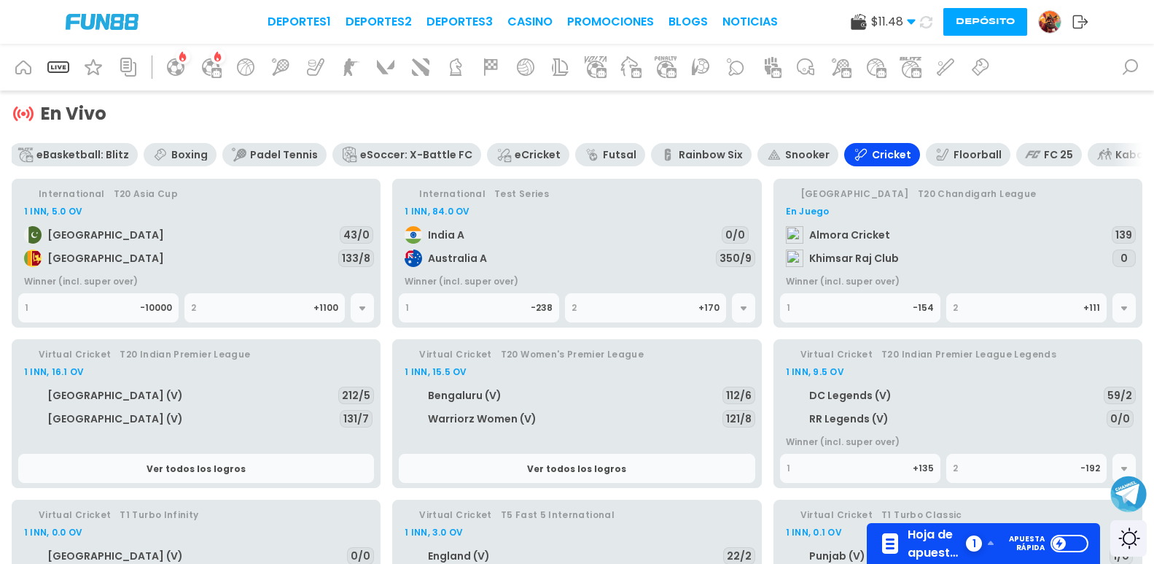
scroll to position [0, 2207]
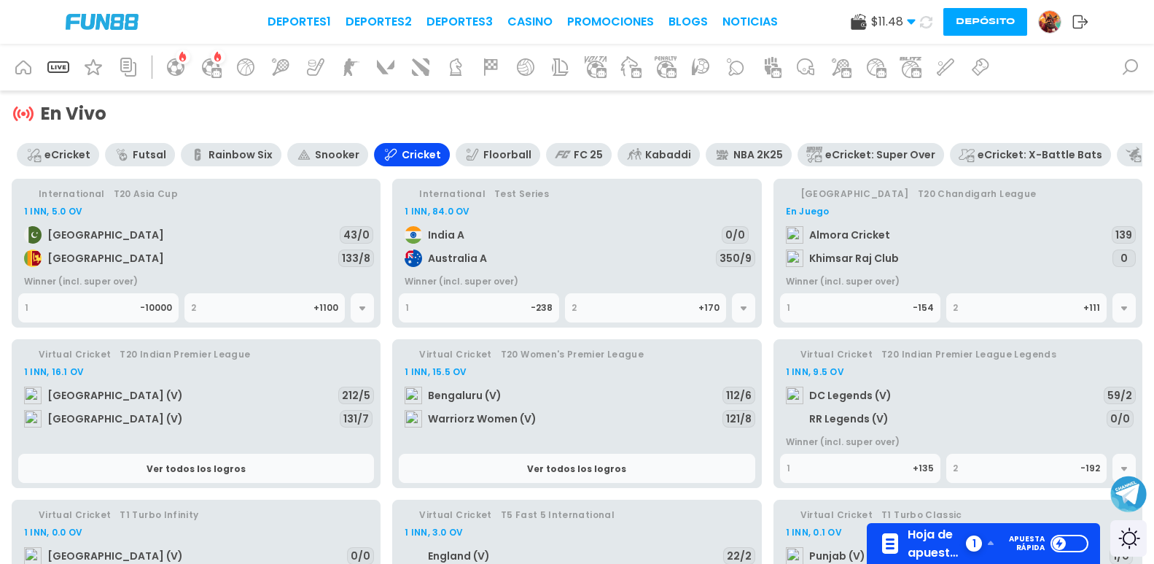
drag, startPoint x: 795, startPoint y: 156, endPoint x: 85, endPoint y: 184, distance: 710.1
click at [85, 184] on div "Soccer eSoccer Basketball Tennis Ice Hockey Counter-Strike Dota 2 Volleyball Le…" at bounding box center [577, 395] width 1131 height 505
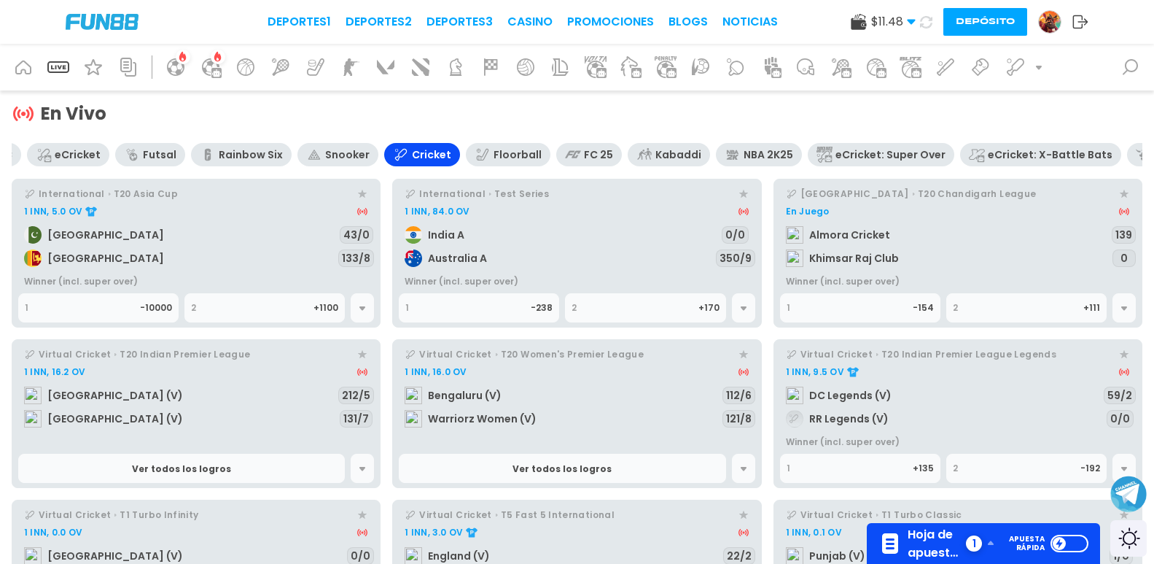
click at [1129, 310] on icon at bounding box center [1125, 308] width 12 height 12
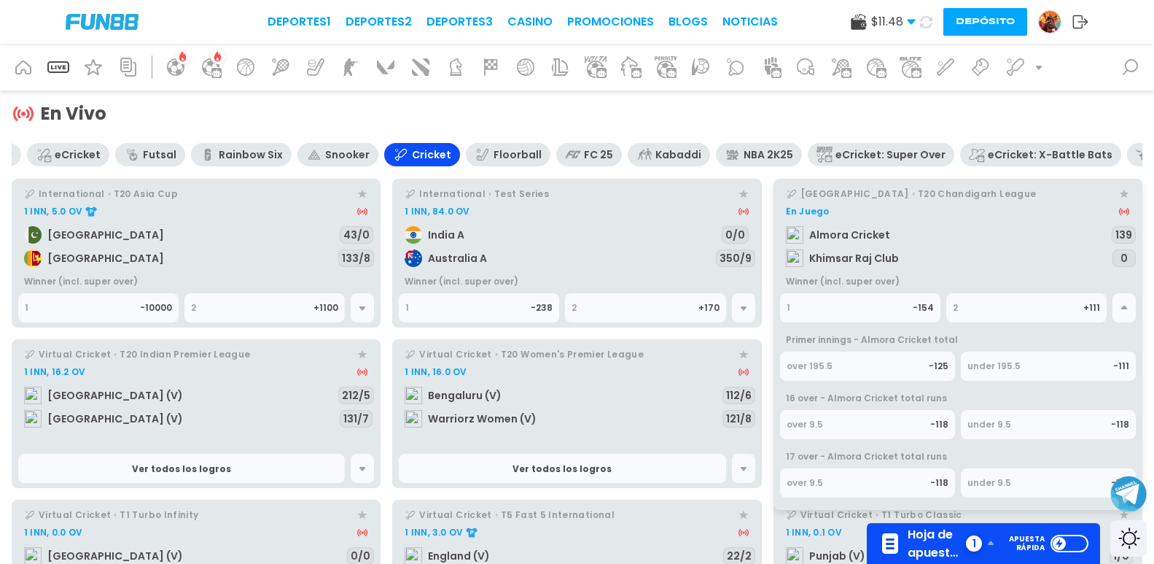
click at [877, 368] on div "over 195.5" at bounding box center [858, 366] width 142 height 28
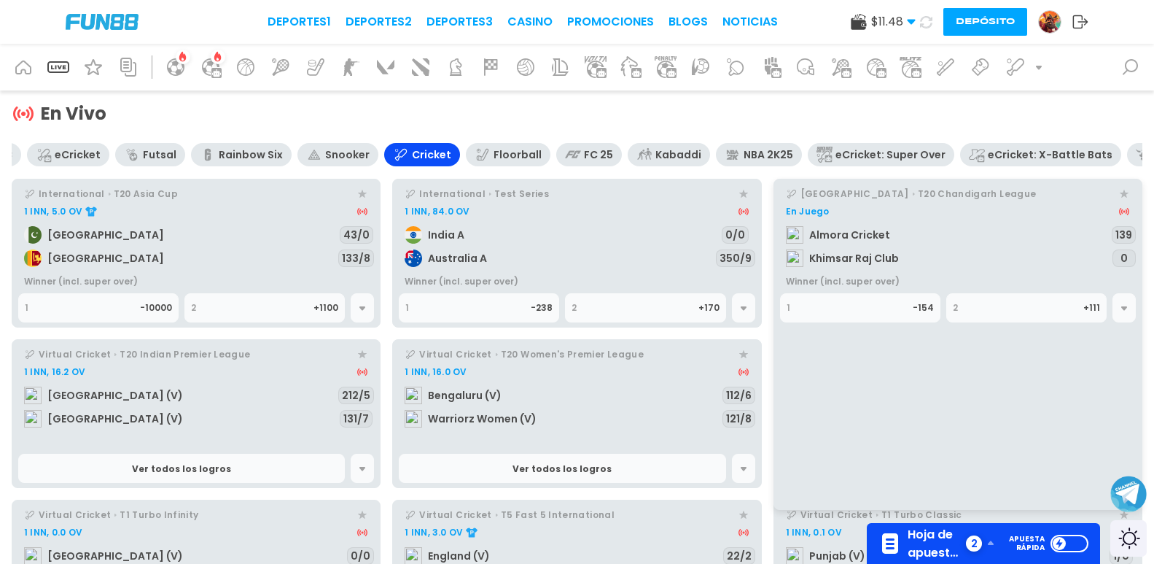
click at [960, 153] on div "eCricket: X-Battle Bats" at bounding box center [1040, 154] width 161 height 23
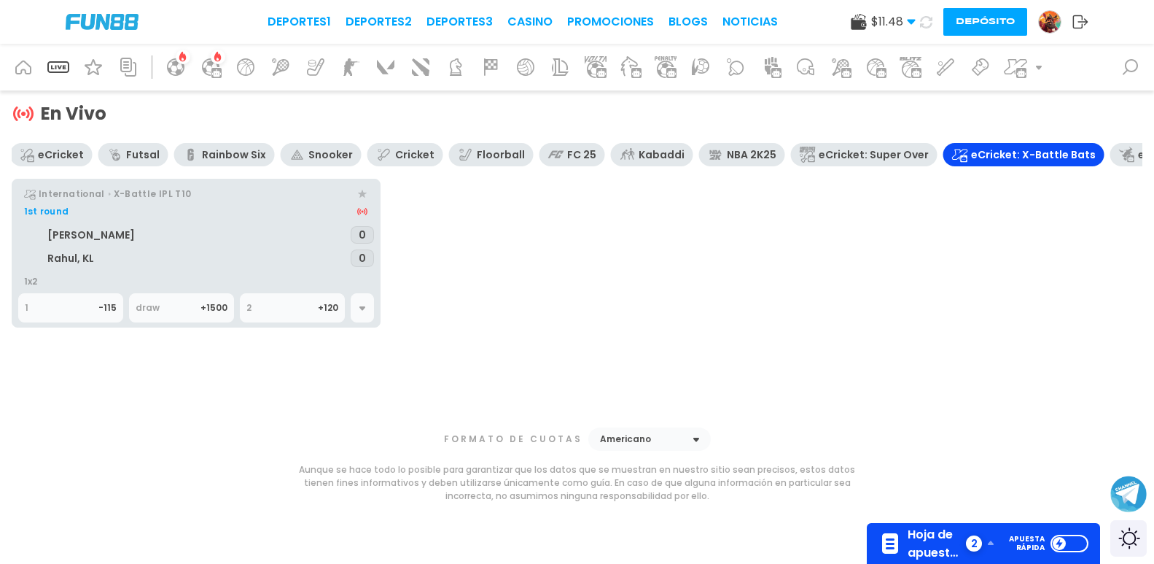
drag, startPoint x: 902, startPoint y: 153, endPoint x: 390, endPoint y: 148, distance: 512.0
click at [390, 148] on div "Soccer eSoccer Basketball Tennis Ice Hockey Counter-Strike Dota 2 Volleyball Le…" at bounding box center [577, 173] width 1131 height 61
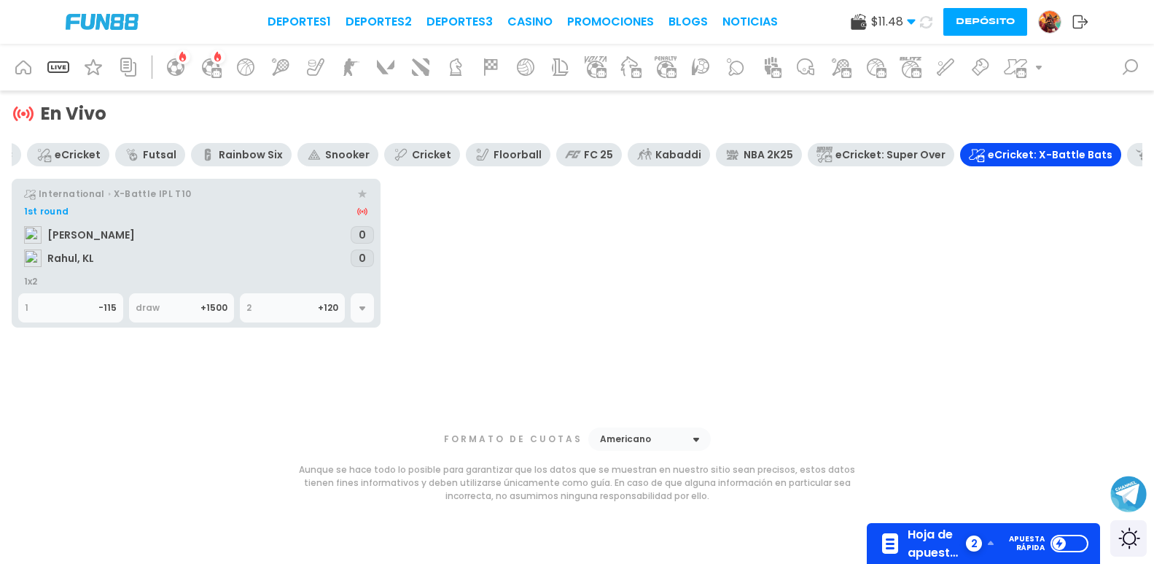
click at [309, 311] on div "2" at bounding box center [281, 308] width 71 height 28
click at [949, 532] on div "Hoja de apuestas 3 2" at bounding box center [938, 543] width 118 height 36
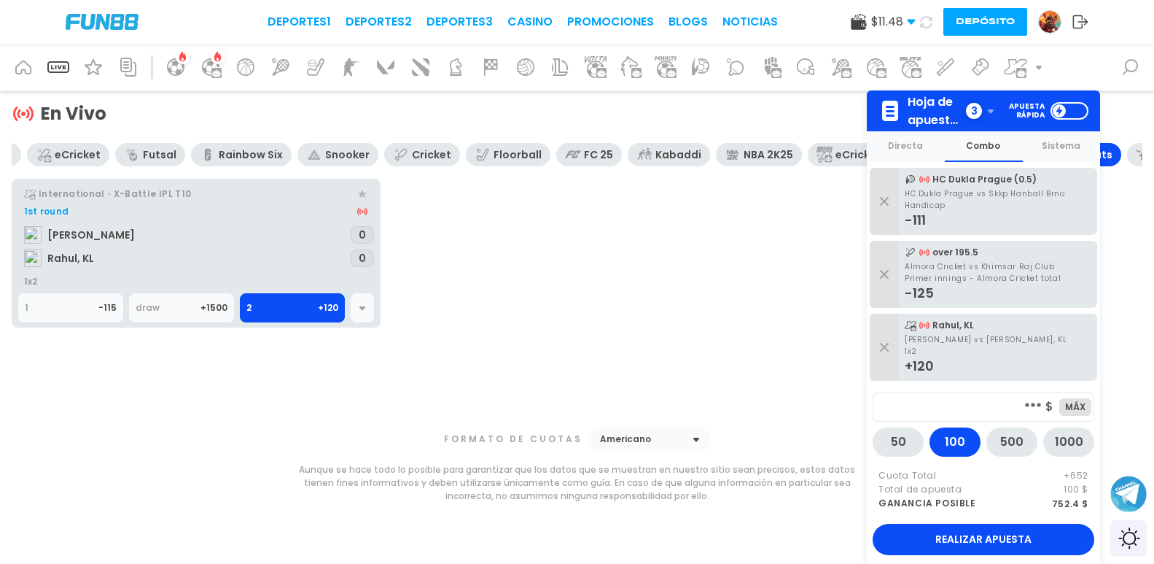
click at [1038, 407] on div "*** $" at bounding box center [969, 407] width 180 height 28
click at [1038, 407] on input "***" at bounding box center [960, 407] width 163 height 28
type input "**"
click at [671, 220] on div "International X-Battle IPL T10 1st round Maxwell, Glenn Rahul, KL 0 0 1x2 1 -11…" at bounding box center [577, 253] width 1131 height 149
click at [716, 163] on div "NBA 2K25" at bounding box center [759, 154] width 86 height 23
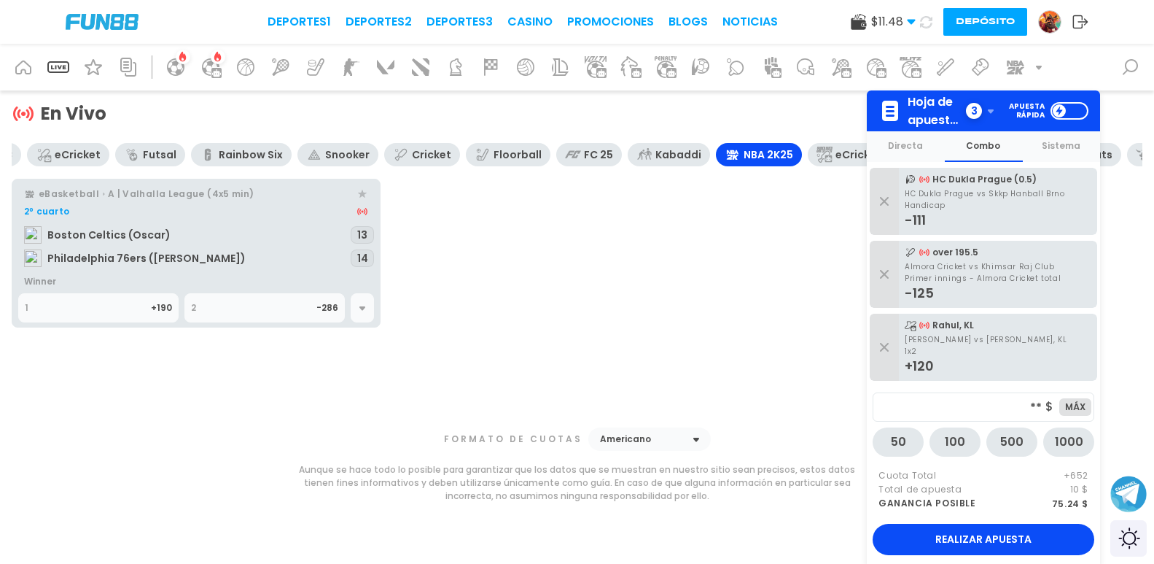
click at [292, 306] on div "2" at bounding box center [253, 308] width 125 height 28
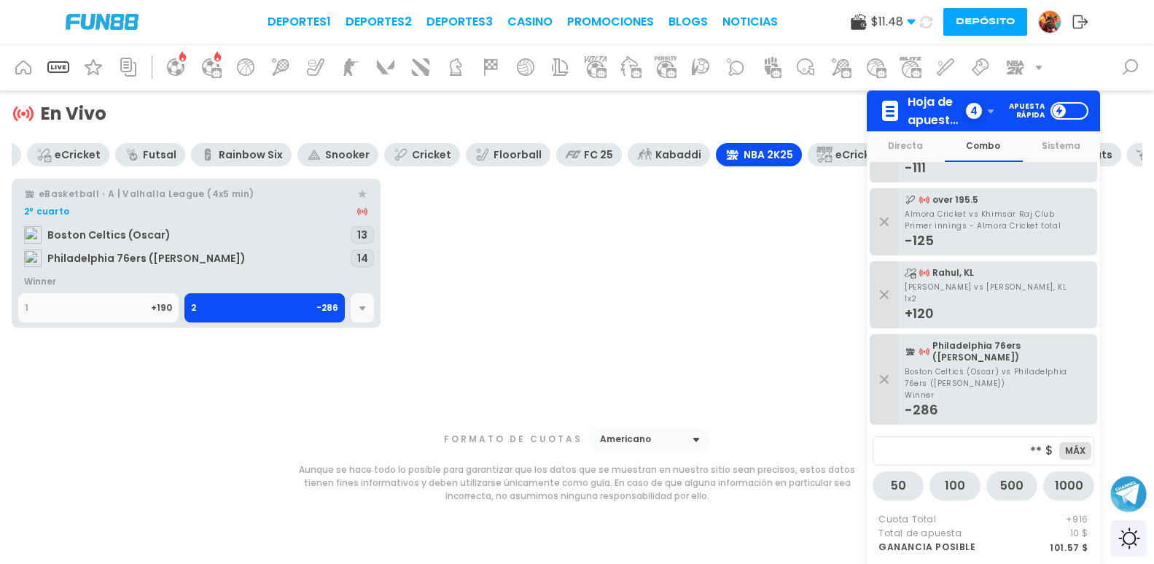
scroll to position [121, 0]
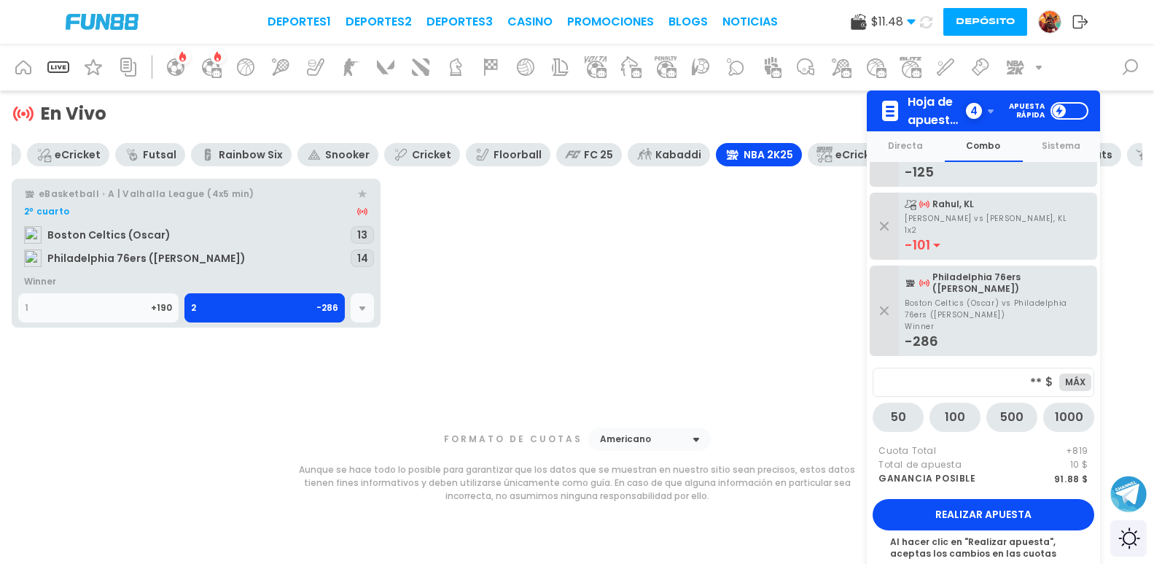
click at [978, 499] on button "Realizar apuesta" at bounding box center [984, 514] width 222 height 31
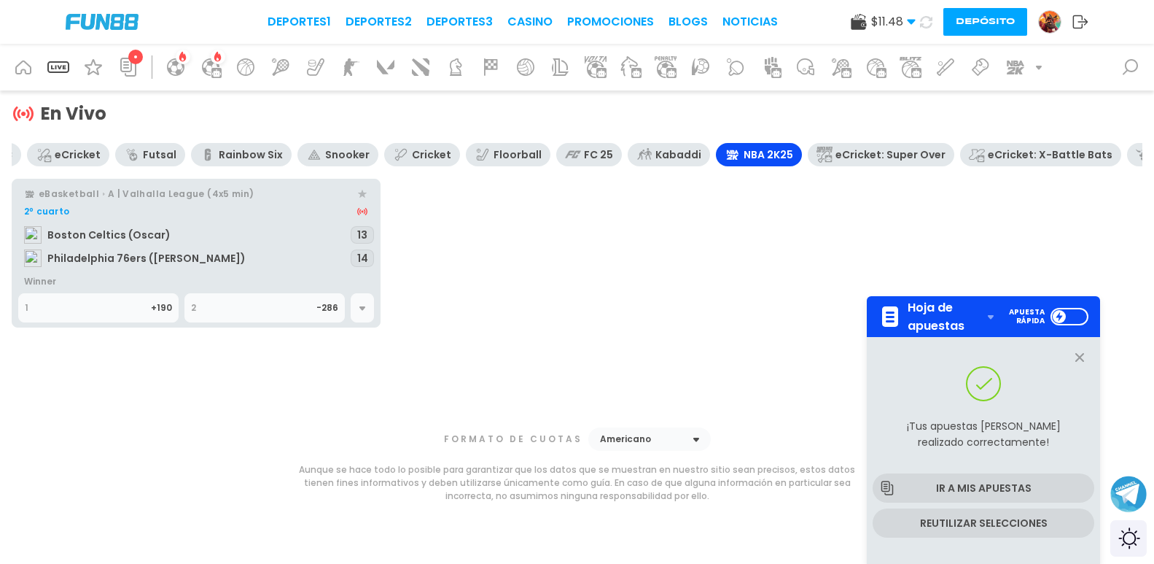
click at [645, 155] on icon at bounding box center [648, 154] width 7 height 9
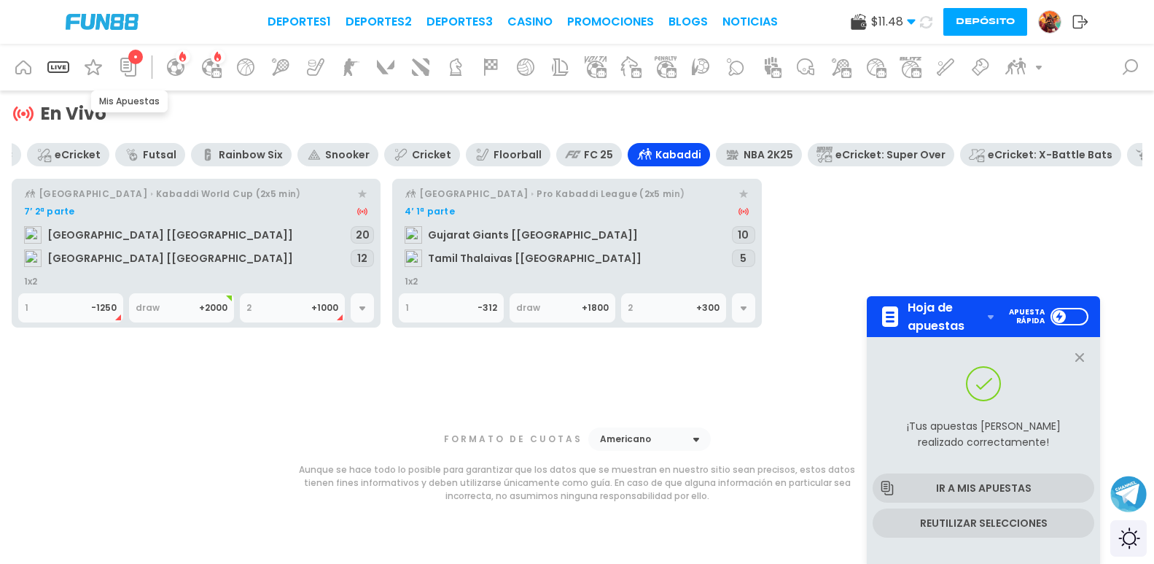
click at [125, 67] on icon at bounding box center [128, 67] width 16 height 19
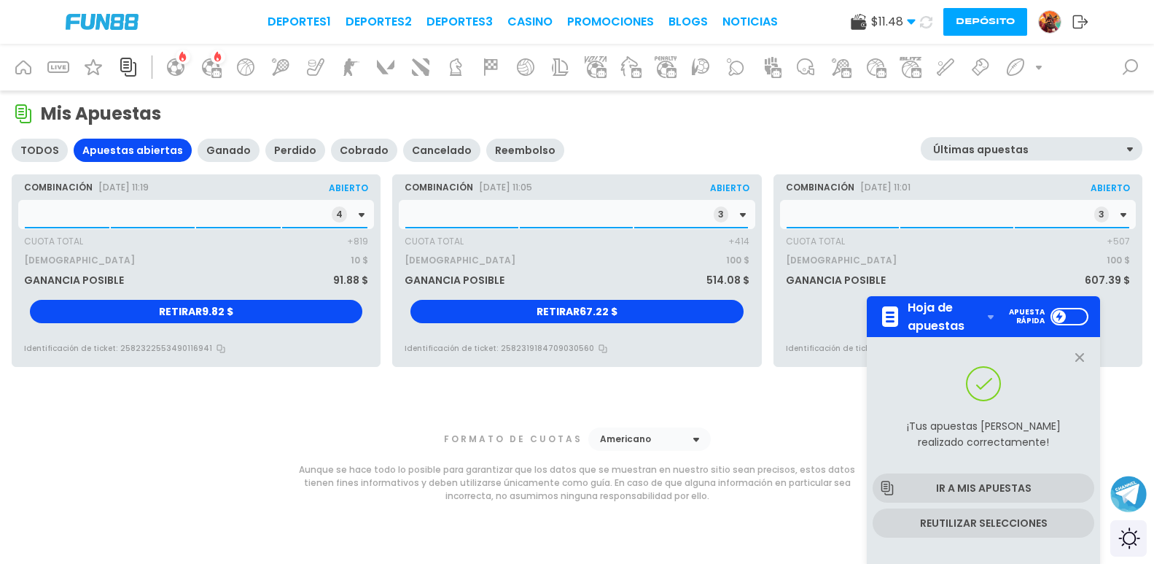
click at [106, 213] on div "4" at bounding box center [196, 214] width 356 height 29
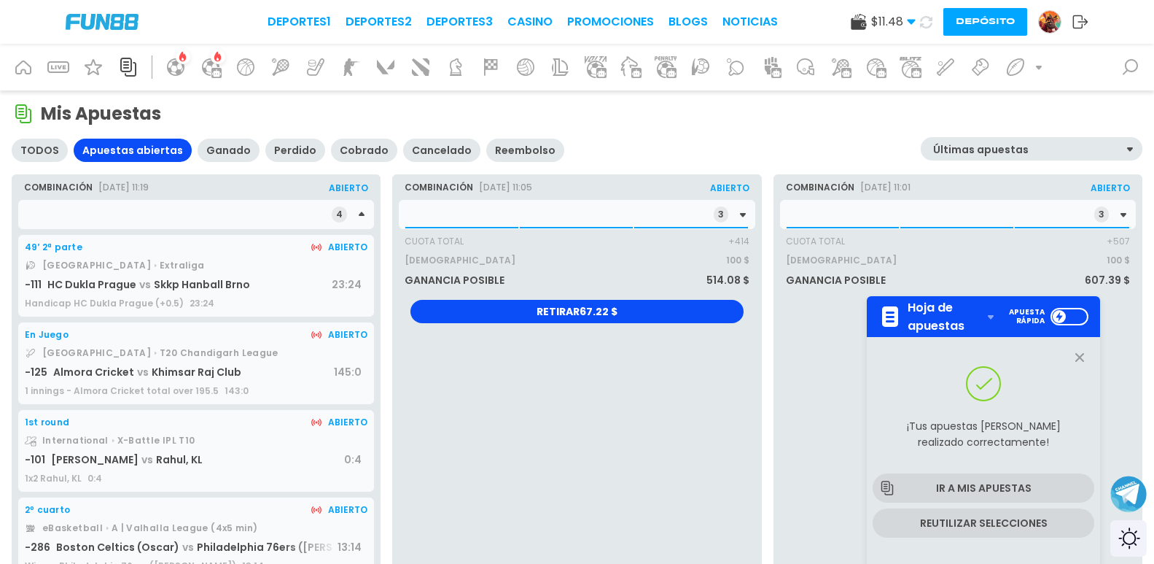
click at [600, 215] on div "3" at bounding box center [577, 214] width 356 height 29
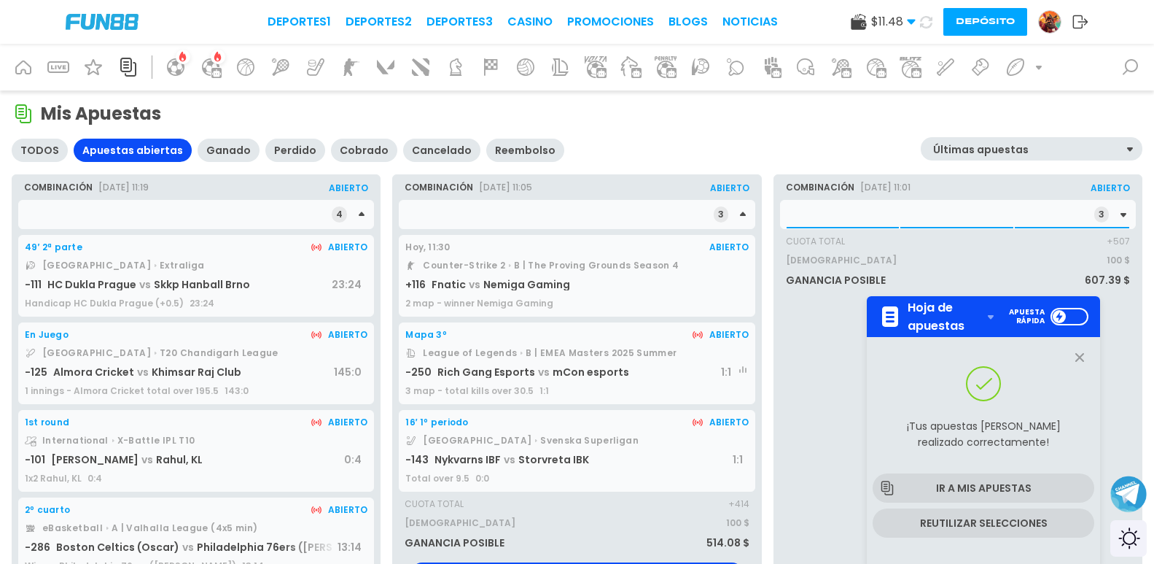
click at [823, 217] on div "3" at bounding box center [958, 214] width 356 height 29
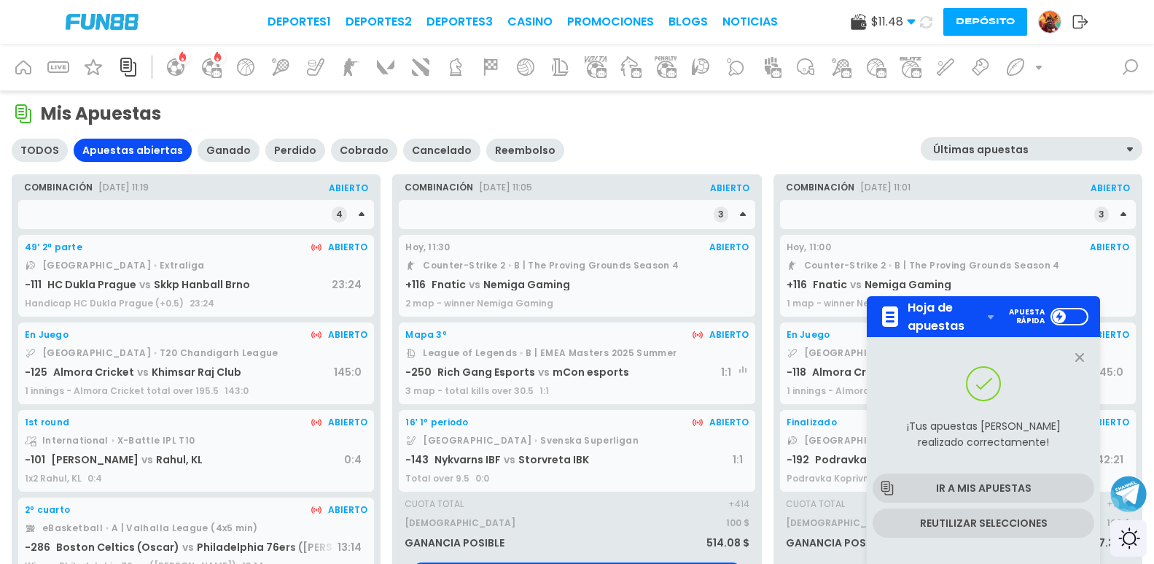
click at [979, 321] on span "Hoja de apuestas" at bounding box center [943, 316] width 71 height 36
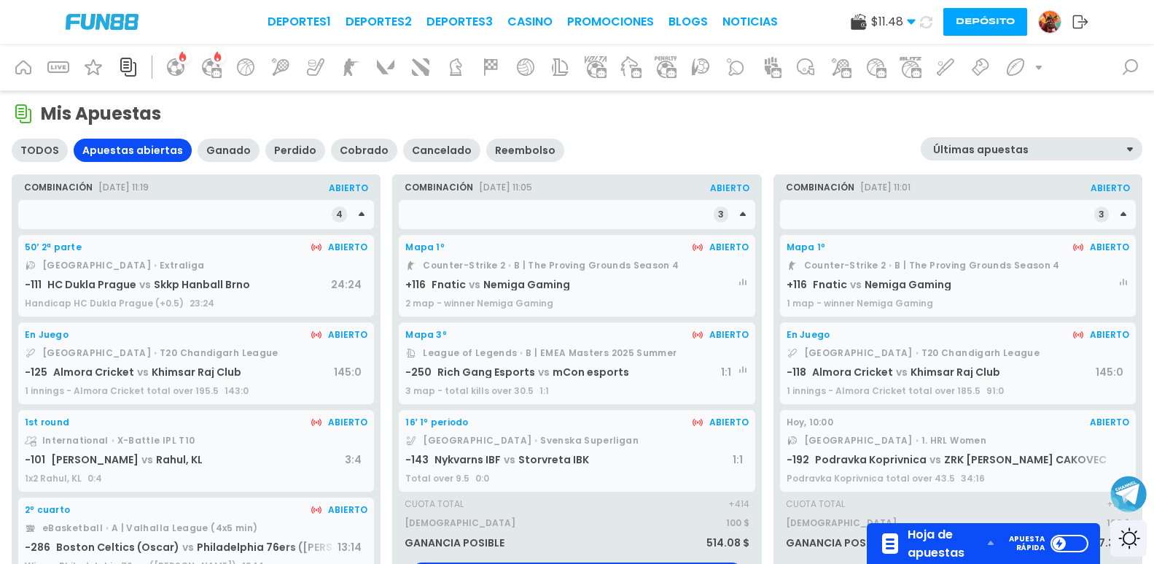
click at [283, 446] on div "International X-Battle IPL T10" at bounding box center [196, 441] width 343 height 12
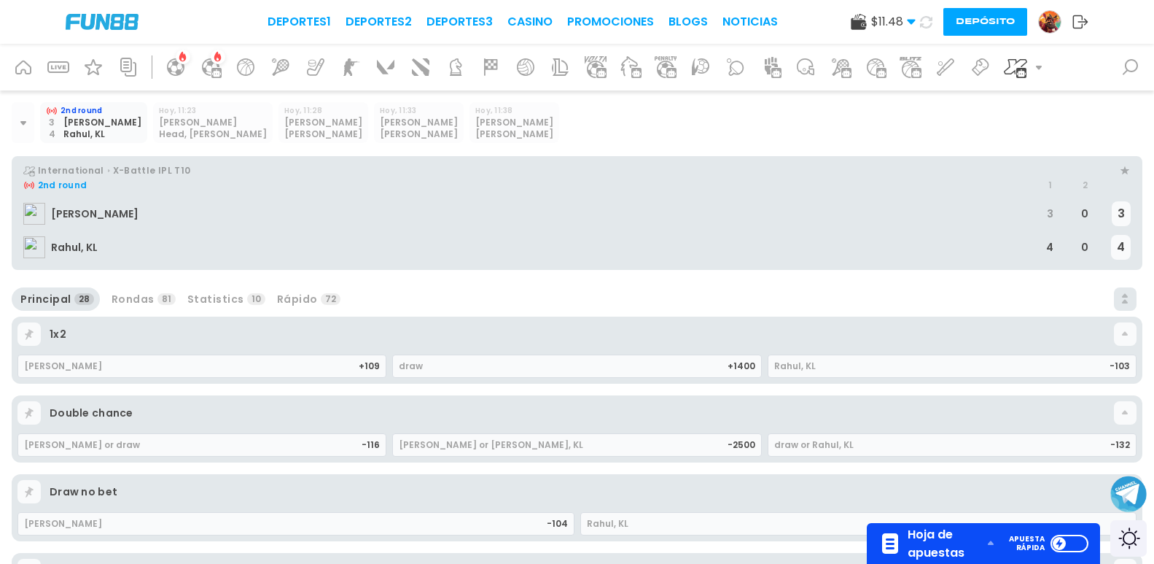
click at [126, 64] on icon at bounding box center [128, 67] width 16 height 19
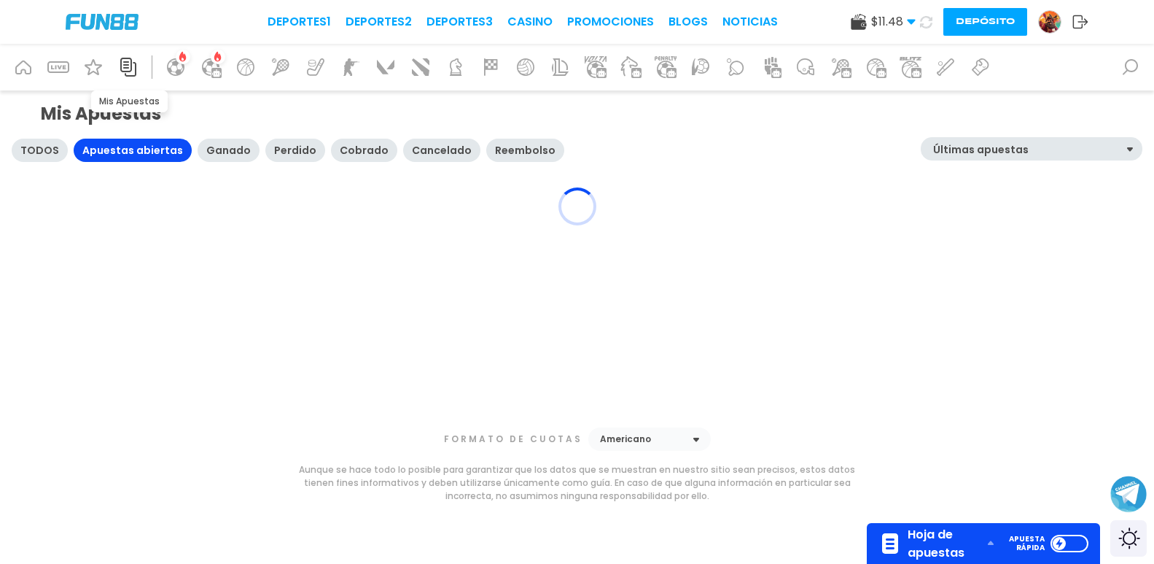
click at [126, 64] on icon at bounding box center [128, 67] width 16 height 19
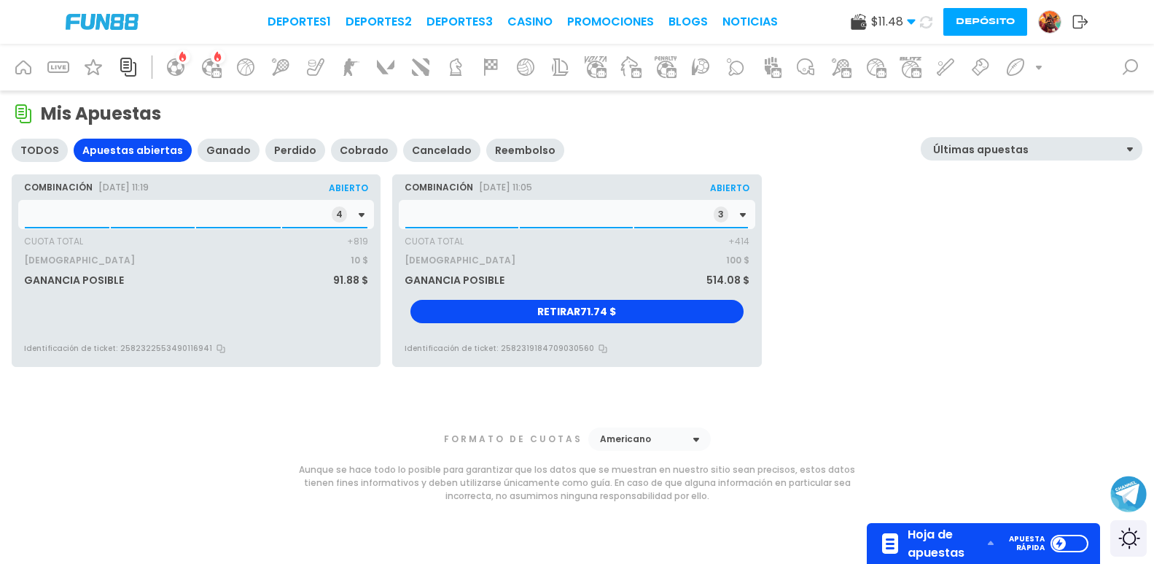
click at [209, 223] on div "4" at bounding box center [196, 214] width 356 height 29
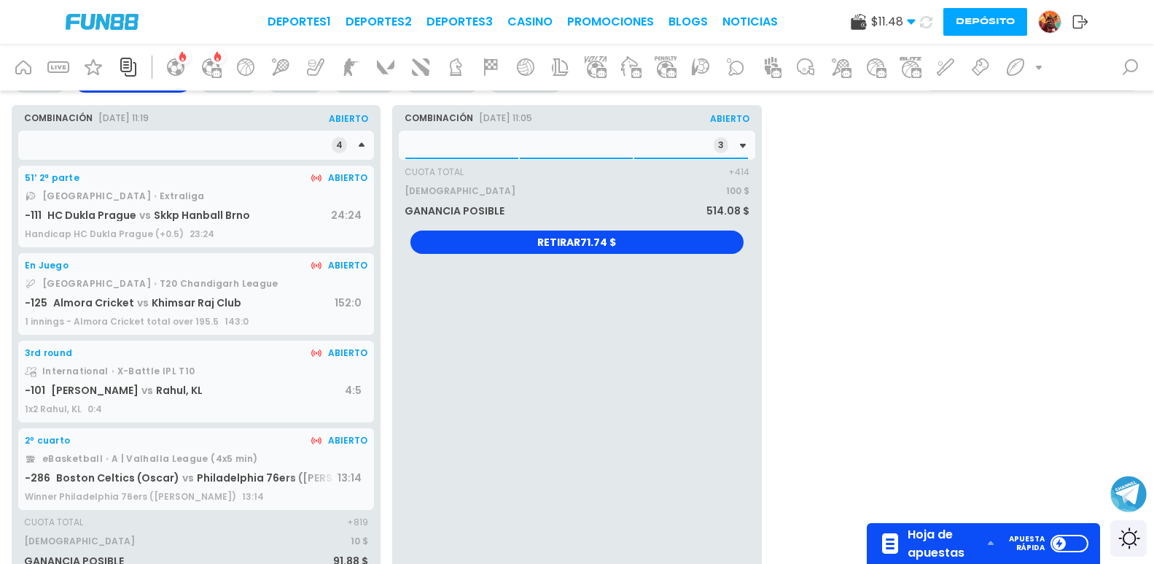
scroll to position [73, 0]
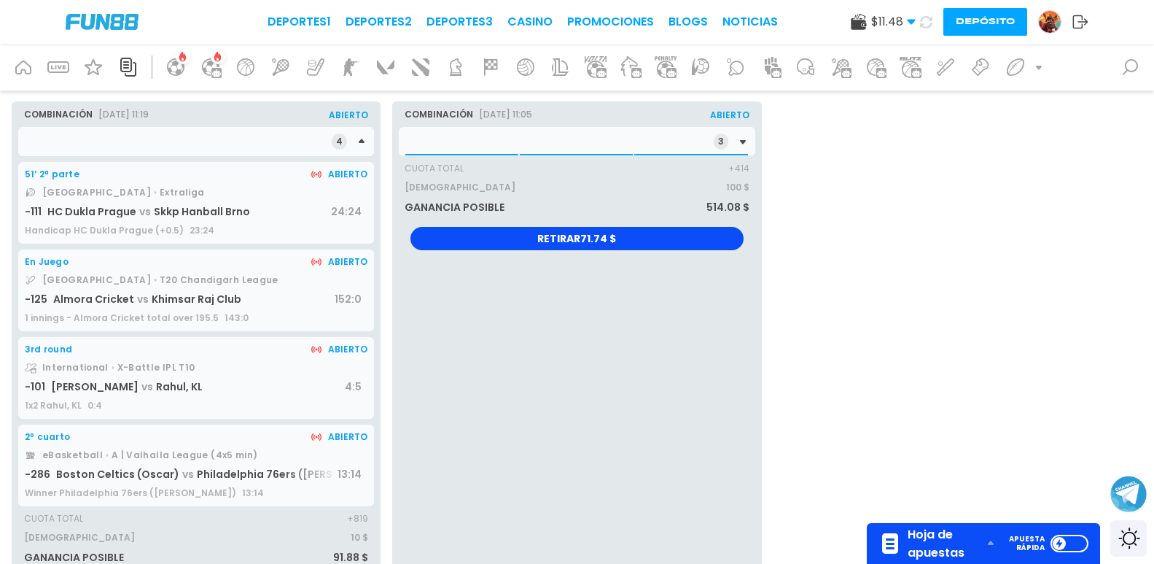
drag, startPoint x: 455, startPoint y: 121, endPoint x: 451, endPoint y: 132, distance: 11.5
click at [455, 123] on div "combinación 23 sep 2025, 11:05" at bounding box center [488, 114] width 178 height 25
click at [451, 133] on div "3" at bounding box center [577, 141] width 356 height 29
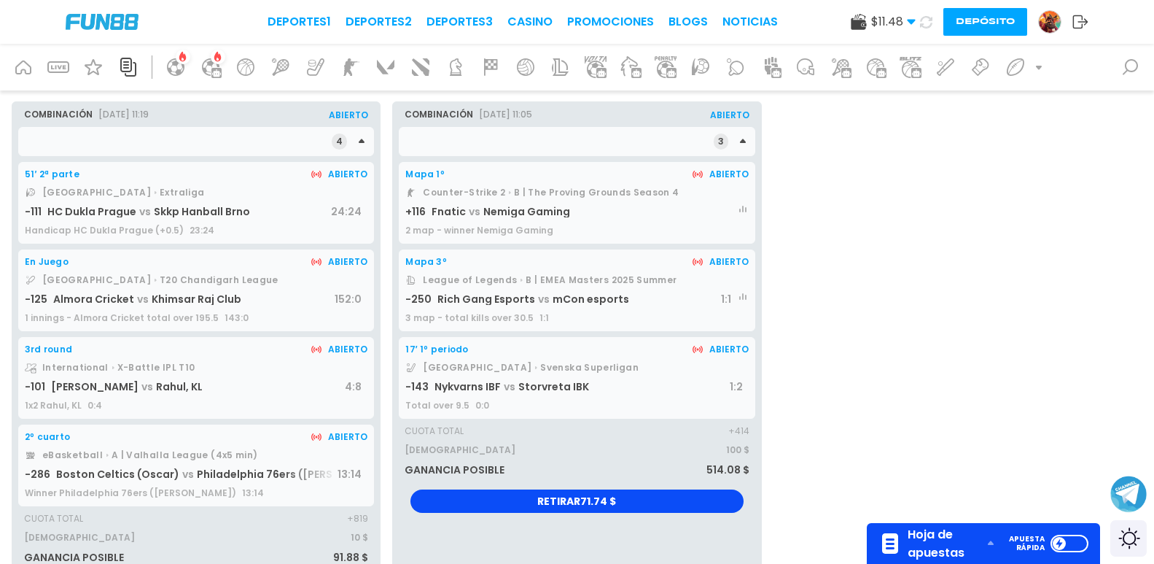
click at [243, 303] on div "Almora Cricket vs Khimsar Raj Club" at bounding box center [193, 299] width 281 height 12
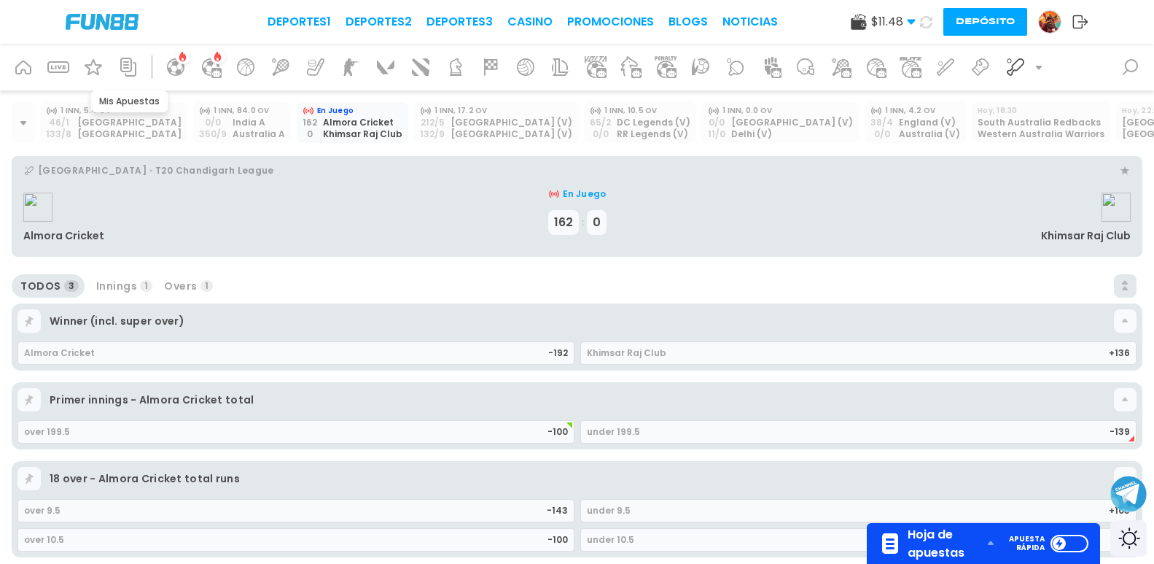
click at [128, 74] on icon at bounding box center [128, 66] width 23 height 23
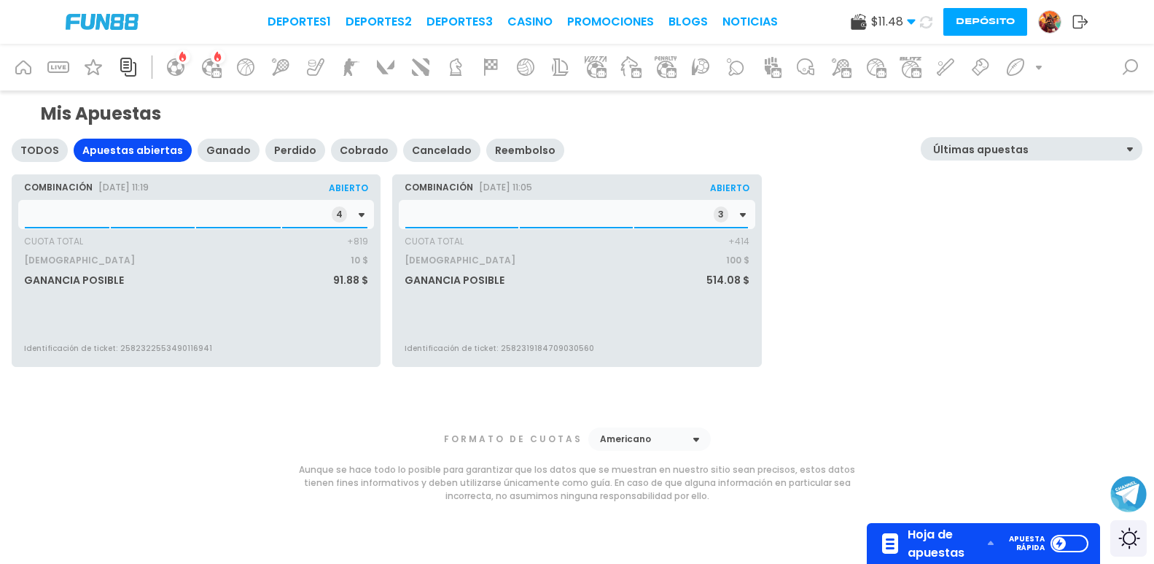
click at [87, 206] on div "4" at bounding box center [196, 214] width 356 height 29
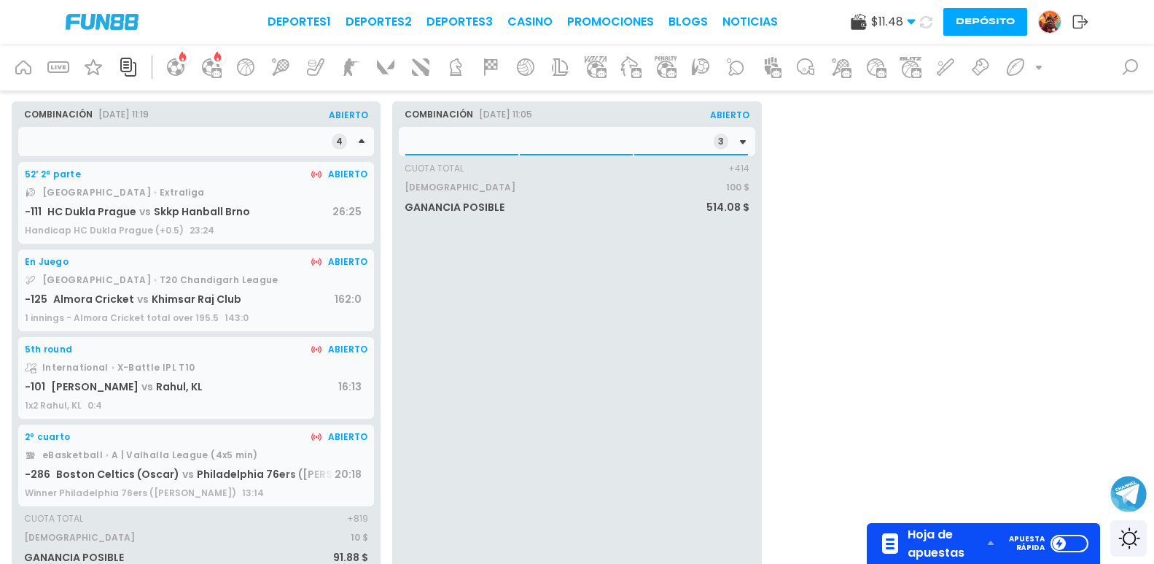
scroll to position [219, 0]
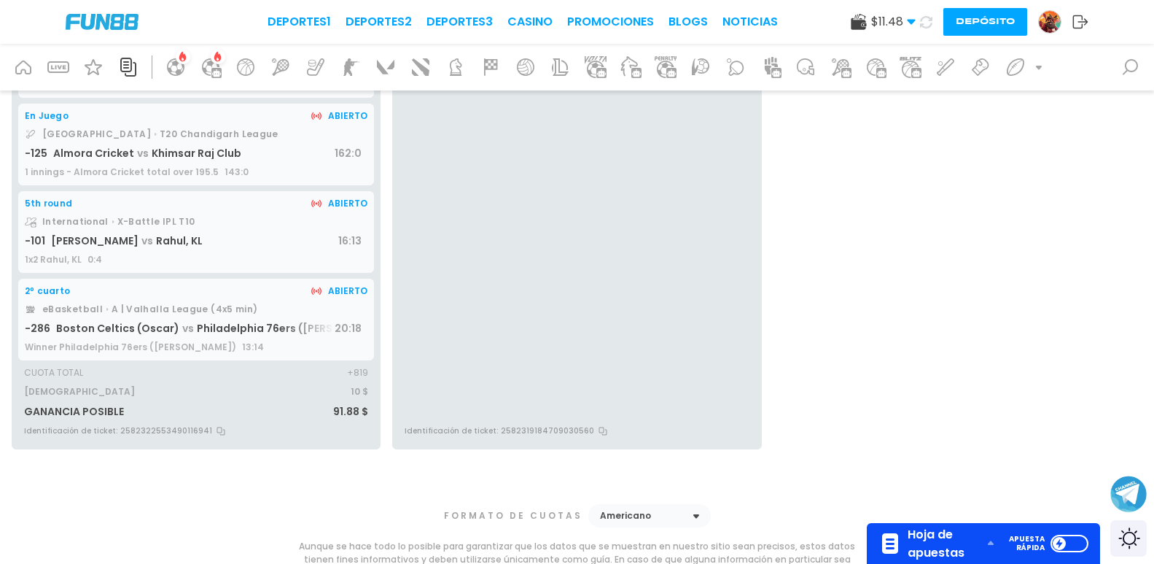
click at [120, 327] on span "Boston Celtics (Oscar)" at bounding box center [117, 328] width 123 height 15
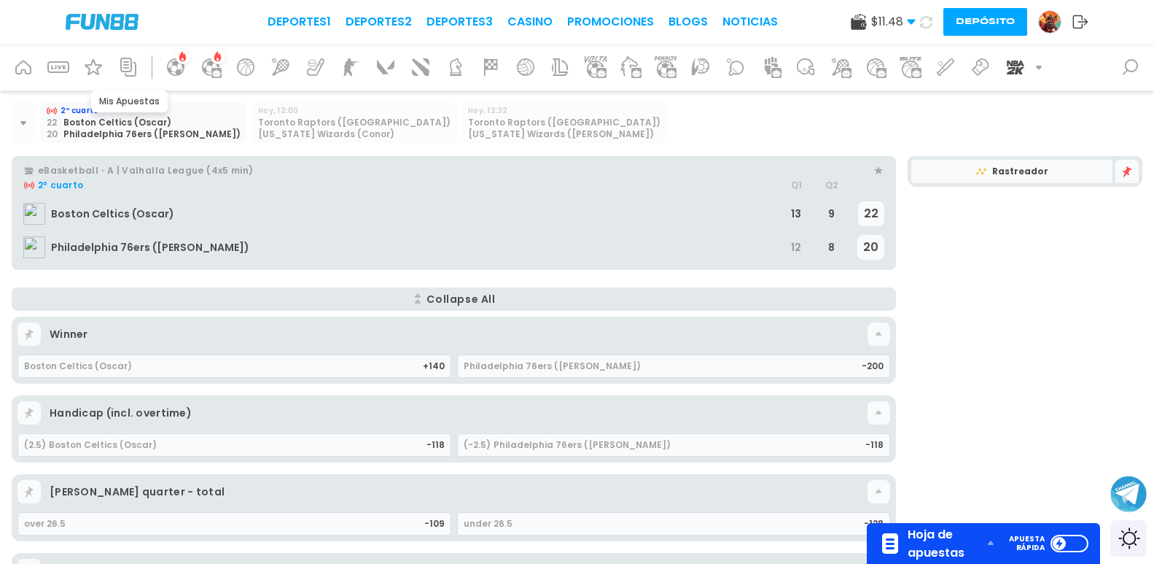
click at [133, 74] on icon at bounding box center [128, 66] width 23 height 23
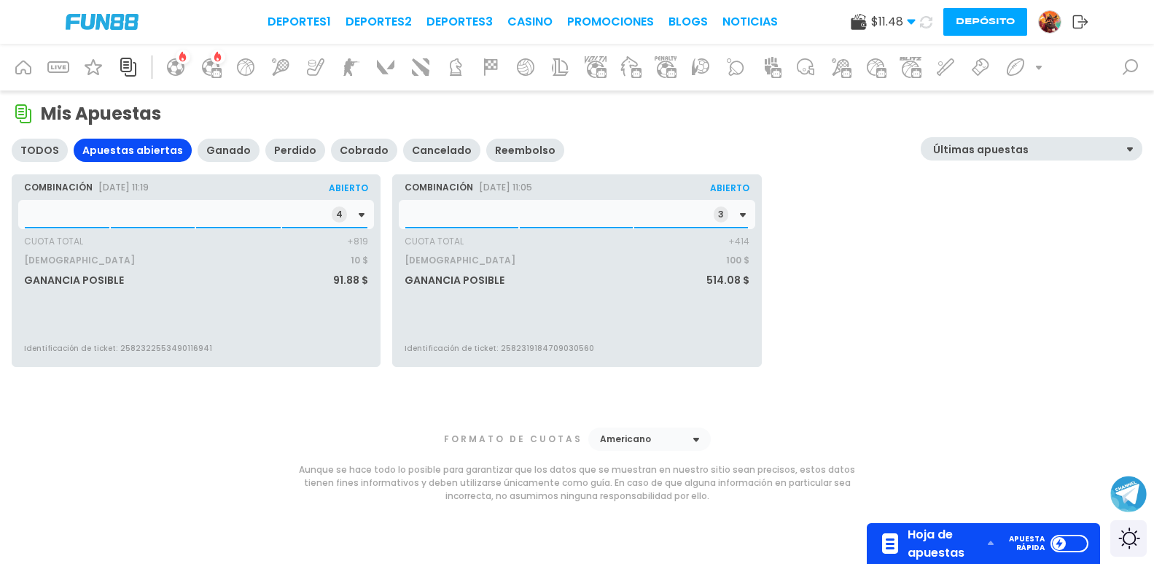
click at [141, 209] on div "4" at bounding box center [196, 214] width 356 height 29
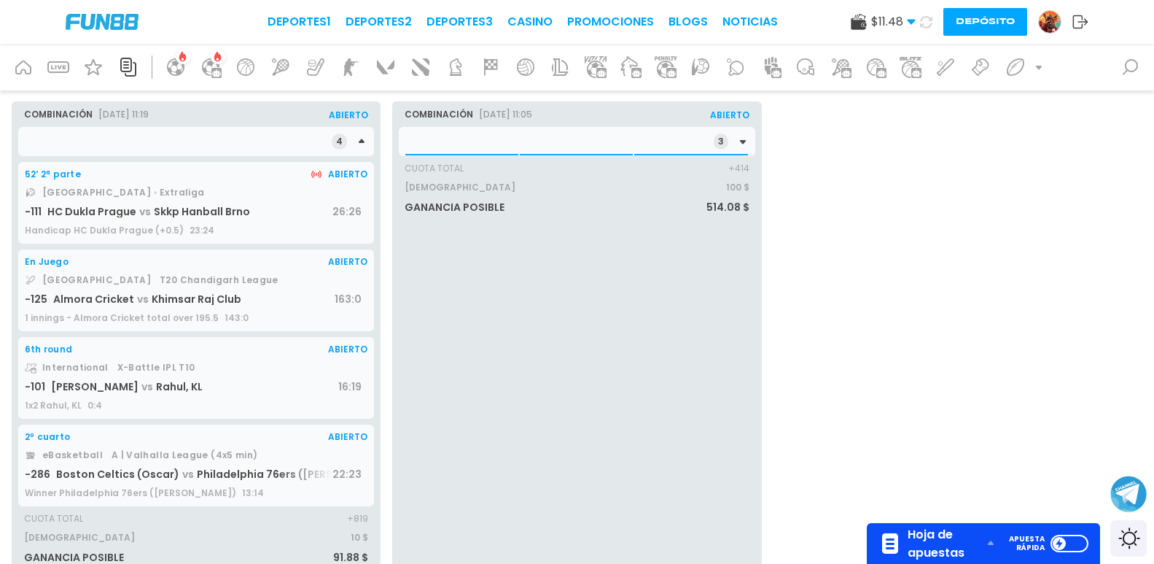
scroll to position [219, 0]
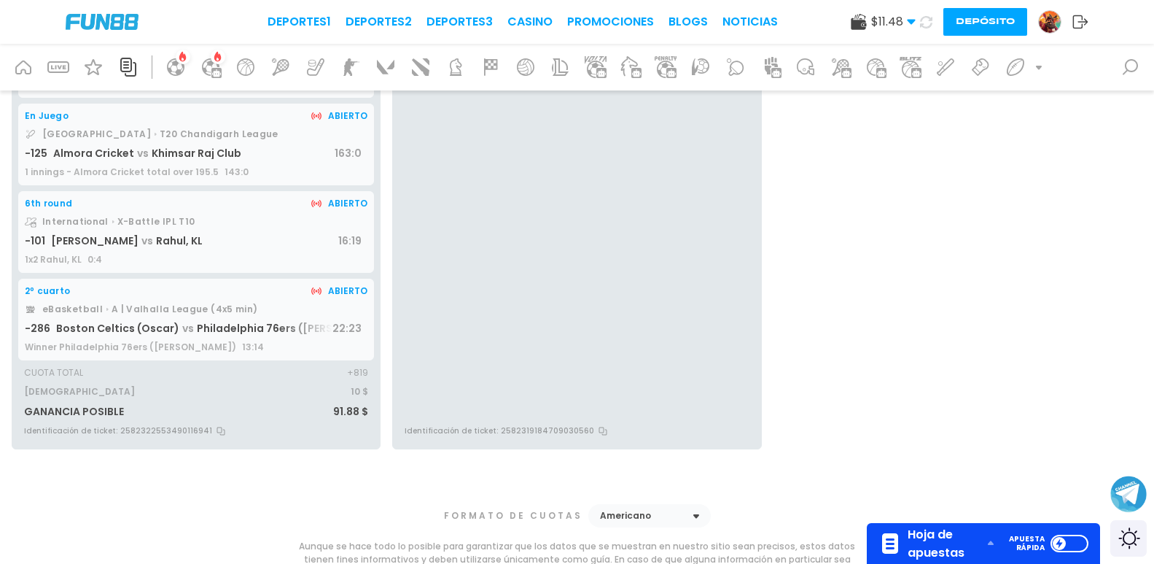
click at [176, 241] on span "Rahul, KL" at bounding box center [179, 240] width 47 height 15
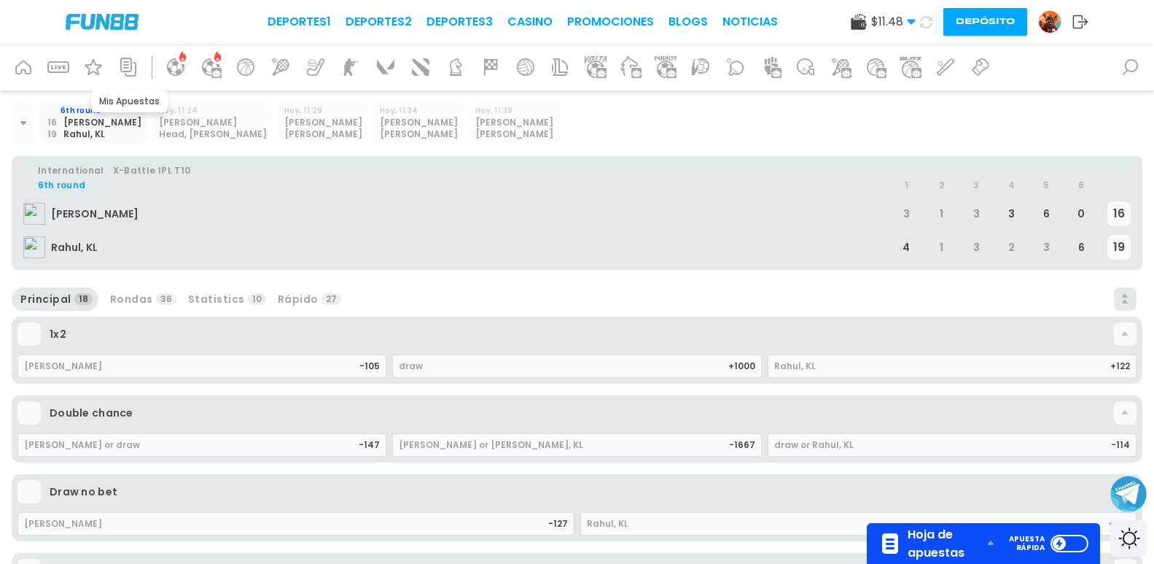
click at [130, 69] on icon at bounding box center [128, 66] width 23 height 23
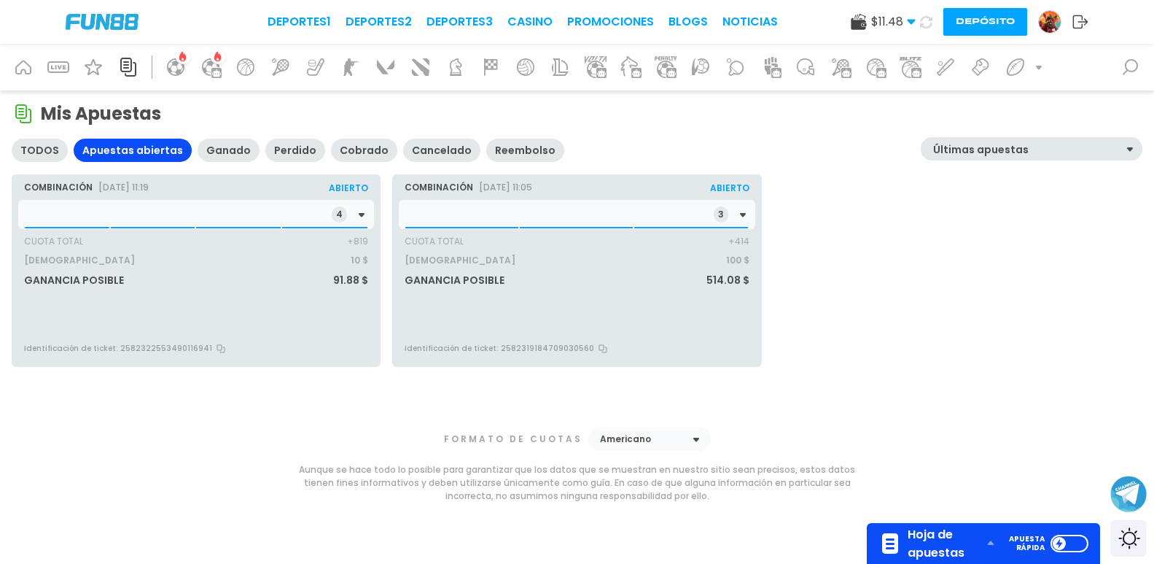
drag, startPoint x: 128, startPoint y: 211, endPoint x: 137, endPoint y: 212, distance: 8.8
click at [131, 212] on div "4" at bounding box center [196, 214] width 356 height 29
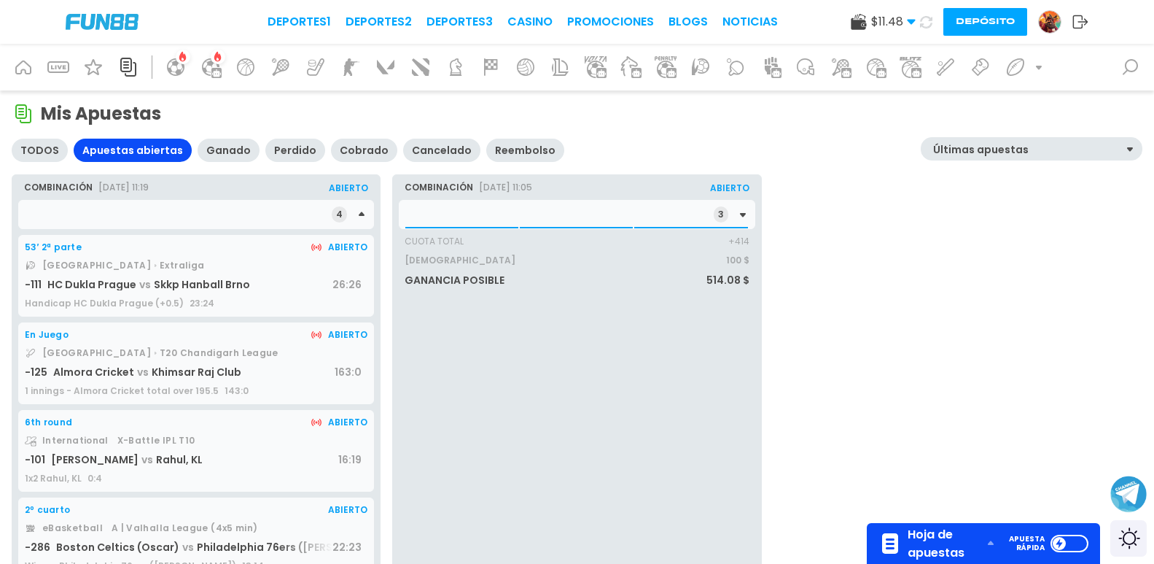
click at [413, 211] on div "3" at bounding box center [577, 214] width 356 height 29
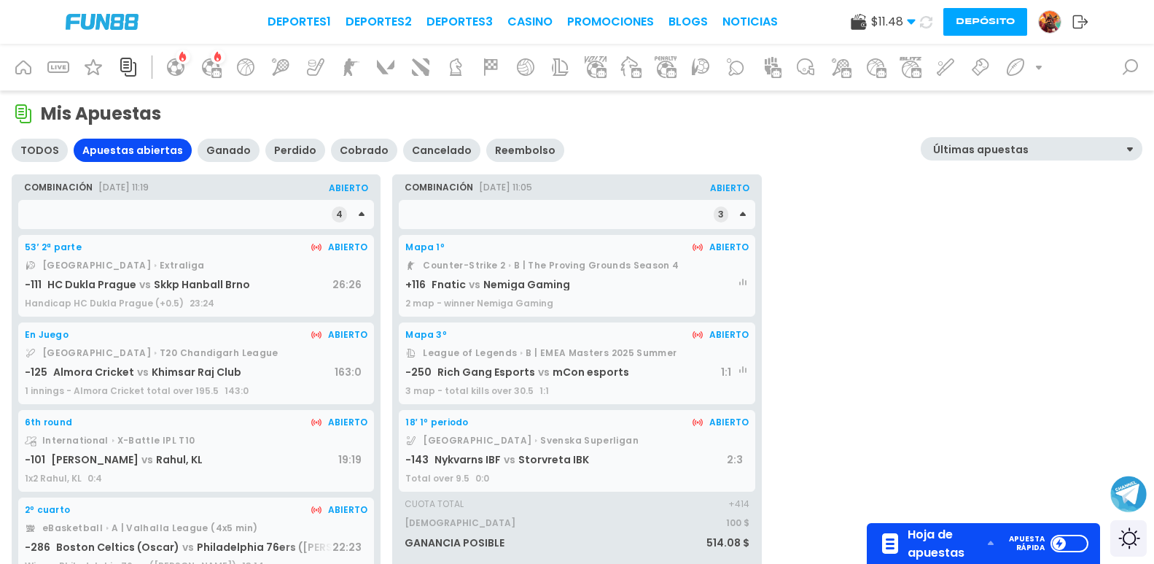
click at [454, 455] on span "Nykvarns IBF" at bounding box center [468, 459] width 66 height 15
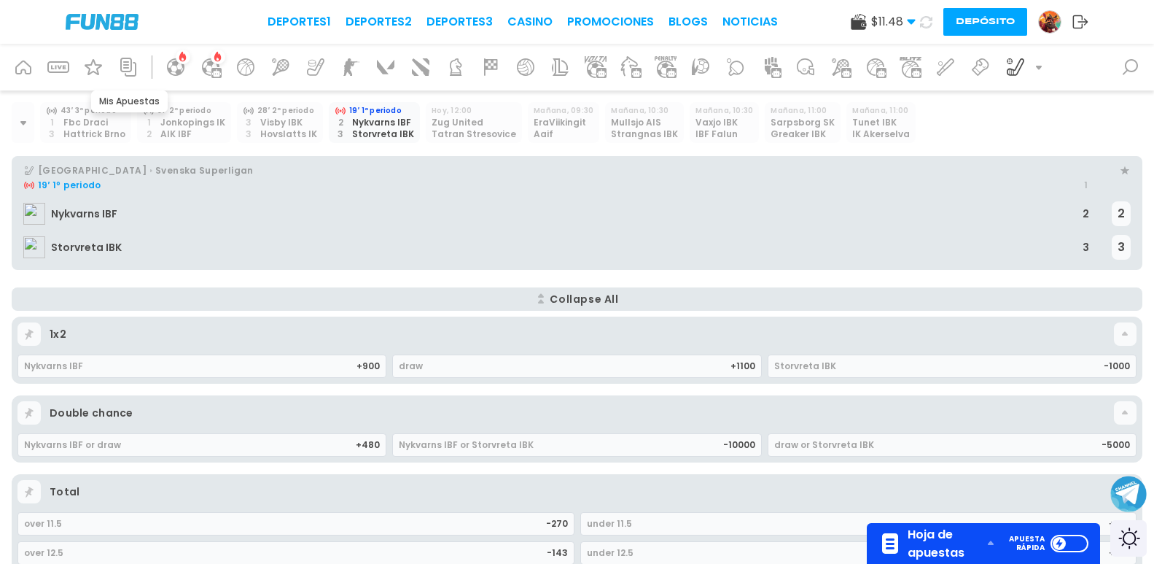
click at [126, 81] on div at bounding box center [128, 67] width 35 height 35
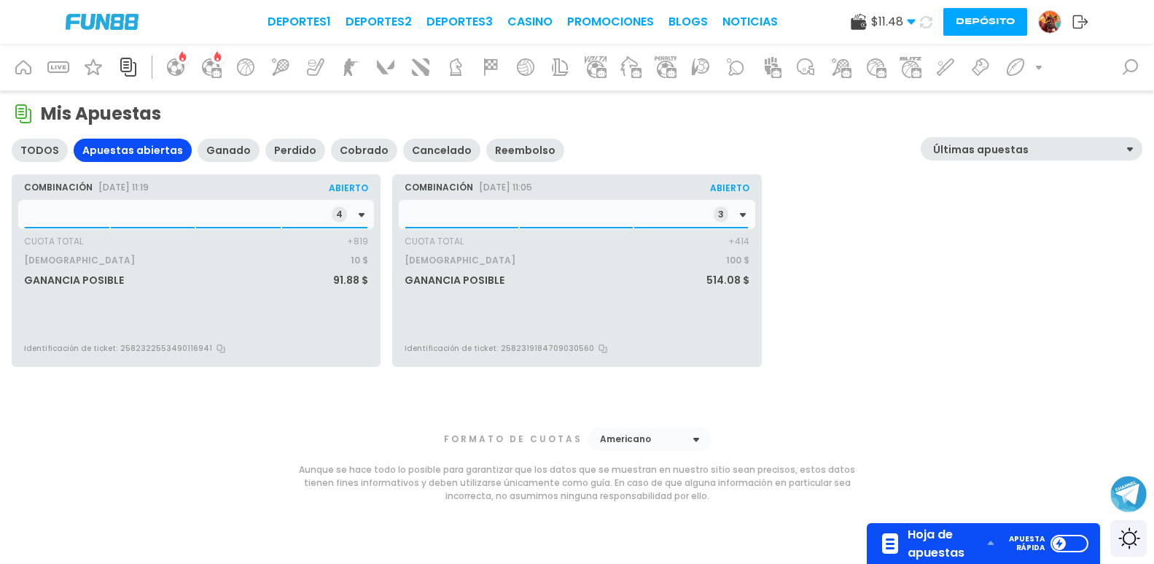
click at [121, 221] on div "4" at bounding box center [196, 214] width 356 height 29
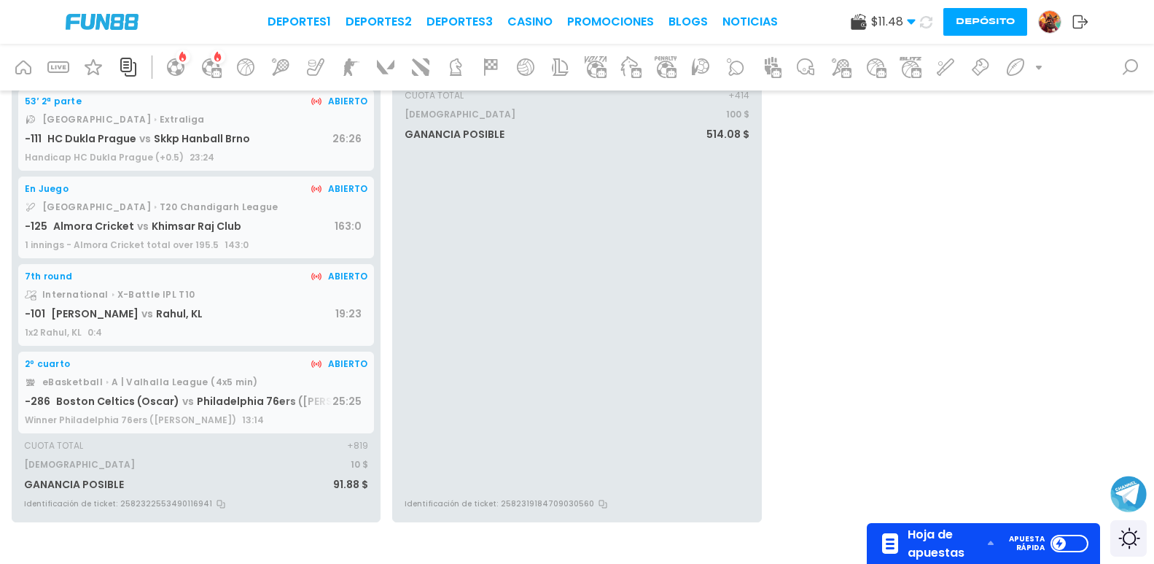
scroll to position [219, 0]
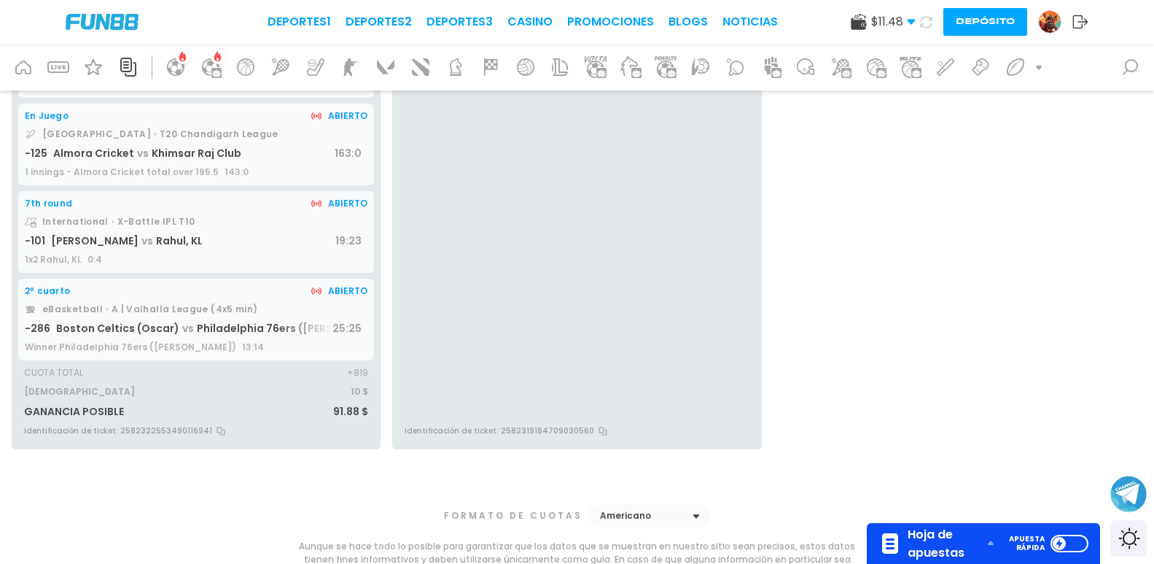
click at [139, 237] on span "vs" at bounding box center [148, 240] width 18 height 15
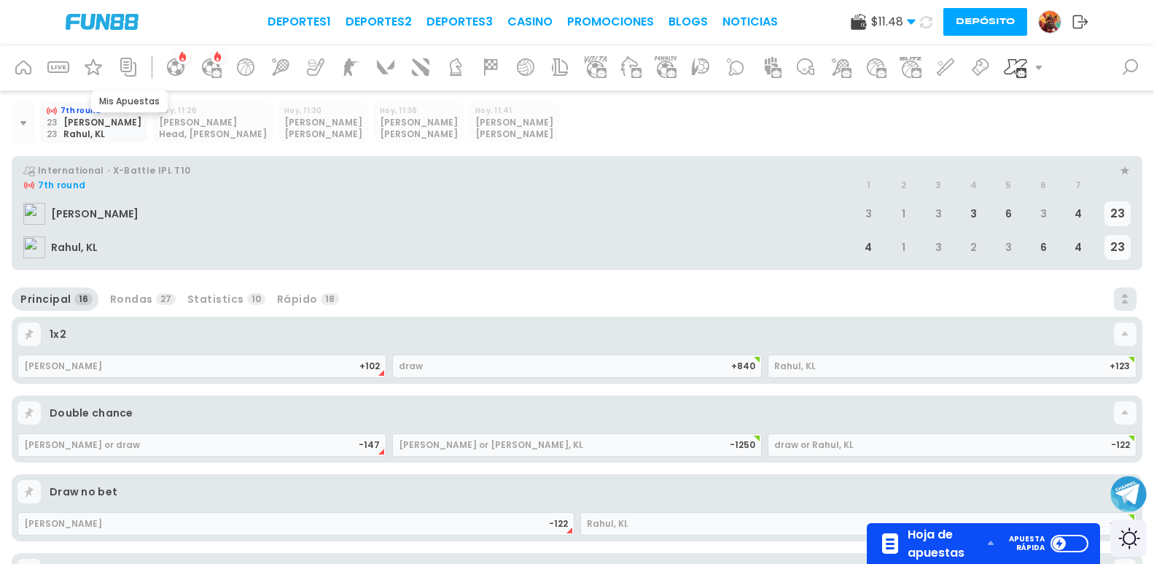
click at [128, 66] on icon at bounding box center [128, 66] width 23 height 23
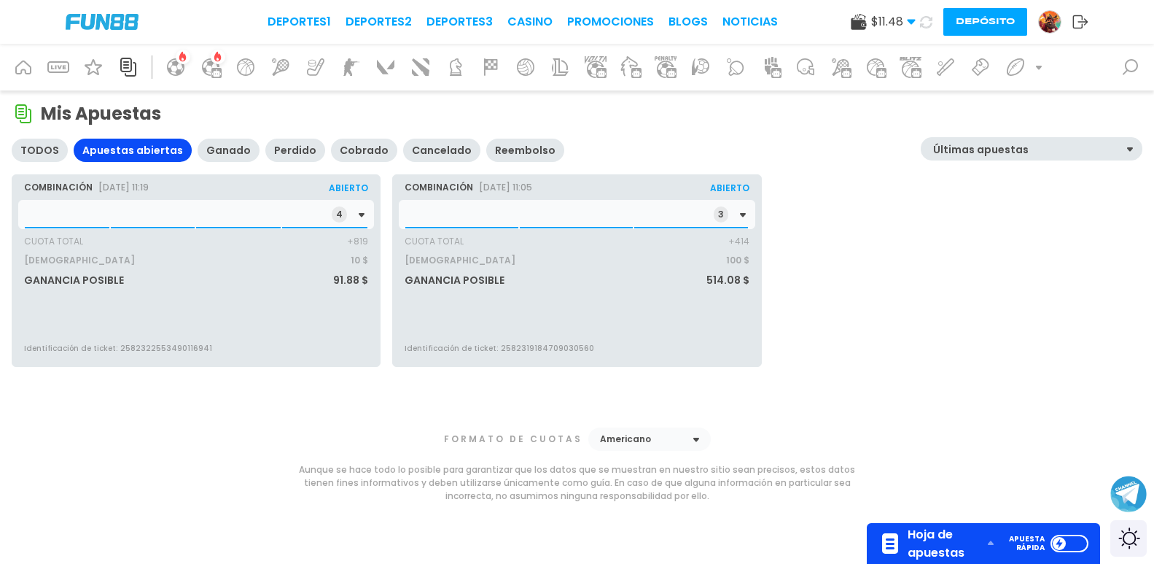
click at [114, 209] on div "4" at bounding box center [196, 214] width 356 height 29
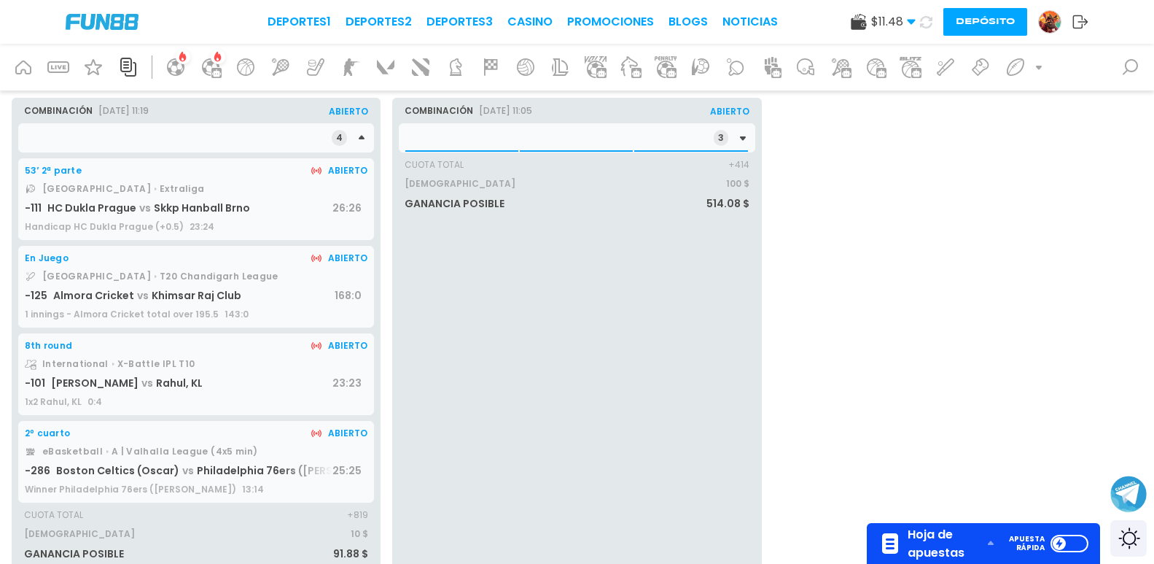
scroll to position [73, 0]
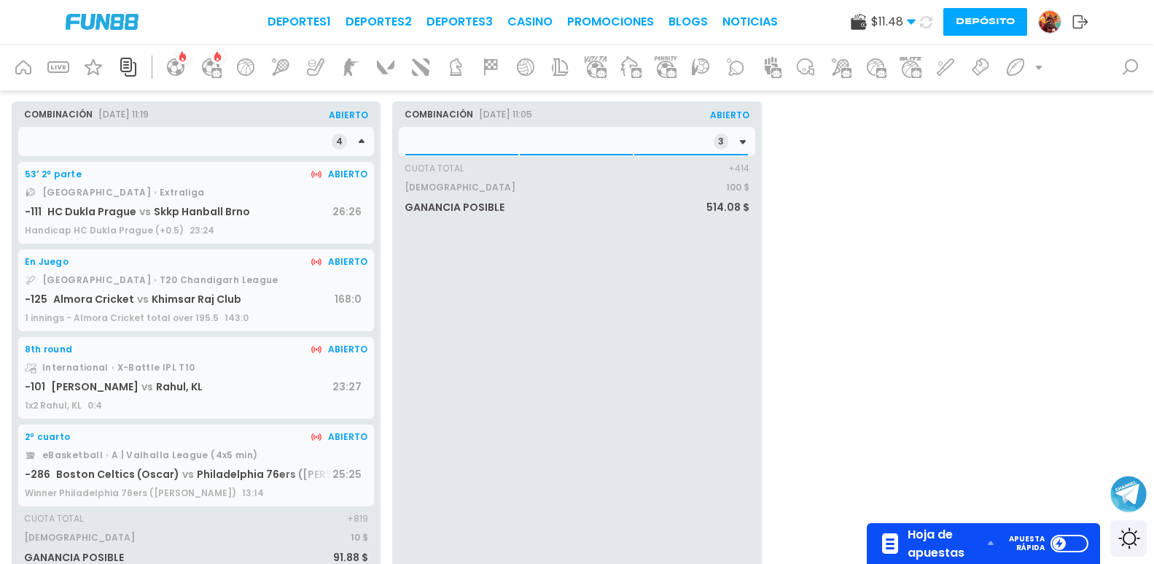
click at [438, 134] on div "3" at bounding box center [577, 141] width 356 height 29
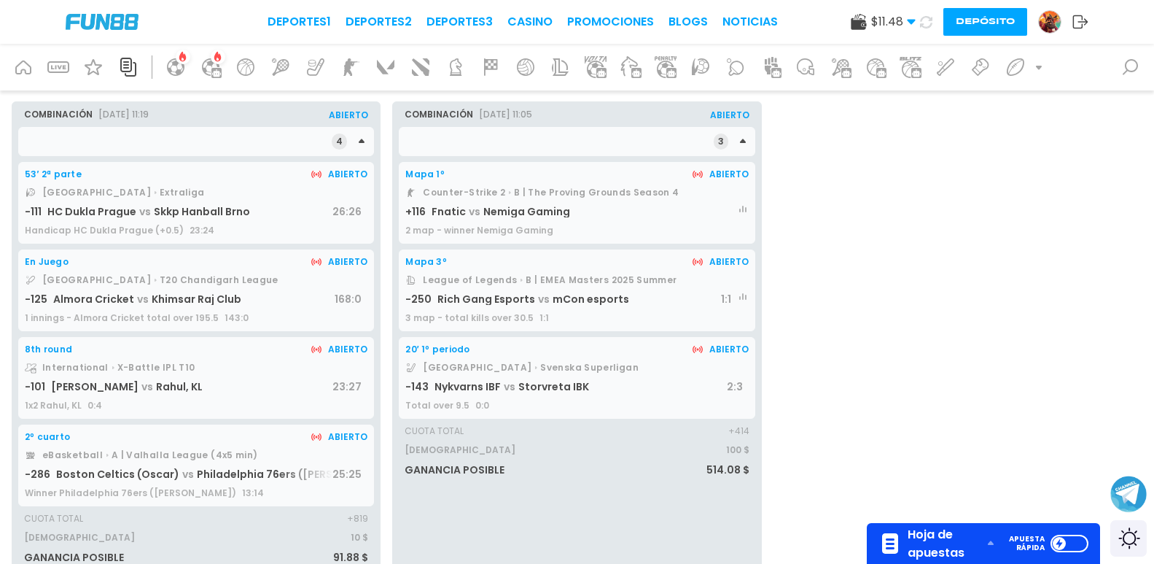
click at [513, 206] on span "Nemiga Gaming" at bounding box center [526, 211] width 87 height 15
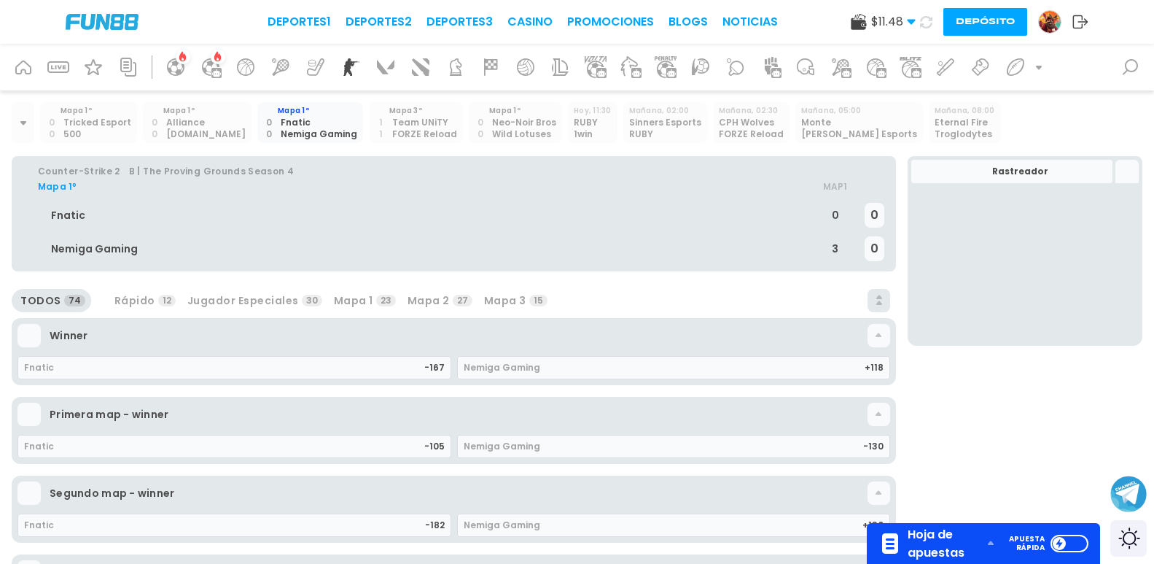
click at [135, 66] on icon at bounding box center [128, 67] width 16 height 19
click at [131, 66] on icon at bounding box center [128, 67] width 16 height 19
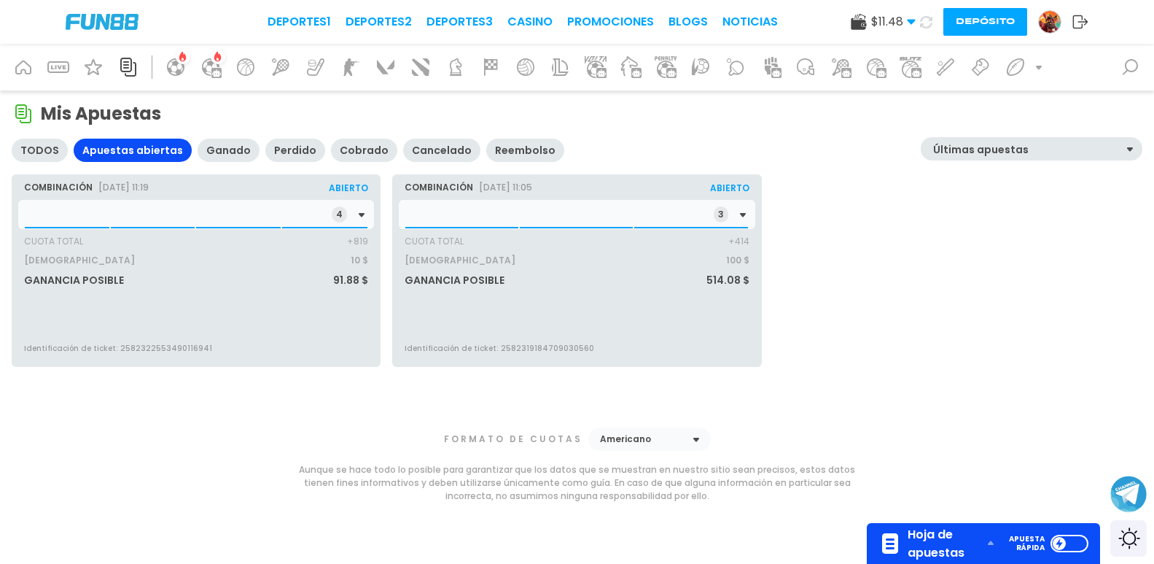
click at [179, 217] on div "4" at bounding box center [196, 214] width 356 height 29
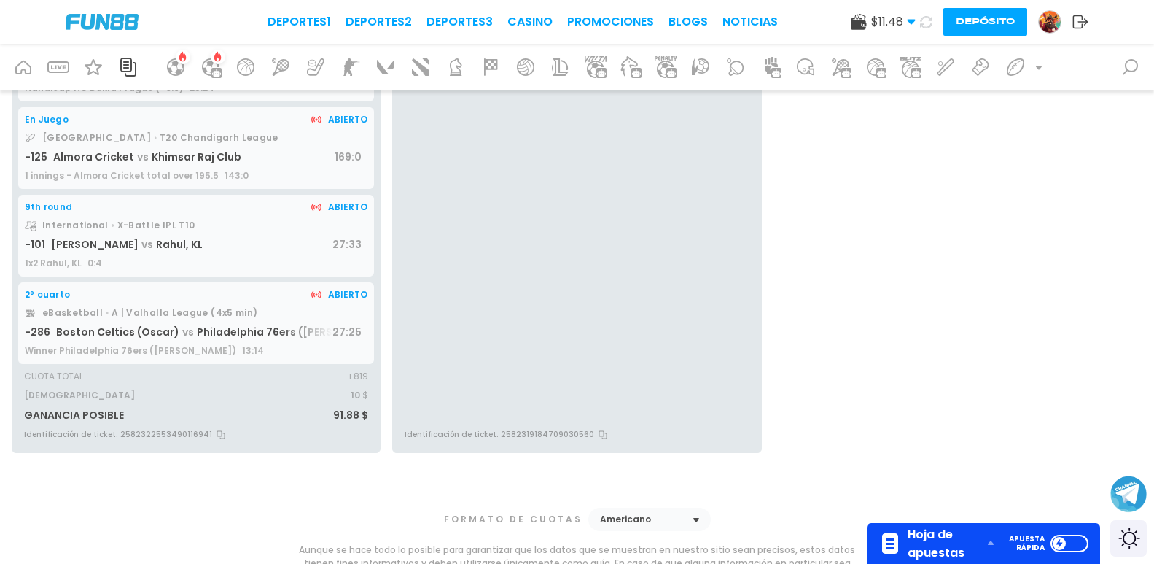
scroll to position [219, 0]
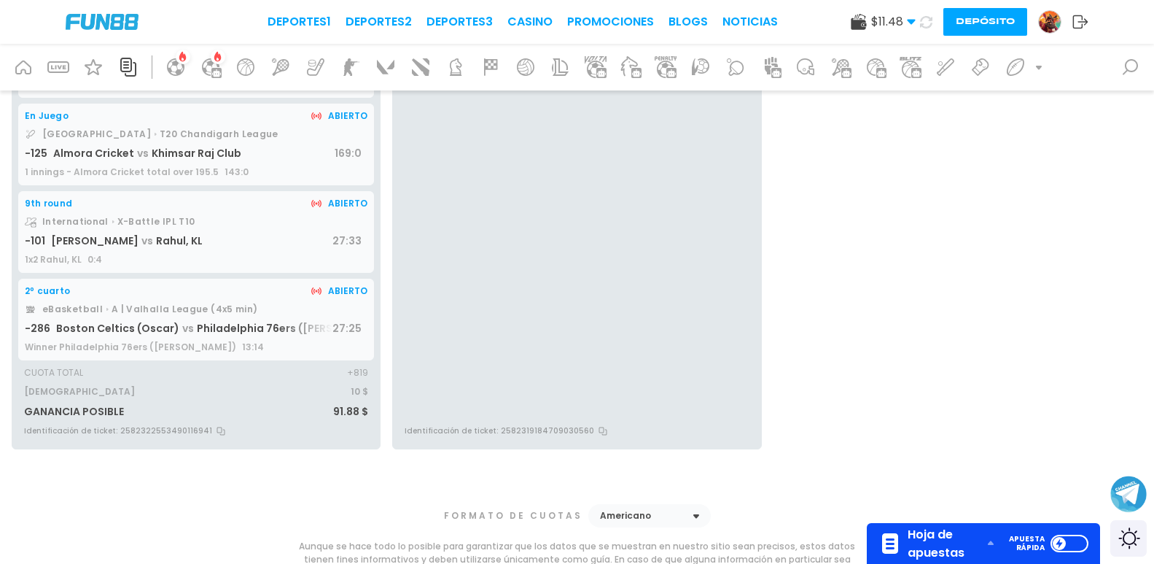
click at [158, 240] on span "Rahul, KL" at bounding box center [179, 240] width 47 height 15
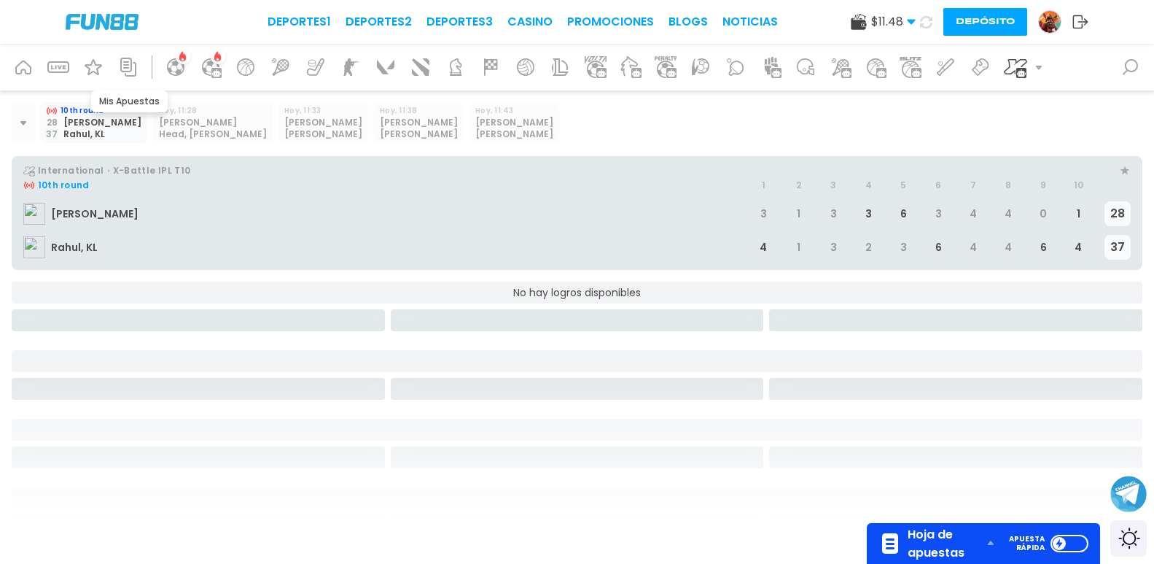
click at [121, 66] on icon at bounding box center [128, 67] width 16 height 19
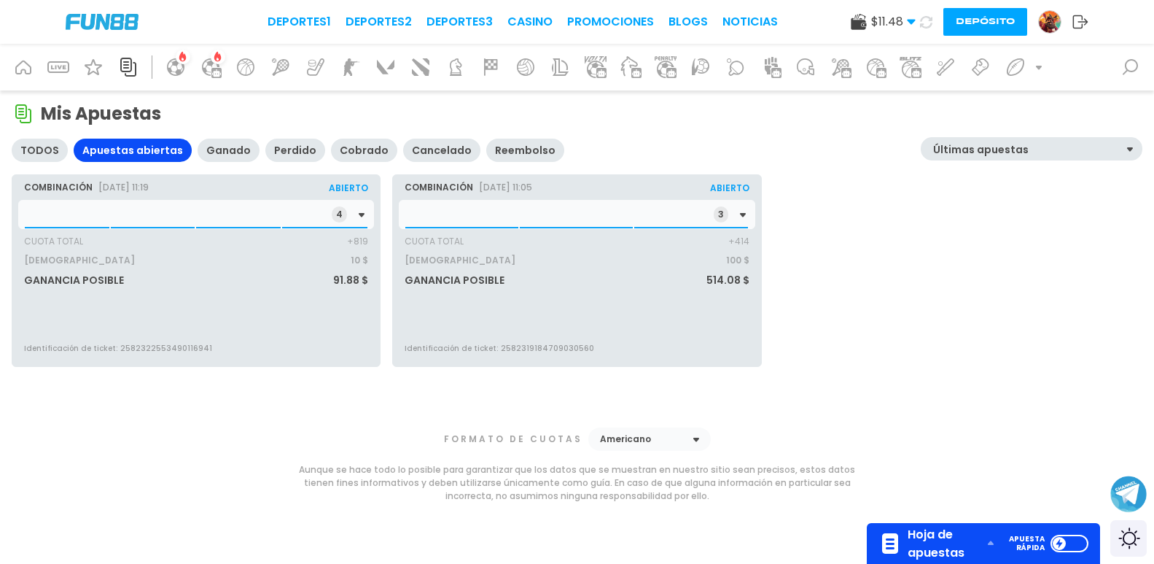
click at [462, 215] on div "3" at bounding box center [577, 214] width 356 height 29
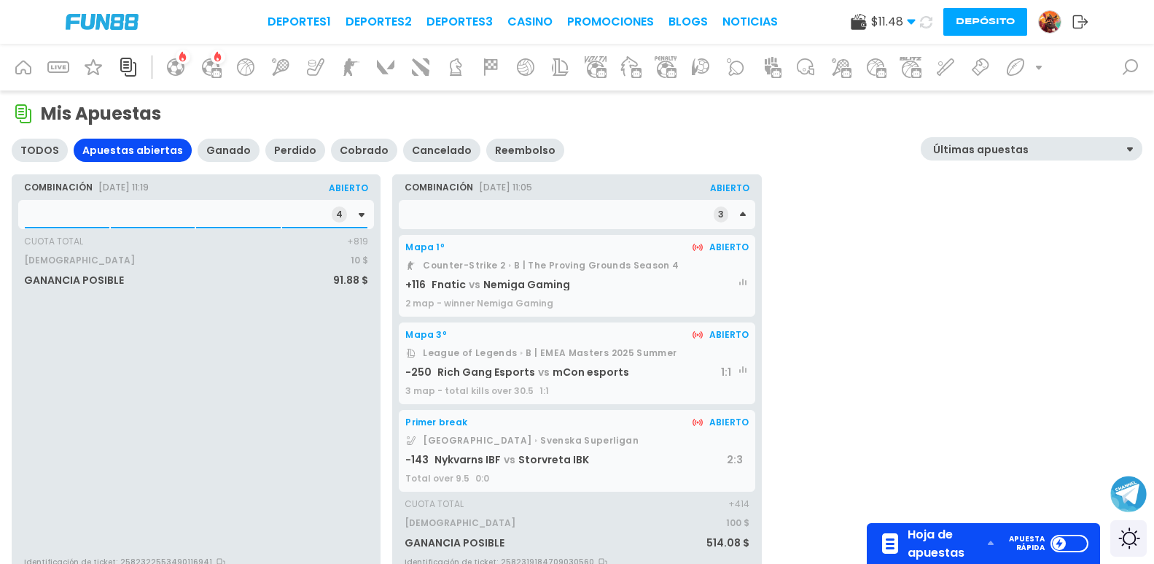
click at [329, 211] on div "4" at bounding box center [196, 214] width 356 height 29
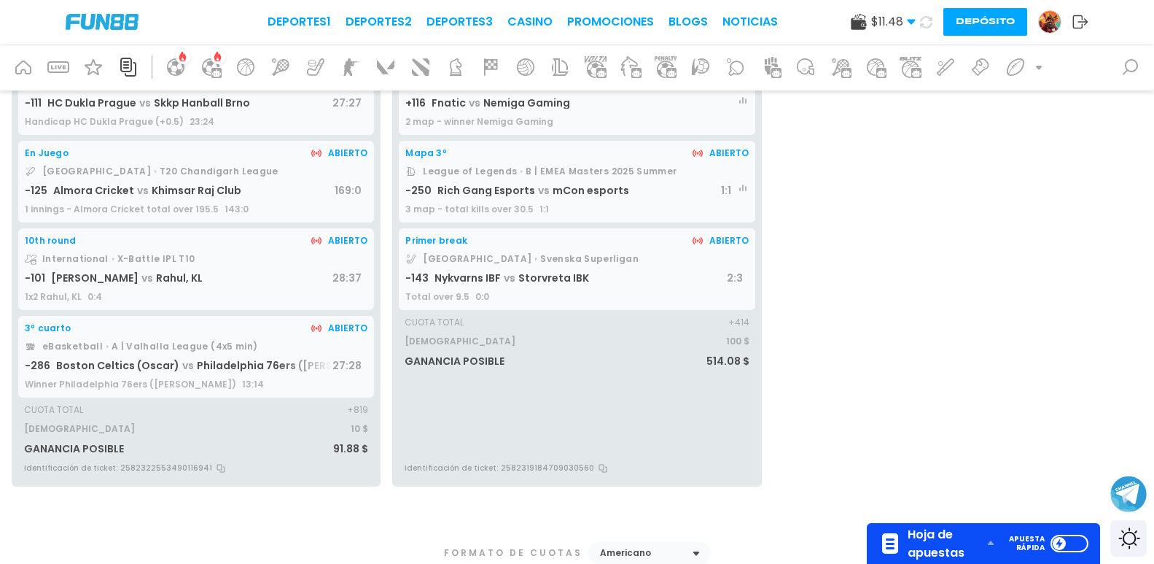
scroll to position [146, 0]
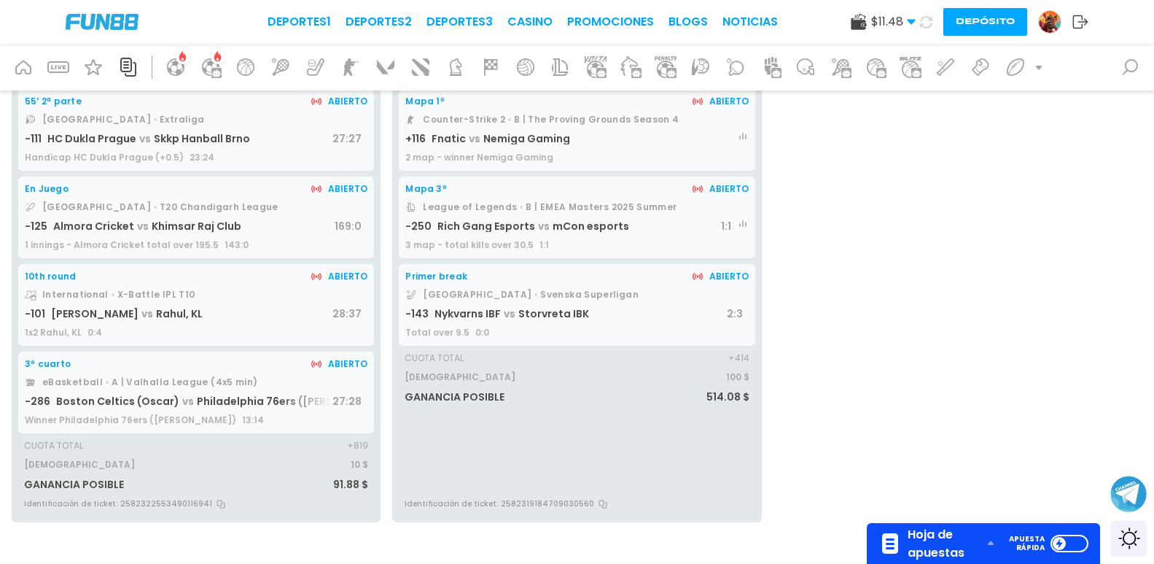
click at [252, 230] on div "Almora Cricket vs Khimsar Raj Club" at bounding box center [193, 226] width 281 height 12
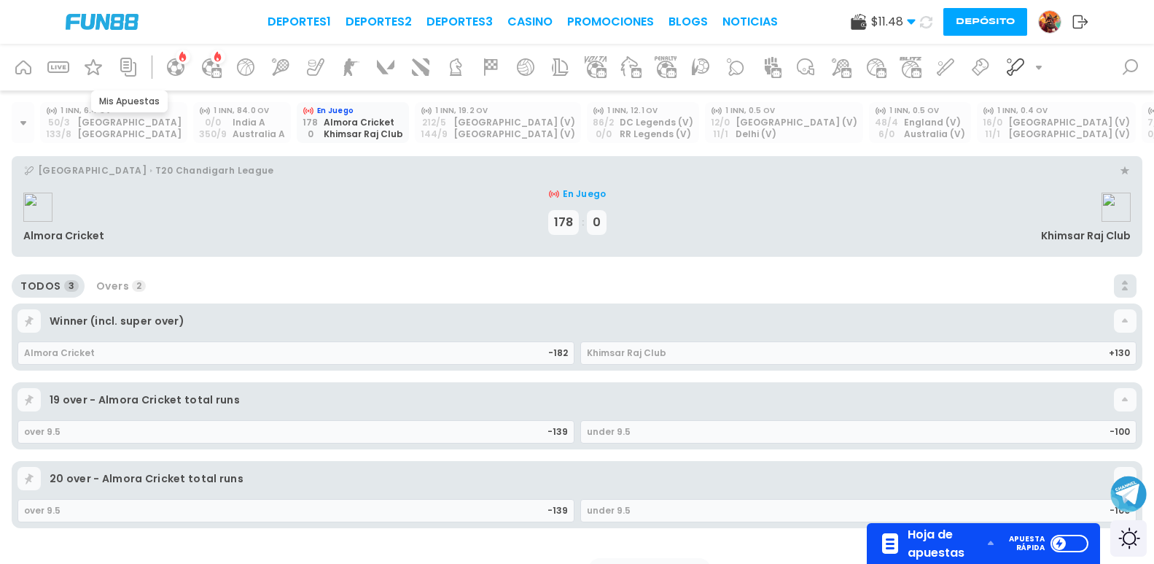
click at [131, 63] on icon at bounding box center [128, 67] width 16 height 19
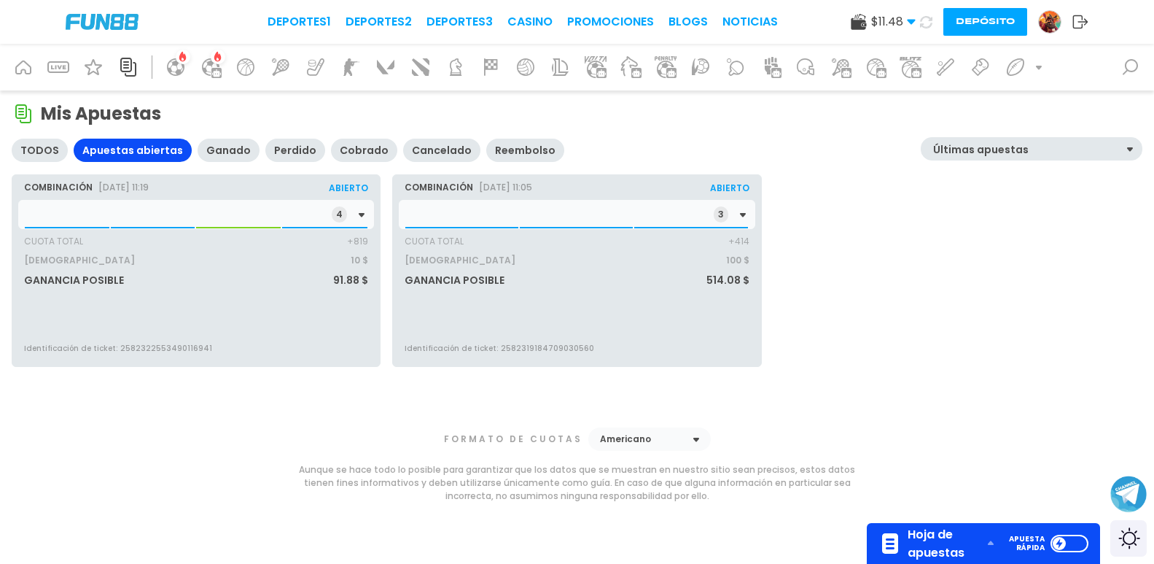
click at [209, 214] on div "4" at bounding box center [196, 214] width 356 height 29
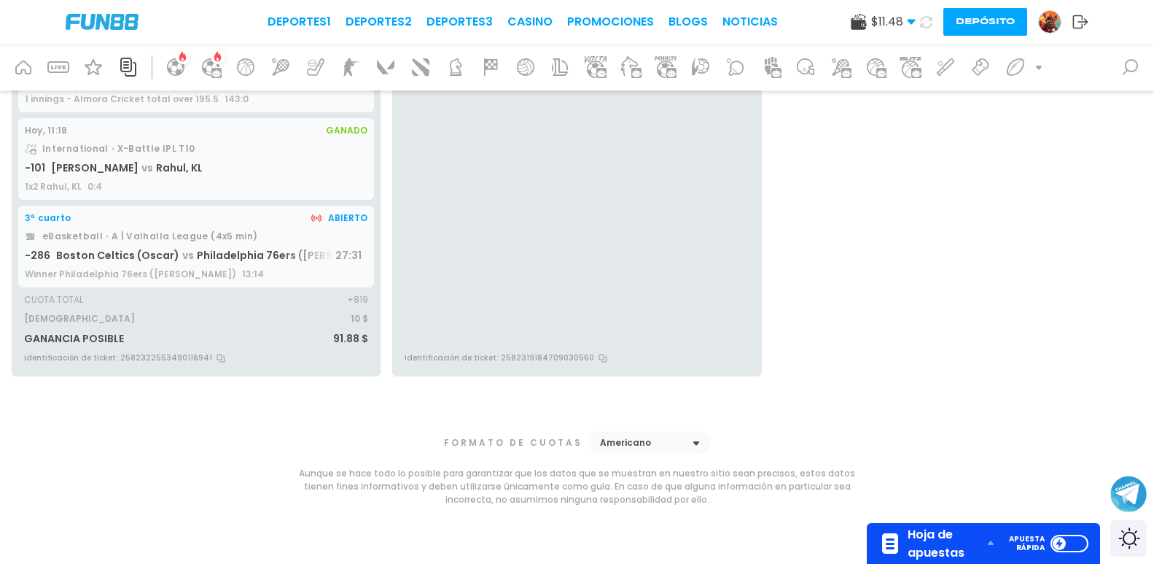
scroll to position [219, 0]
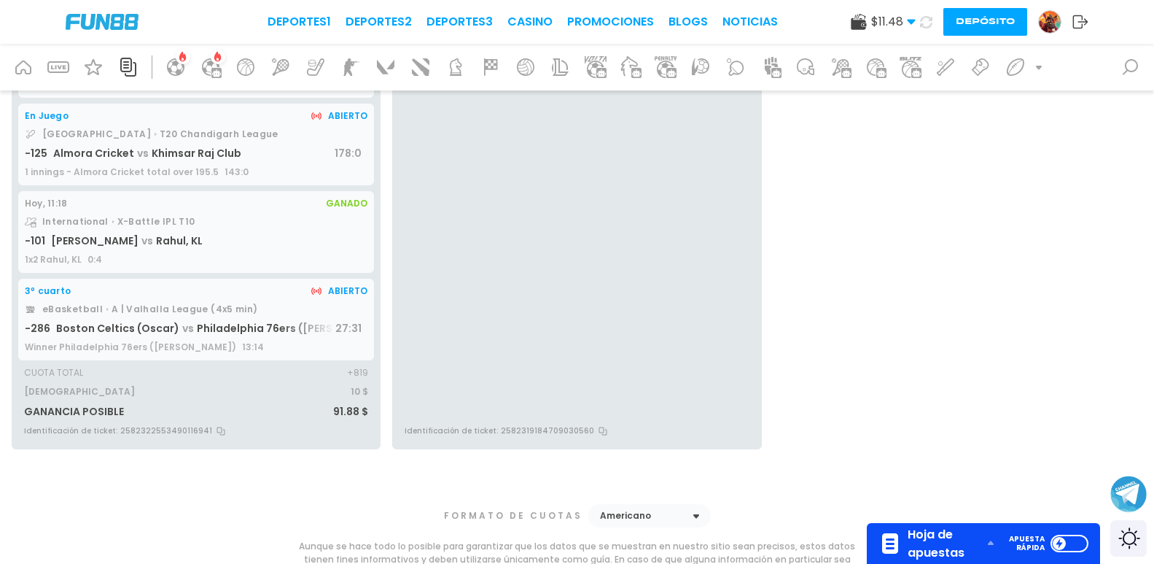
click at [201, 155] on span "Khimsar Raj Club" at bounding box center [197, 153] width 90 height 15
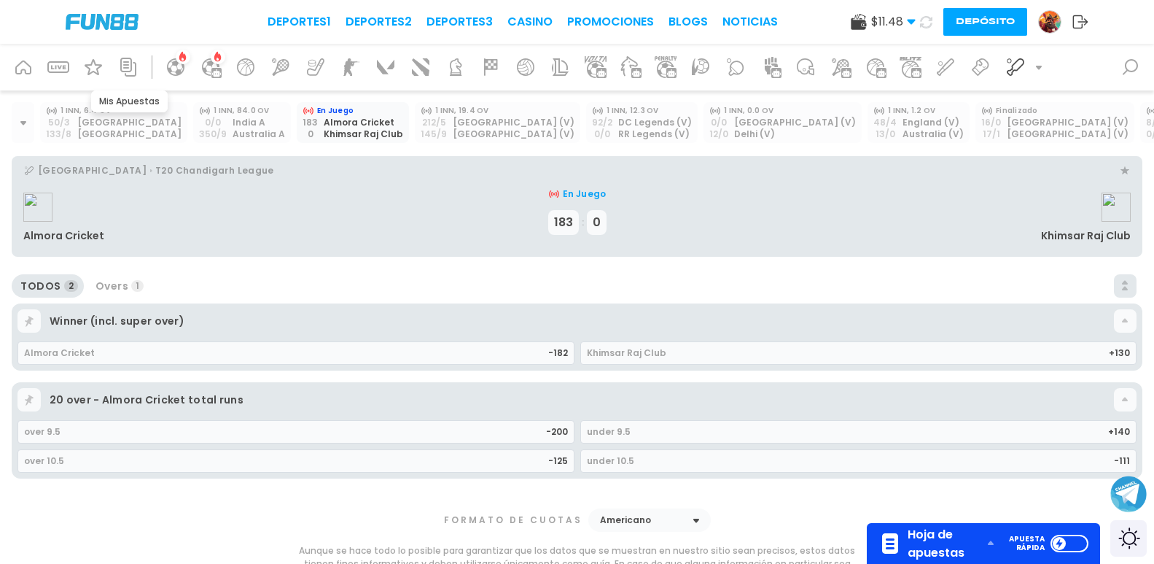
click at [120, 65] on icon at bounding box center [128, 67] width 16 height 19
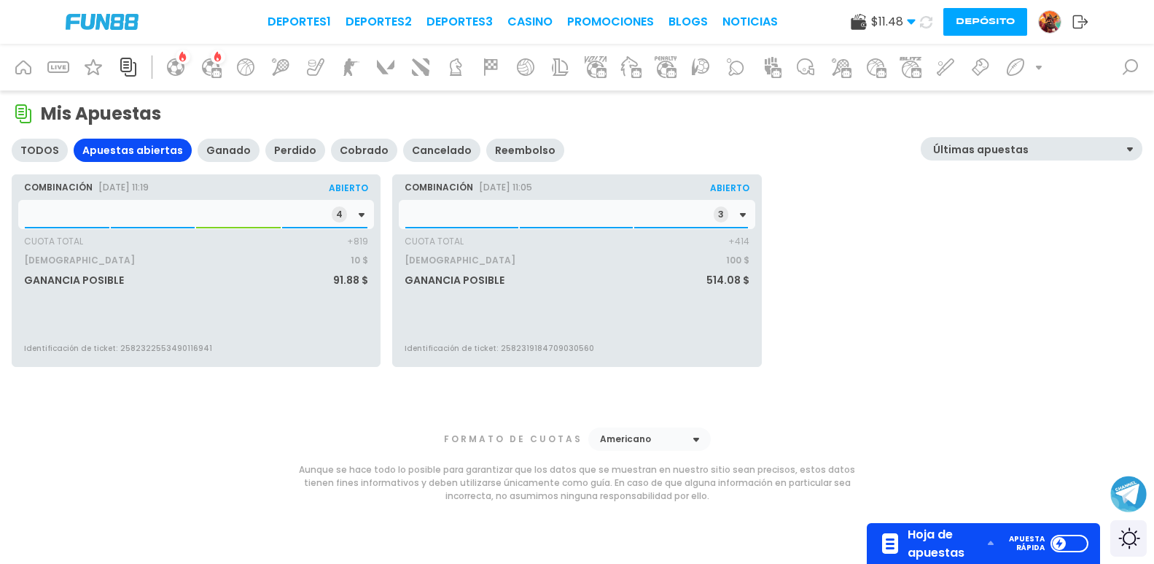
click at [289, 225] on div "4" at bounding box center [196, 214] width 356 height 29
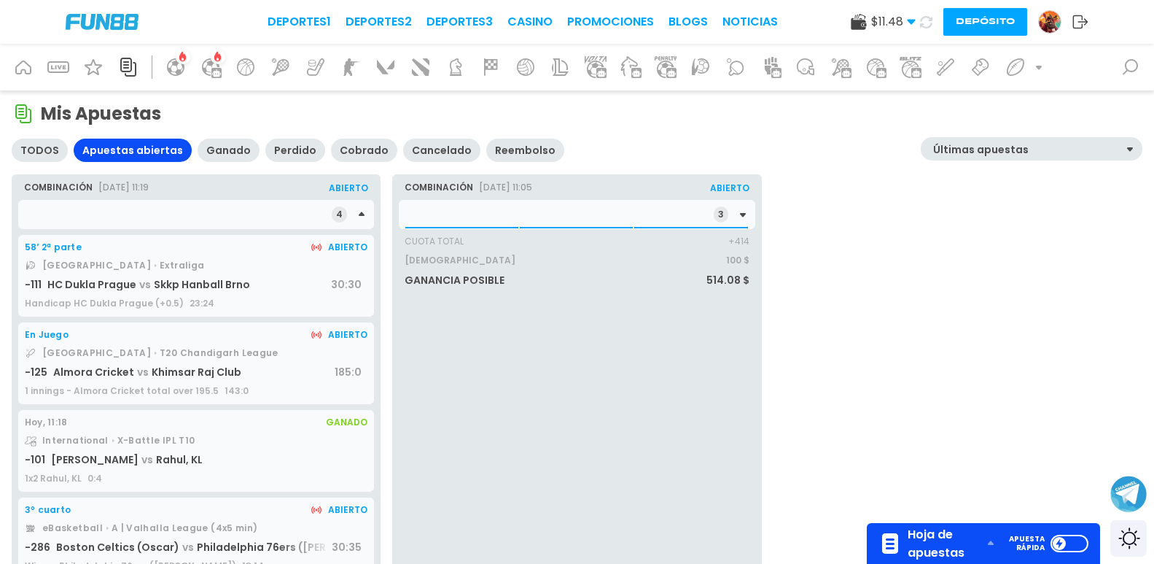
scroll to position [292, 0]
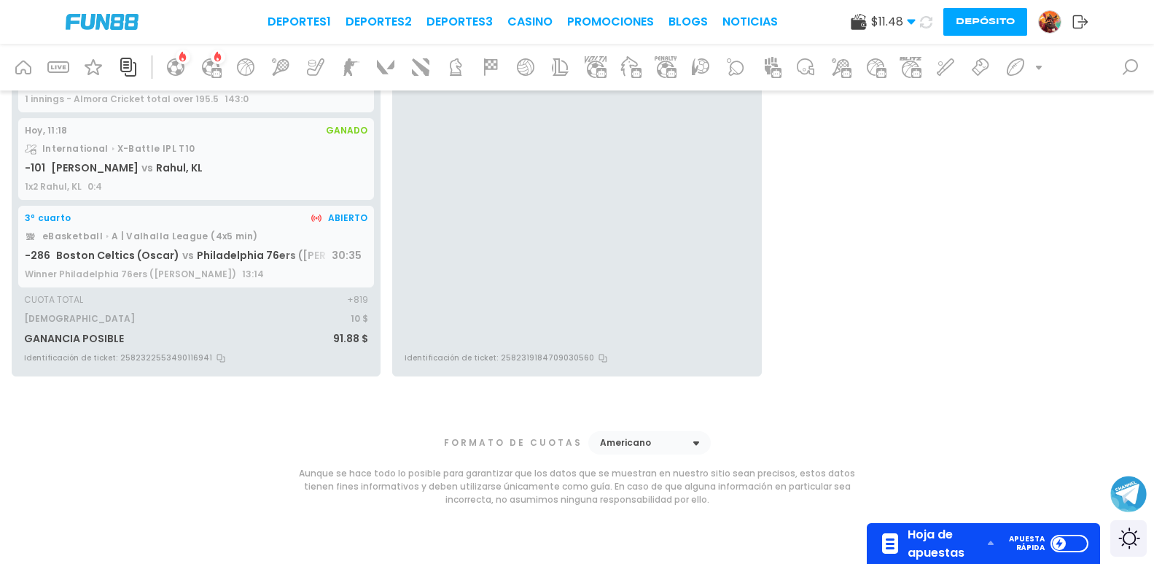
click at [225, 102] on span "143:0" at bounding box center [237, 99] width 24 height 12
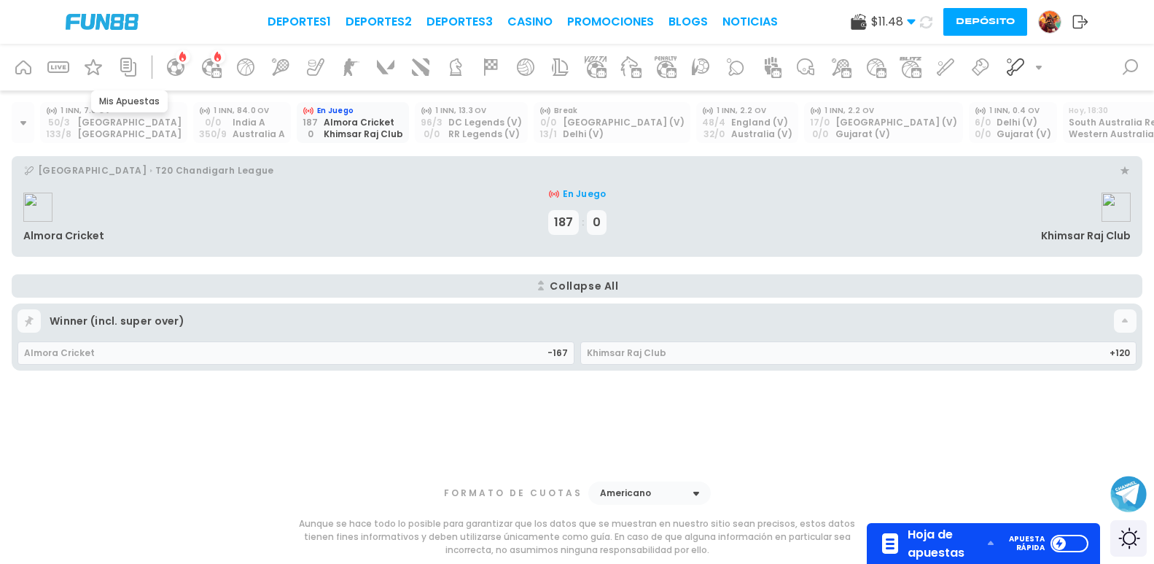
click at [132, 70] on icon at bounding box center [128, 66] width 23 height 23
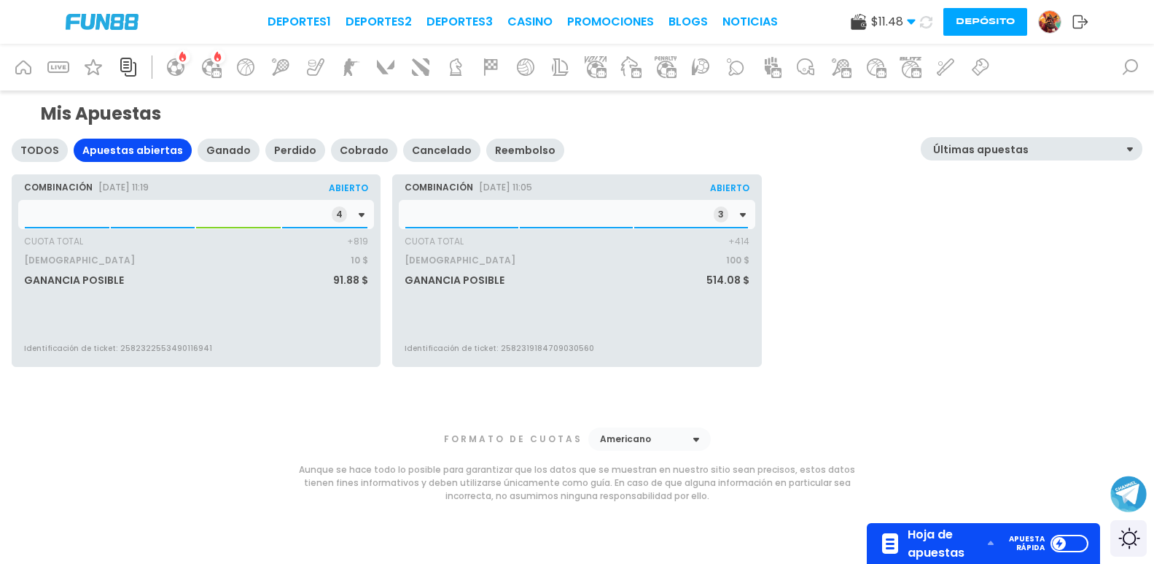
click at [175, 214] on div "4" at bounding box center [196, 214] width 356 height 29
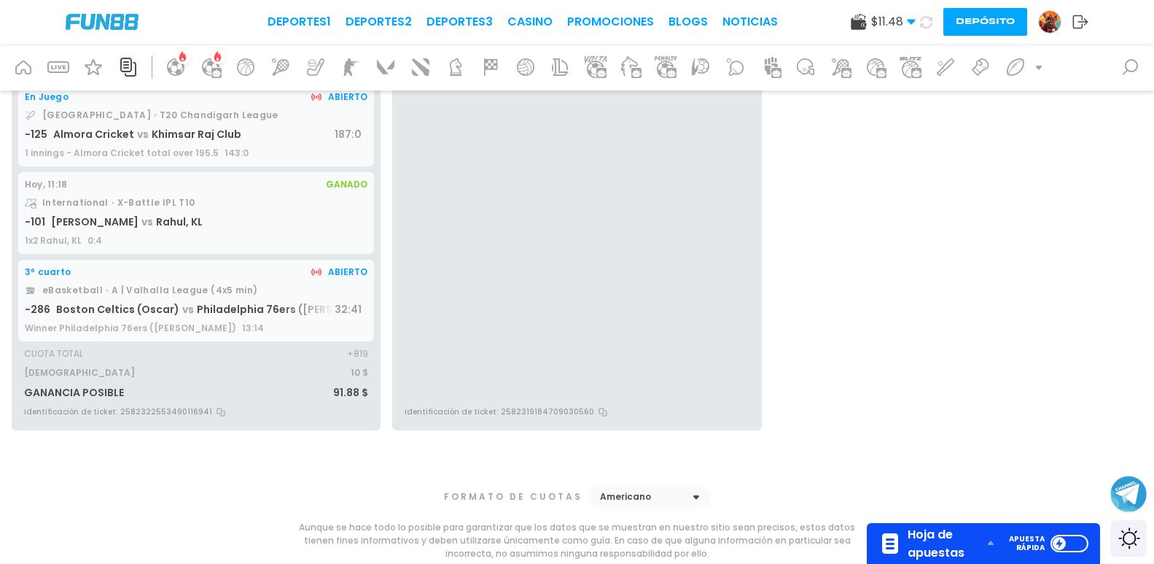
scroll to position [219, 0]
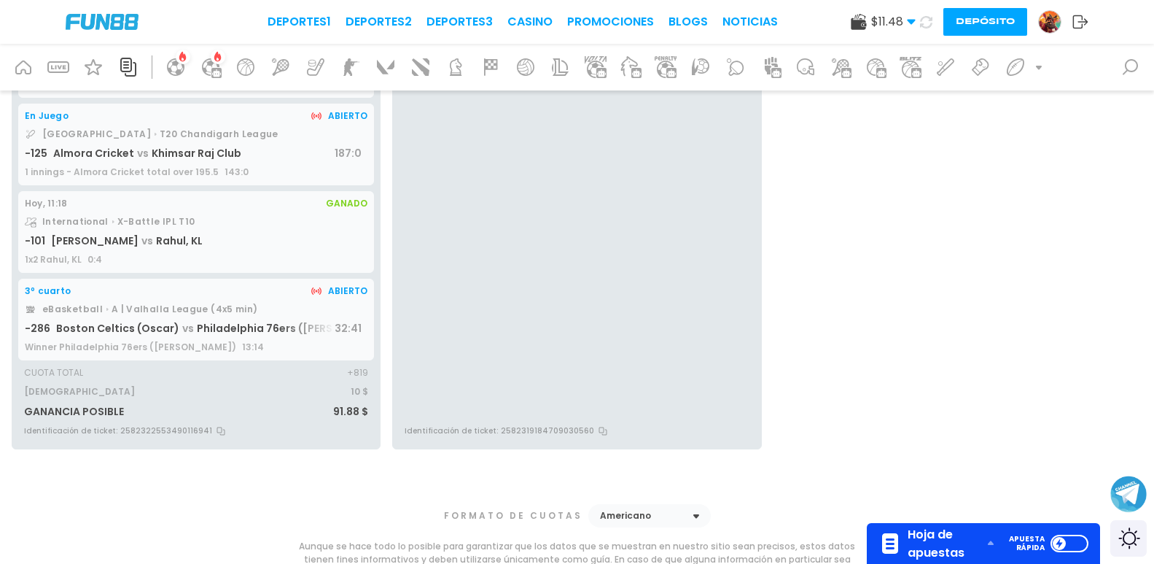
click at [208, 155] on span "Khimsar Raj Club" at bounding box center [197, 153] width 90 height 15
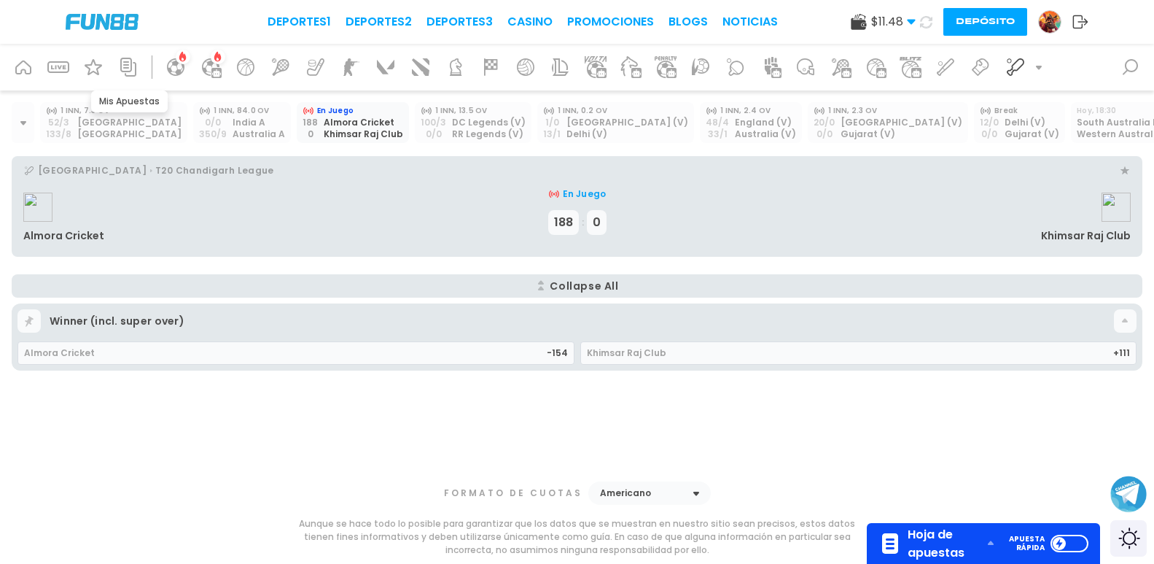
click at [136, 71] on icon at bounding box center [128, 67] width 16 height 19
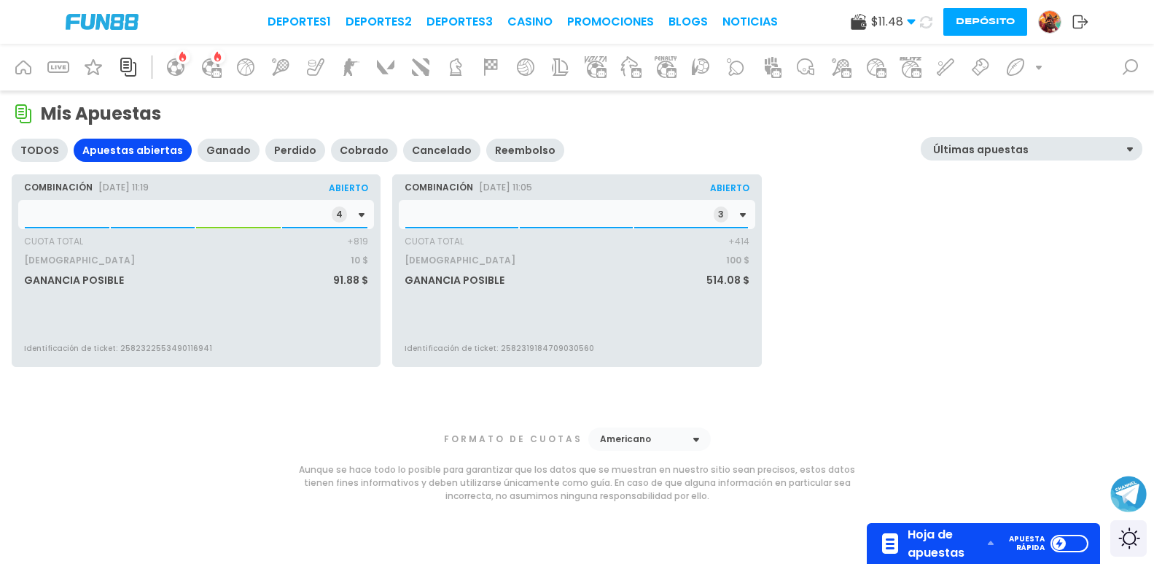
click at [173, 206] on div "4" at bounding box center [196, 214] width 356 height 29
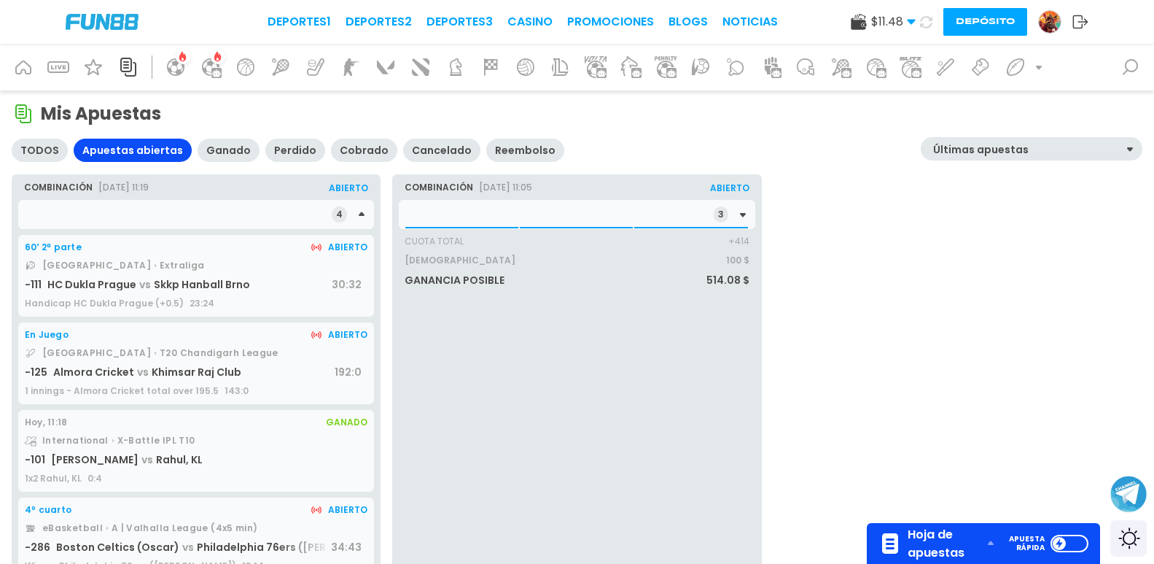
click at [193, 278] on span "Skkp Hanball Brno" at bounding box center [202, 284] width 96 height 15
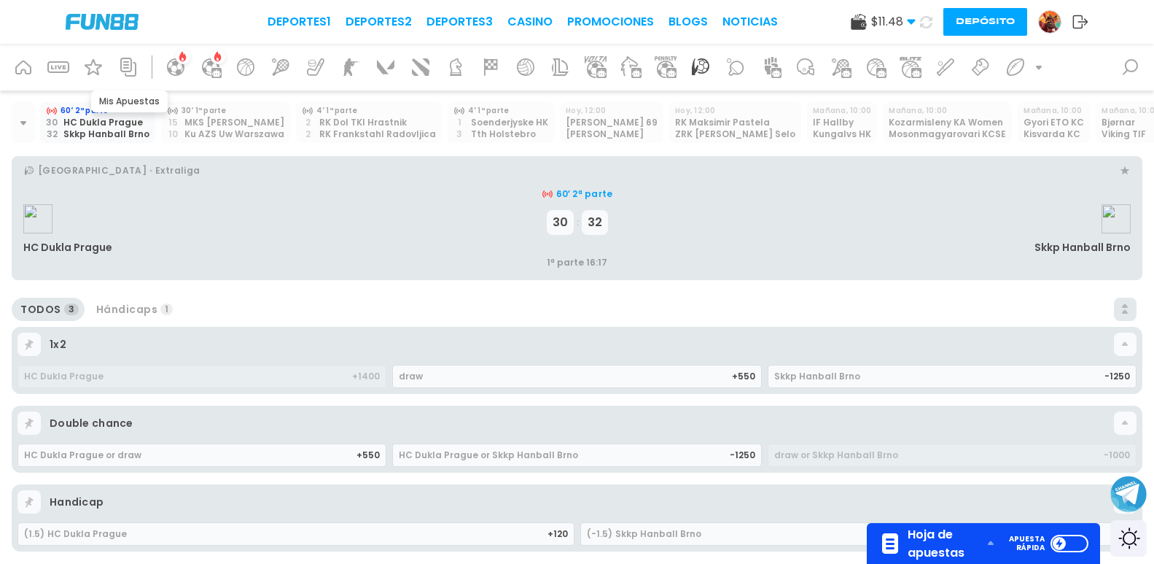
click at [131, 66] on icon at bounding box center [128, 67] width 16 height 19
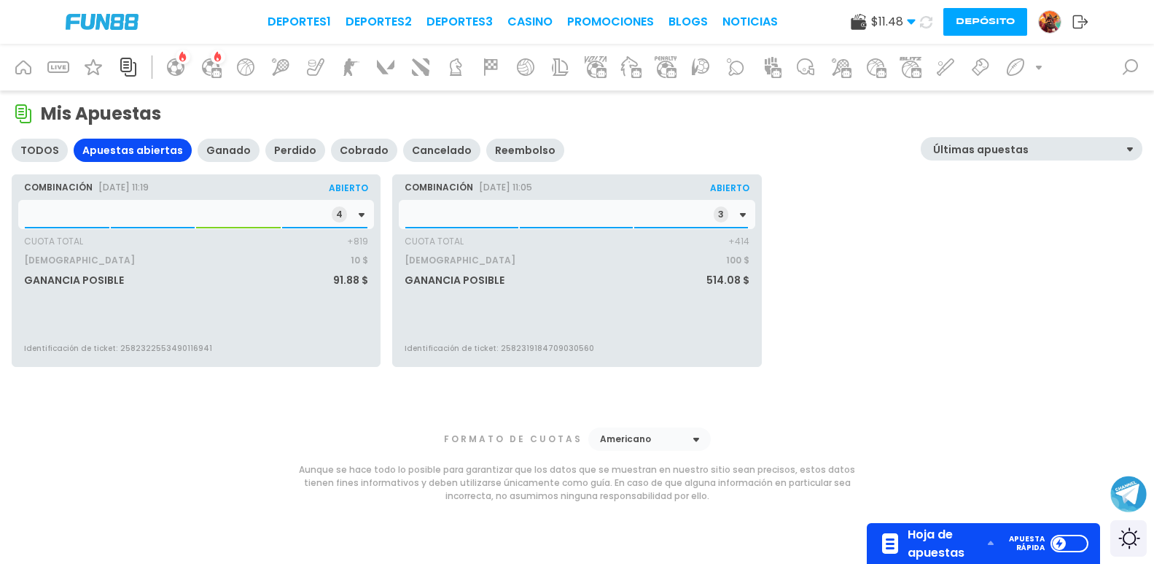
click at [182, 214] on div "4" at bounding box center [196, 214] width 356 height 29
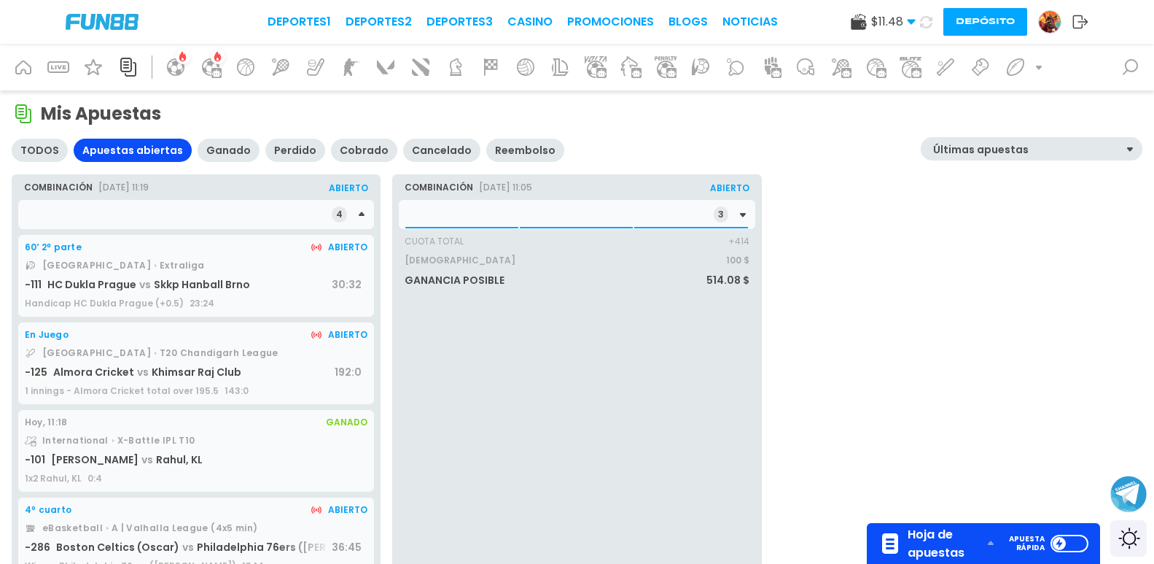
scroll to position [146, 0]
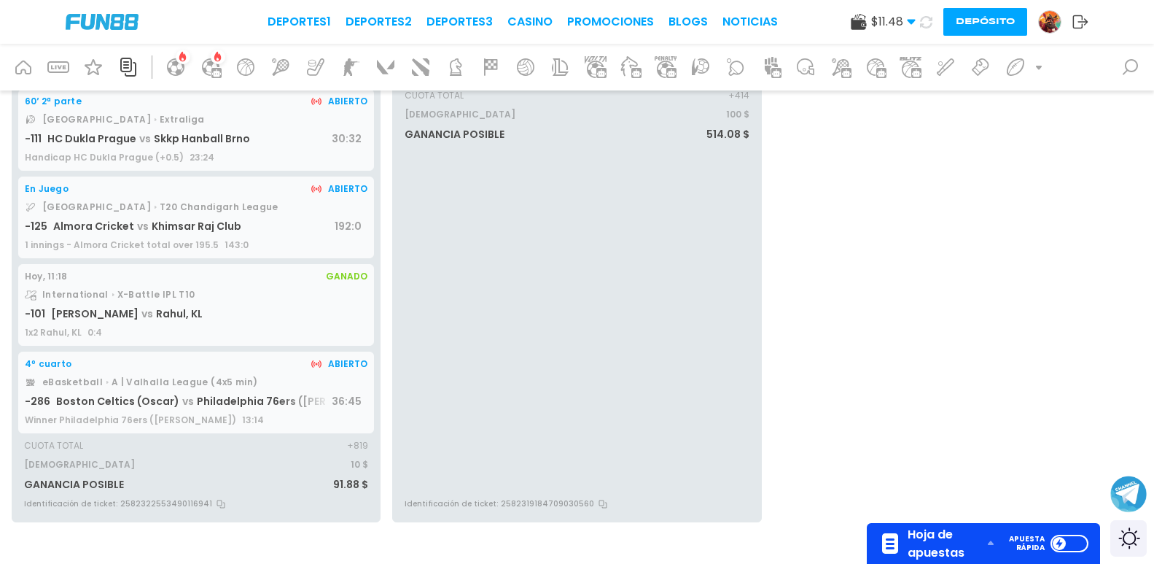
click at [190, 130] on div "60′ 2ª parte Abierto Czech Republic Extraliga -111 HC Dukla Prague vs Skkp Hanb…" at bounding box center [196, 130] width 356 height 82
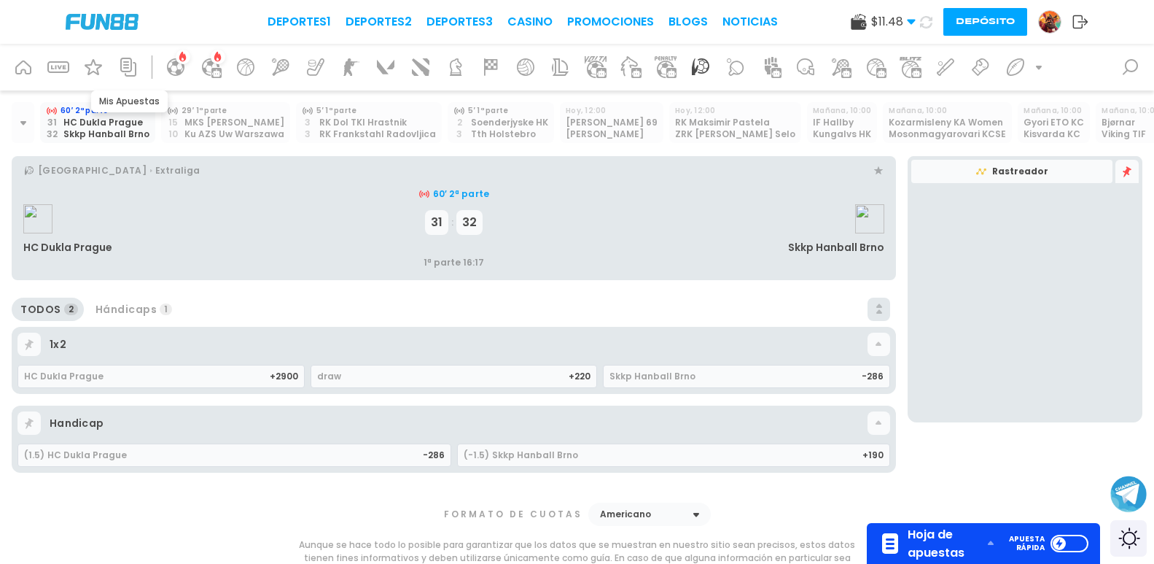
click at [127, 70] on icon at bounding box center [128, 66] width 23 height 23
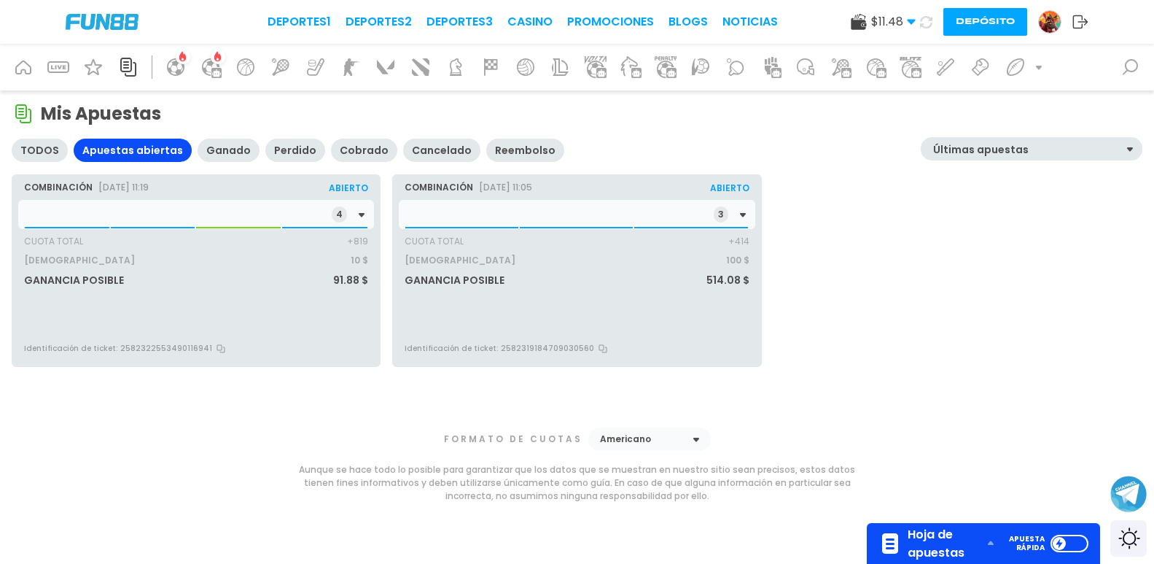
click at [277, 211] on div "4" at bounding box center [196, 214] width 356 height 29
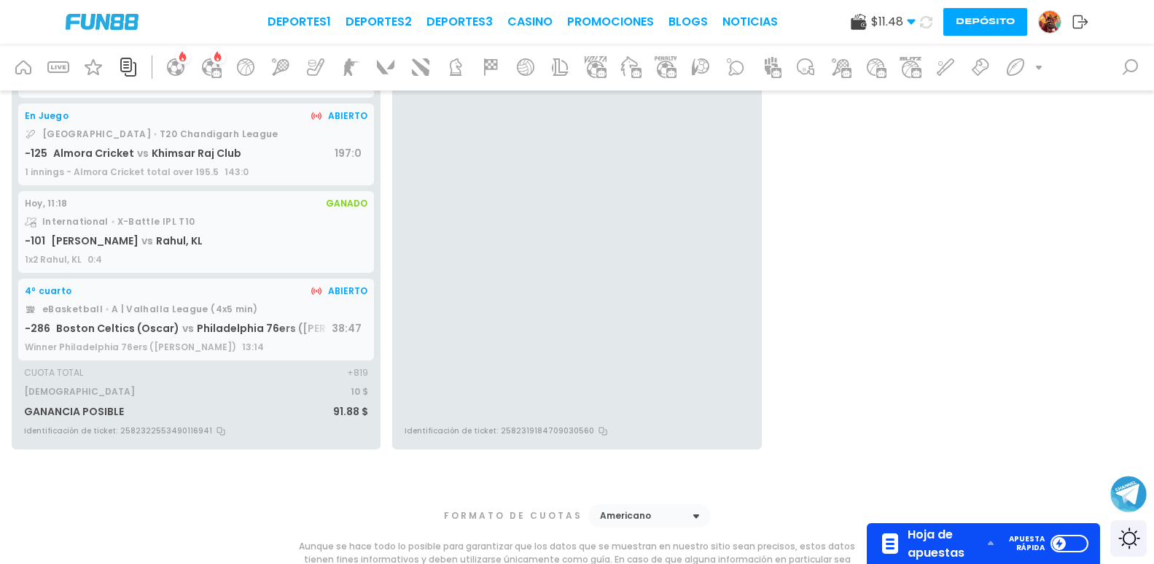
scroll to position [73, 0]
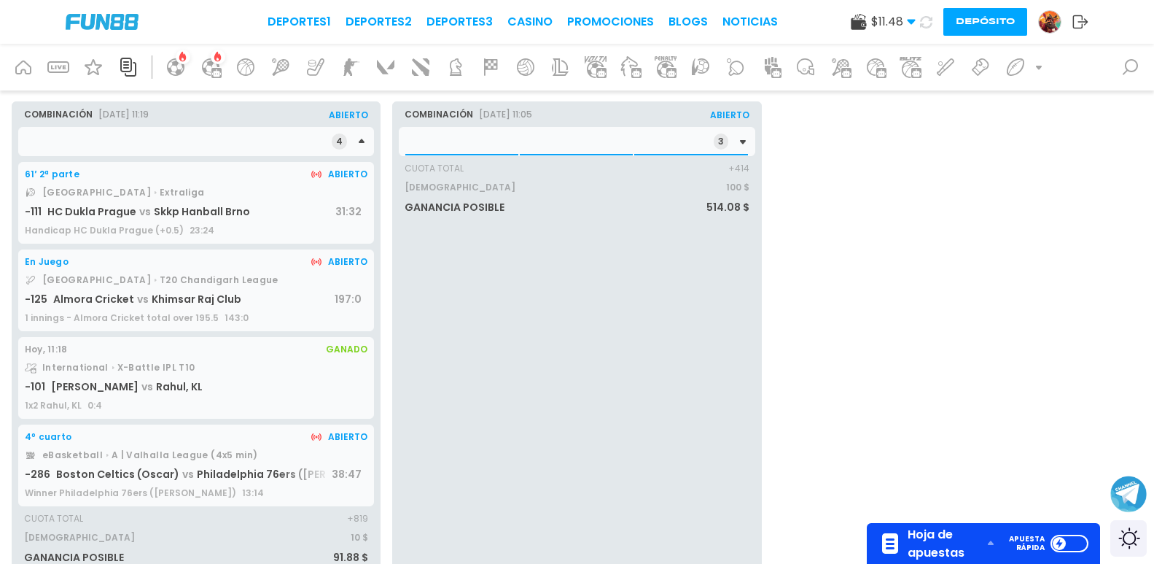
click at [511, 152] on div "3" at bounding box center [577, 141] width 356 height 29
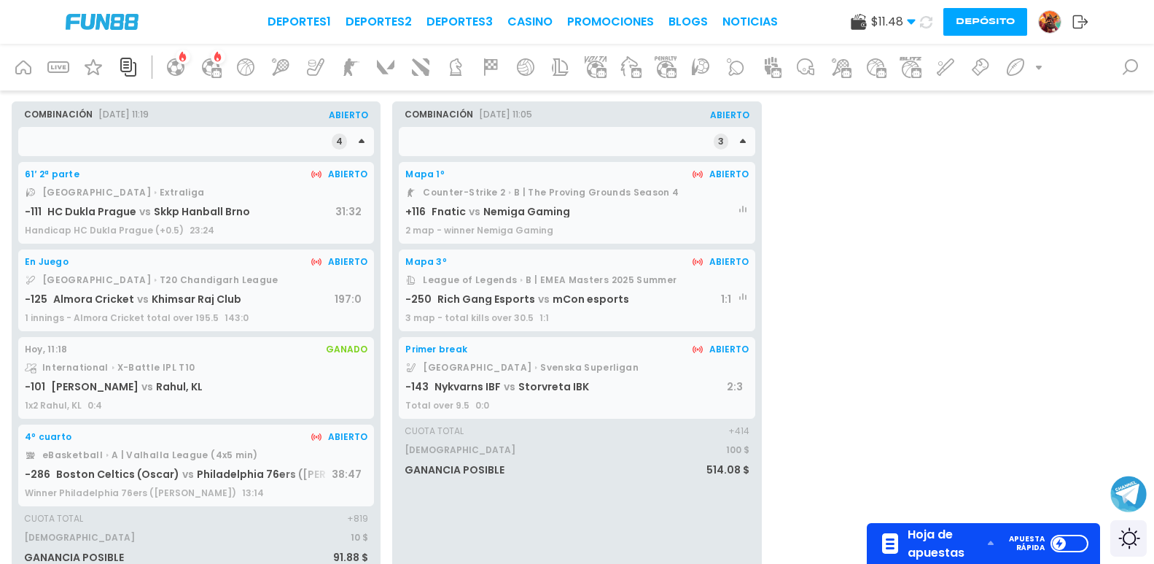
click at [510, 209] on span "Nemiga Gaming" at bounding box center [526, 211] width 87 height 15
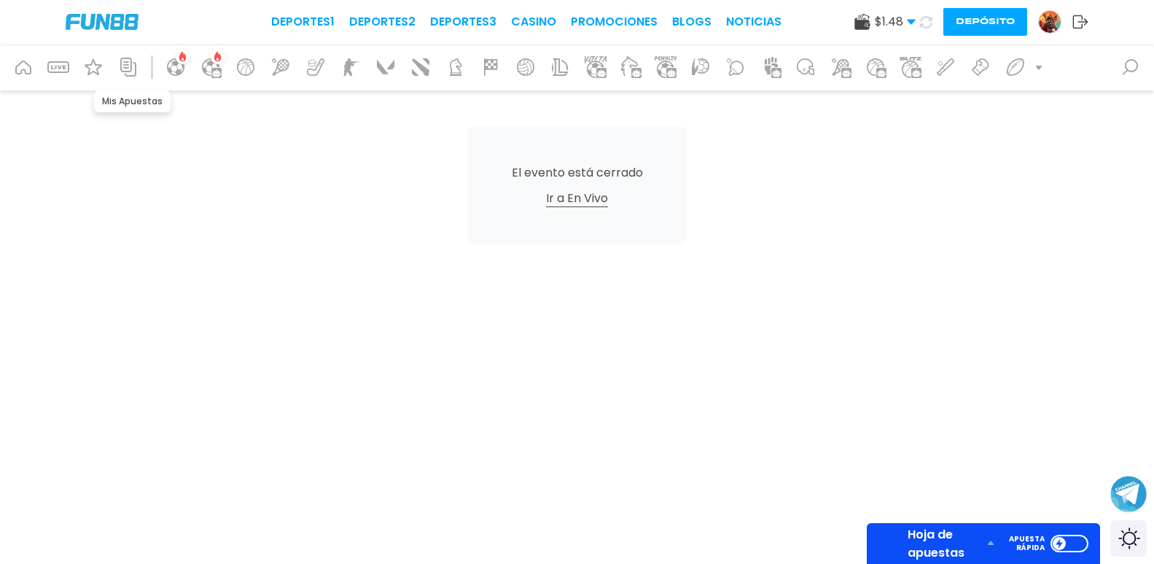
click at [125, 81] on div at bounding box center [128, 67] width 35 height 35
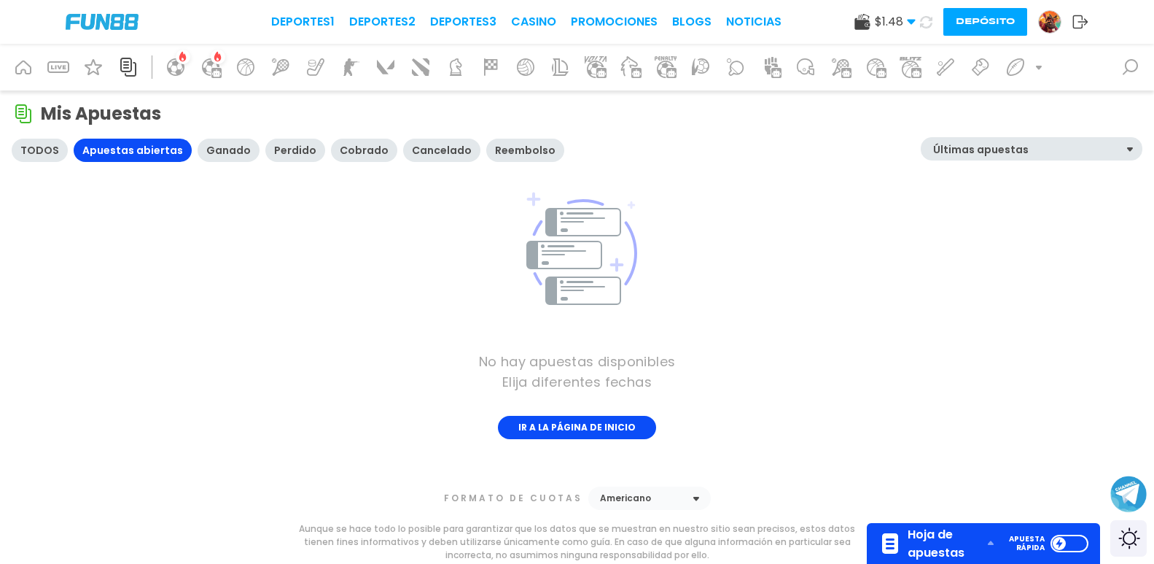
click at [274, 146] on div "Perdido" at bounding box center [295, 150] width 42 height 12
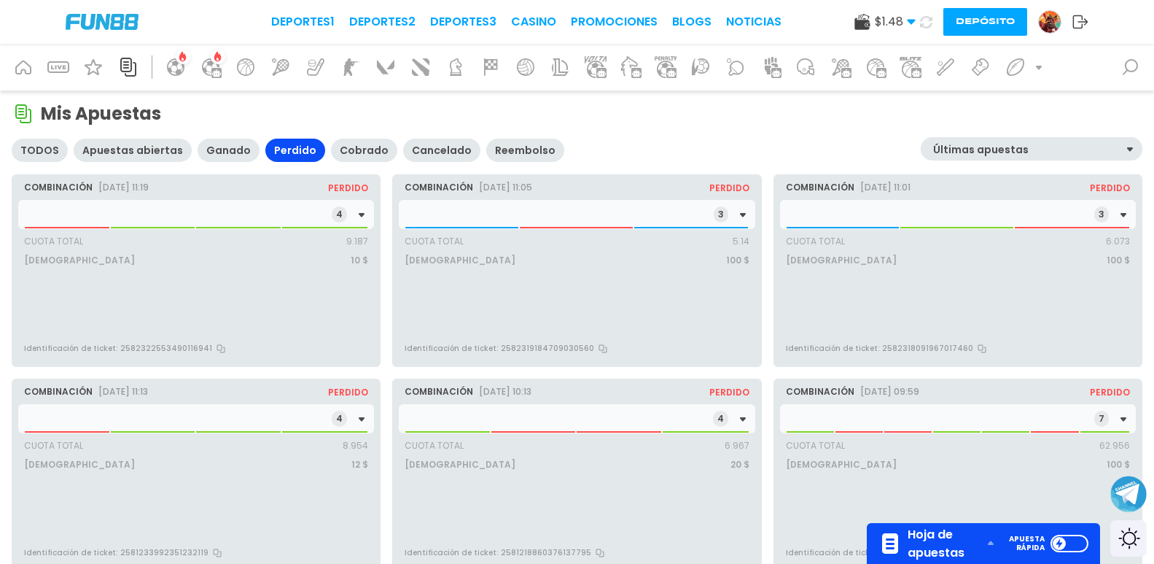
click at [261, 218] on div "4" at bounding box center [196, 214] width 356 height 29
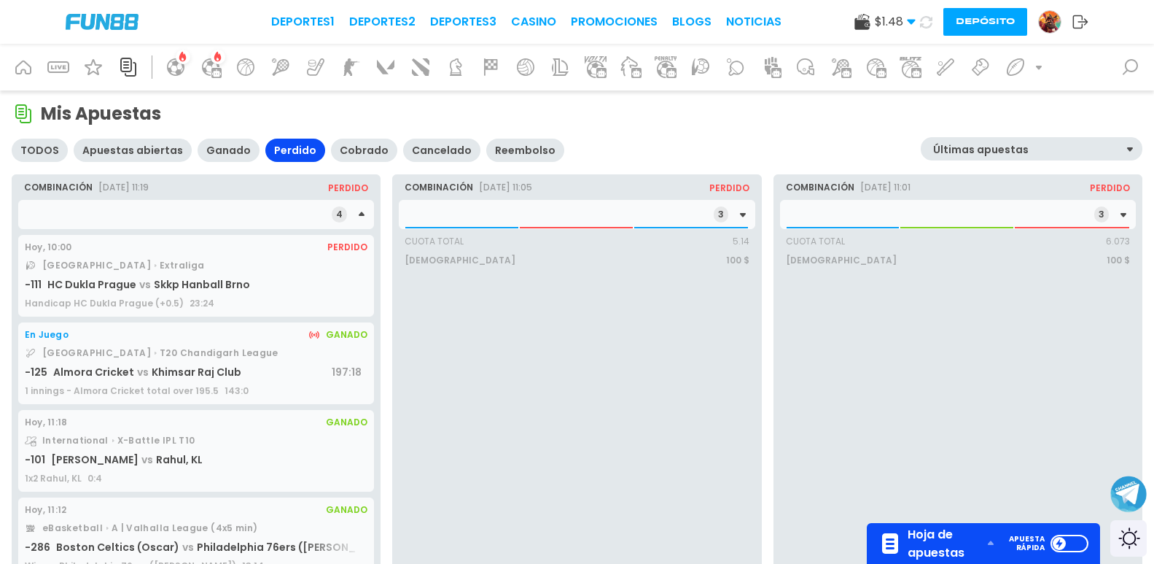
scroll to position [73, 0]
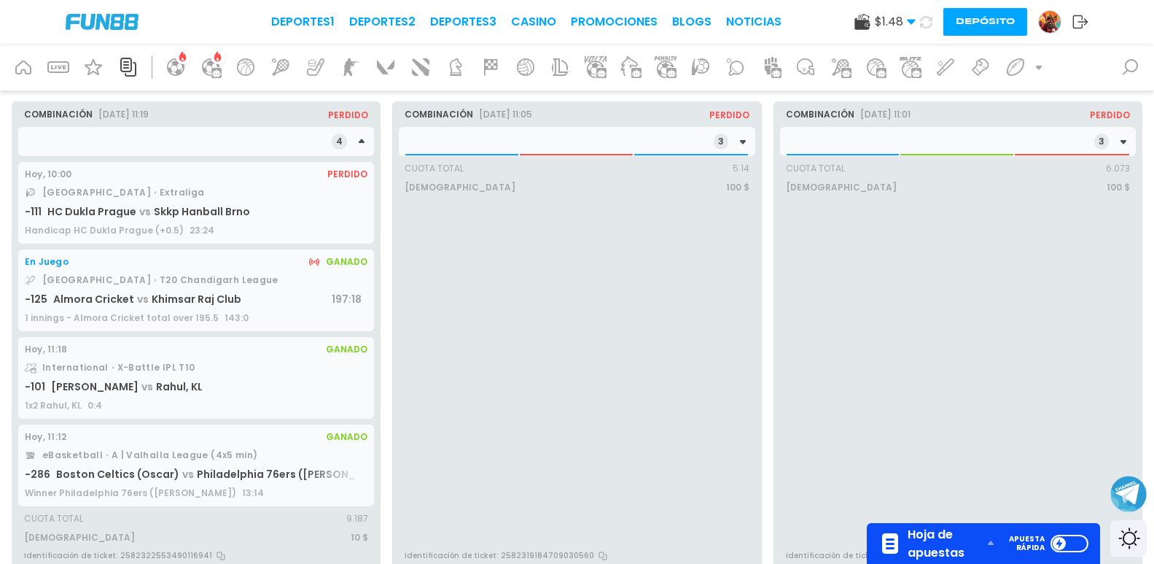
click at [440, 129] on div "3" at bounding box center [577, 141] width 356 height 29
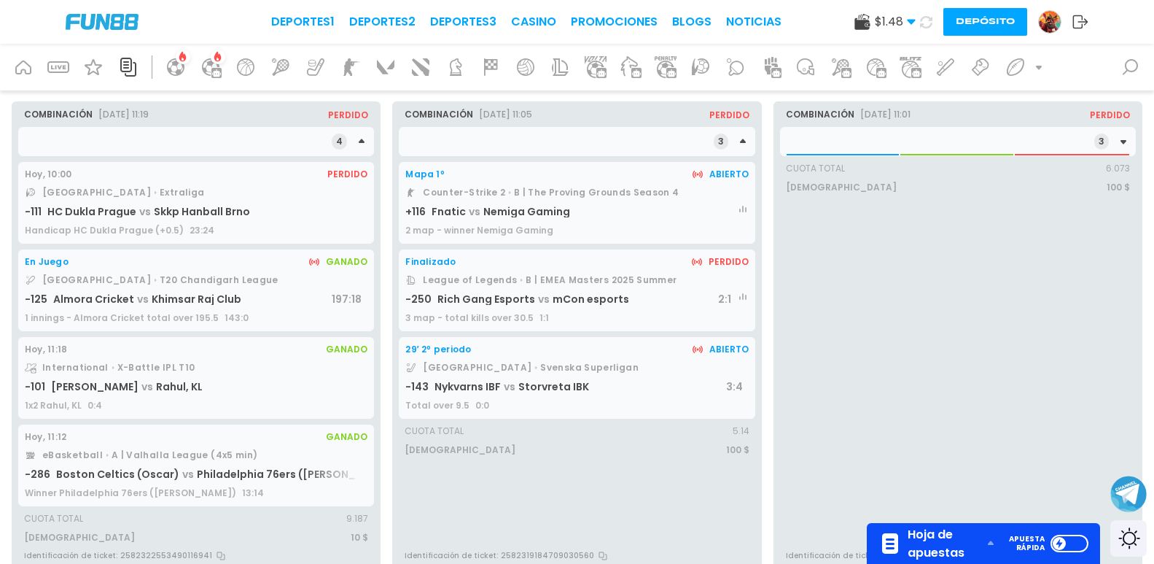
click at [521, 302] on span "Rich Gang Esports" at bounding box center [487, 299] width 98 height 15
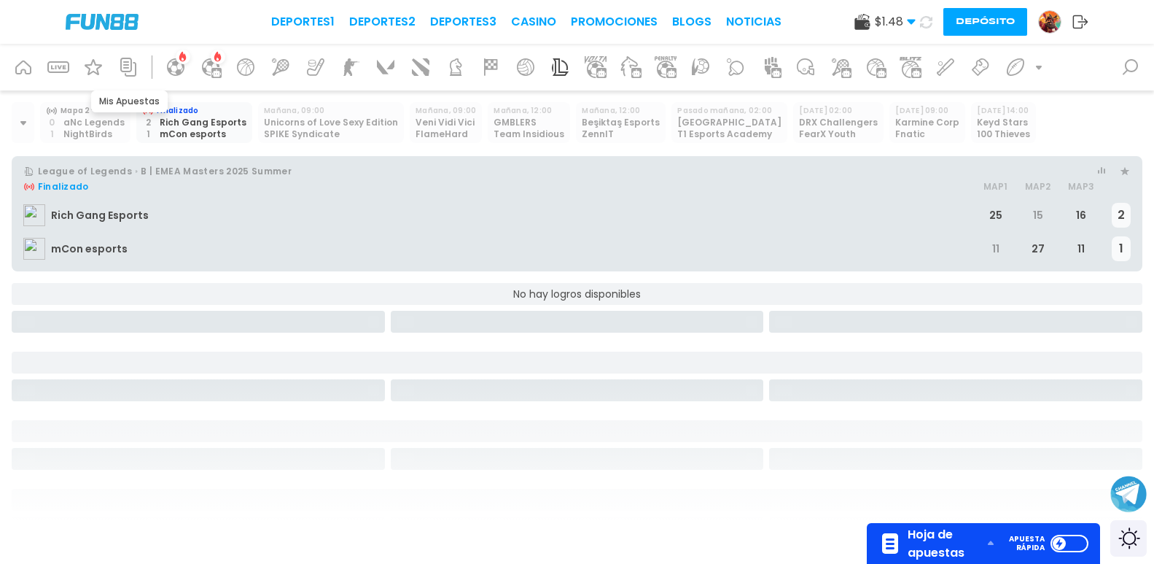
click at [132, 68] on icon at bounding box center [128, 67] width 16 height 19
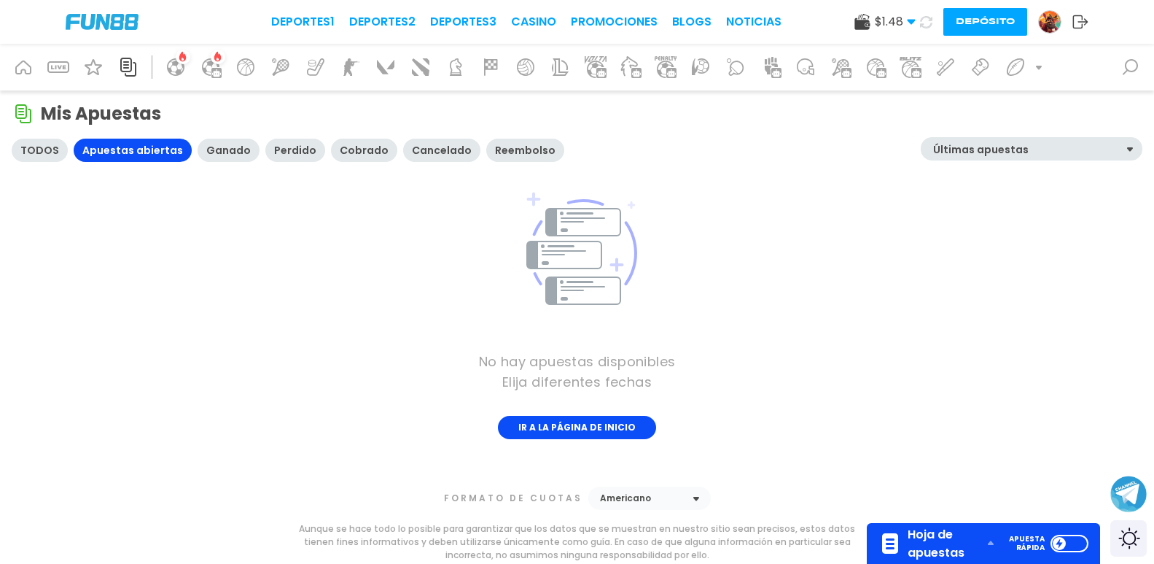
click at [281, 159] on div "Perdido" at bounding box center [295, 150] width 60 height 23
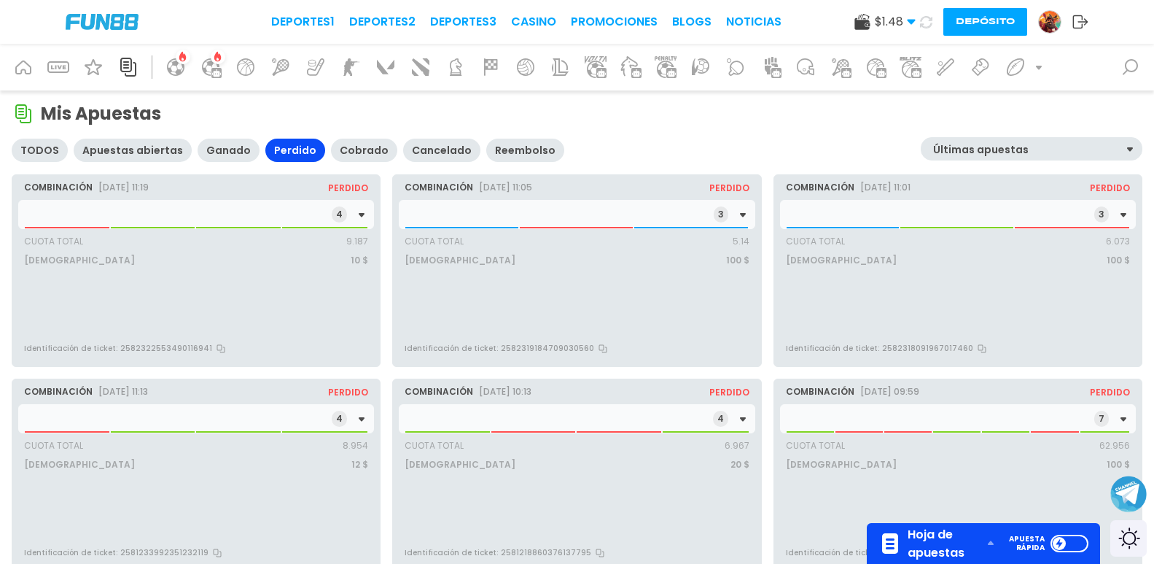
click at [762, 212] on div "combinación [DATE] 11:05 Perdido 3 Cuota Total 5.14 Apostado 100 $ Identificaci…" at bounding box center [576, 270] width 381 height 204
click at [847, 219] on div "3" at bounding box center [958, 214] width 356 height 29
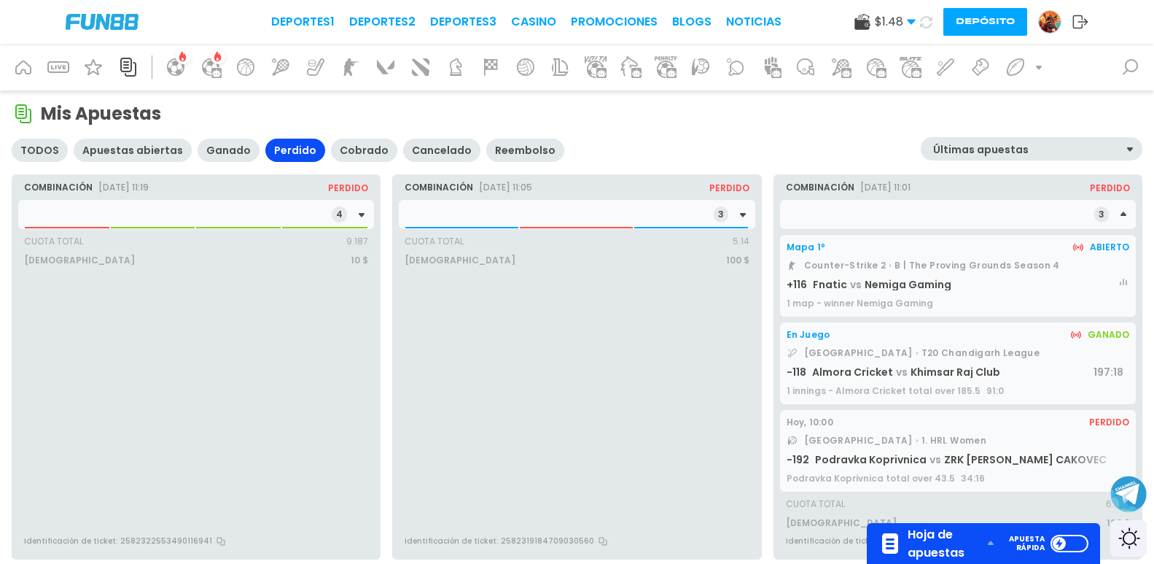
click at [834, 285] on span "Fnatic" at bounding box center [830, 284] width 34 height 15
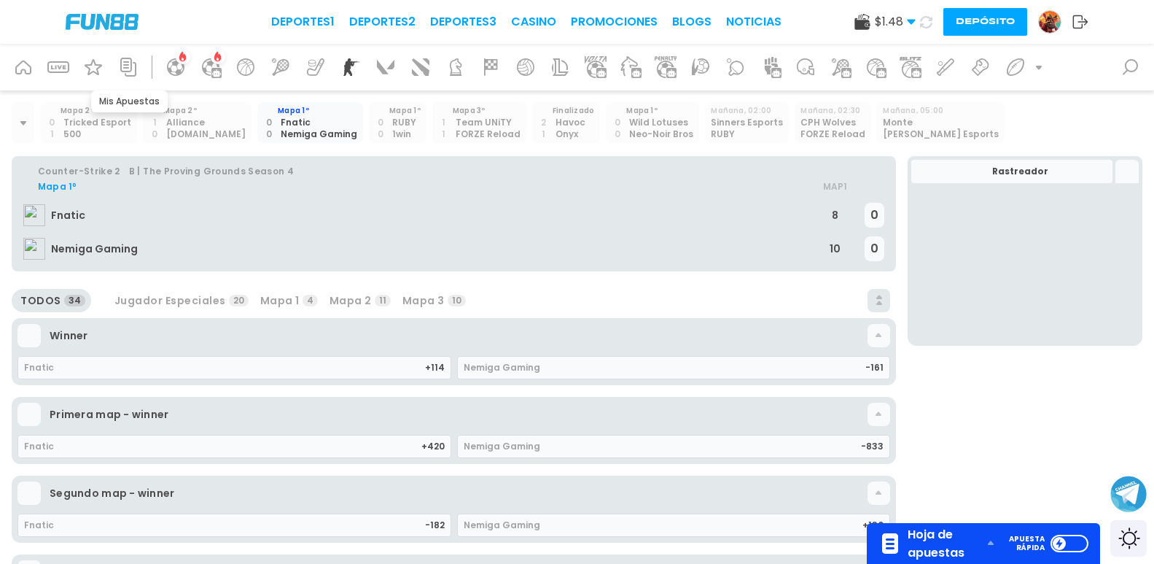
click at [128, 73] on icon at bounding box center [128, 66] width 23 height 23
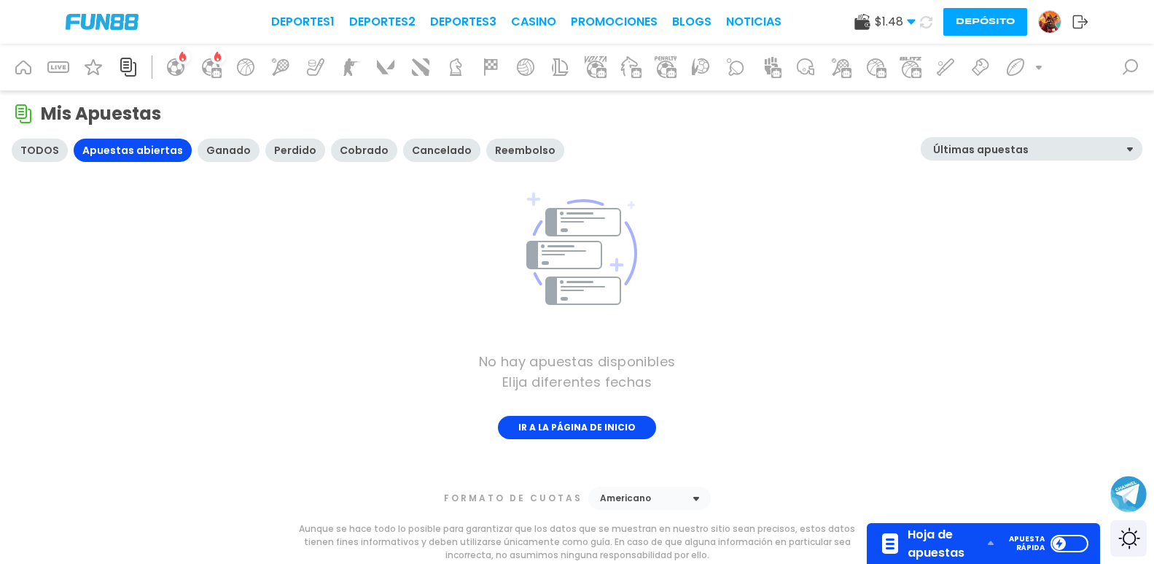
click at [274, 144] on div "Perdido" at bounding box center [295, 150] width 42 height 12
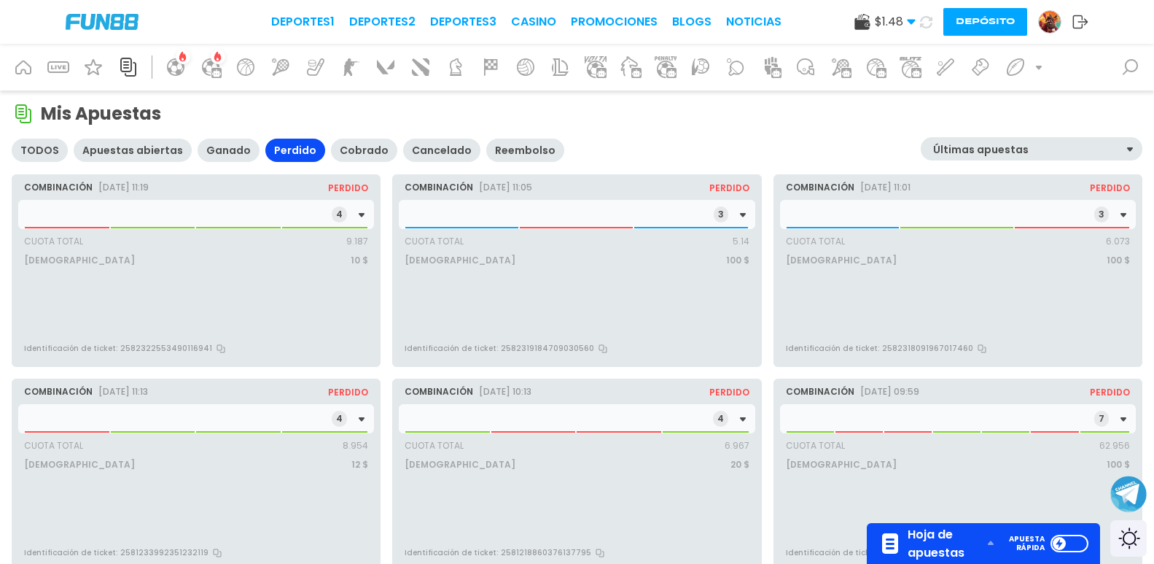
click at [534, 211] on div "3" at bounding box center [577, 214] width 356 height 29
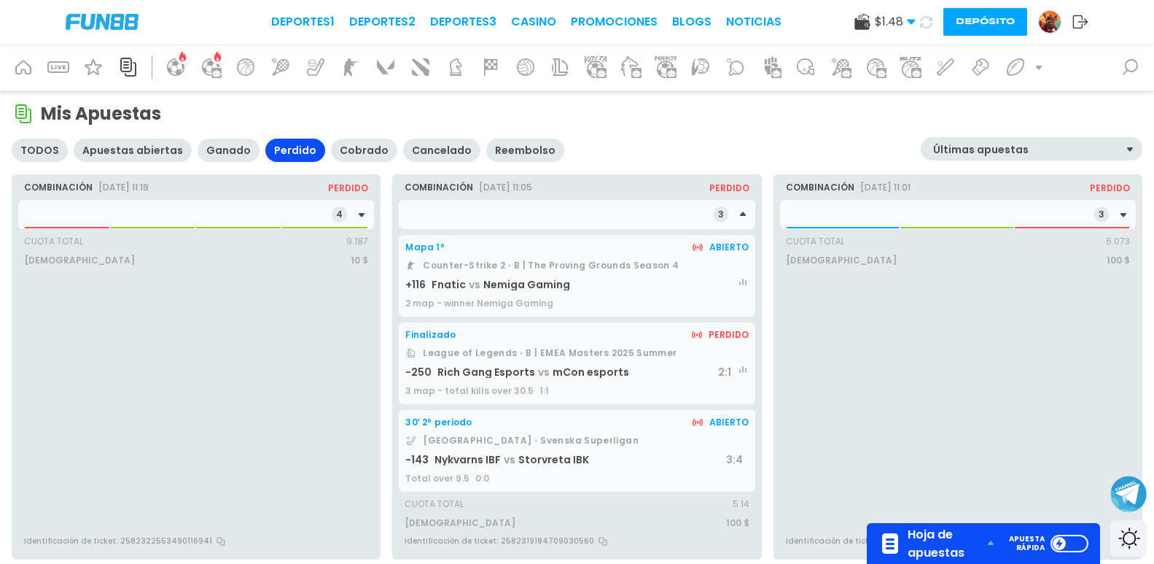
scroll to position [73, 0]
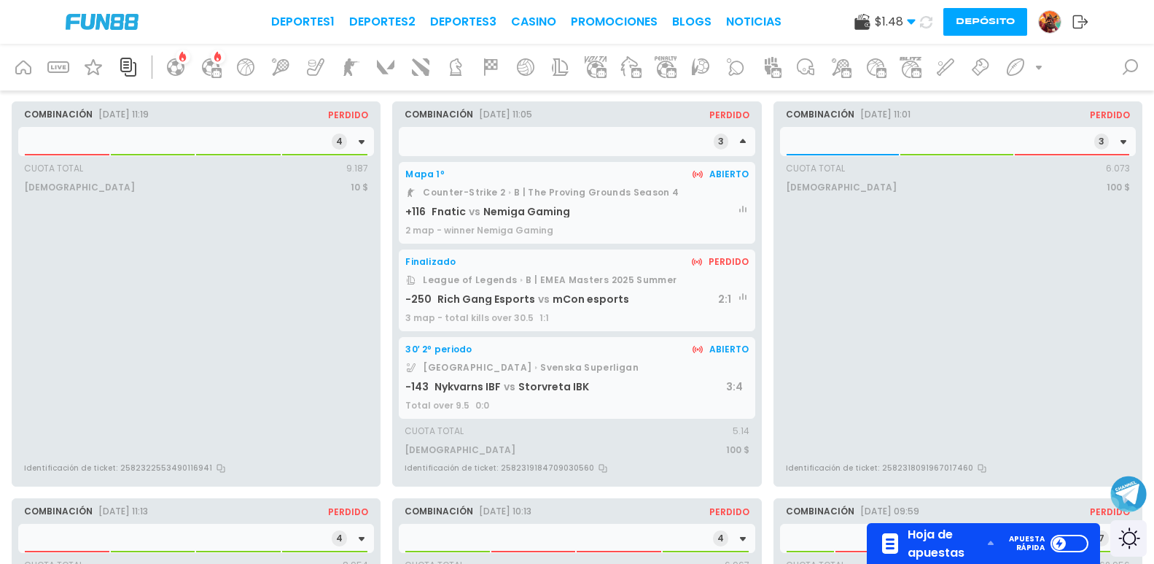
click at [794, 134] on div "3" at bounding box center [958, 141] width 356 height 29
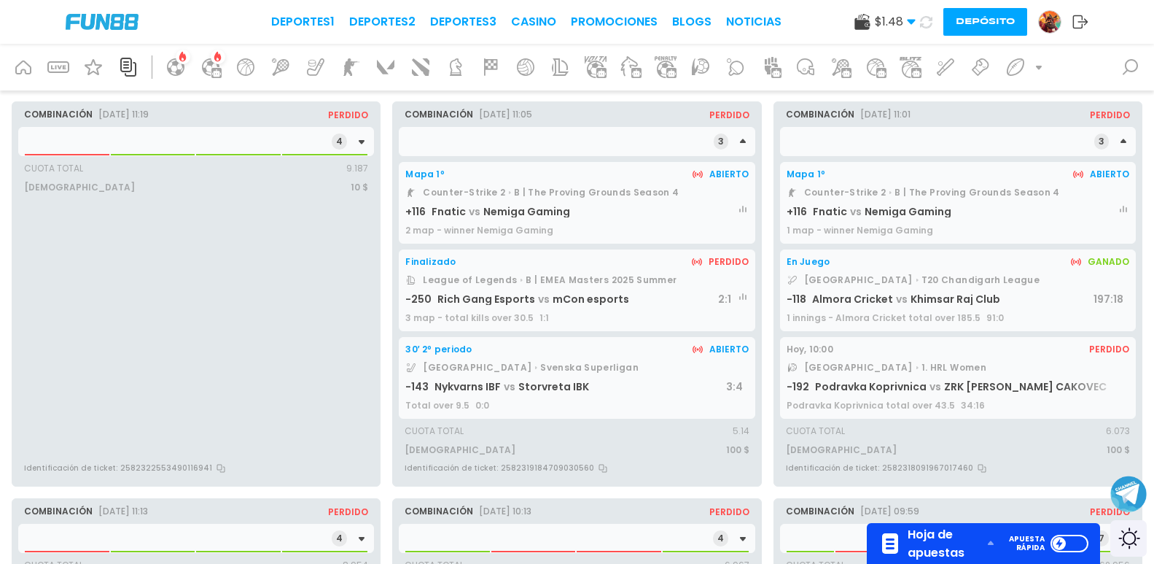
scroll to position [365, 0]
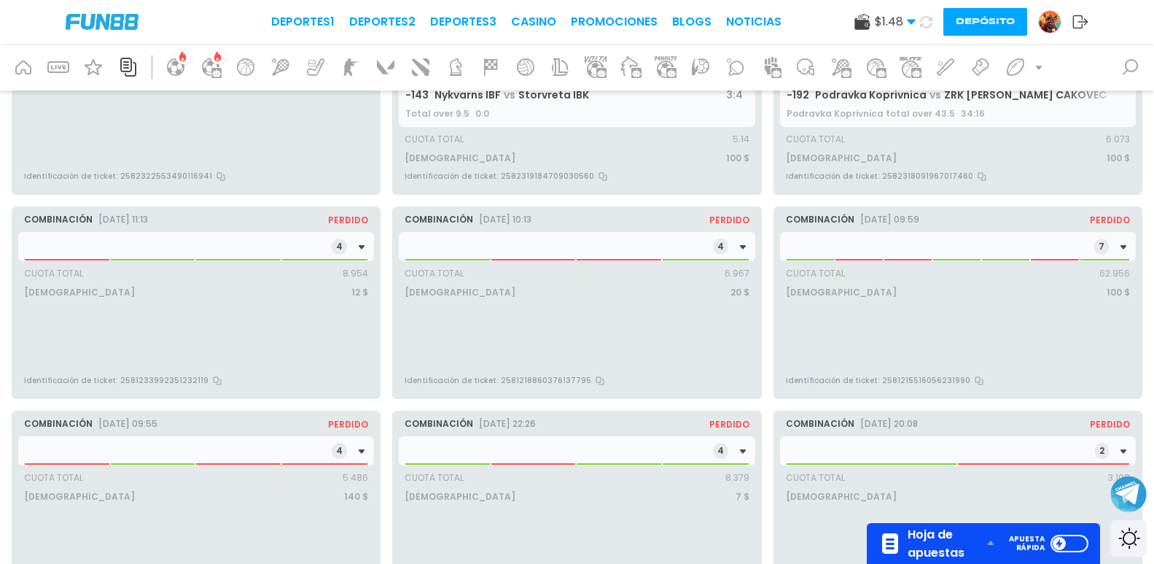
click at [639, 250] on div "4" at bounding box center [577, 246] width 356 height 29
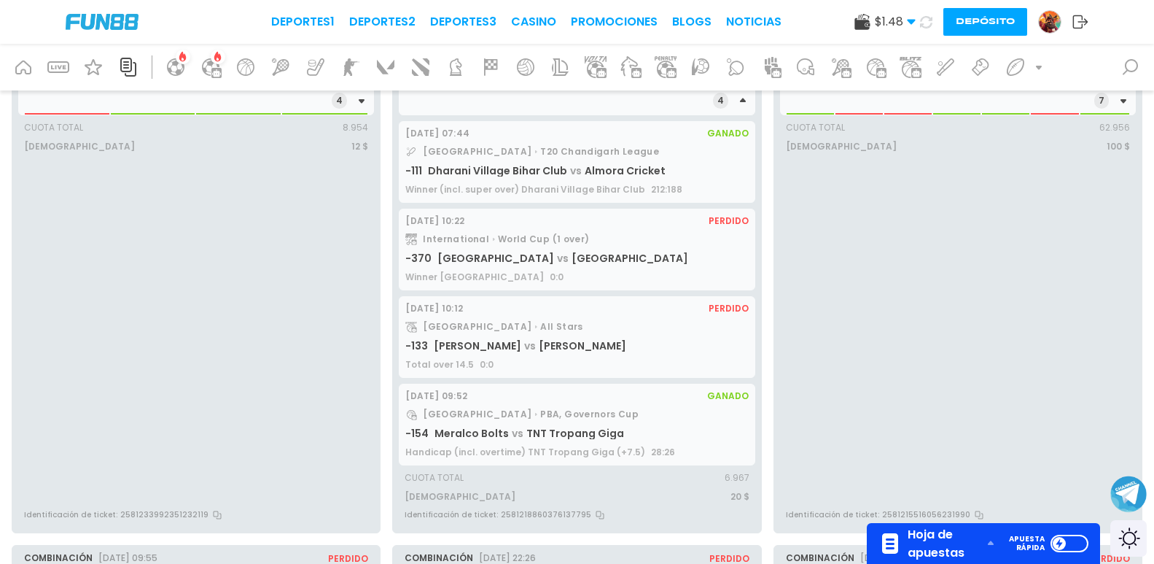
scroll to position [438, 0]
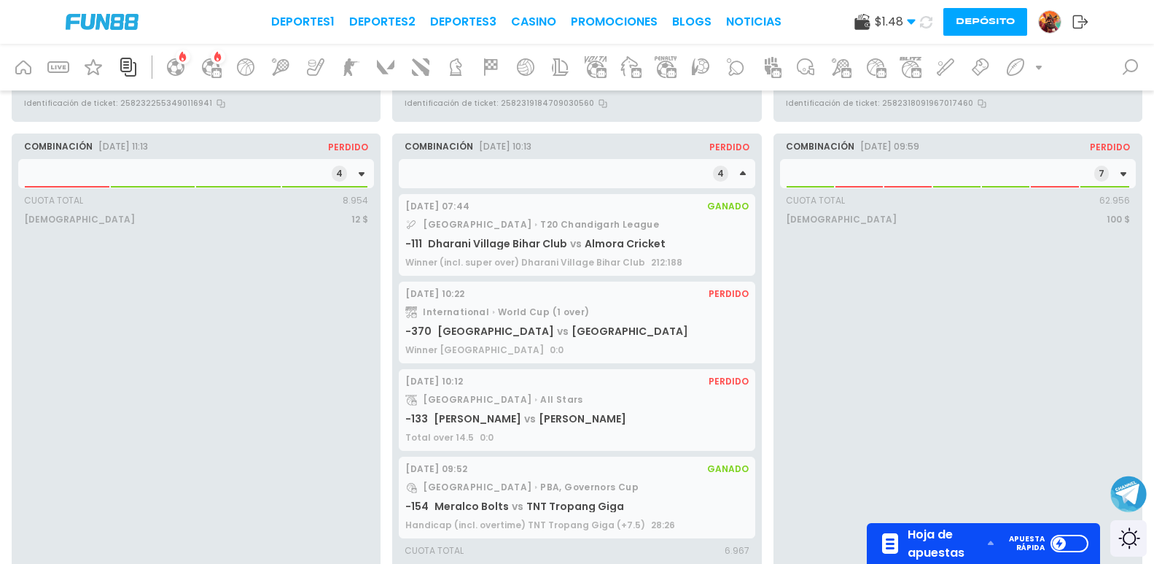
click at [791, 190] on div "Cuota Total 62.956" at bounding box center [958, 197] width 344 height 19
click at [807, 187] on span at bounding box center [810, 186] width 47 height 1
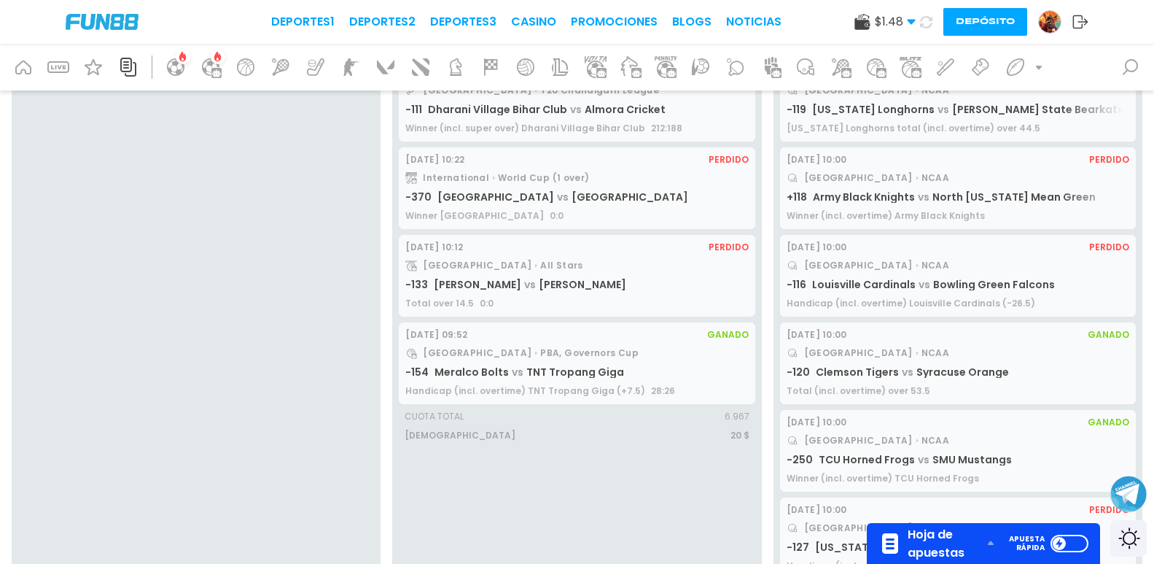
scroll to position [729, 0]
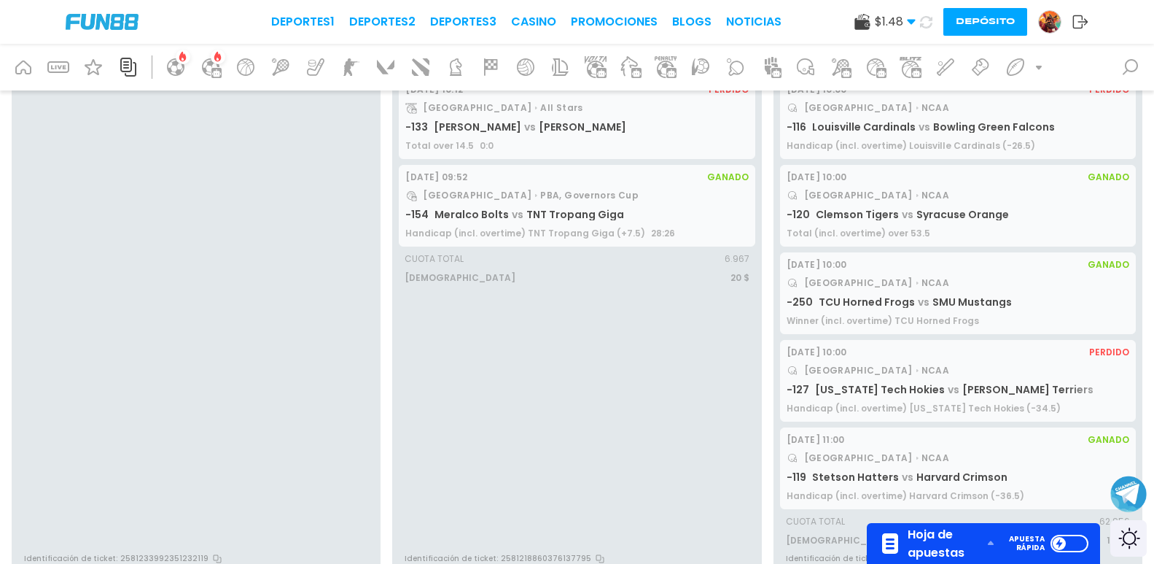
click at [877, 380] on div "[DATE] 10:00 Perdido [GEOGRAPHIC_DATA] NCAA -127 [US_STATE] Tech Hokies vs [PER…" at bounding box center [958, 381] width 356 height 82
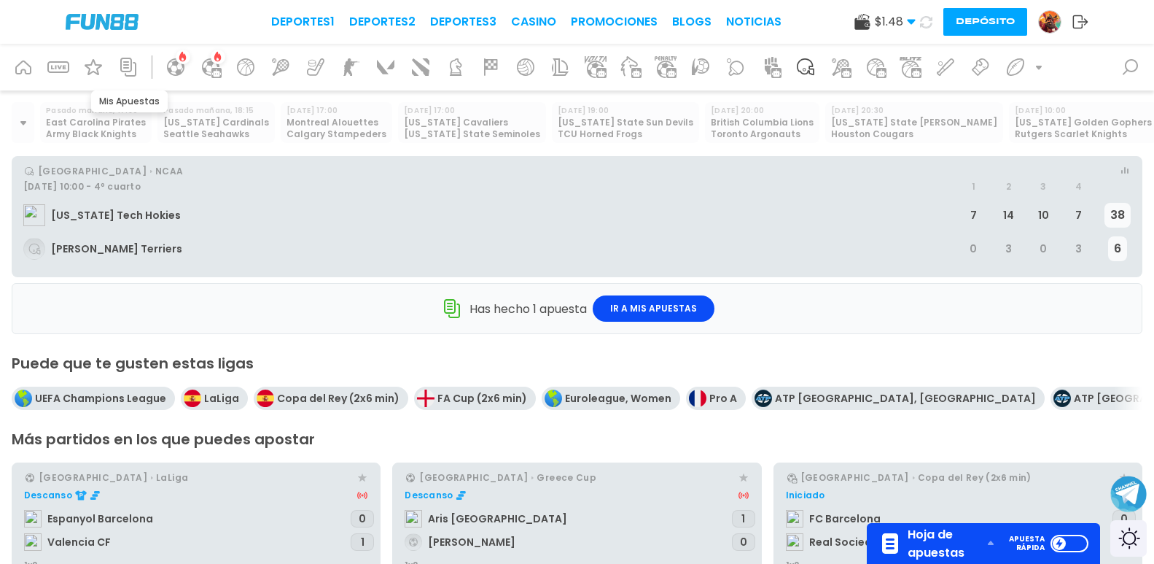
click at [125, 70] on icon at bounding box center [128, 66] width 23 height 23
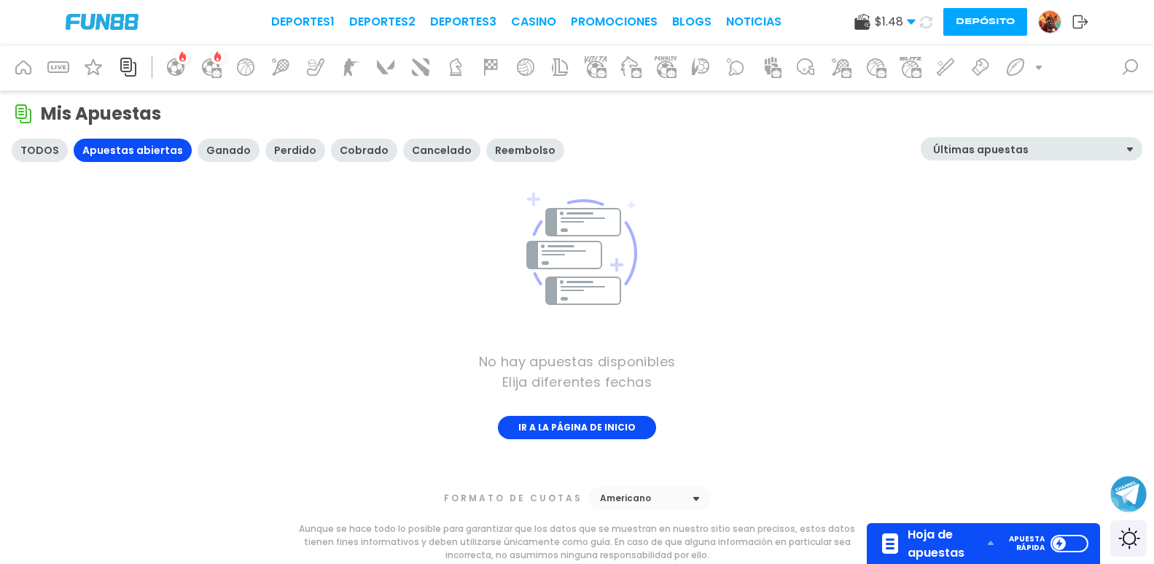
click at [284, 141] on div "Perdido" at bounding box center [295, 150] width 60 height 23
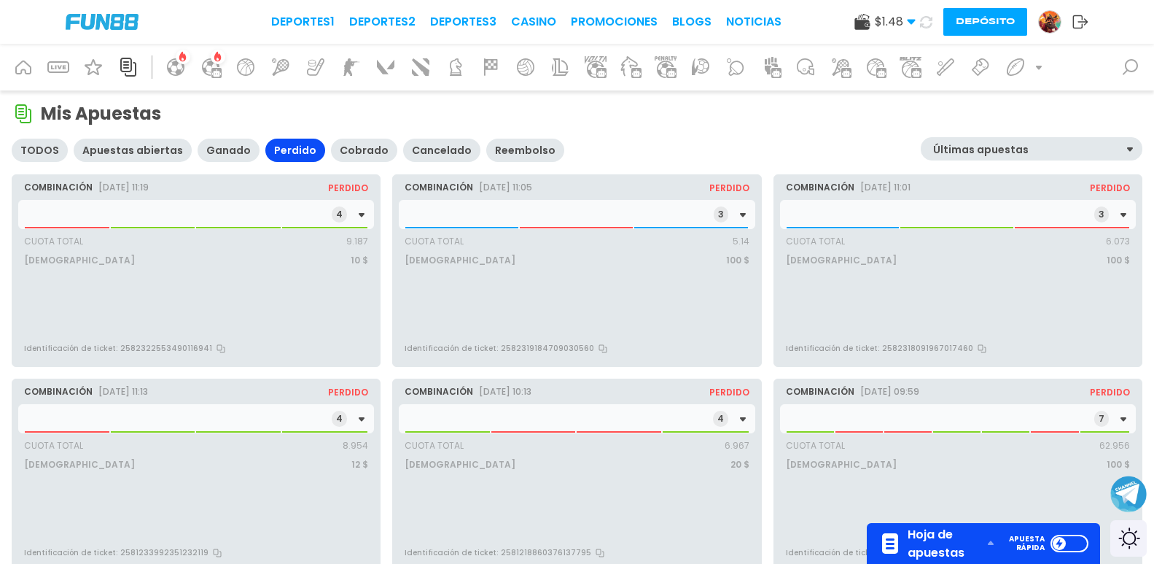
click at [613, 216] on div "3" at bounding box center [577, 214] width 356 height 29
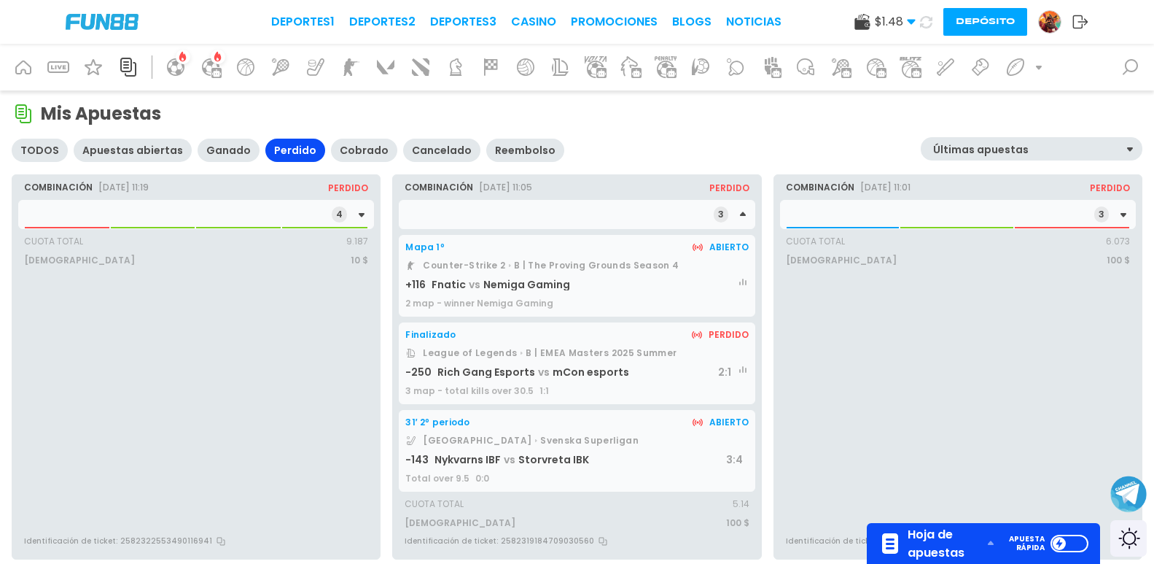
scroll to position [365, 0]
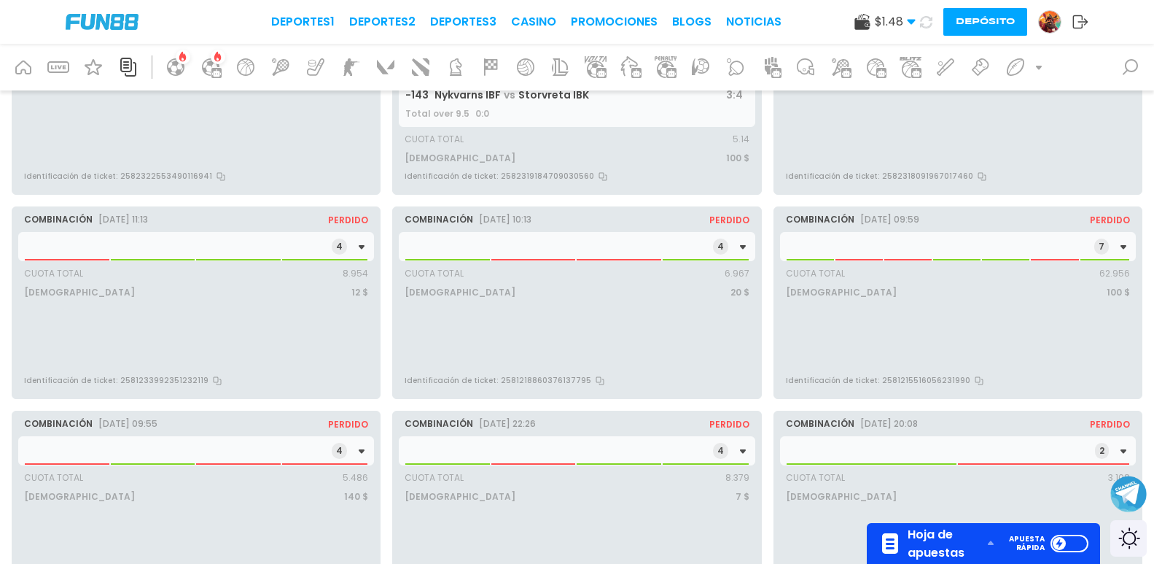
click at [847, 244] on div "7" at bounding box center [958, 246] width 356 height 29
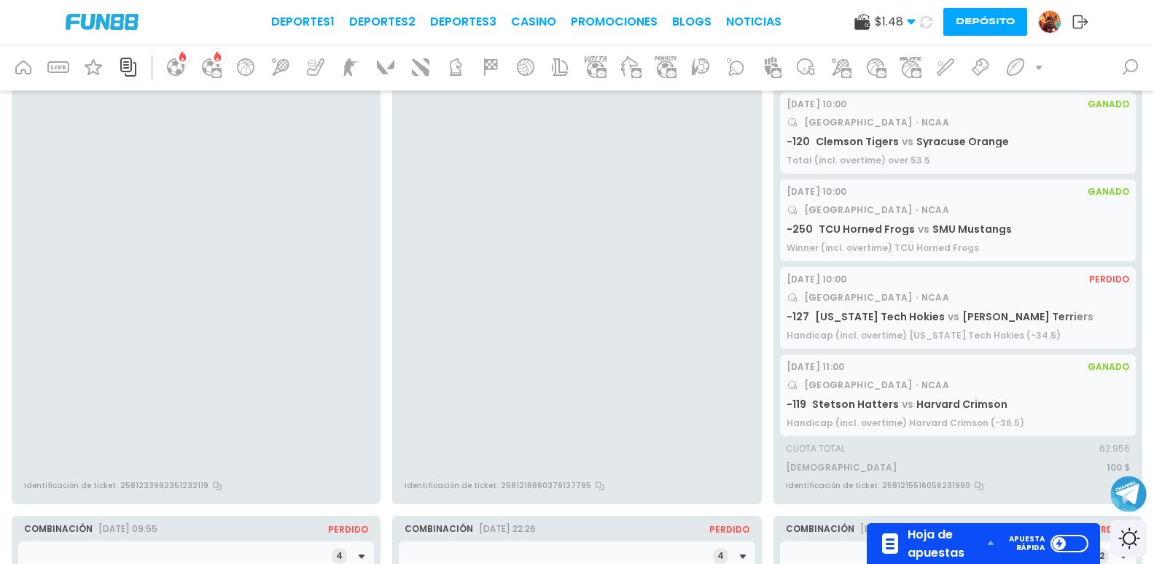
scroll to position [948, 0]
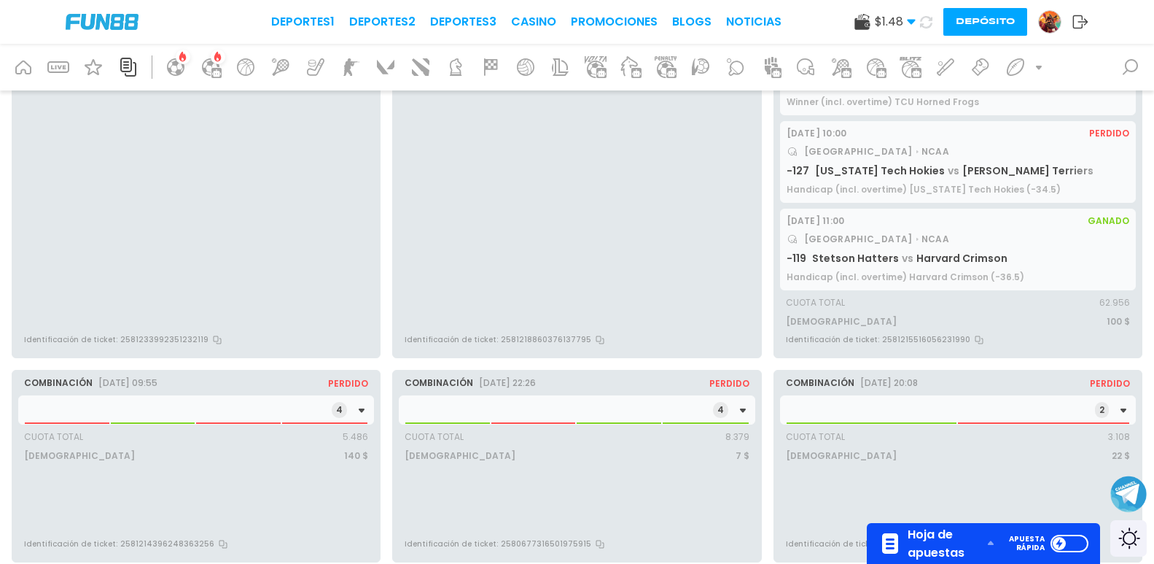
click at [931, 253] on span "Harvard Crimson" at bounding box center [962, 258] width 91 height 15
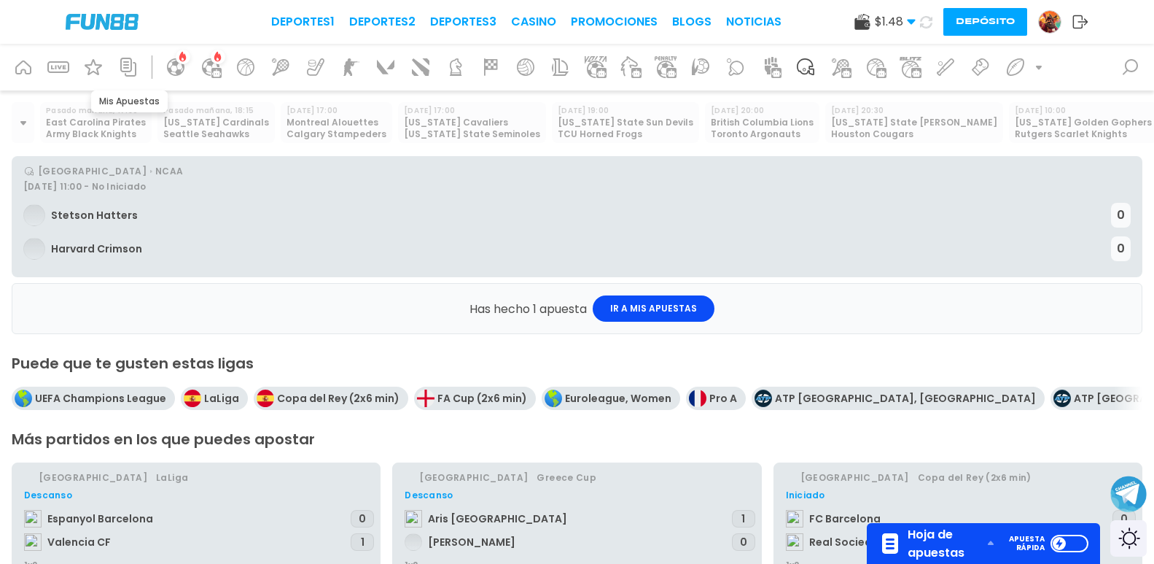
click at [120, 63] on icon at bounding box center [128, 66] width 23 height 23
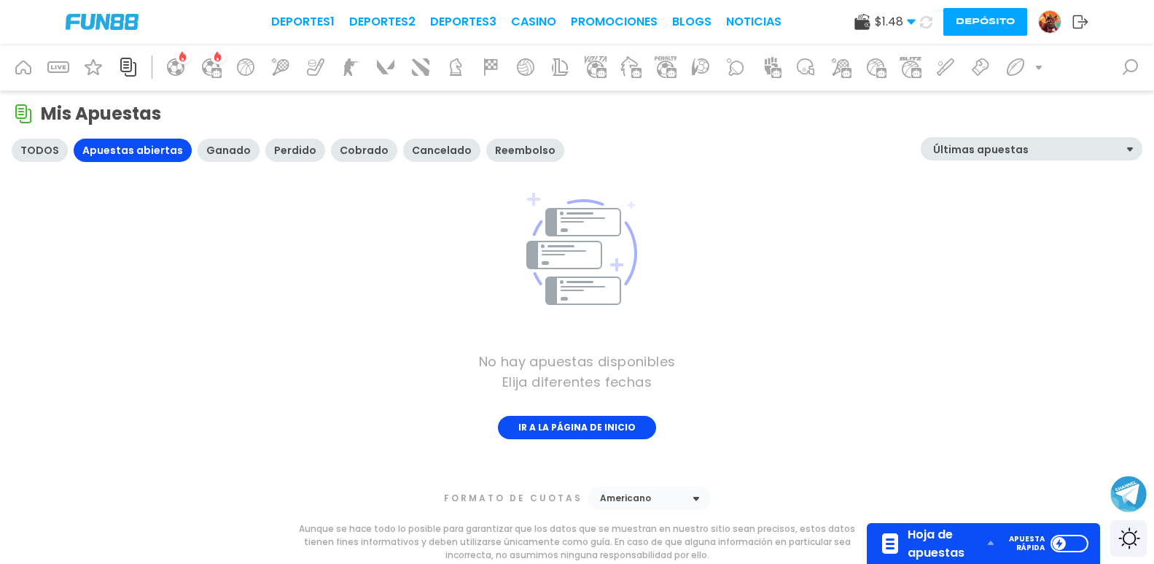
click at [287, 146] on div "Perdido" at bounding box center [295, 150] width 42 height 12
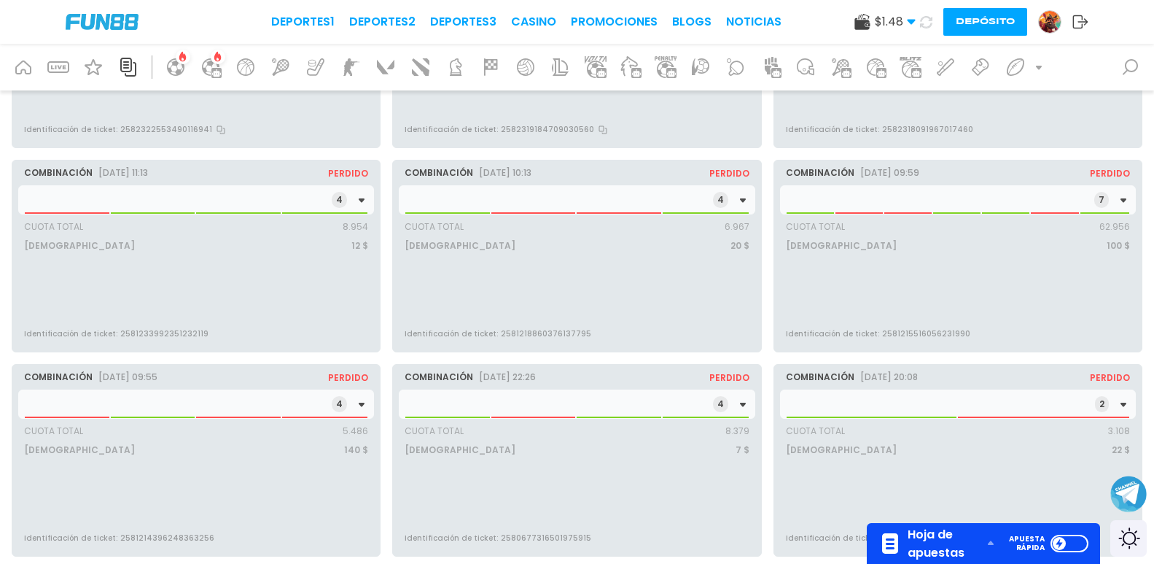
scroll to position [292, 0]
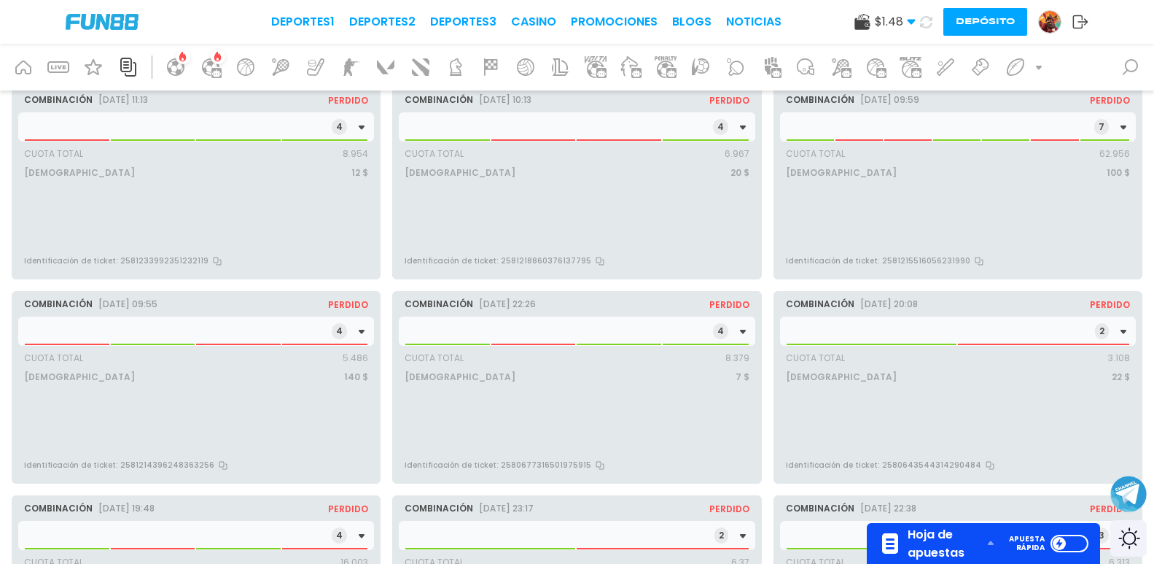
click at [742, 340] on div "4" at bounding box center [577, 330] width 356 height 29
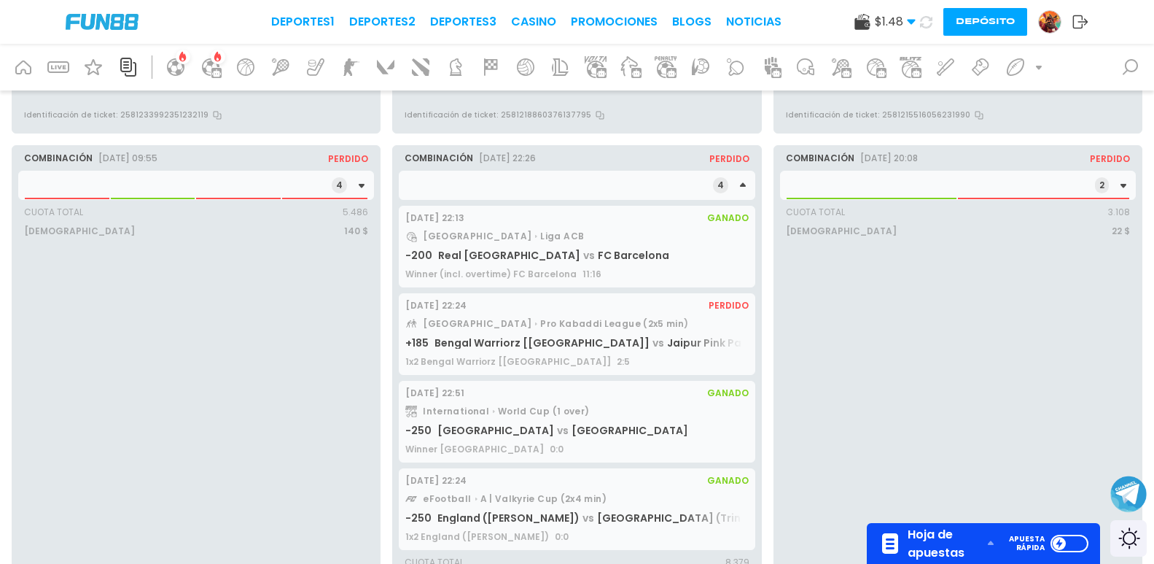
scroll to position [510, 0]
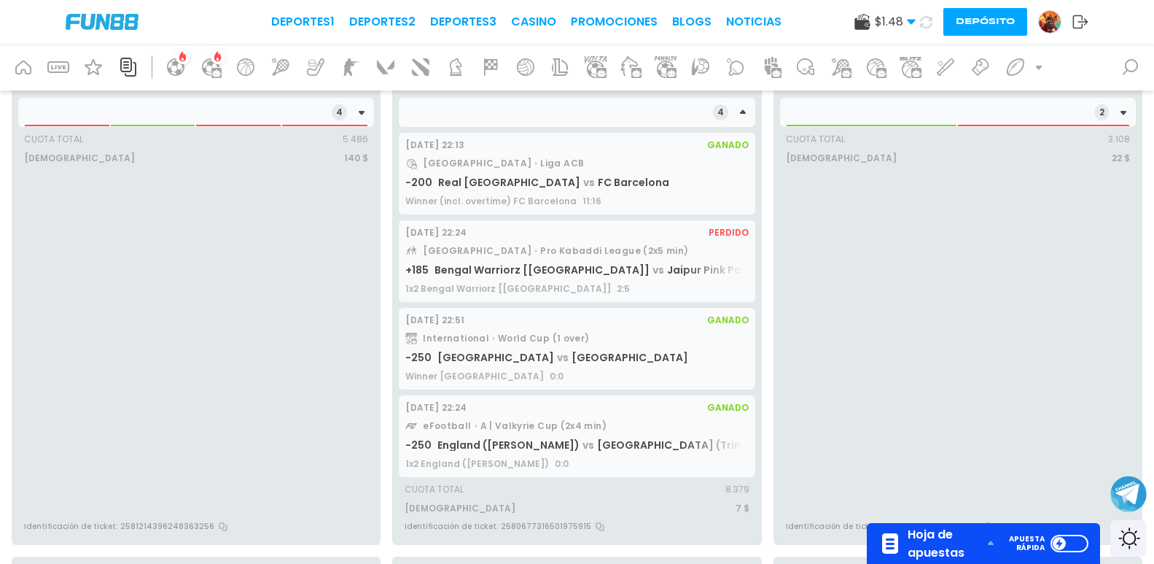
click at [816, 126] on div "2" at bounding box center [958, 112] width 356 height 29
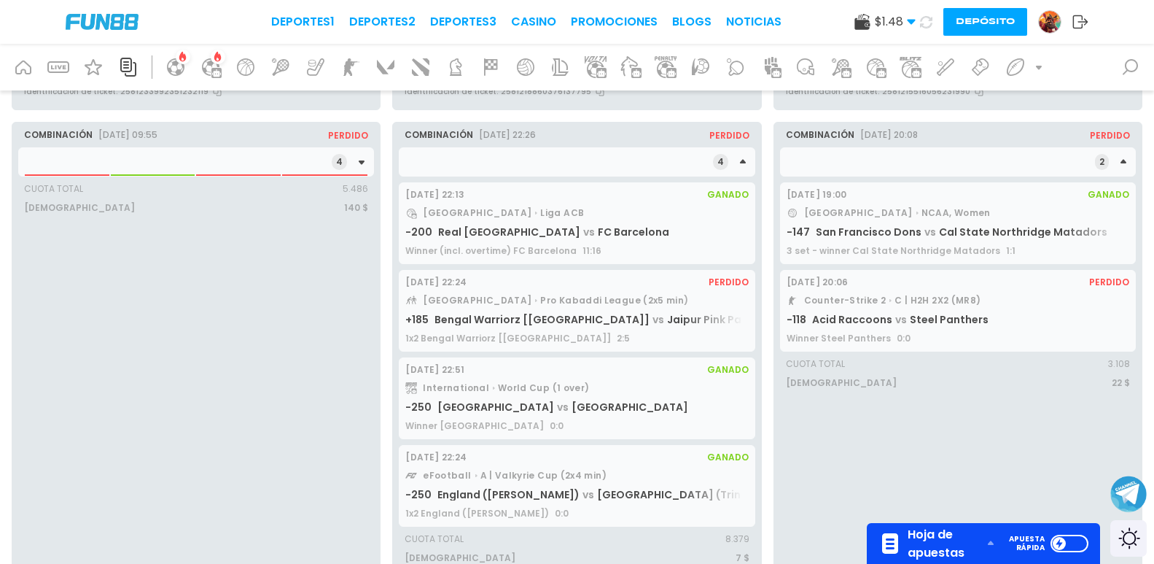
scroll to position [292, 0]
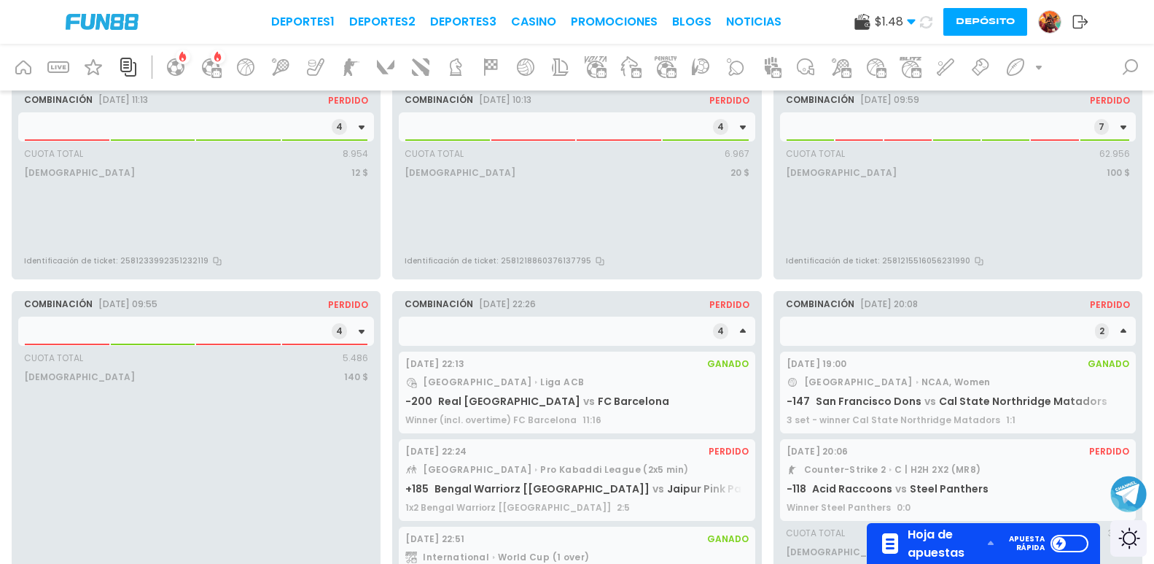
click at [353, 341] on div "4" at bounding box center [196, 330] width 356 height 29
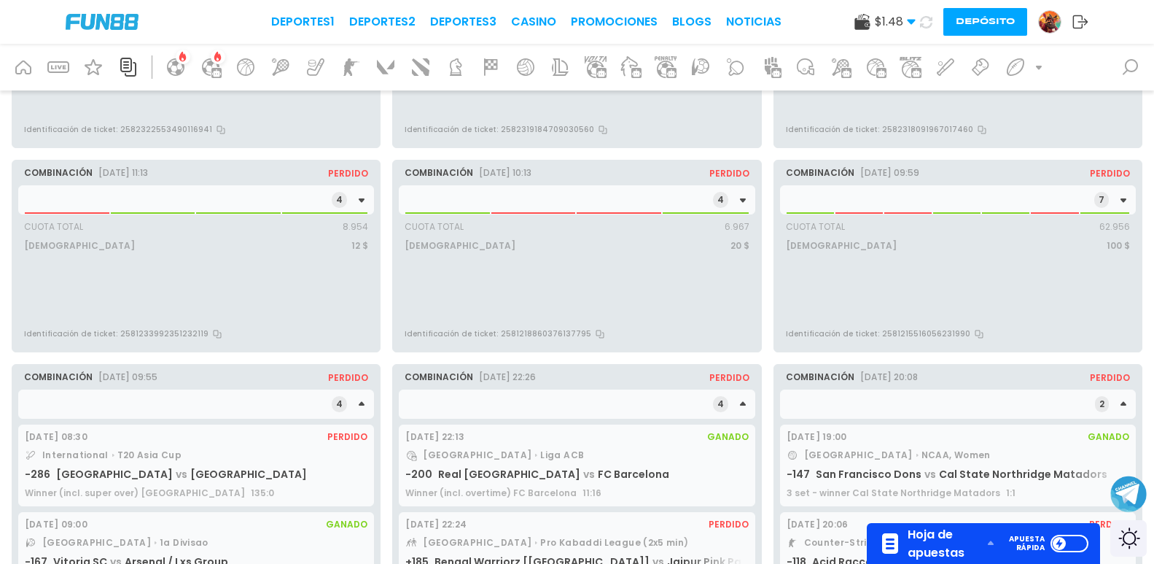
scroll to position [73, 0]
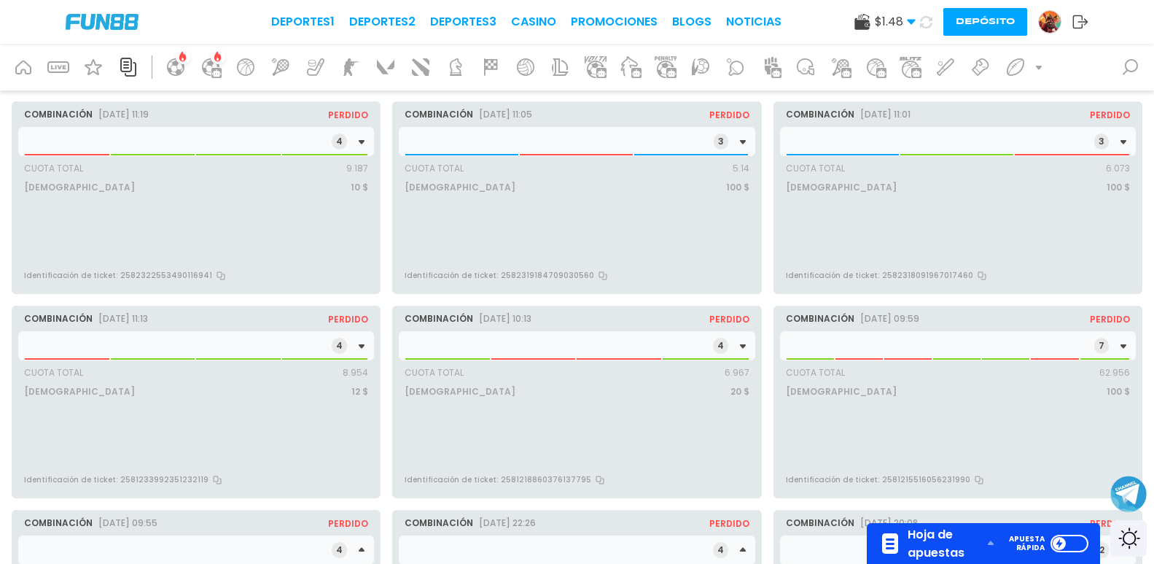
click at [857, 358] on span at bounding box center [859, 358] width 47 height 1
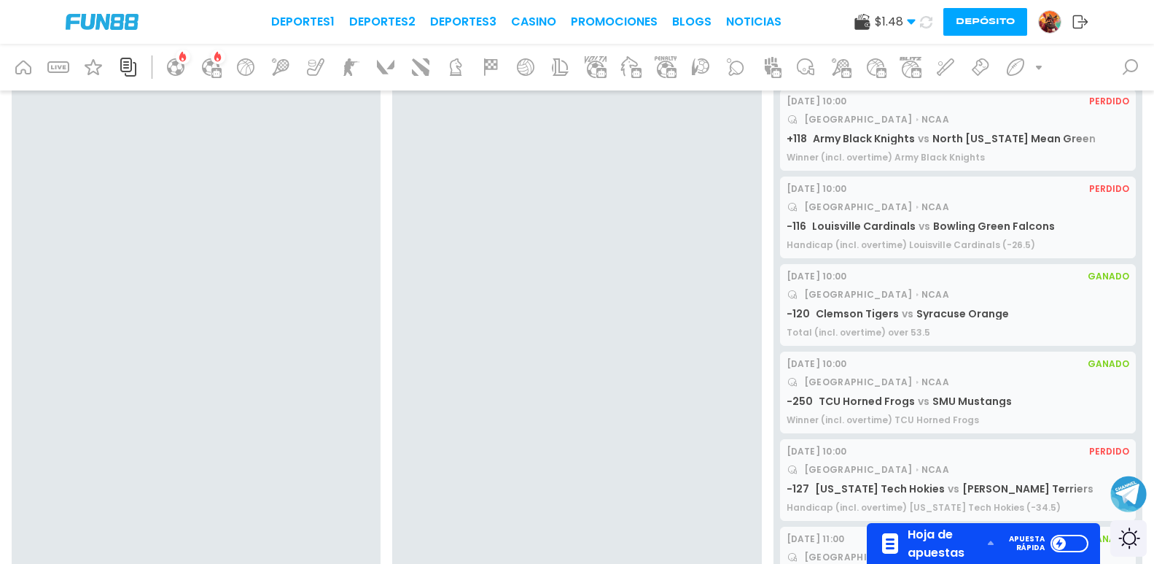
scroll to position [219, 0]
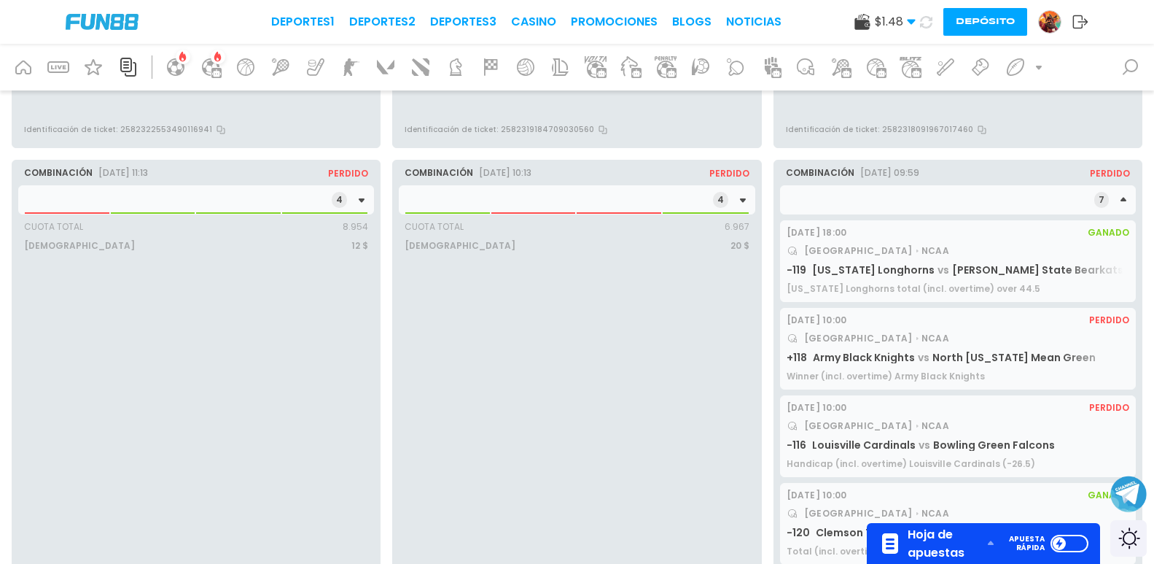
click at [887, 261] on div "[DATE] 18:00 Ganado [GEOGRAPHIC_DATA] NCAA -119 [US_STATE] Longhorns vs [PERSON…" at bounding box center [958, 261] width 356 height 82
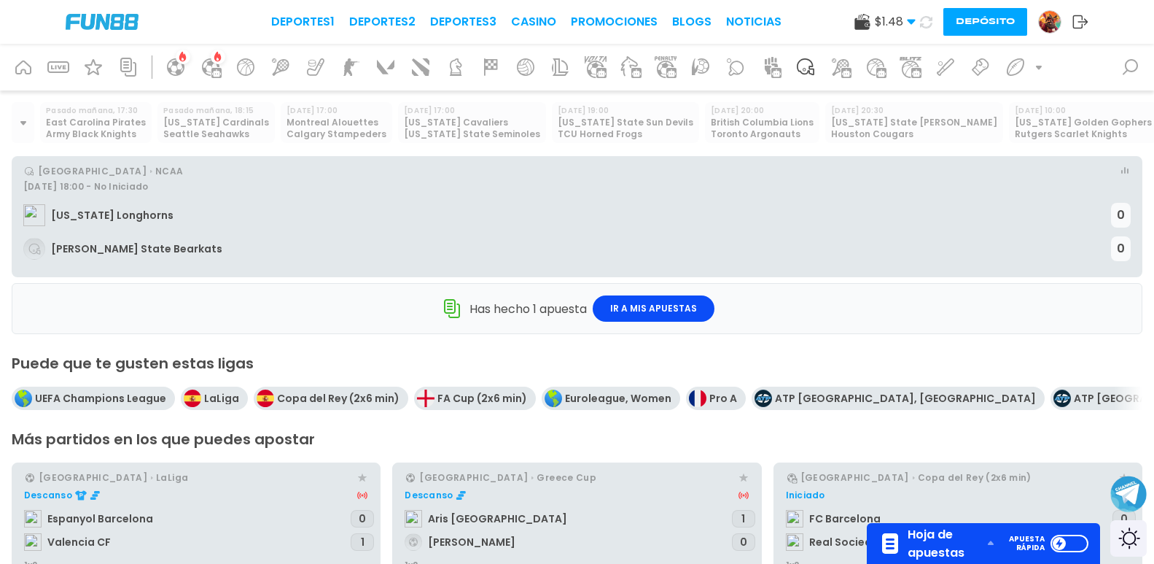
click at [135, 55] on div at bounding box center [128, 67] width 35 height 35
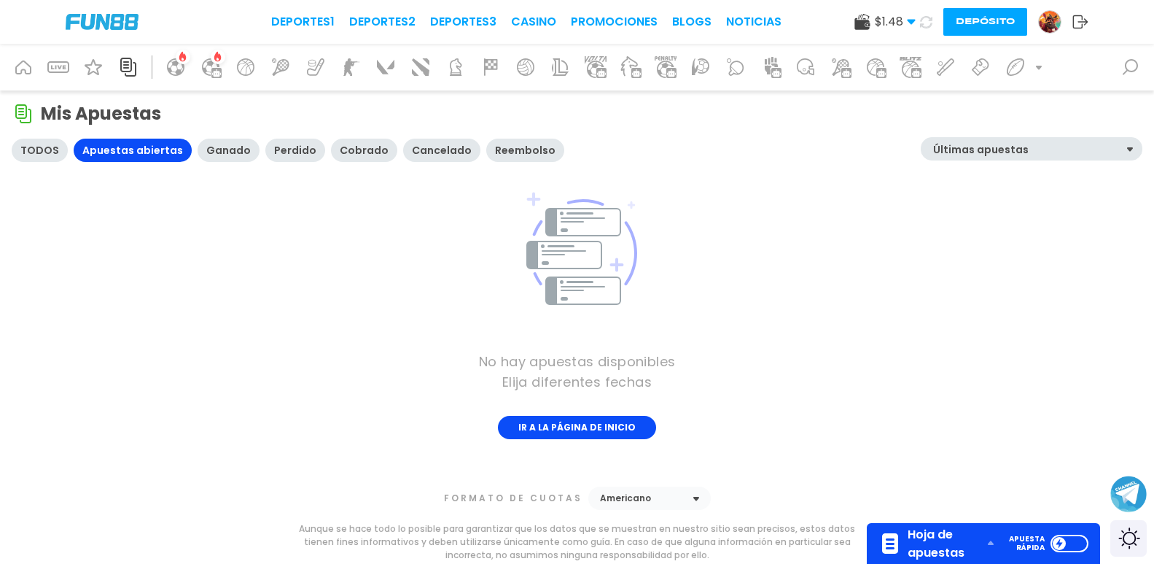
click at [277, 154] on div "Perdido" at bounding box center [295, 150] width 42 height 12
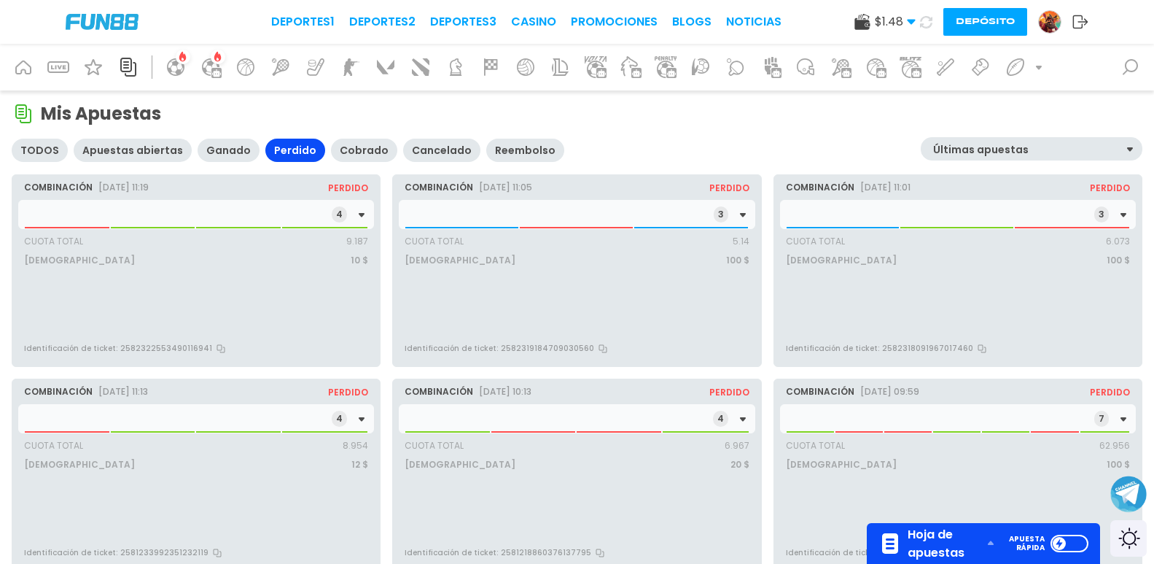
drag, startPoint x: 351, startPoint y: 98, endPoint x: 360, endPoint y: 90, distance: 12.4
click at [368, 219] on div "4" at bounding box center [196, 214] width 356 height 29
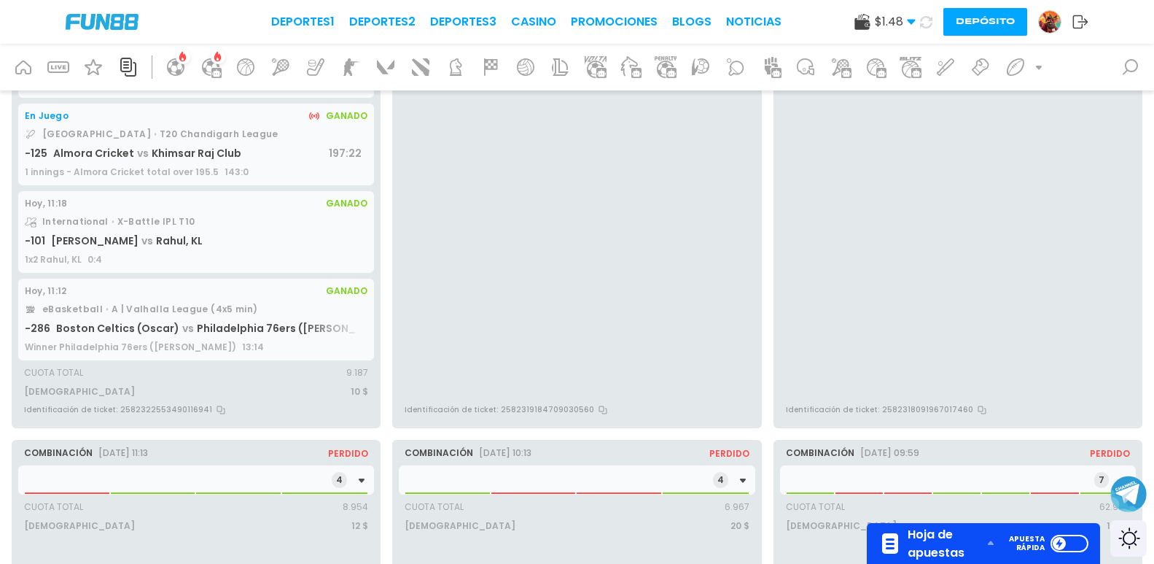
scroll to position [73, 0]
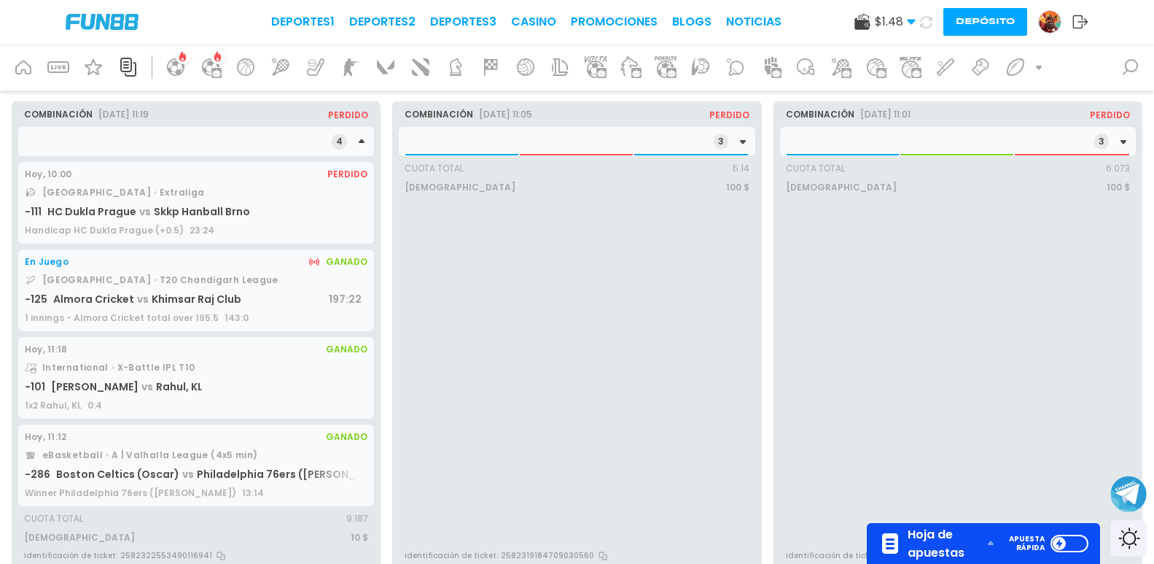
click at [217, 303] on span "Khimsar Raj Club" at bounding box center [197, 299] width 90 height 15
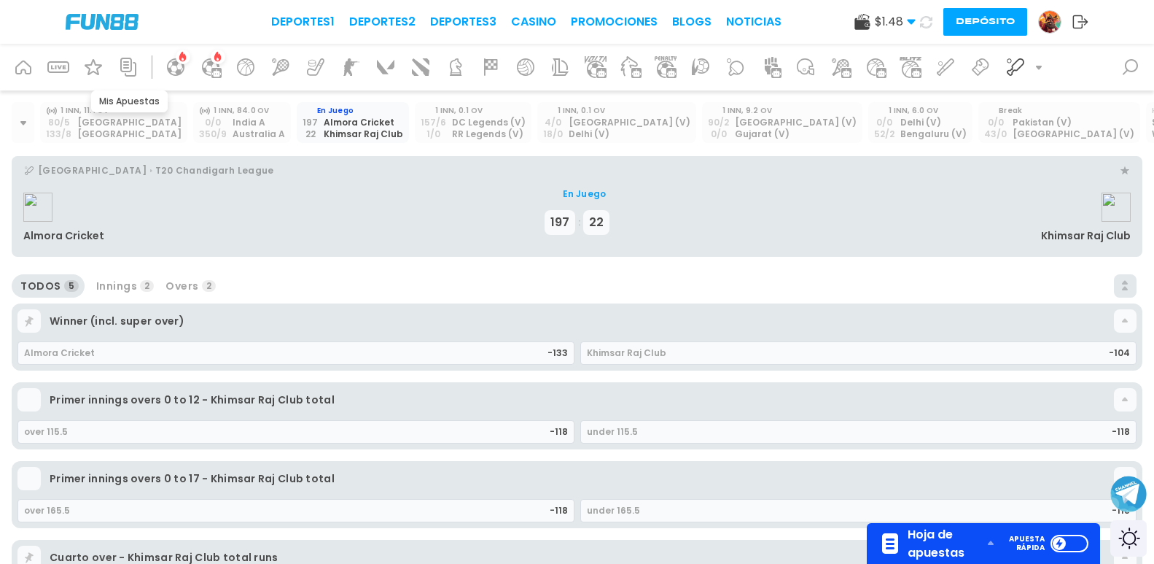
click at [125, 71] on icon at bounding box center [128, 67] width 16 height 19
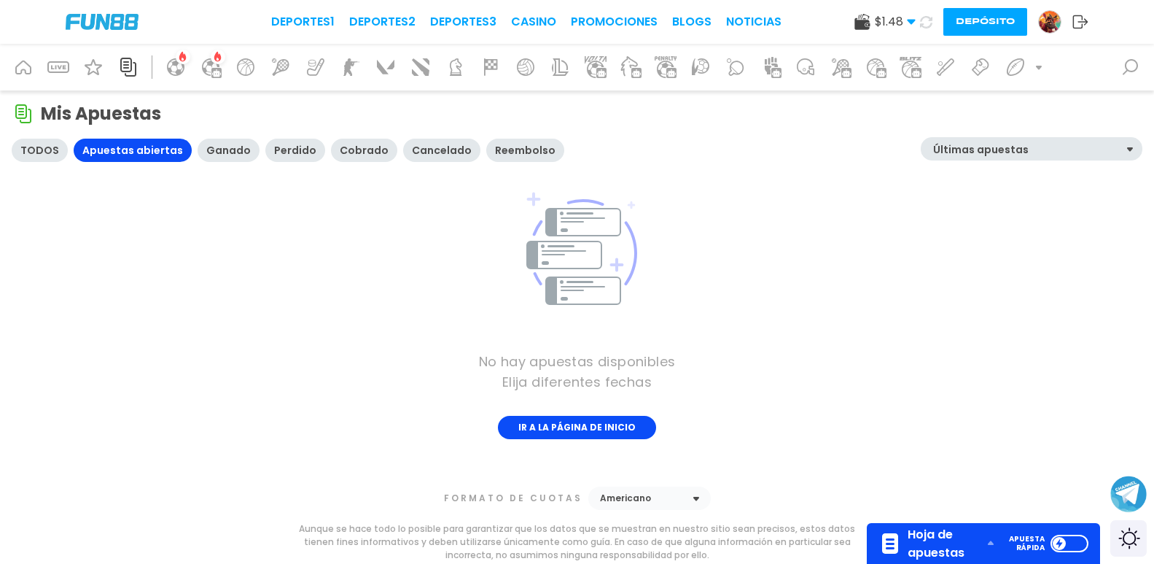
click at [273, 156] on div "Perdido" at bounding box center [295, 150] width 60 height 23
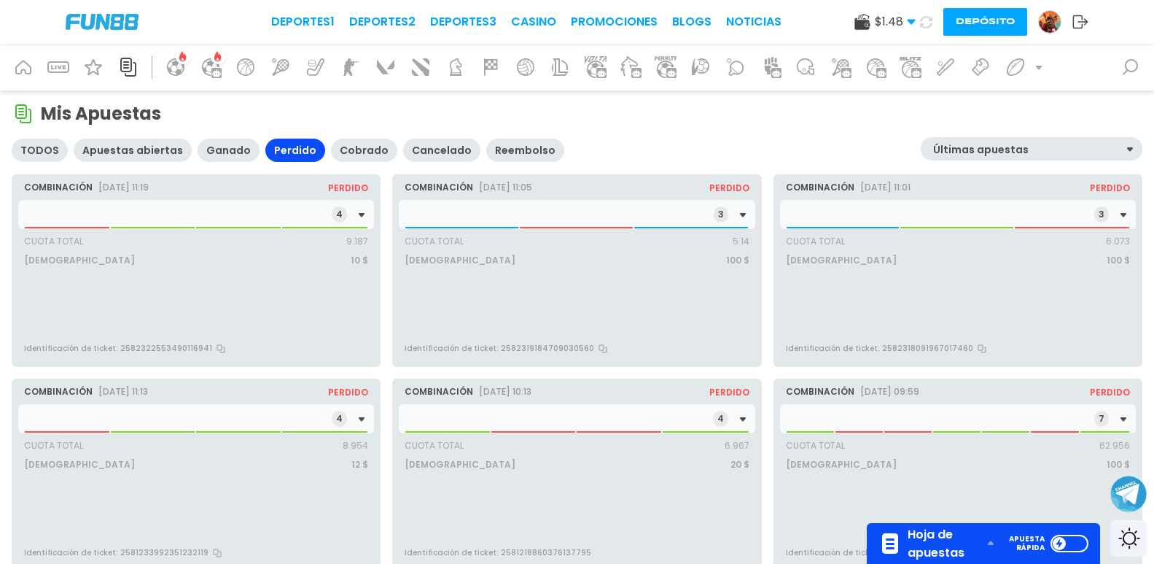
drag, startPoint x: 191, startPoint y: 228, endPoint x: 176, endPoint y: 223, distance: 15.5
click at [186, 230] on div "Cuota Total 9.187" at bounding box center [196, 238] width 344 height 19
click at [176, 222] on div "4" at bounding box center [196, 214] width 356 height 29
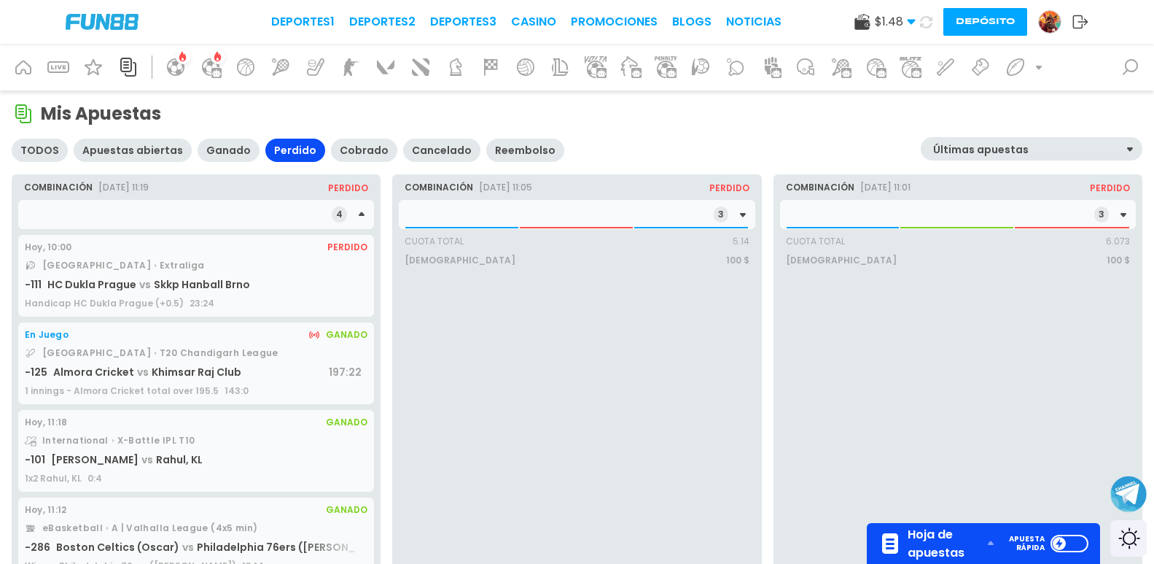
click at [183, 277] on div "Hoy, 10:00 Perdido [GEOGRAPHIC_DATA] Extraliga -111 HC Dukla Prague vs Skkp Han…" at bounding box center [196, 276] width 356 height 82
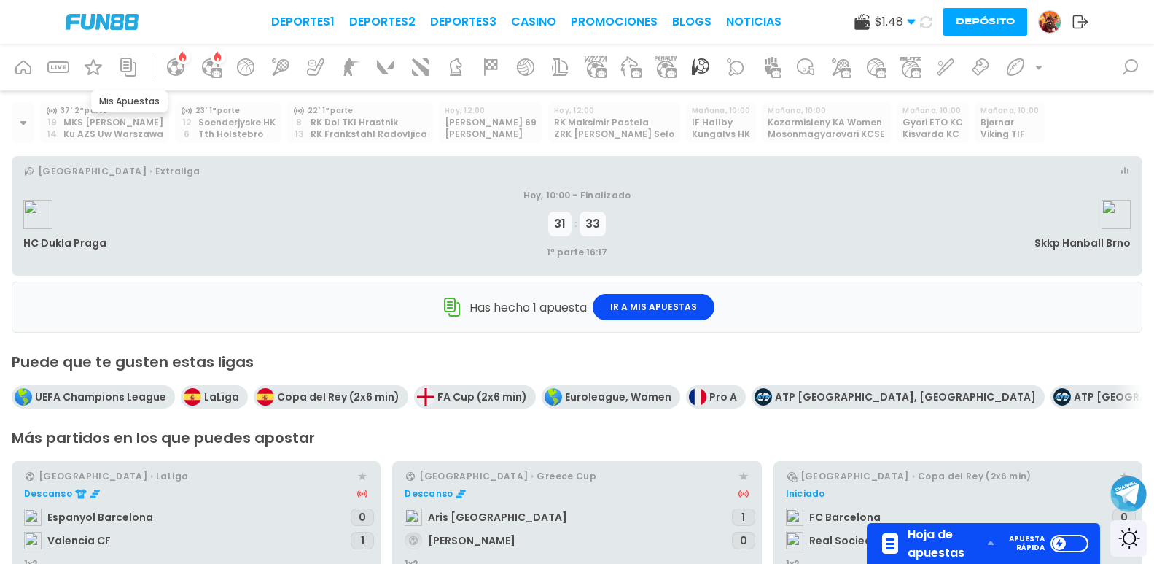
click at [131, 61] on icon at bounding box center [128, 67] width 16 height 19
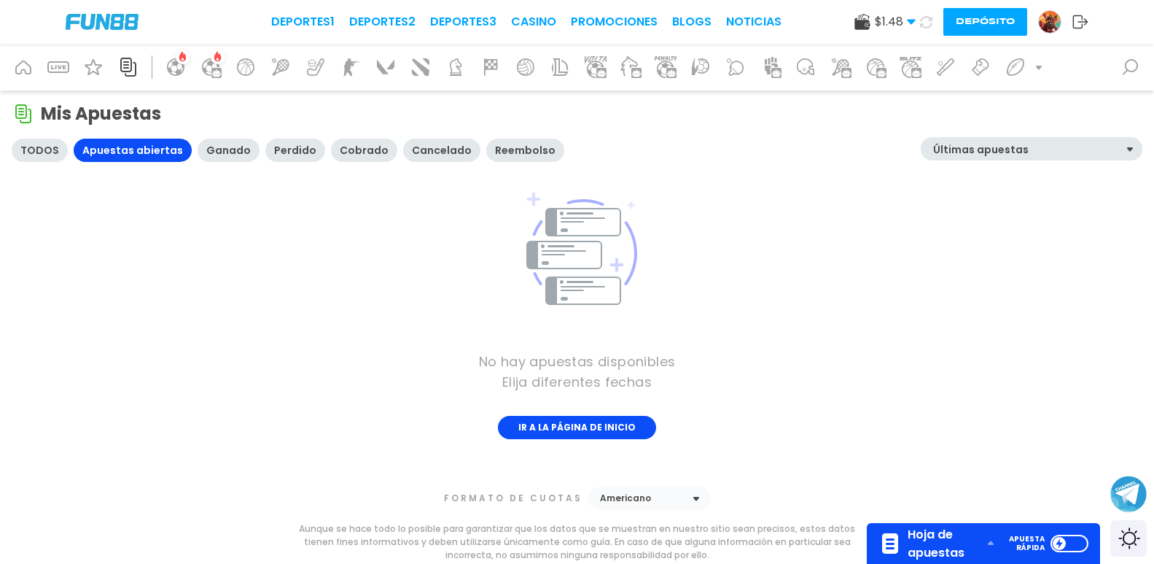
click at [283, 155] on div "Perdido" at bounding box center [295, 150] width 42 height 12
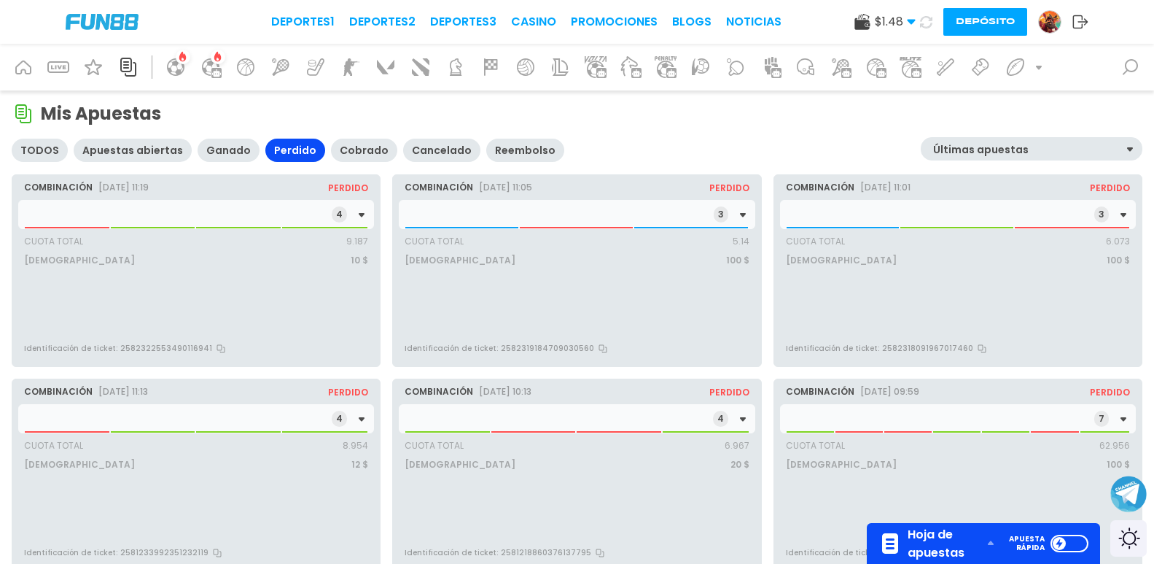
click at [476, 225] on div "3" at bounding box center [577, 214] width 356 height 29
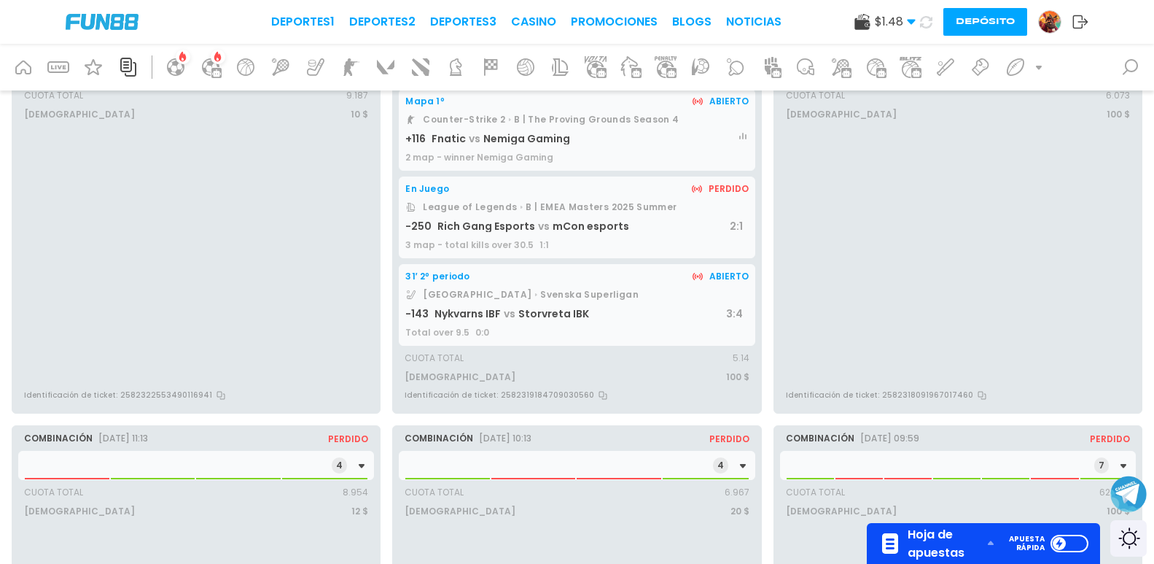
scroll to position [73, 0]
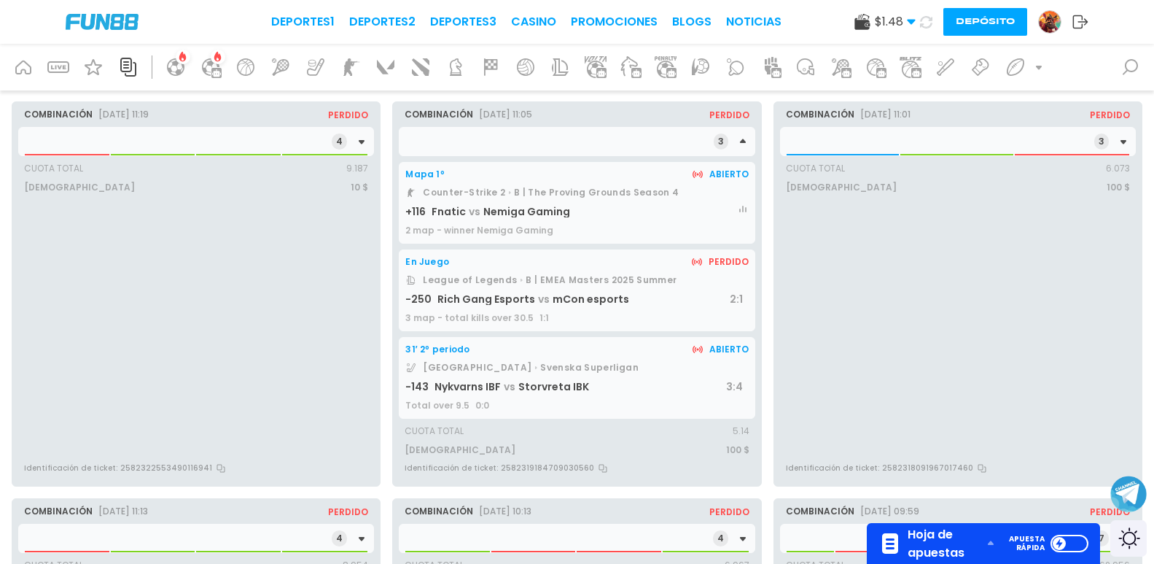
click at [478, 212] on span "vs" at bounding box center [475, 211] width 18 height 15
